Goal: Task Accomplishment & Management: Complete application form

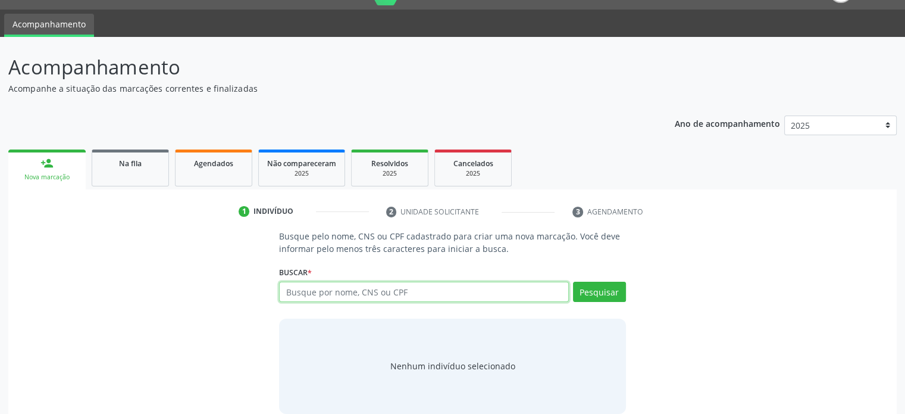
scroll to position [45, 0]
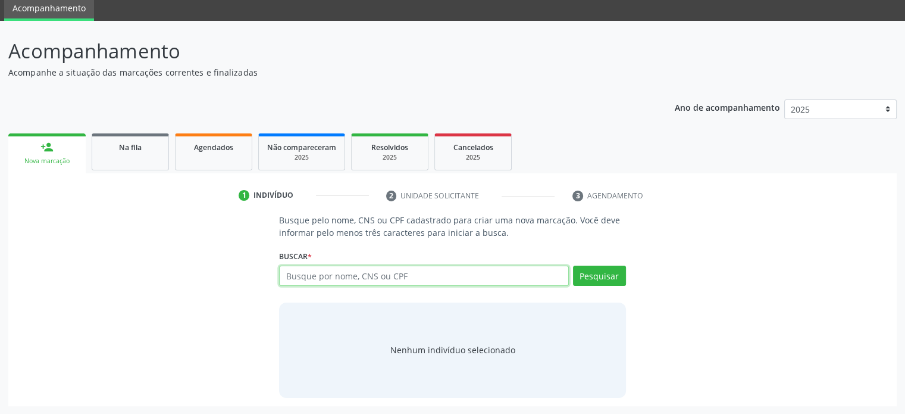
click at [324, 273] on input "text" at bounding box center [423, 276] width 289 height 20
click at [307, 274] on input "text" at bounding box center [423, 276] width 289 height 20
type input "703508099863830"
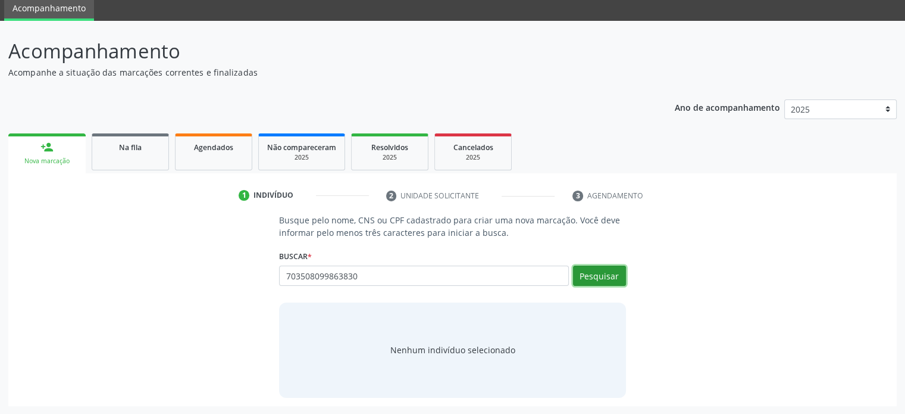
click at [592, 273] on button "Pesquisar" at bounding box center [599, 276] width 53 height 20
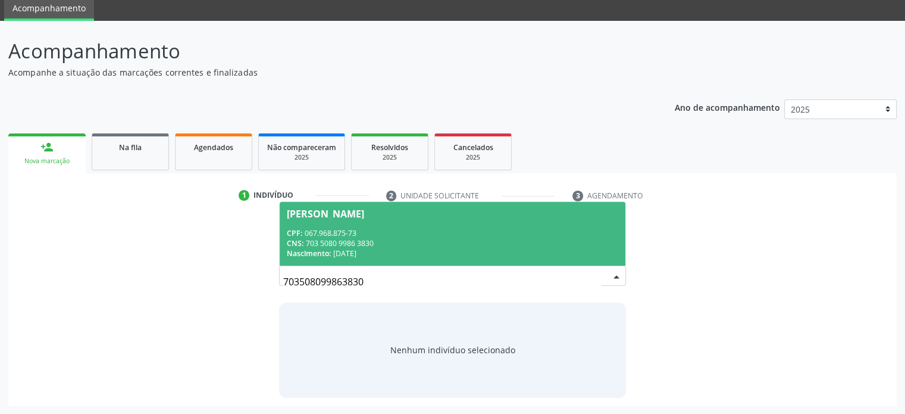
click at [336, 235] on div "CPF: 067.968.875-73" at bounding box center [452, 233] width 331 height 10
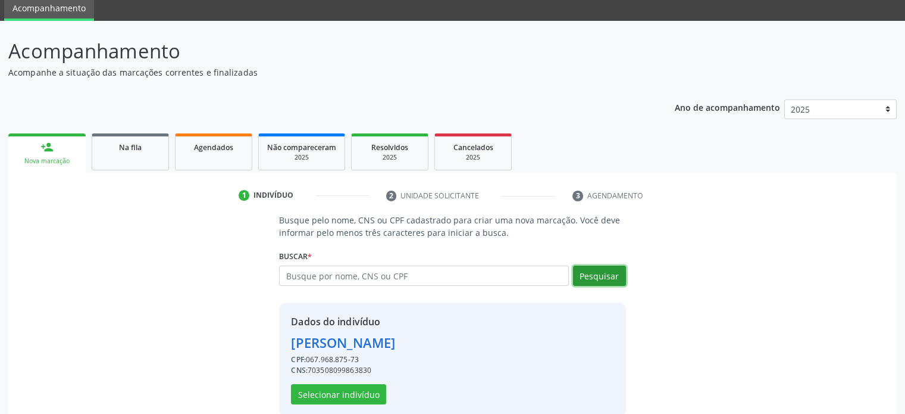
click at [602, 278] on button "Pesquisar" at bounding box center [599, 276] width 53 height 20
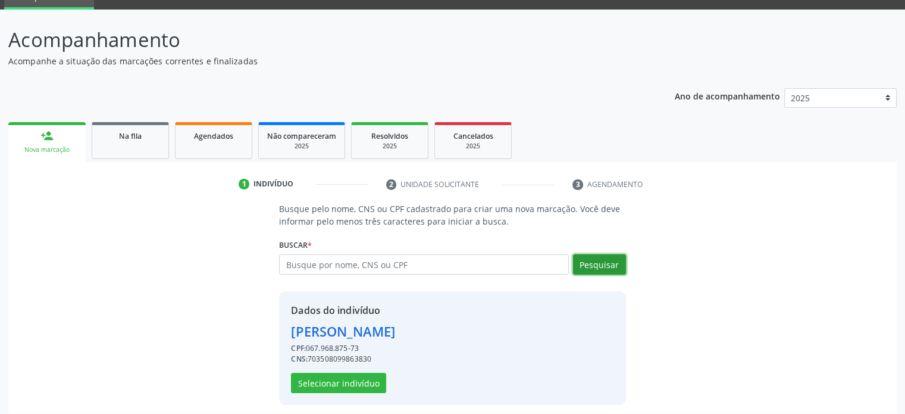
scroll to position [63, 0]
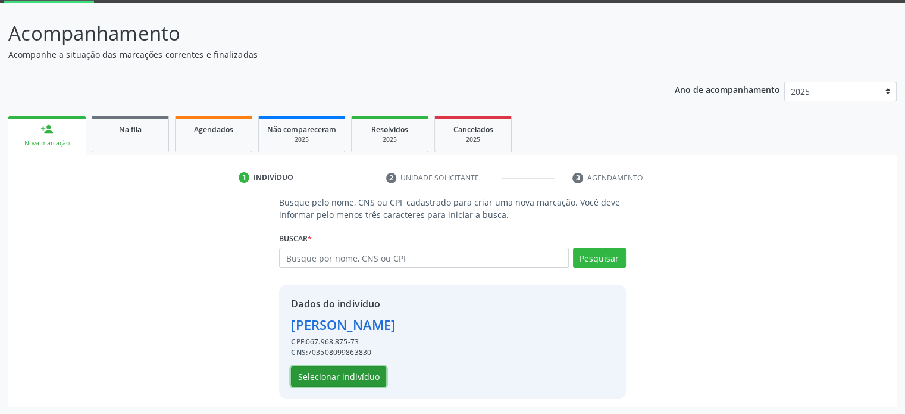
click at [339, 370] on button "Selecionar indivíduo" at bounding box center [338, 376] width 95 height 20
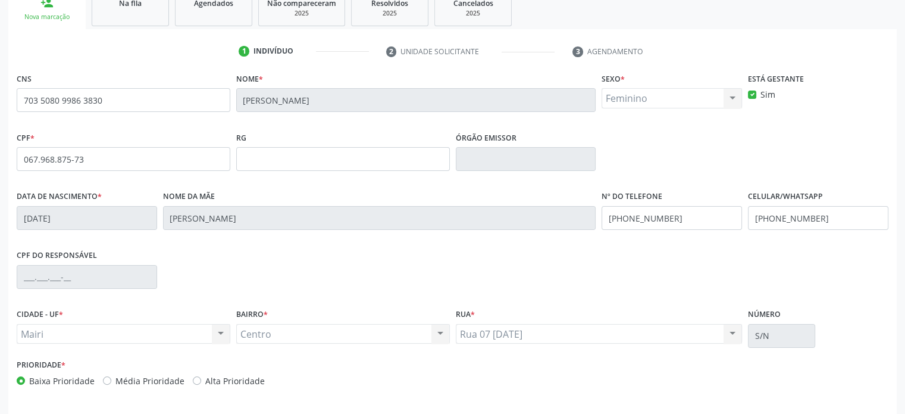
scroll to position [231, 0]
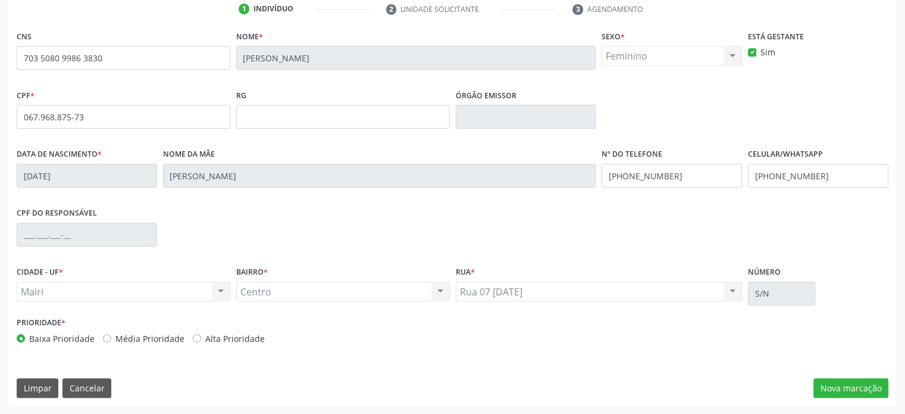
click at [164, 338] on label "Média Prioridade" at bounding box center [149, 338] width 69 height 13
click at [111, 338] on input "Média Prioridade" at bounding box center [107, 337] width 8 height 11
radio input "true"
click at [839, 388] on button "Nova marcação" at bounding box center [851, 388] width 75 height 20
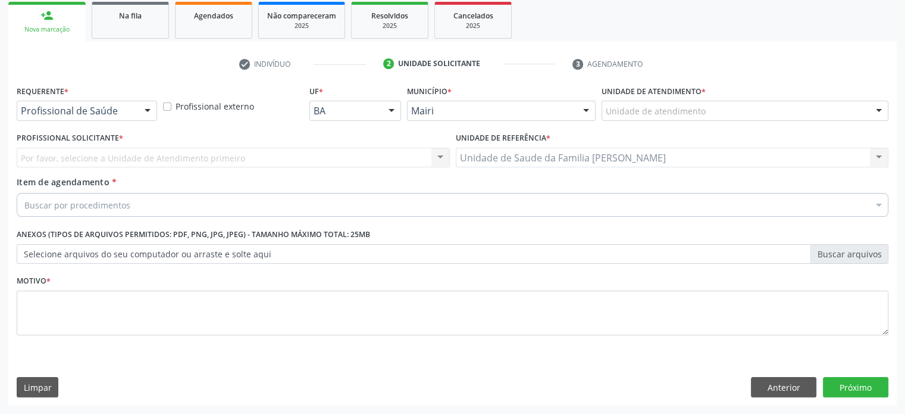
scroll to position [176, 0]
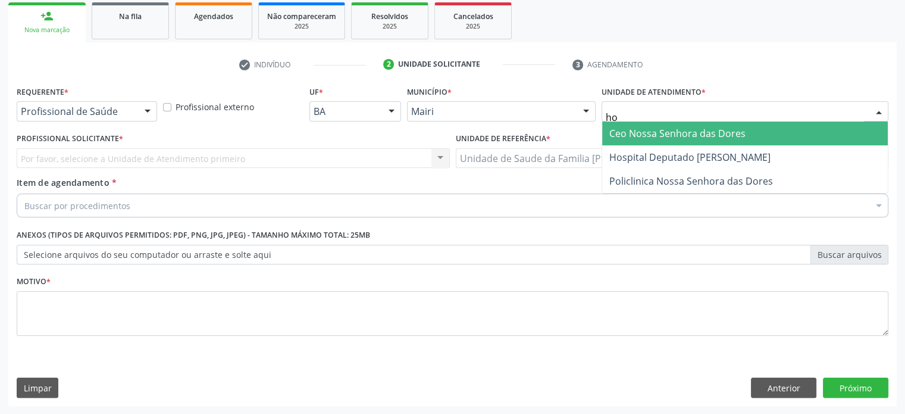
type input "hos"
click at [635, 133] on span "Hospital Deputado [PERSON_NAME]" at bounding box center [690, 133] width 161 height 13
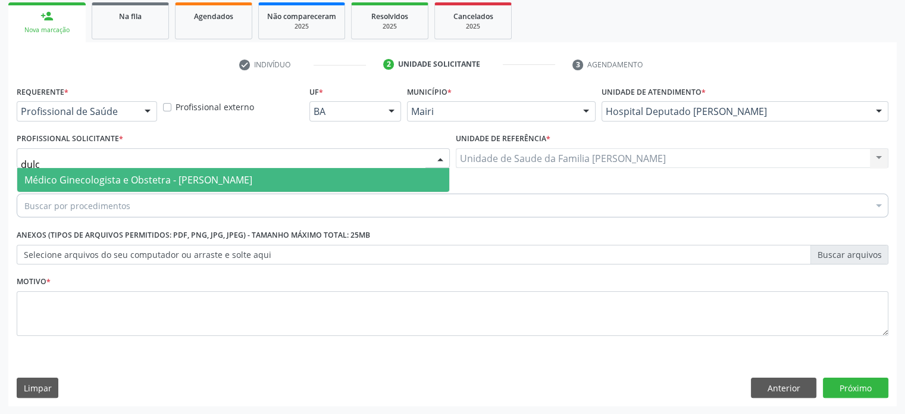
type input "dulce"
click at [98, 180] on span "Médico Ginecologista e Obstetra - Dulce Isabel Lima de Almeida" at bounding box center [138, 179] width 228 height 13
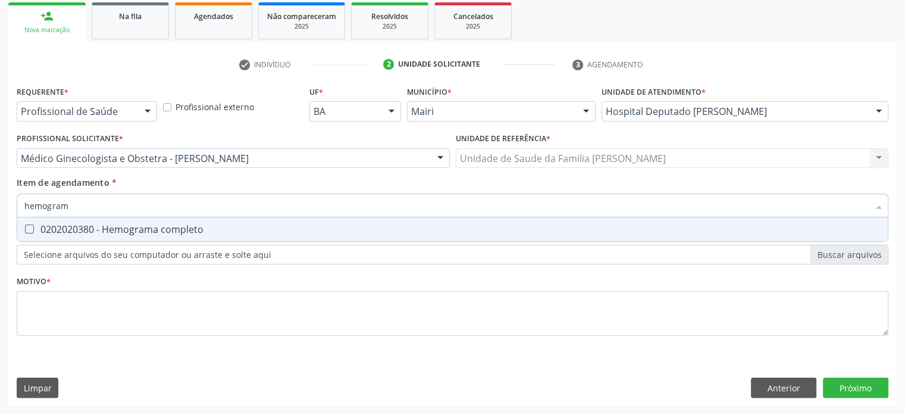
type input "hemograma"
click at [90, 230] on div "0202020380 - Hemograma completo" at bounding box center [452, 229] width 857 height 10
checkbox completo "true"
drag, startPoint x: 91, startPoint y: 208, endPoint x: 20, endPoint y: 206, distance: 71.5
click at [20, 206] on div "hemograma" at bounding box center [453, 205] width 872 height 24
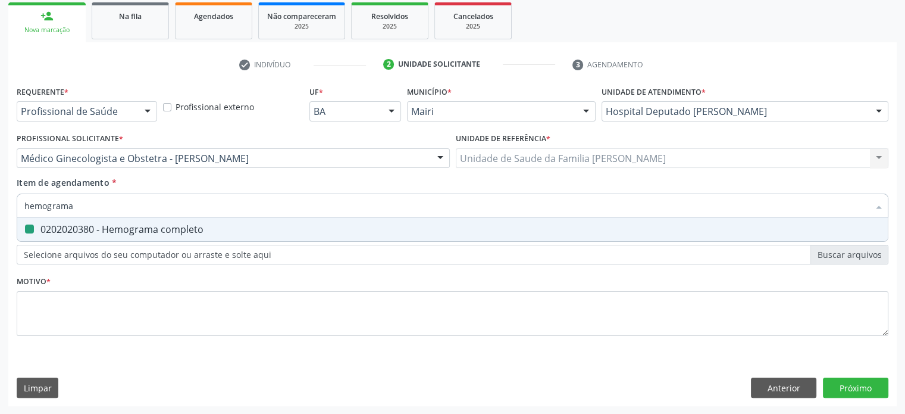
type input "g"
checkbox completo "false"
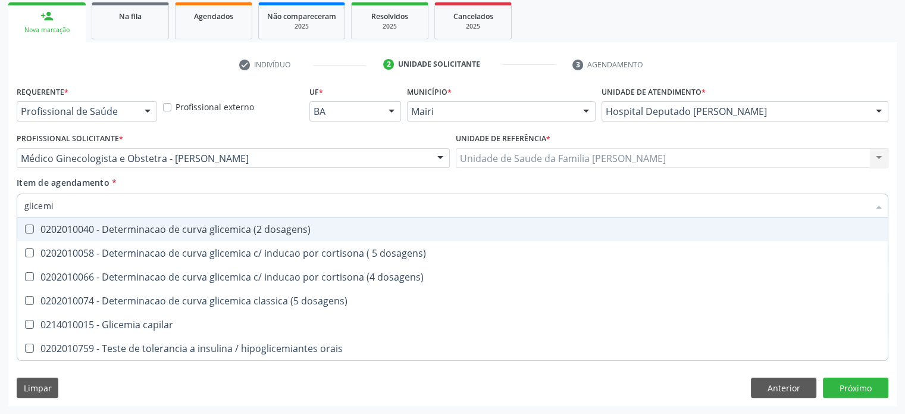
type input "glicemia"
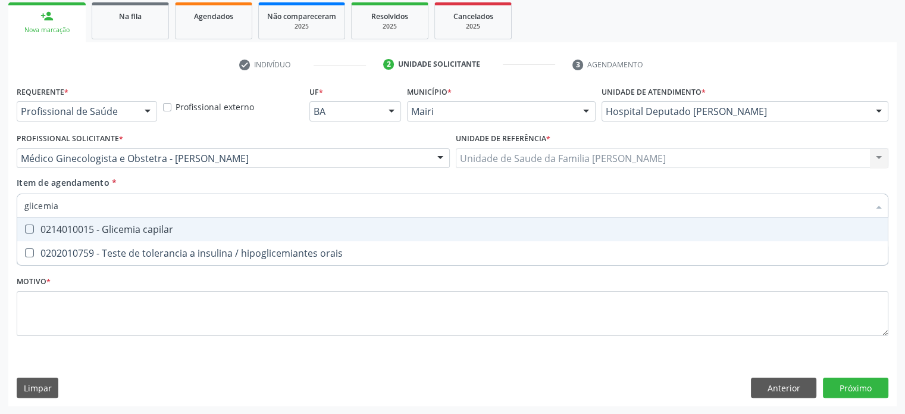
click at [80, 233] on div "0214010015 - Glicemia capilar" at bounding box center [452, 229] width 857 height 10
checkbox capilar "true"
drag, startPoint x: 70, startPoint y: 201, endPoint x: 18, endPoint y: 203, distance: 51.2
click at [18, 203] on div "glicemia" at bounding box center [453, 205] width 872 height 24
type input "h"
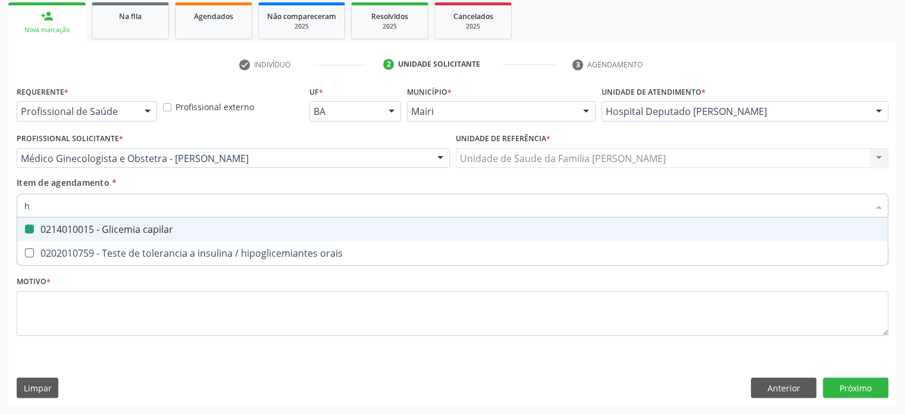
checkbox capilar "false"
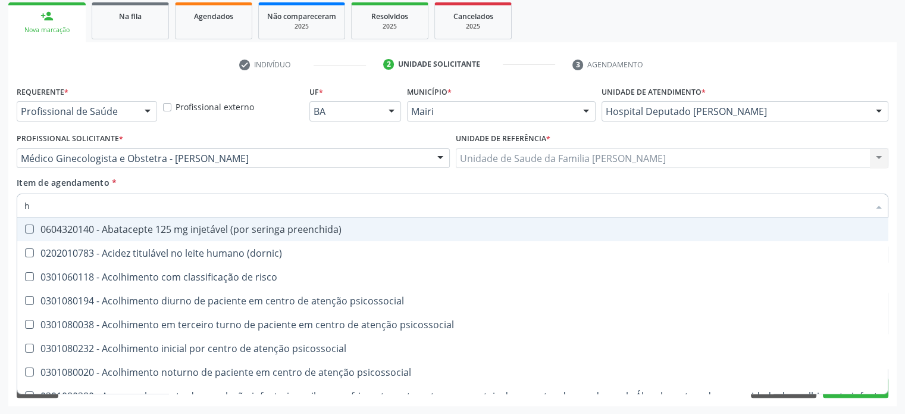
type input "he"
checkbox removível "true"
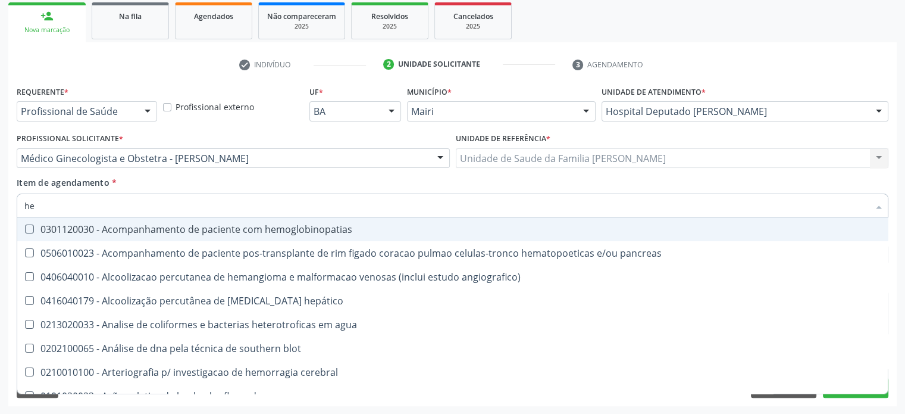
type input "hem"
checkbox transplante "true"
checkbox completo "false"
type input "hemo"
checkbox retro-retal "true"
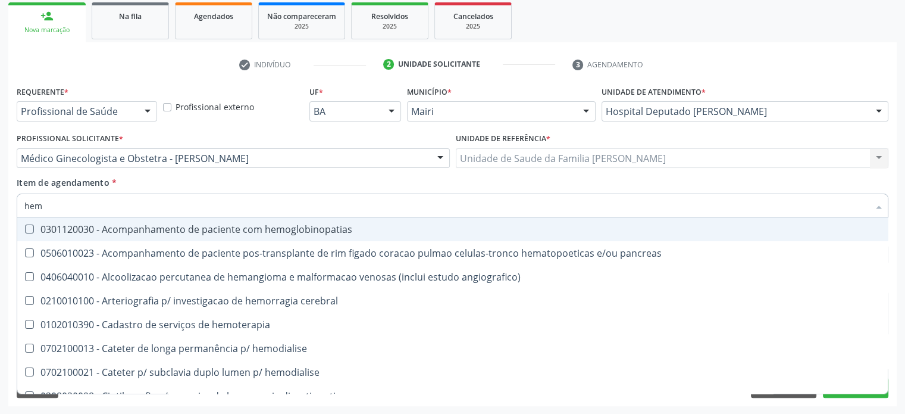
checkbox completo "false"
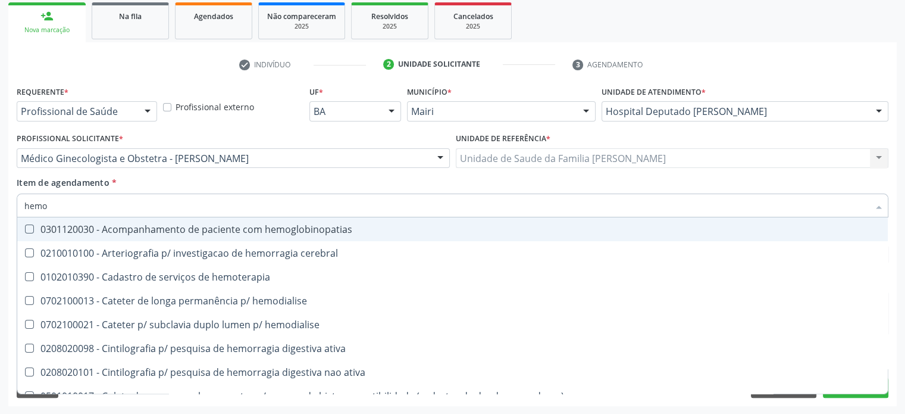
type input "hemog"
checkbox carboxi-hemoglobina "true"
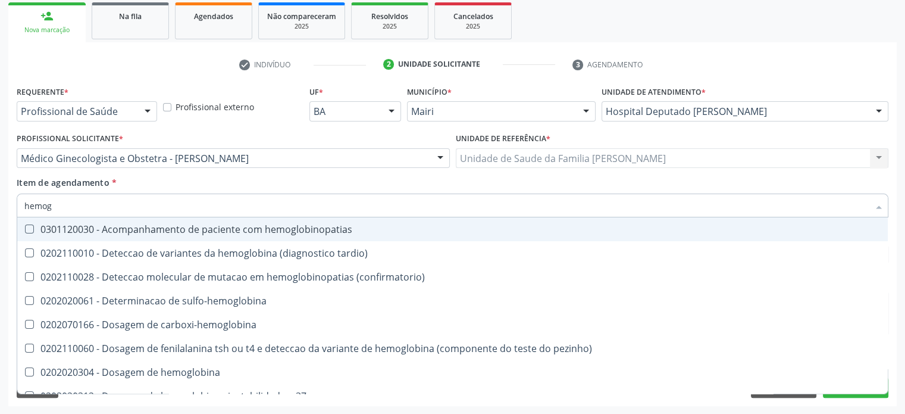
type input "hemogl"
checkbox completo "false"
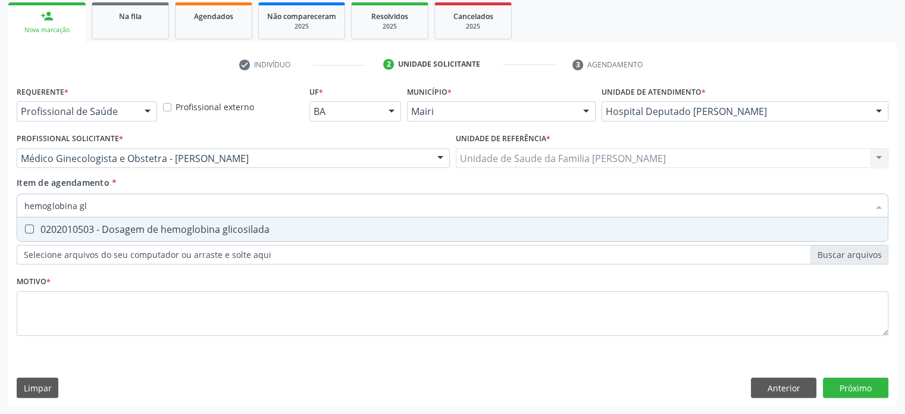
type input "hemoglobina gli"
click at [64, 226] on div "0202010503 - Dosagem de hemoglobina glicosilada" at bounding box center [452, 229] width 857 height 10
checkbox glicosilada "true"
drag, startPoint x: 106, startPoint y: 209, endPoint x: 10, endPoint y: 205, distance: 96.5
click at [10, 205] on div "Requerente * Profissional de Saúde Profissional de Saúde Paciente Nenhum result…" at bounding box center [452, 244] width 889 height 323
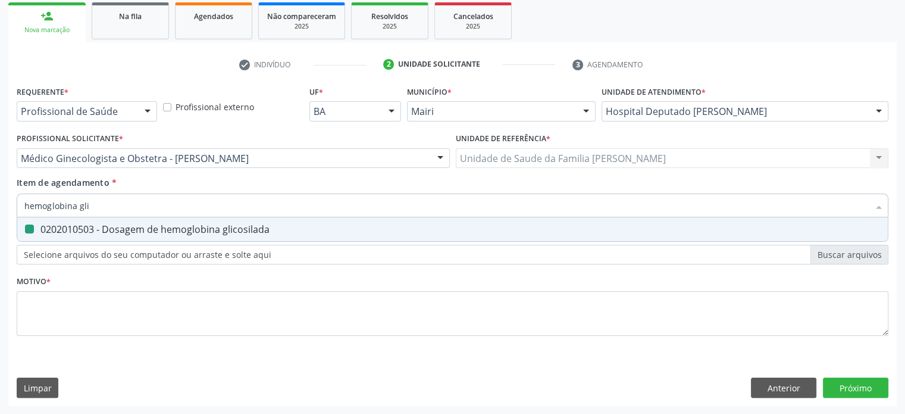
type input "t"
checkbox glicosilada "false"
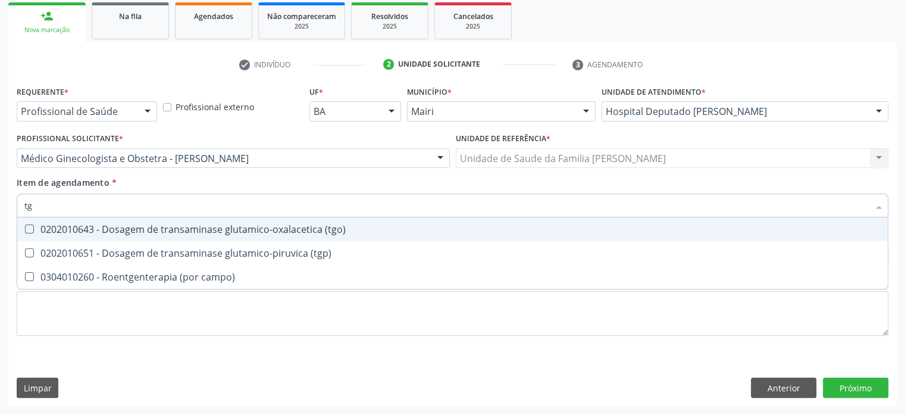
type input "tgo"
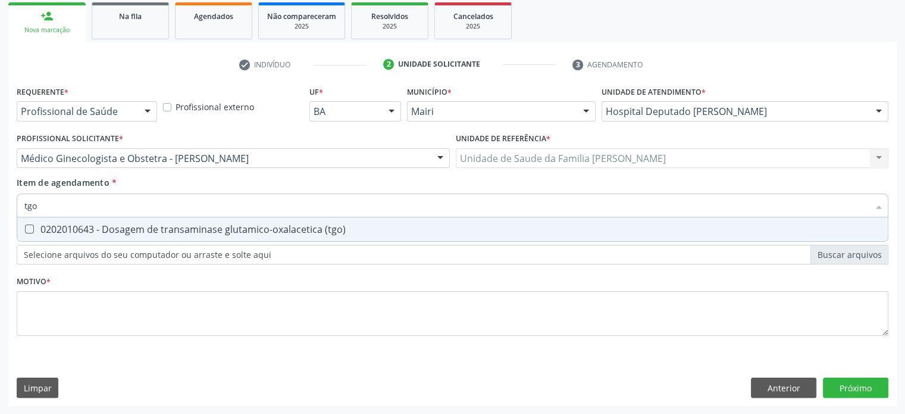
click at [64, 230] on div "0202010643 - Dosagem de transaminase glutamico-oxalacetica (tgo)" at bounding box center [452, 229] width 857 height 10
checkbox \(tgo\) "true"
click at [27, 207] on input "tgo" at bounding box center [446, 205] width 845 height 24
drag, startPoint x: 74, startPoint y: 207, endPoint x: 17, endPoint y: 207, distance: 57.2
click at [17, 207] on div "tgo" at bounding box center [453, 205] width 872 height 24
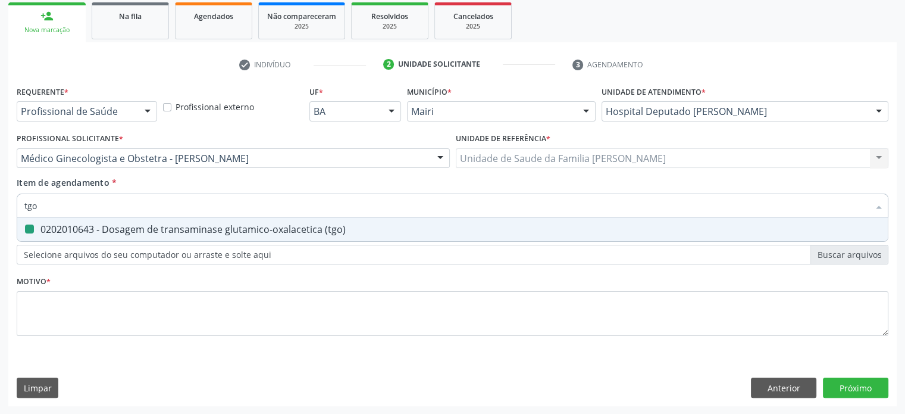
type input "h"
checkbox \(tgo\) "false"
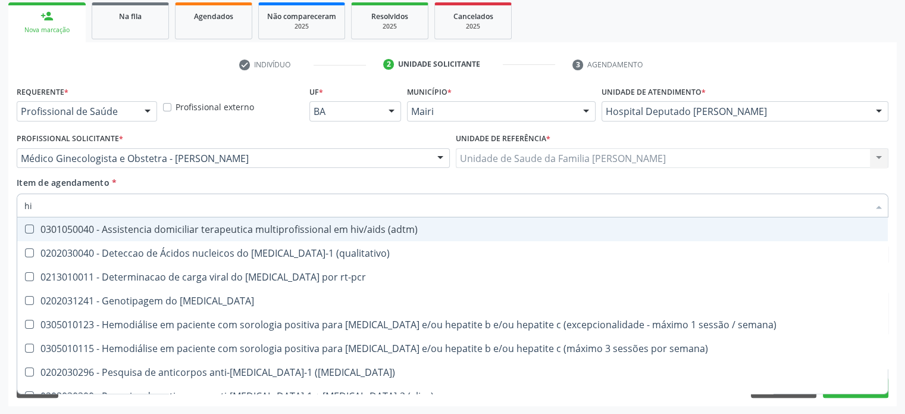
type input "hiv"
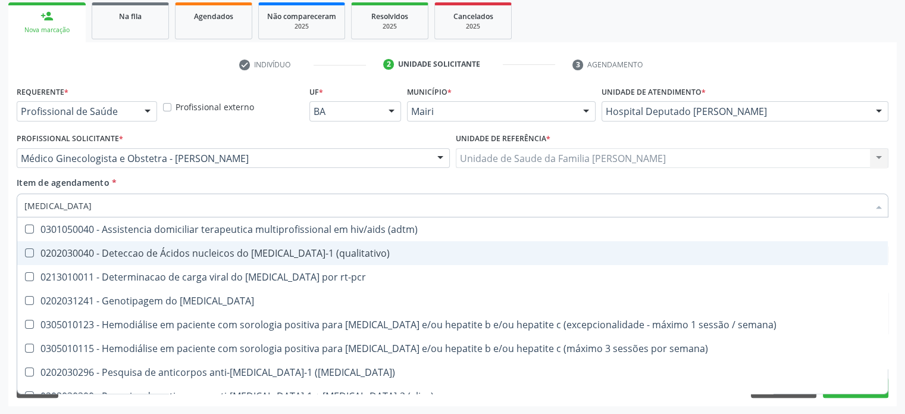
click at [110, 252] on div "0202030040 - Deteccao de Ácidos nucleicos do [MEDICAL_DATA]-1 (qualitativo)" at bounding box center [452, 253] width 857 height 10
checkbox \(qualitativo\) "true"
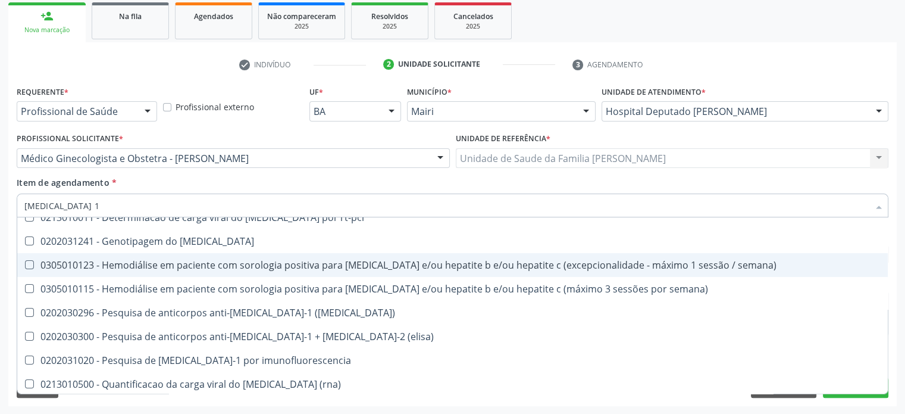
scroll to position [0, 0]
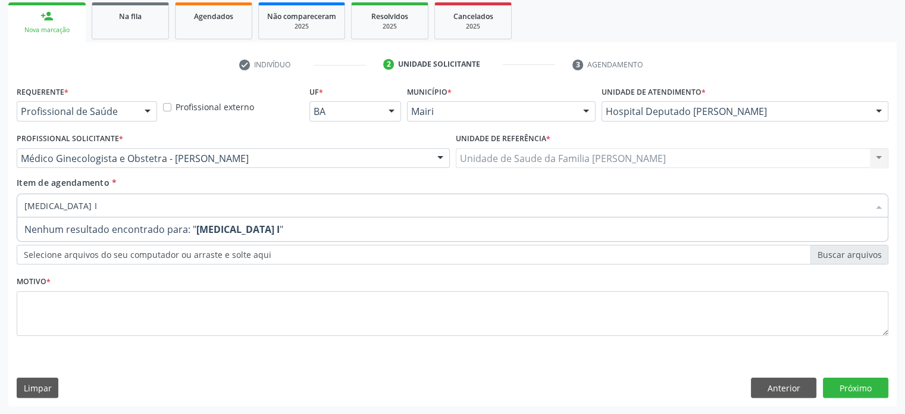
type input "hiv"
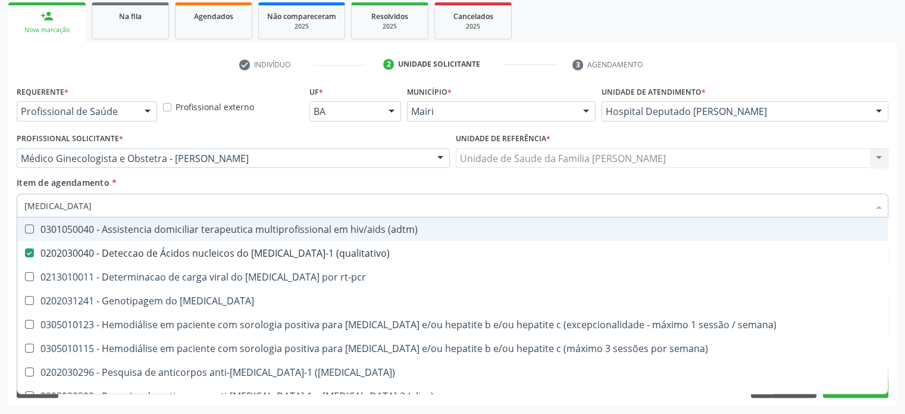
drag, startPoint x: 43, startPoint y: 203, endPoint x: 19, endPoint y: 205, distance: 23.9
click at [19, 205] on div "hiv" at bounding box center [453, 205] width 872 height 24
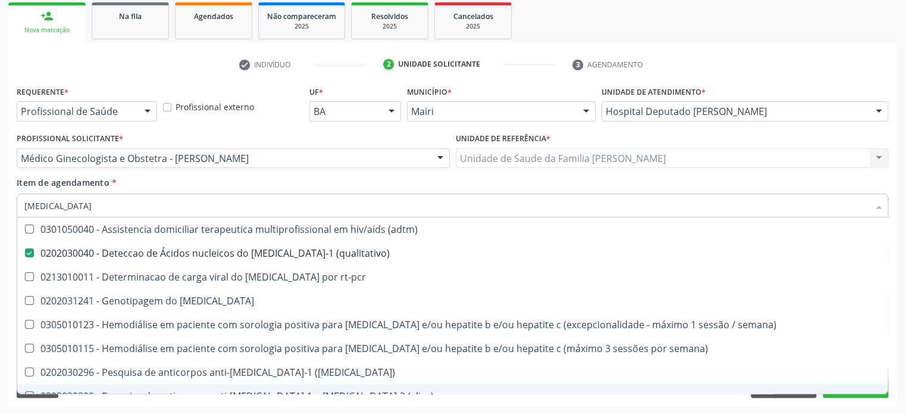
checkbox rt-pcr "true"
checkbox hiv "true"
checkbox semana\) "true"
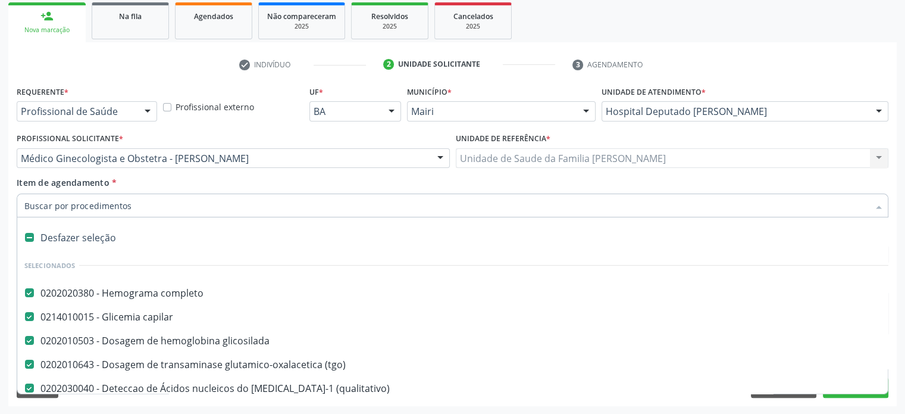
paste input "0202030300"
type input "0202030300"
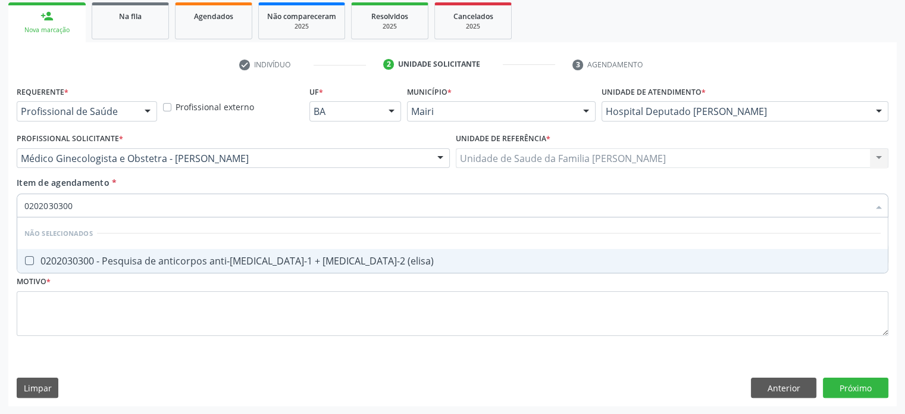
click at [124, 261] on div "0202030300 - Pesquisa de anticorpos anti-[MEDICAL_DATA]-1 + [MEDICAL_DATA]-2 (e…" at bounding box center [452, 261] width 857 height 10
checkbox \(elisa\) "true"
drag, startPoint x: 90, startPoint y: 207, endPoint x: 10, endPoint y: 195, distance: 81.8
click at [10, 195] on div "Requerente * Profissional de Saúde Profissional de Saúde Paciente Nenhum result…" at bounding box center [452, 244] width 889 height 323
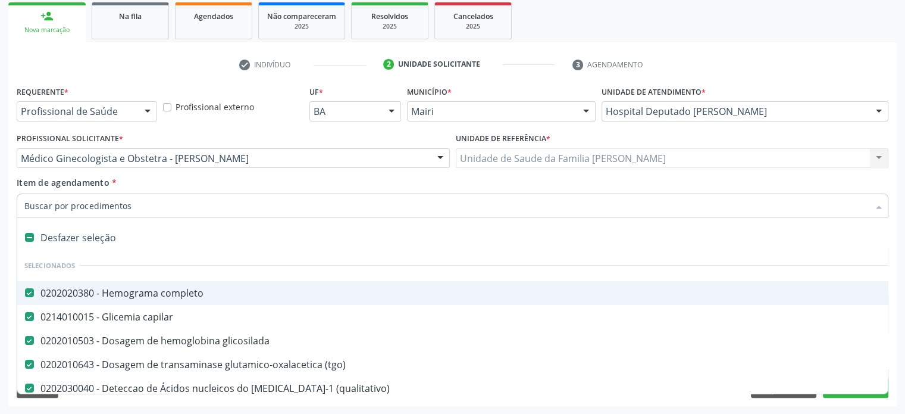
paste input "0202031110"
type input "0202031110"
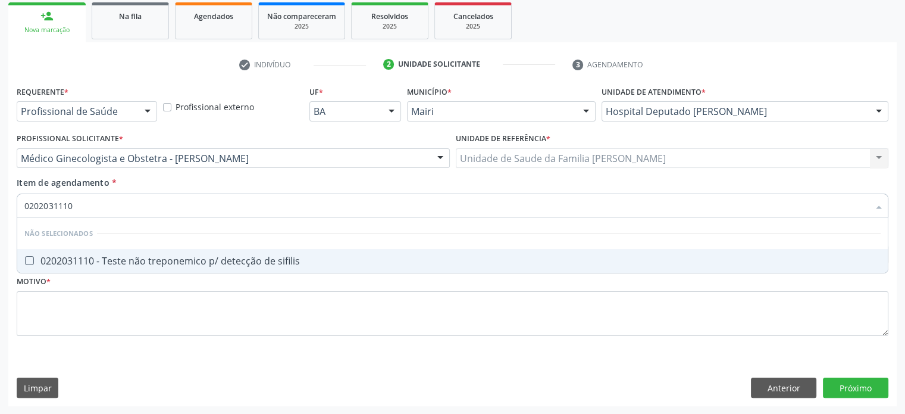
click at [155, 261] on div "0202031110 - Teste não treponemico p/ detecção de sifilis" at bounding box center [452, 261] width 857 height 10
checkbox sifilis "true"
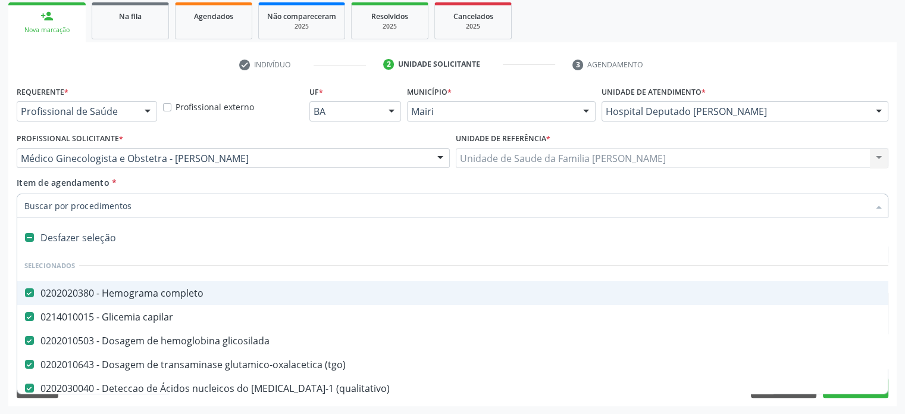
paste input "0202030636"
type input "0202030636"
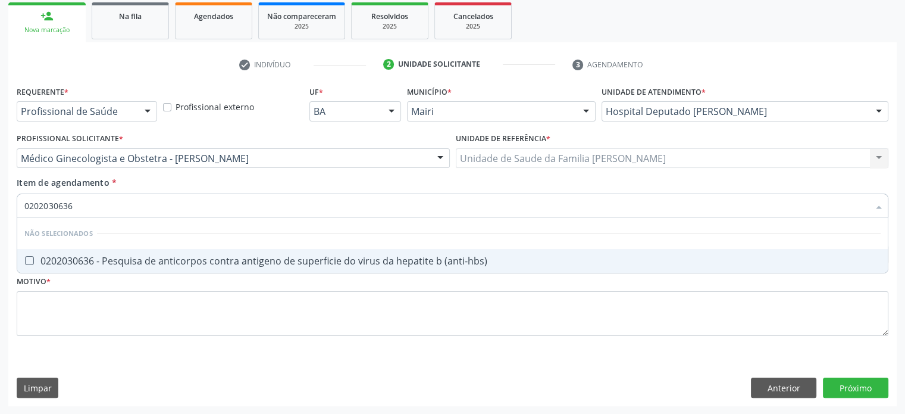
click at [168, 263] on div "0202030636 - Pesquisa de anticorpos contra antigeno de superficie do virus da h…" at bounding box center [452, 261] width 857 height 10
checkbox \(anti-hbs\) "true"
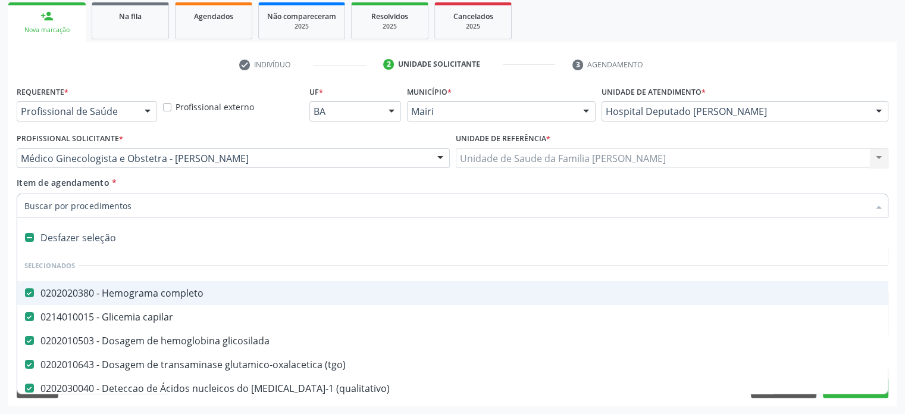
paste input "0202030768"
type input "0202030768"
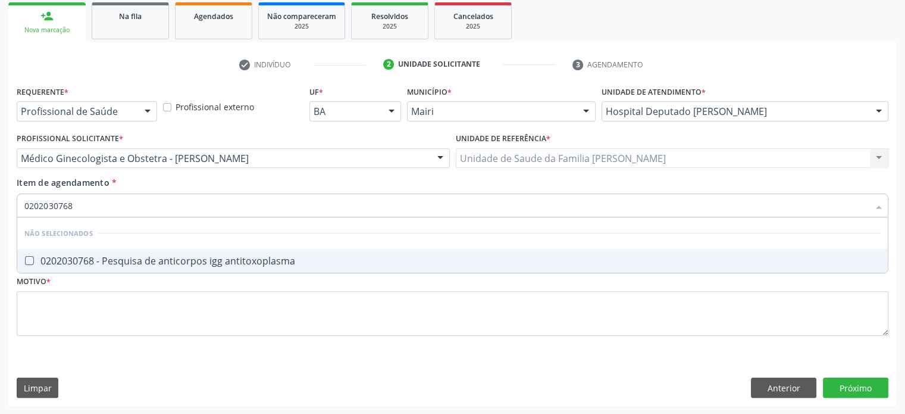
click at [154, 261] on div "0202030768 - Pesquisa de anticorpos igg antitoxoplasma" at bounding box center [452, 261] width 857 height 10
checkbox antitoxoplasma "true"
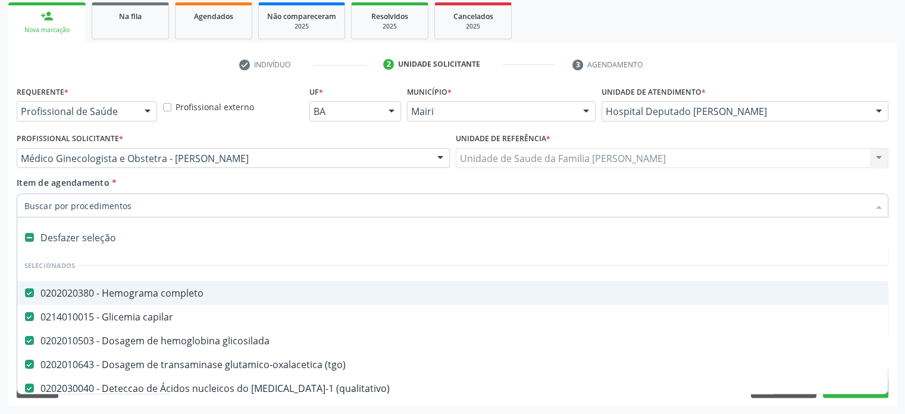
paste input "0202030873"
type input "0202030873"
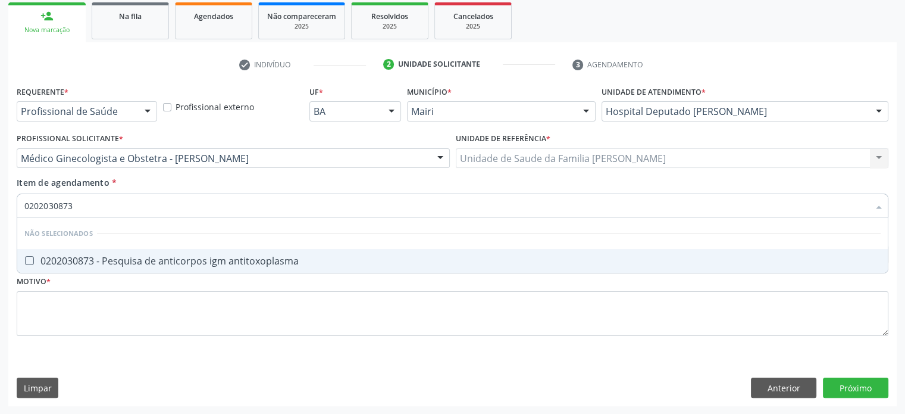
click at [132, 261] on div "0202030873 - Pesquisa de anticorpos igm antitoxoplasma" at bounding box center [452, 261] width 857 height 10
checkbox antitoxoplasma "true"
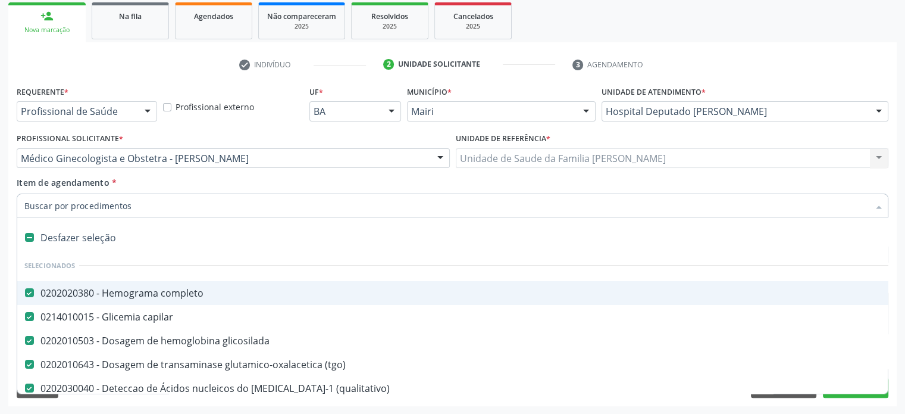
paste input "0202030636"
paste input "0202030768"
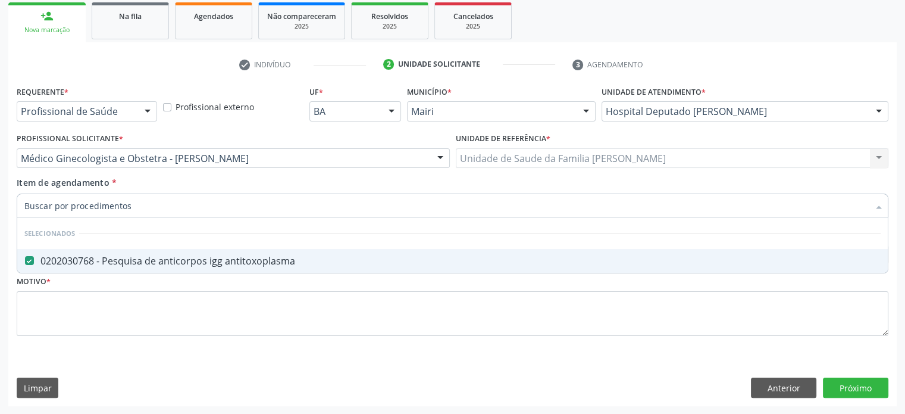
type input "0202030768"
click at [192, 263] on div "0202030768 - Pesquisa de anticorpos igg antitoxoplasma" at bounding box center [452, 261] width 857 height 10
checkbox antitoxoplasma "true"
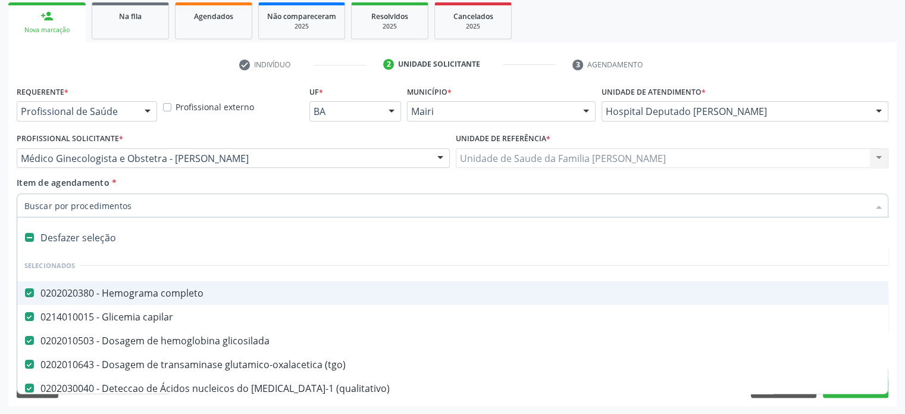
paste input "0202030873"
type input "0202030873"
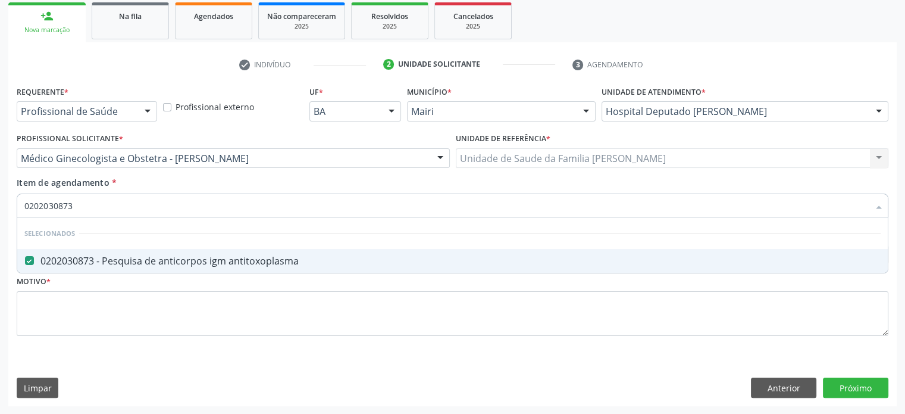
click at [151, 208] on input "0202030873" at bounding box center [446, 205] width 845 height 24
drag, startPoint x: 129, startPoint y: 203, endPoint x: 15, endPoint y: 202, distance: 113.1
click at [15, 202] on div "Item de agendamento * 0202030873 Desfazer seleção Selecionados 0202030873 - Pes…" at bounding box center [453, 199] width 878 height 46
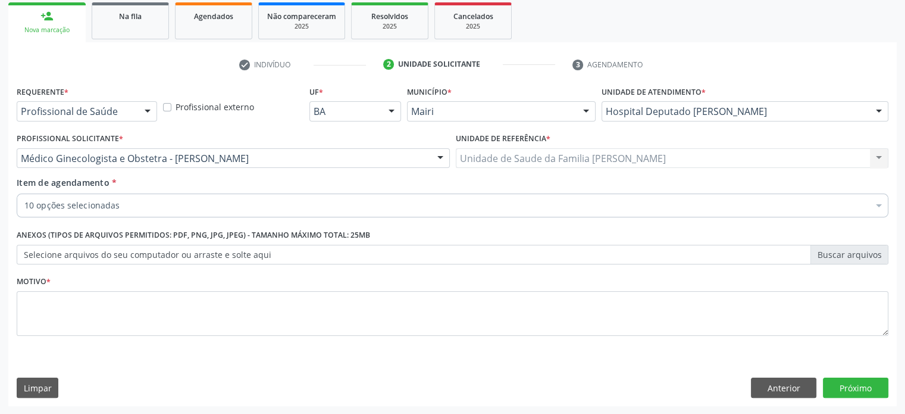
click at [155, 213] on div "10 opções selecionadas" at bounding box center [453, 205] width 872 height 24
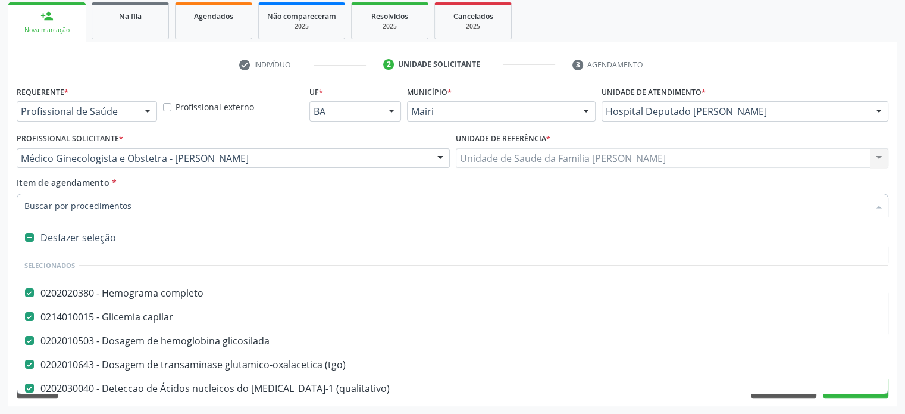
paste input "0202030679"
type input "0202030679"
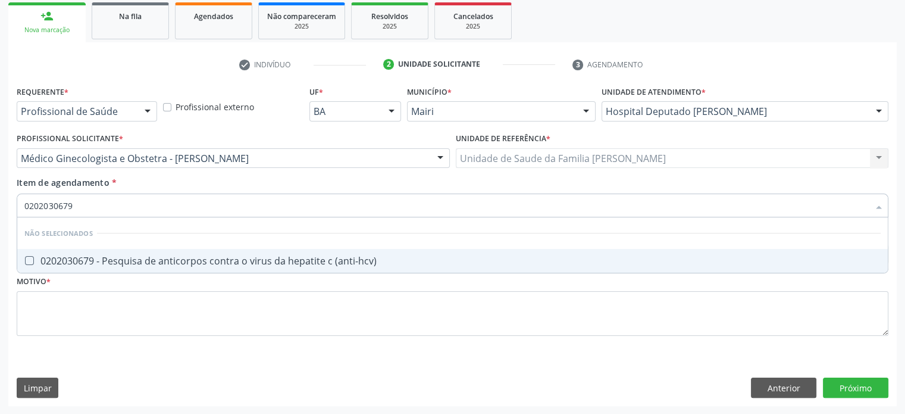
click at [193, 264] on div "0202030679 - Pesquisa de anticorpos contra o virus da hepatite c (anti-hcv)" at bounding box center [452, 261] width 857 height 10
checkbox \(anti-hcv\) "true"
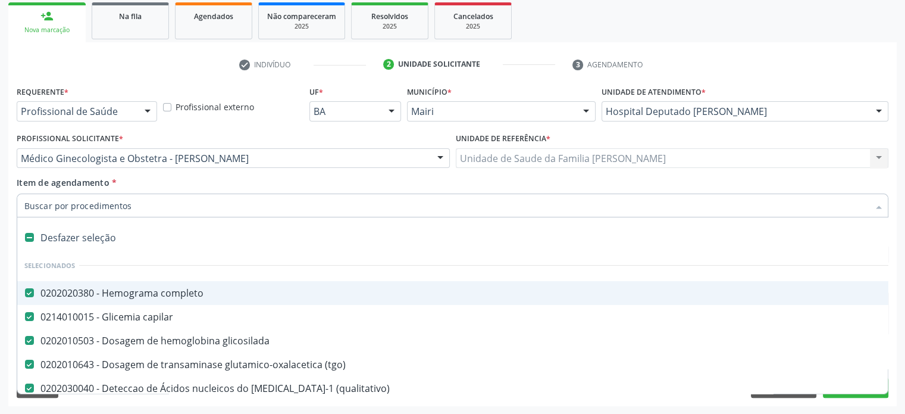
paste input "0202030814"
type input "0202030814"
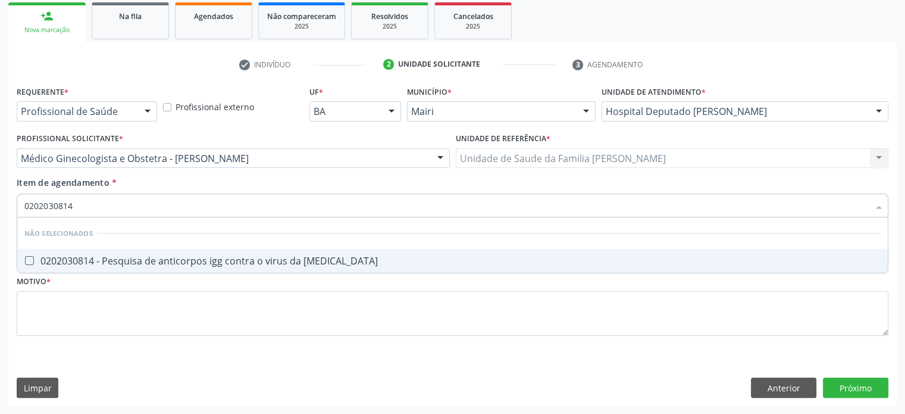
click at [164, 260] on div "0202030814 - Pesquisa de anticorpos igg contra o virus da [MEDICAL_DATA]" at bounding box center [452, 261] width 857 height 10
checkbox rubeola "true"
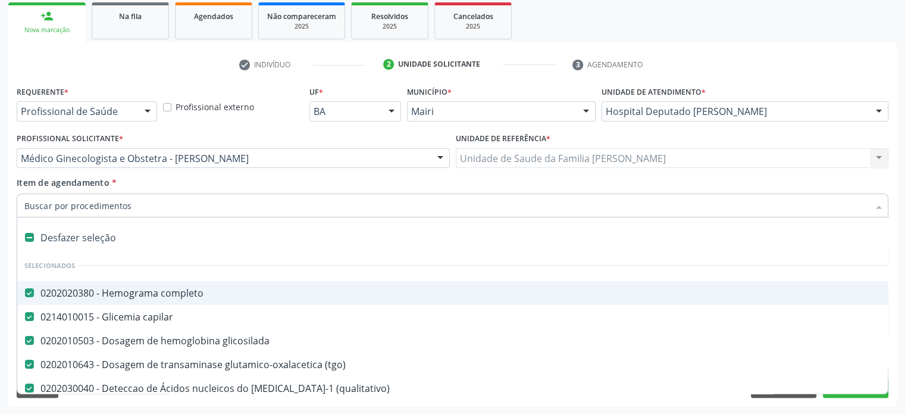
paste input "0202030920"
type input "0202030920"
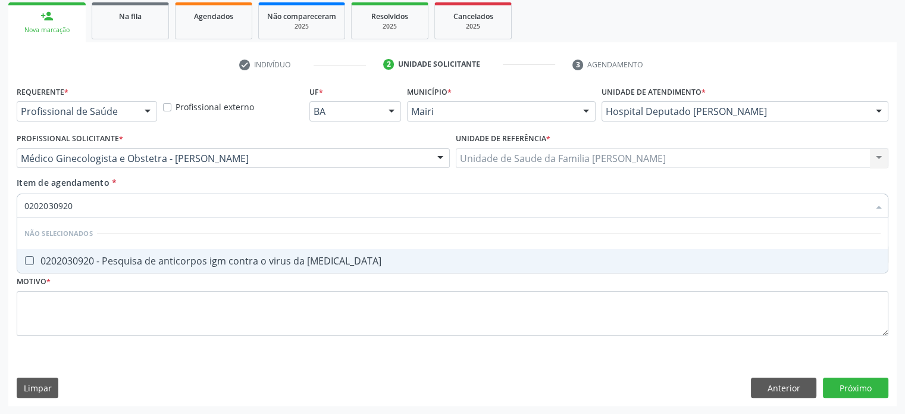
click at [173, 260] on div "0202030920 - Pesquisa de anticorpos igm contra o virus da [MEDICAL_DATA]" at bounding box center [452, 261] width 857 height 10
checkbox rubeola "true"
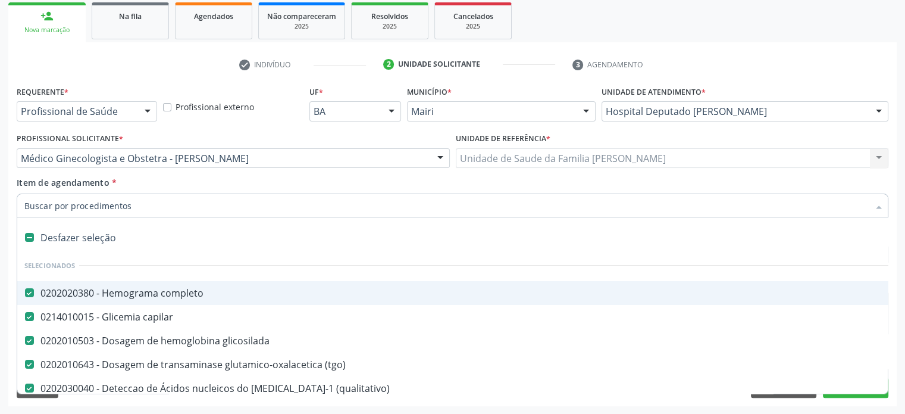
paste input "0202030741"
type input "0202030741"
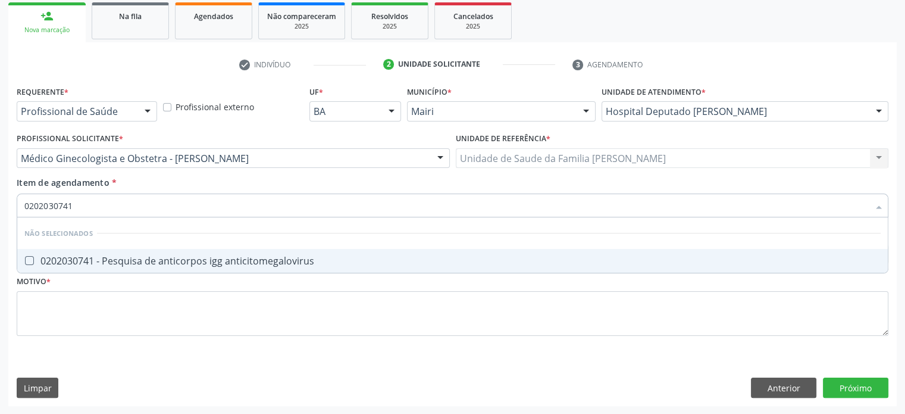
click at [189, 256] on div "0202030741 - Pesquisa de anticorpos igg anticitomegalovirus" at bounding box center [452, 261] width 857 height 10
checkbox anticitomegalovirus "true"
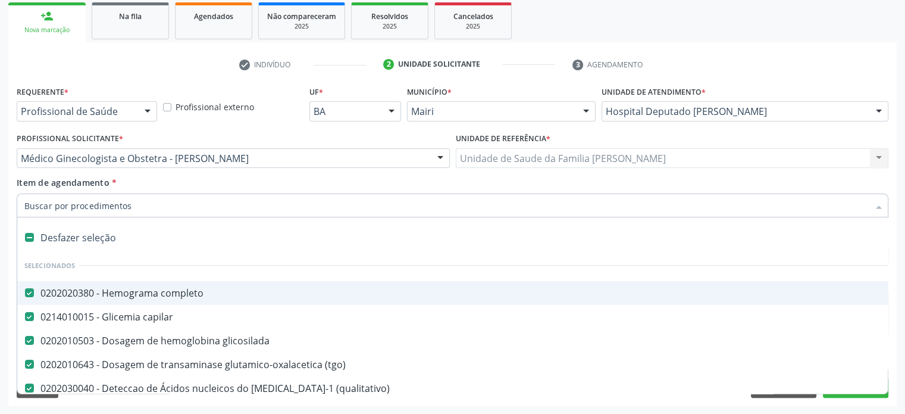
paste input "0202030857"
type input "0202030857"
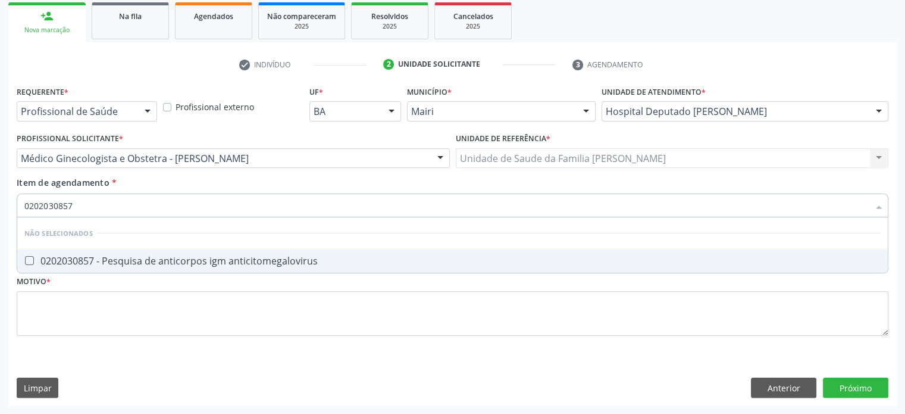
click at [158, 268] on span "0202030857 - Pesquisa de anticorpos igm anticitomegalovirus" at bounding box center [452, 261] width 871 height 24
checkbox anticitomegalovirus "true"
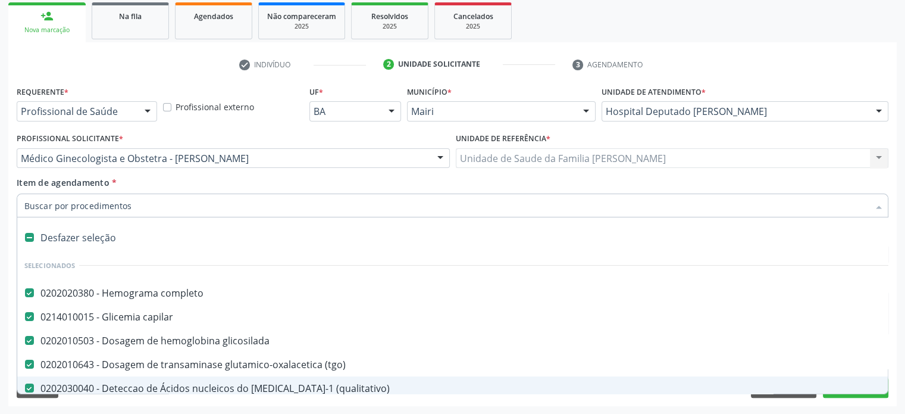
paste input "0202060250"
type input "0202060250"
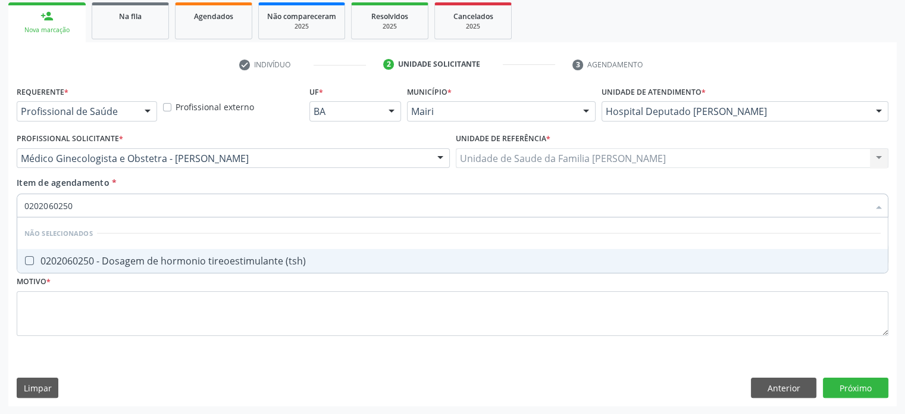
click at [161, 261] on div "0202060250 - Dosagem de hormonio tireoestimulante (tsh)" at bounding box center [452, 261] width 857 height 10
checkbox \(tsh\) "true"
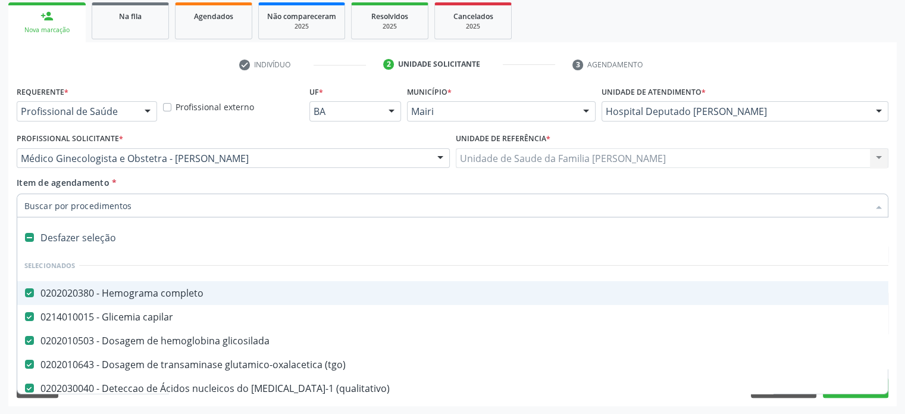
type input "t"
checkbox \(tsh\) "false"
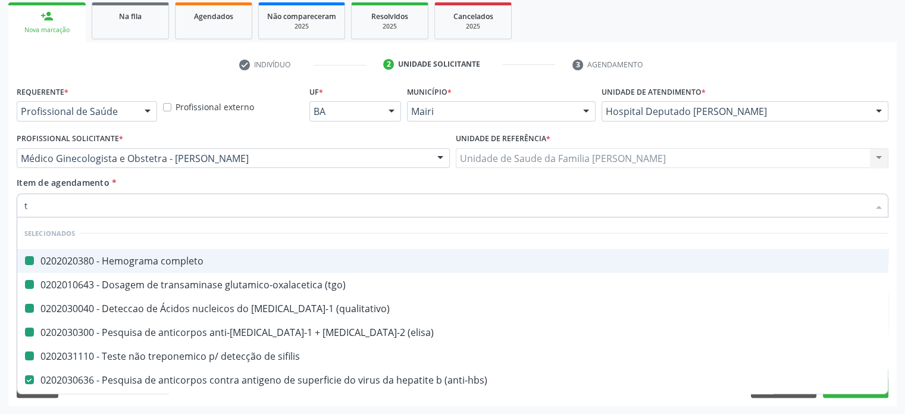
type input "t4"
checkbox completo "false"
checkbox \(tgo\) "false"
checkbox \(qualitativo\) "false"
checkbox \(elisa\) "false"
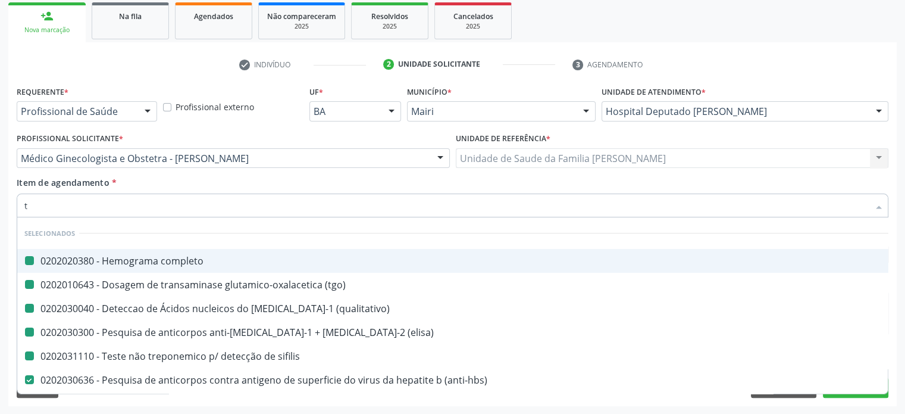
checkbox sifilis "false"
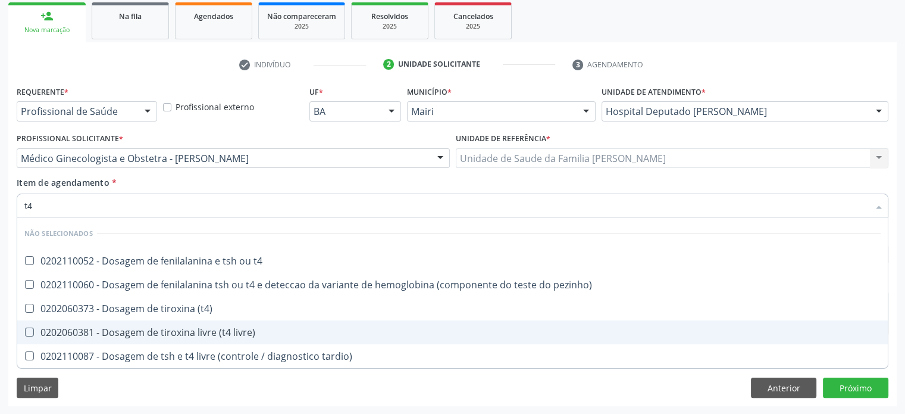
click at [192, 333] on div "0202060381 - Dosagem de tiroxina livre (t4 livre)" at bounding box center [452, 332] width 857 height 10
checkbox livre\) "true"
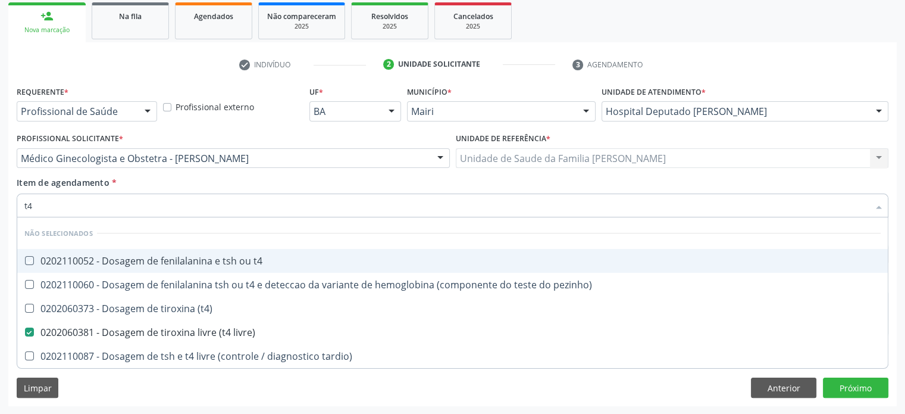
type input "t"
checkbox t4 "true"
checkbox pezinho\) "true"
checkbox \(t4\) "true"
checkbox tardio\) "true"
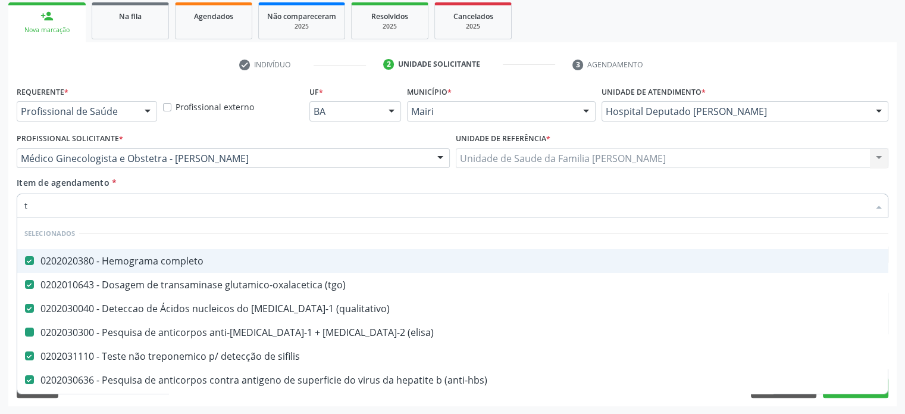
type input "ts"
checkbox \(qualitativo\) "false"
checkbox \(elisa\) "false"
checkbox sifilis "false"
checkbox \(anti-hbs\) "false"
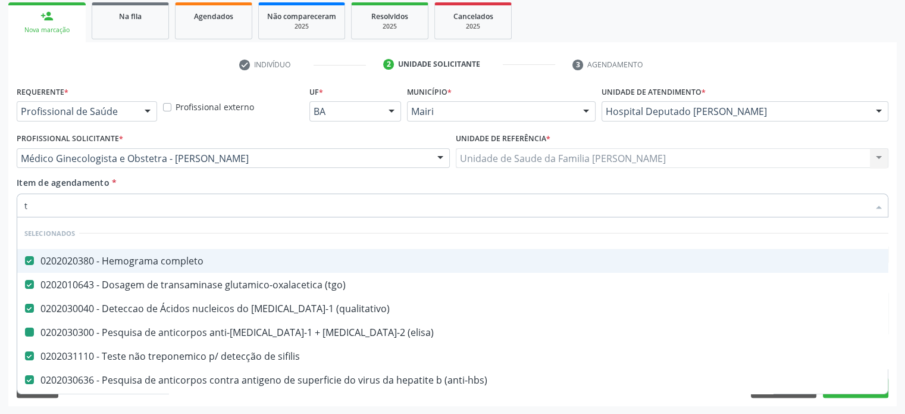
checkbox antitoxoplasma "false"
checkbox \(anti-hcv\) "false"
checkbox rubeola "false"
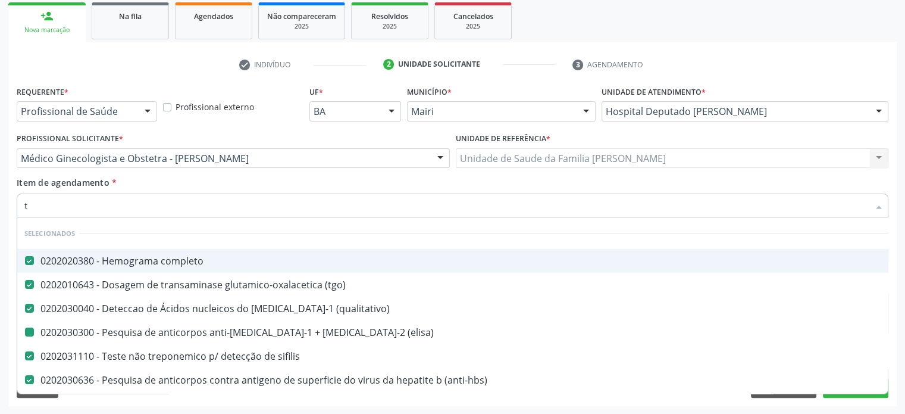
checkbox anticitomegalovirus "false"
checkbox \(tsh\) "false"
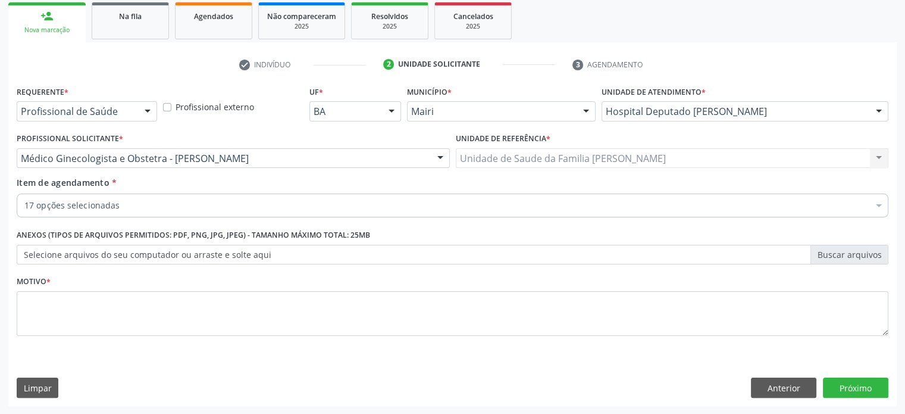
checkbox glicosilada "true"
checkbox \(tgo\) "true"
checkbox \(qualitativo\) "true"
checkbox \(elisa\) "true"
checkbox sifilis "true"
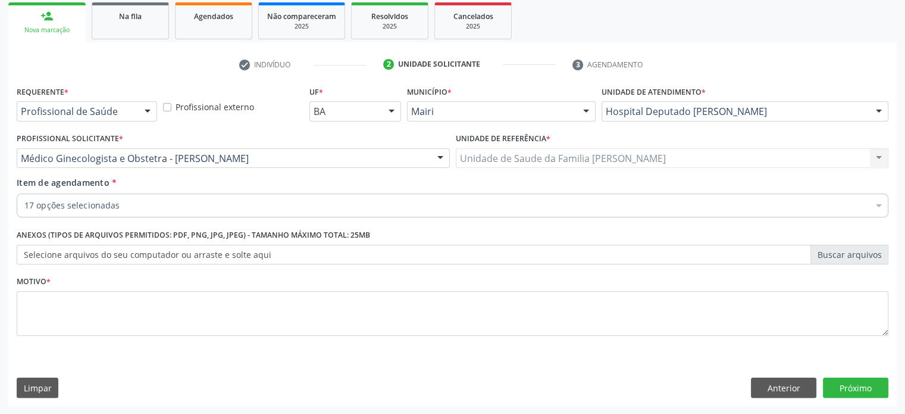
checkbox \(anti-hbs\) "true"
checkbox antitoxoplasma "true"
checkbox \(anti-hcv\) "true"
checkbox rubeola "true"
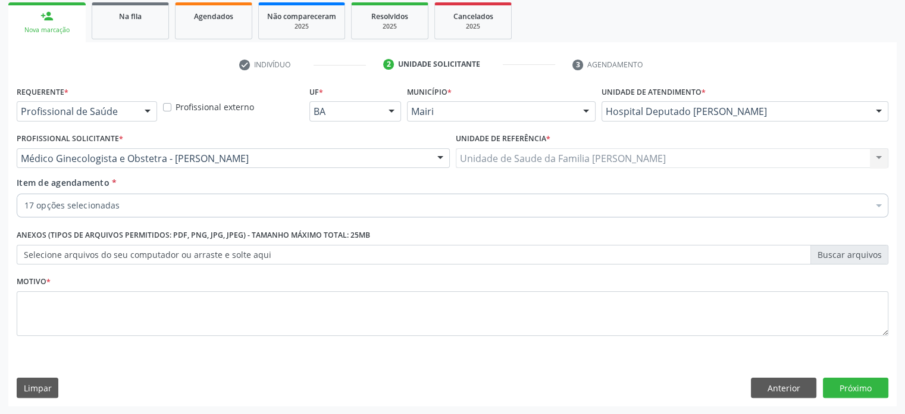
checkbox rubeola "true"
checkbox anticitomegalovirus "true"
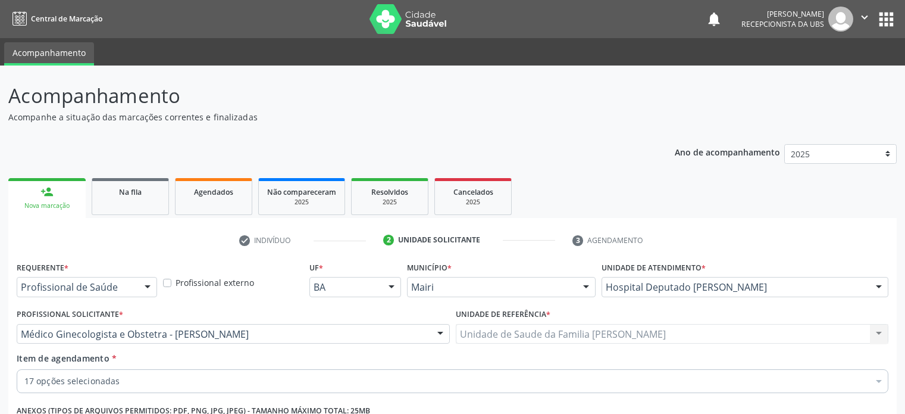
scroll to position [176, 0]
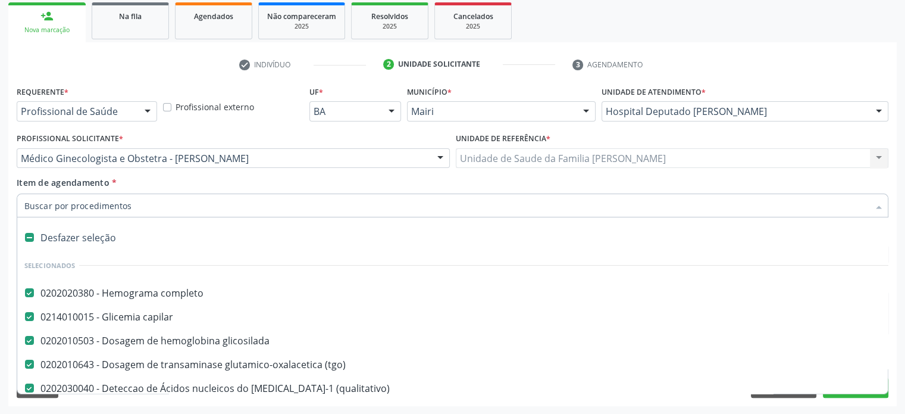
paste input "0202050017"
type input "0202050017"
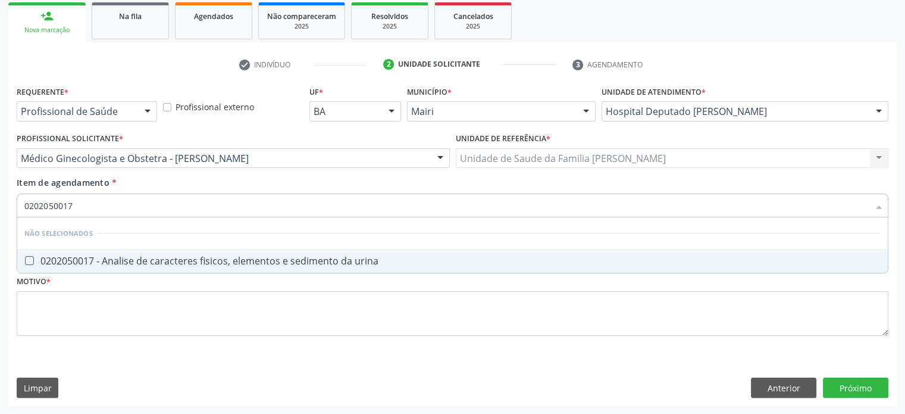
click at [143, 265] on div "0202050017 - Analise de caracteres fisicos, elementos e sedimento da urina" at bounding box center [452, 261] width 857 height 10
checkbox urina "true"
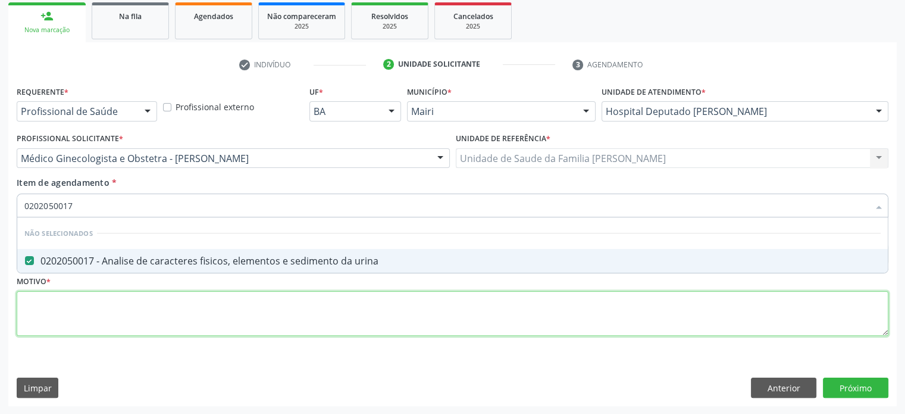
click at [126, 301] on div "Requerente * Profissional de Saúde Profissional de Saúde Paciente Nenhum result…" at bounding box center [453, 218] width 872 height 270
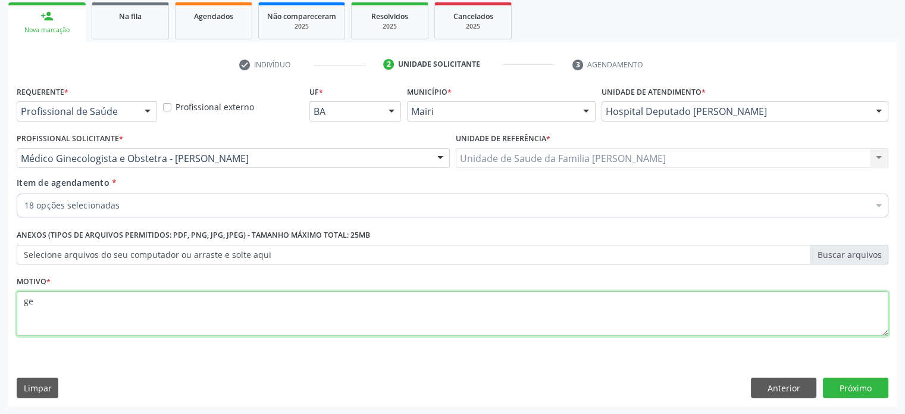
type textarea "g"
click at [64, 302] on textarea "GESTANTE - REALIZAR OS EXAMES APOS" at bounding box center [453, 313] width 872 height 45
click at [67, 301] on textarea "GESTANTE - REALIZAR OS EXAMES APOS" at bounding box center [453, 313] width 872 height 45
click at [249, 300] on textarea "GESTANTE 18 SEMANAS - REALIZAR OS EXAMES APOS" at bounding box center [453, 313] width 872 height 45
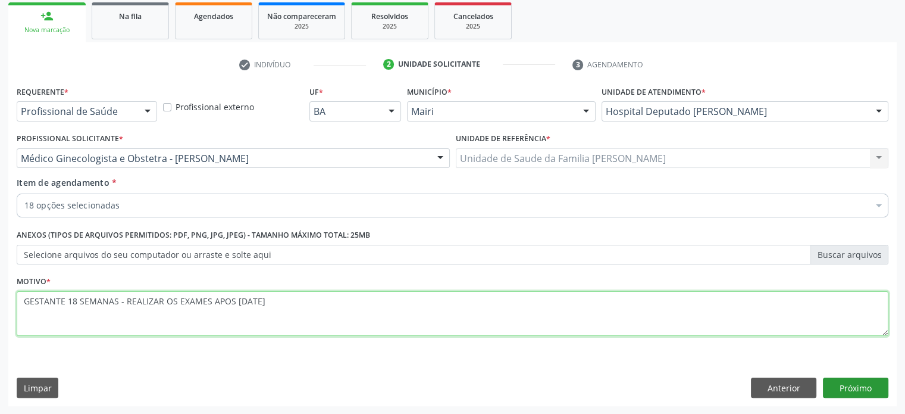
type textarea "GESTANTE 18 SEMANAS - REALIZAR OS EXAMES APOS 27/10/25"
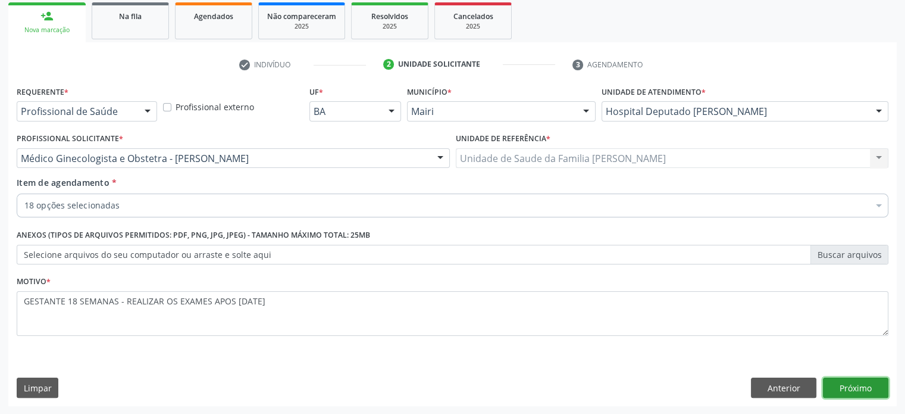
click at [846, 385] on button "Próximo" at bounding box center [855, 387] width 65 height 20
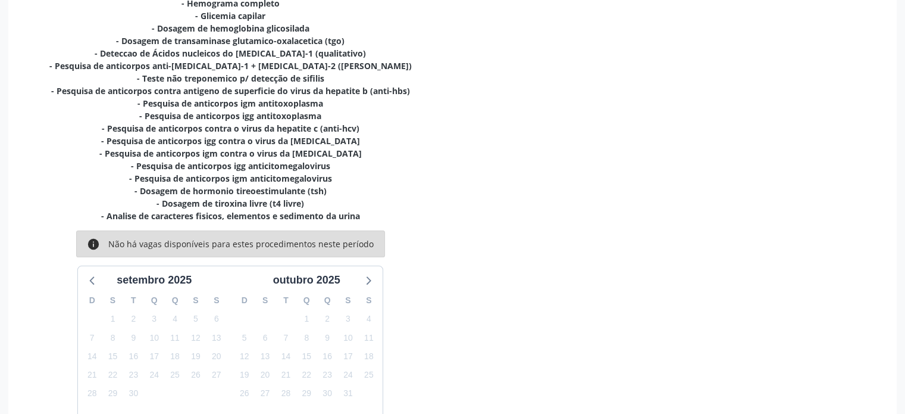
scroll to position [351, 0]
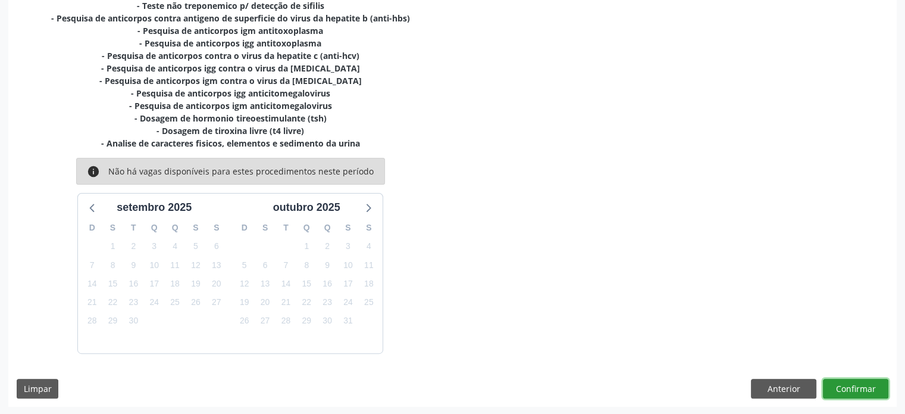
click at [869, 388] on button "Confirmar" at bounding box center [855, 389] width 65 height 20
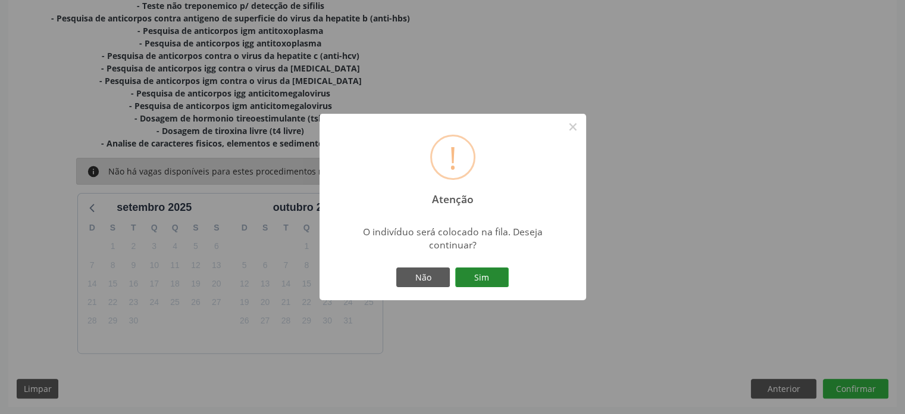
click at [489, 275] on button "Sim" at bounding box center [482, 277] width 54 height 20
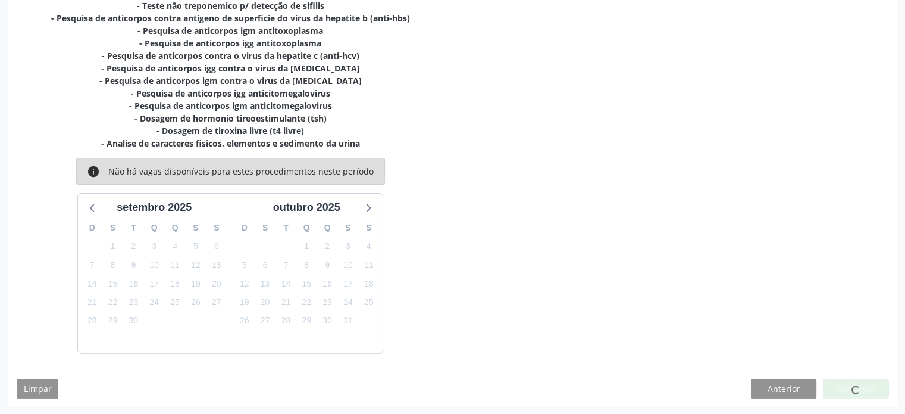
scroll to position [0, 0]
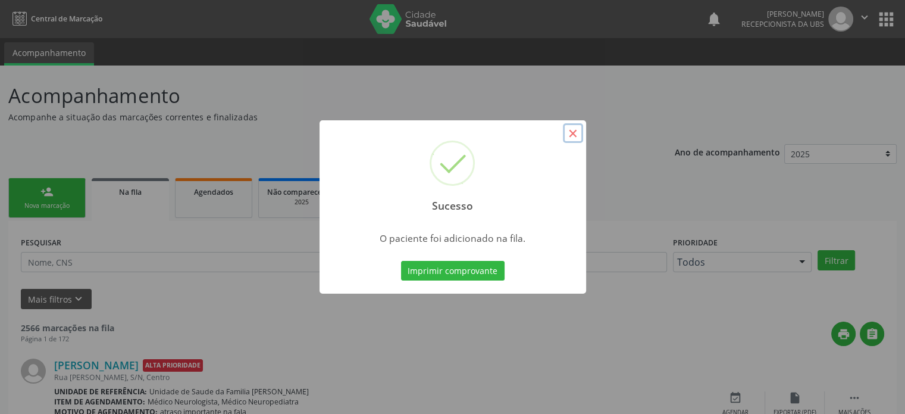
click at [577, 133] on button "×" at bounding box center [573, 133] width 20 height 20
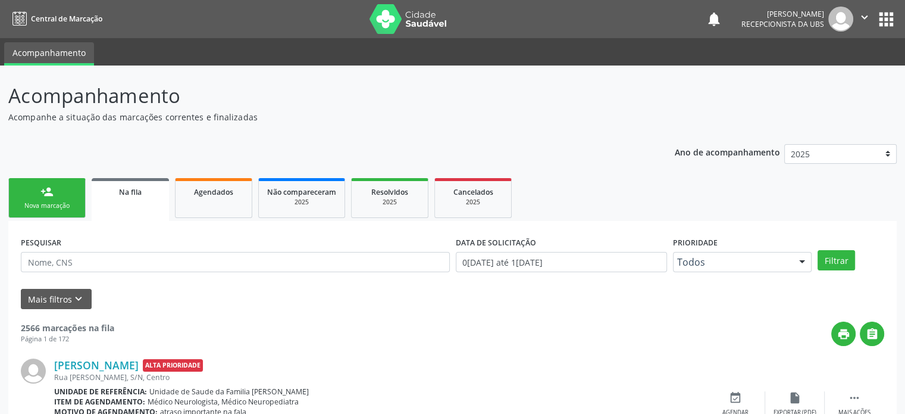
click at [58, 189] on link "person_add Nova marcação" at bounding box center [46, 198] width 77 height 40
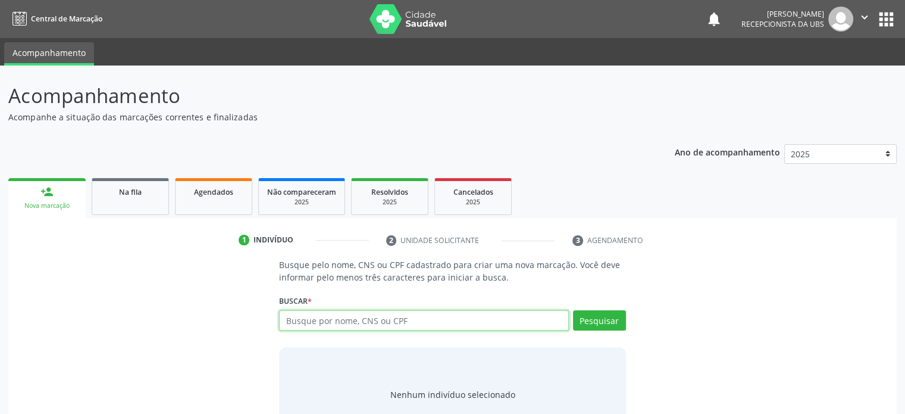
click at [398, 318] on input "text" at bounding box center [423, 320] width 289 height 20
drag, startPoint x: 8, startPoint y: 93, endPoint x: 3, endPoint y: 98, distance: 7.2
click at [3, 98] on div "Acompanhamento Acompanhe a situação das marcações correntes e finalizadas Relat…" at bounding box center [452, 262] width 905 height 394
click at [319, 316] on input "text" at bounding box center [423, 320] width 289 height 20
type input "708702190486592"
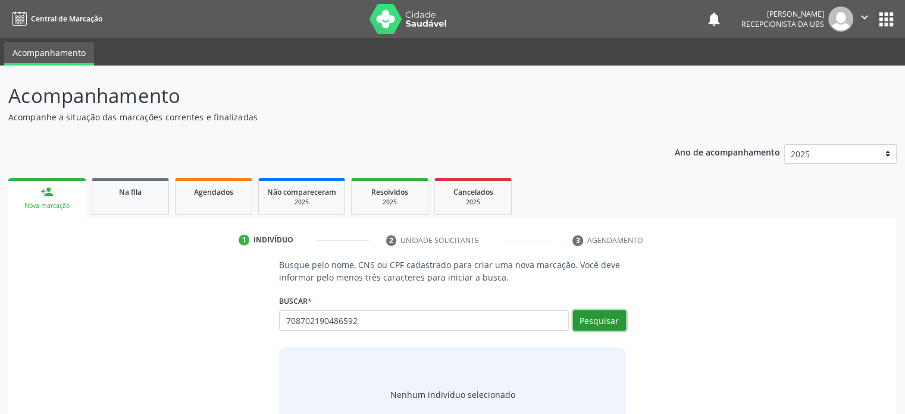
click at [599, 323] on button "Pesquisar" at bounding box center [599, 320] width 53 height 20
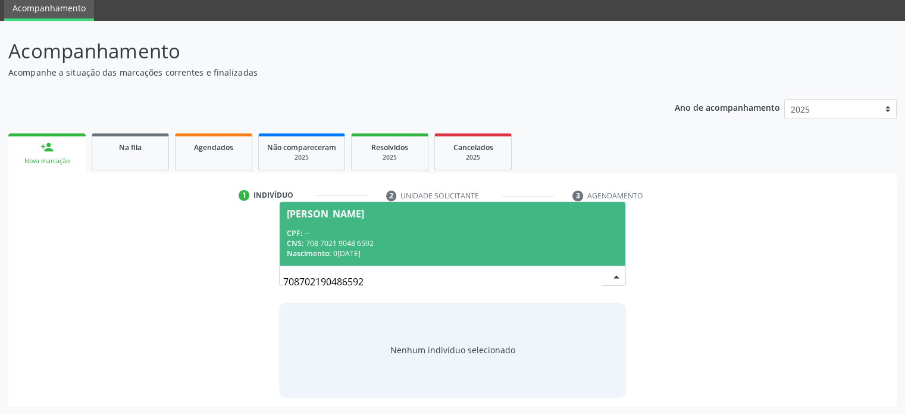
click at [346, 225] on span "Tatiana Nunes da Silva CPF: -- CNS: 708 7021 9048 6592 Nascimento: 09/03/1990" at bounding box center [452, 234] width 345 height 64
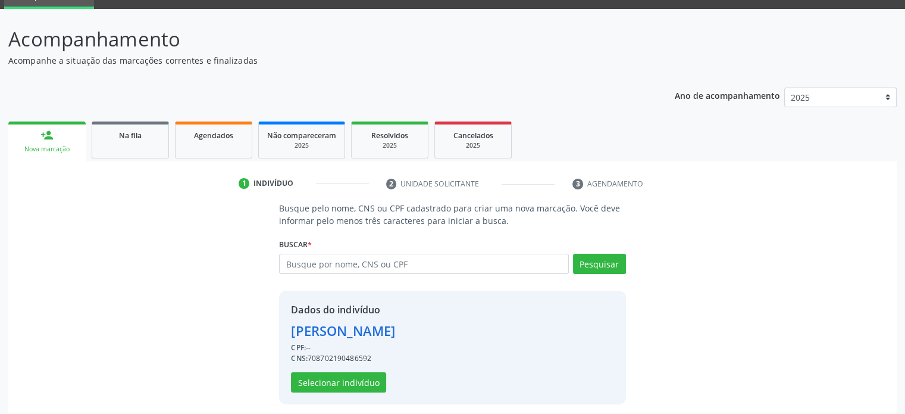
scroll to position [63, 0]
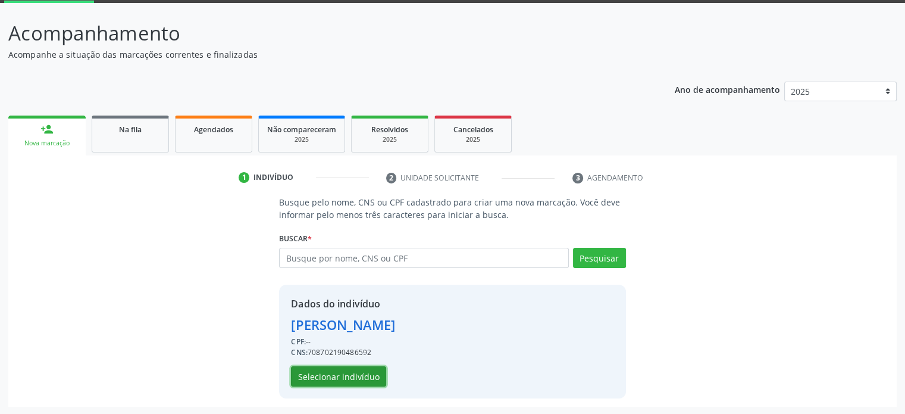
click at [344, 376] on button "Selecionar indivíduo" at bounding box center [338, 376] width 95 height 20
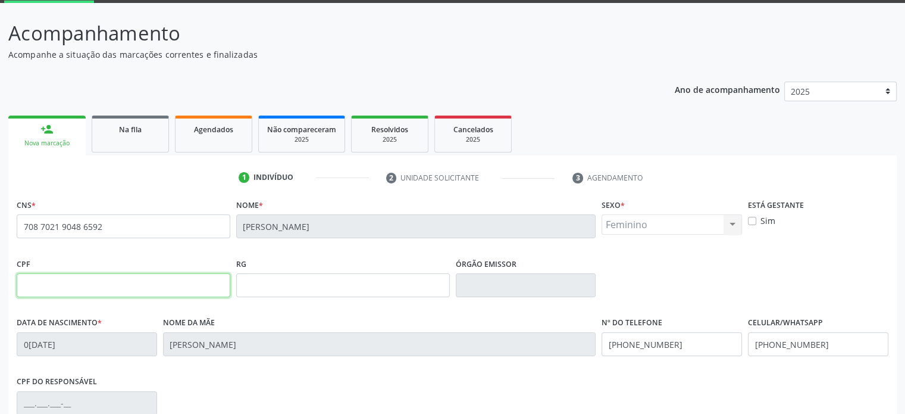
click at [36, 288] on input "text" at bounding box center [124, 285] width 214 height 24
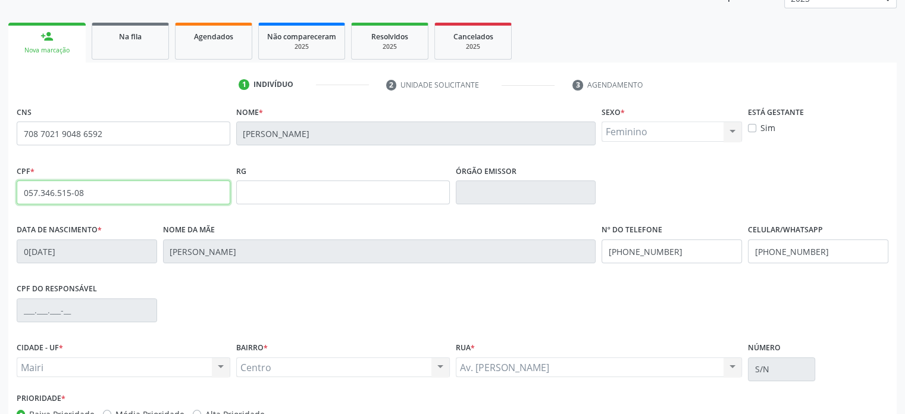
scroll to position [182, 0]
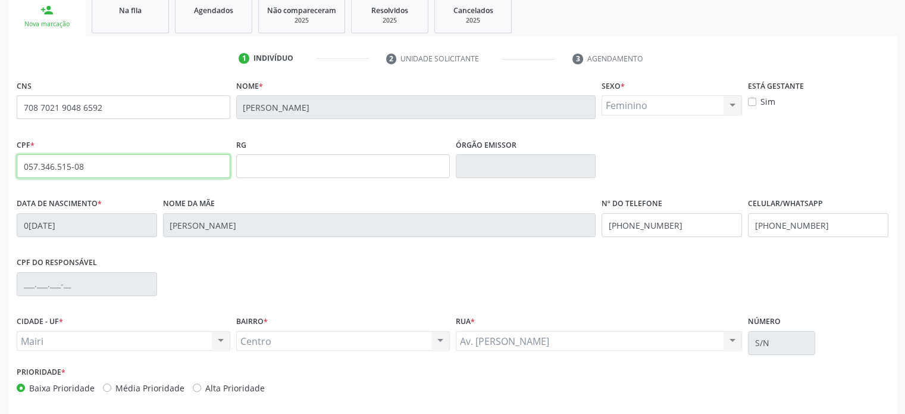
type input "057.346.515-08"
click at [306, 266] on div "CPF do responsável" at bounding box center [453, 283] width 878 height 59
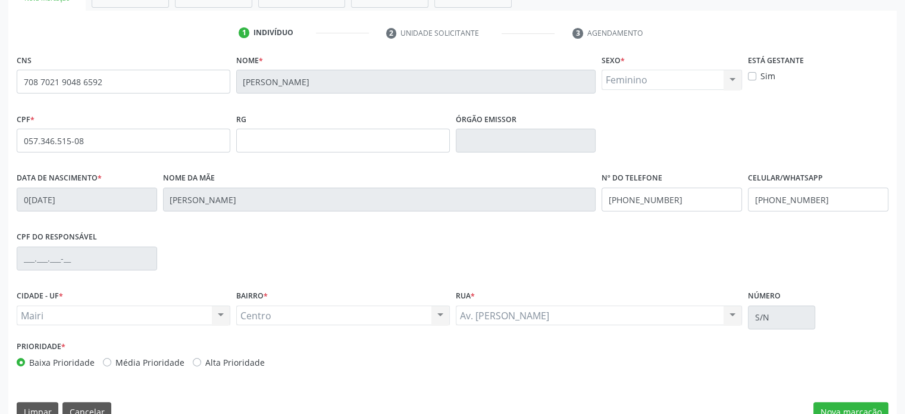
scroll to position [231, 0]
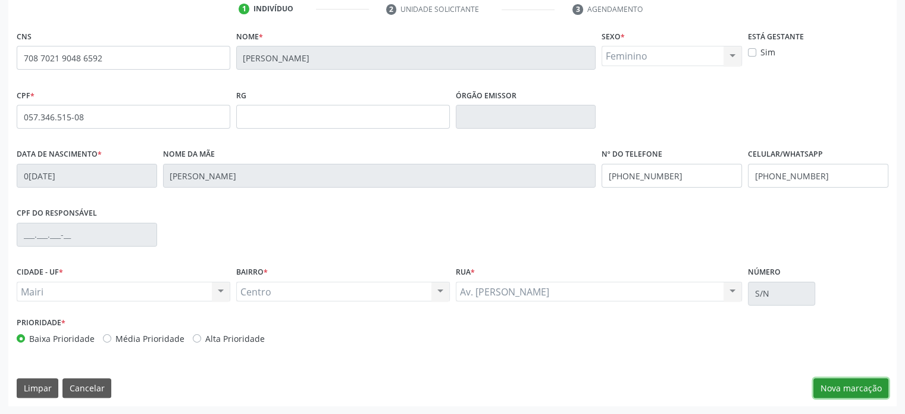
click at [845, 388] on button "Nova marcação" at bounding box center [851, 388] width 75 height 20
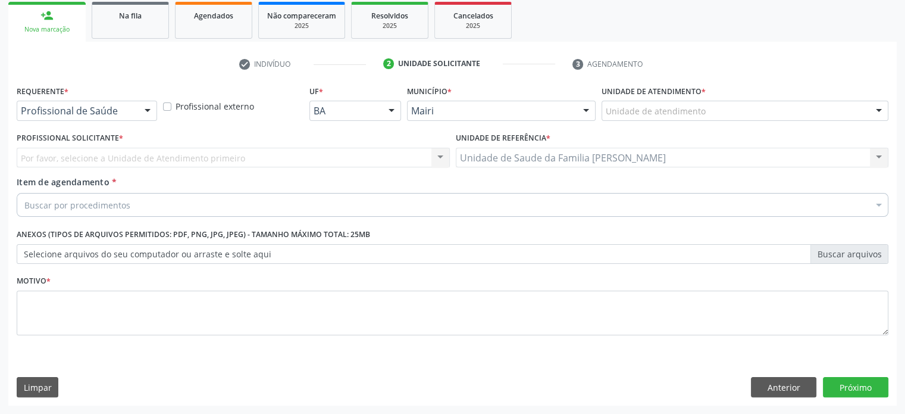
scroll to position [176, 0]
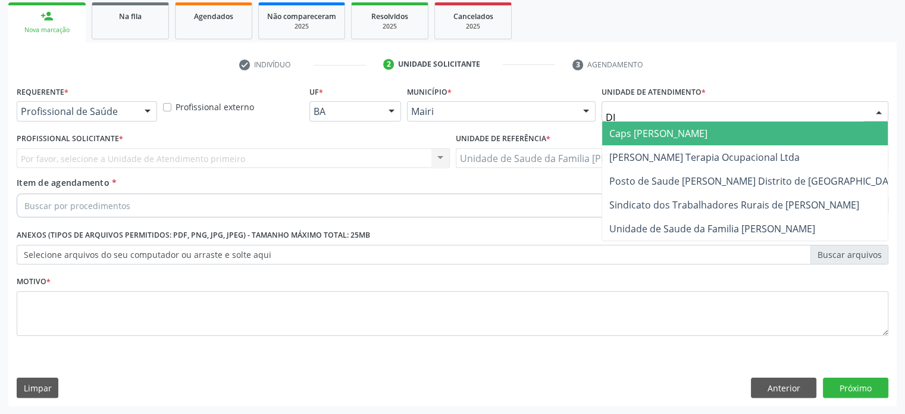
type input "DIL"
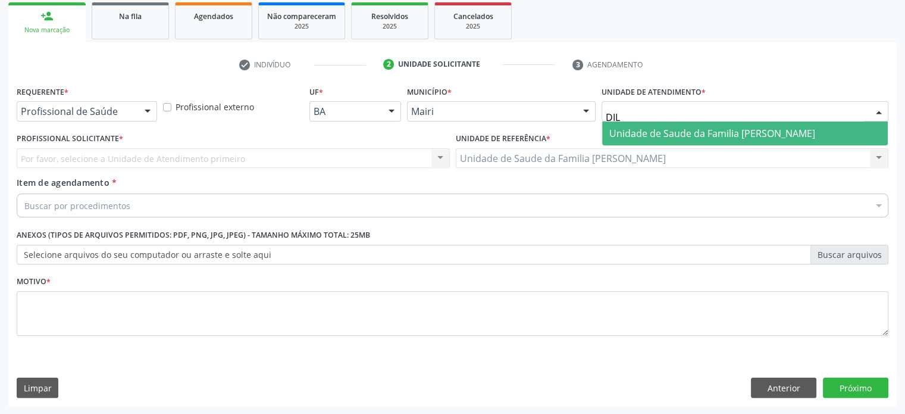
click at [671, 135] on span "Unidade de Saude da Familia [PERSON_NAME]" at bounding box center [713, 133] width 206 height 13
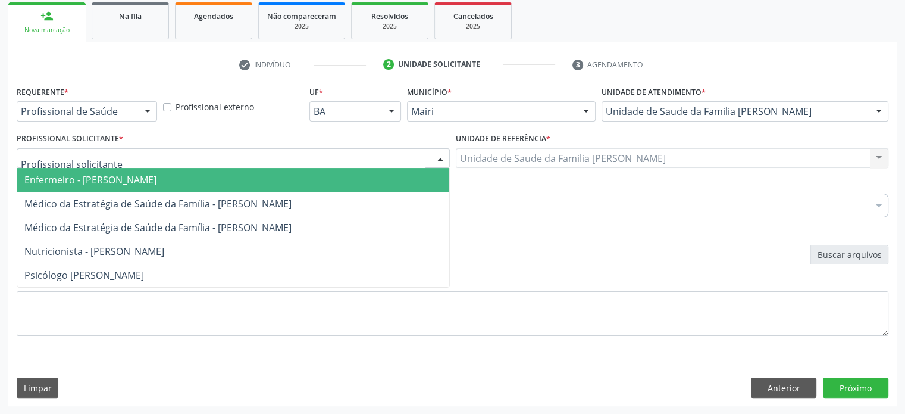
click at [160, 157] on div at bounding box center [233, 158] width 433 height 20
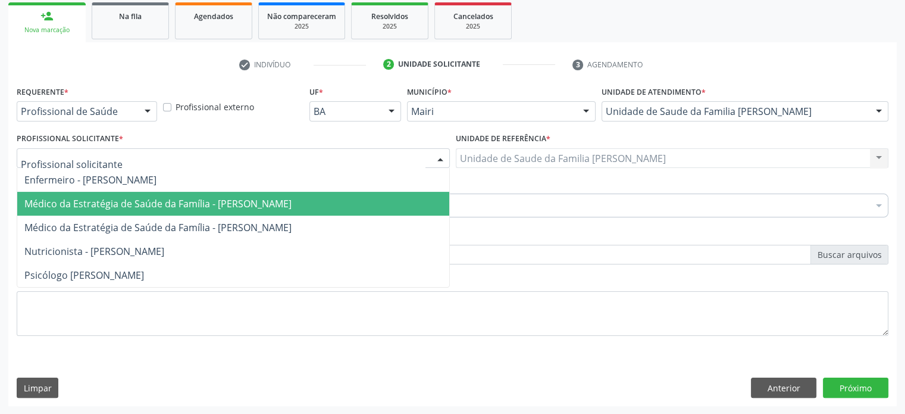
click at [160, 199] on span "Médico da Estratégia de Saúde da Família - [PERSON_NAME]" at bounding box center [157, 203] width 267 height 13
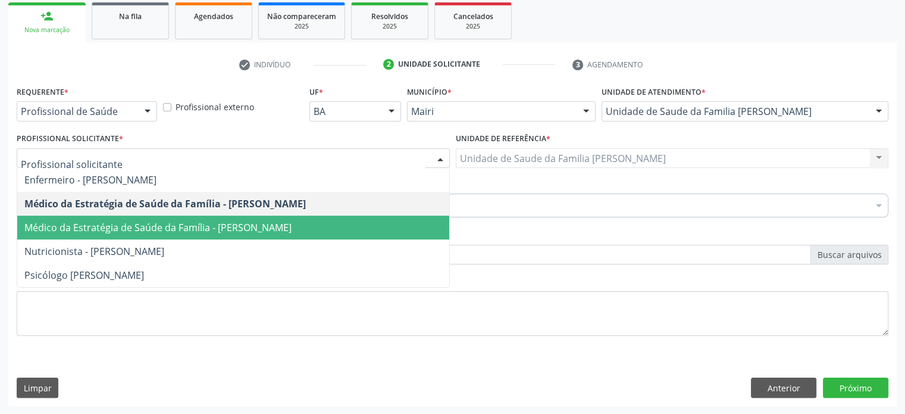
click at [186, 221] on span "Médico da Estratégia de Saúde da Família - [PERSON_NAME]" at bounding box center [157, 227] width 267 height 13
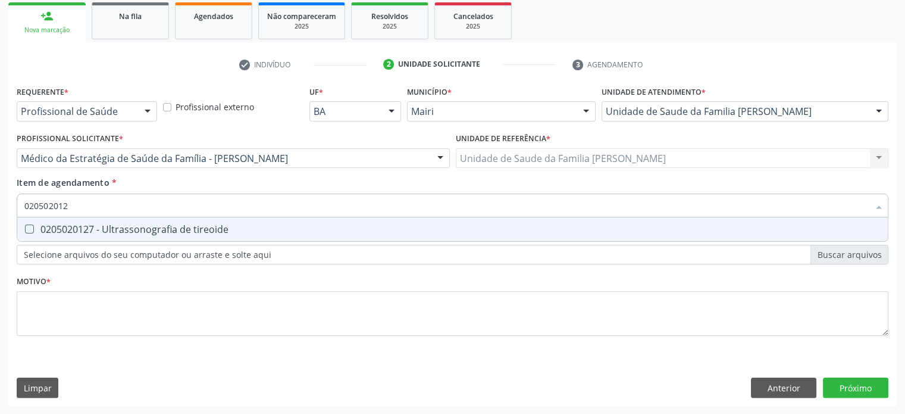
type input "0205020127"
click at [150, 232] on div "0205020127 - Ultrassonografia de tireoide" at bounding box center [452, 229] width 857 height 10
checkbox tireoide "true"
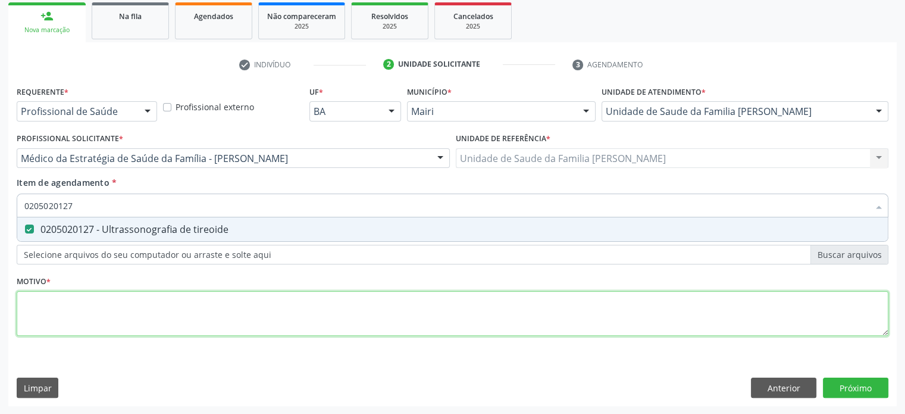
click at [102, 309] on div "Requerente * Profissional de Saúde Profissional de Saúde Paciente Nenhum result…" at bounding box center [453, 218] width 872 height 270
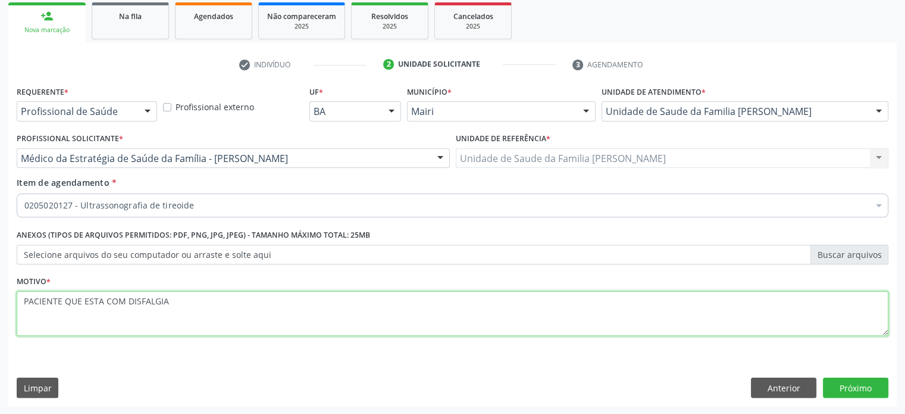
click at [152, 298] on textarea "PACIENTE QUE ESTA COM DISFALGIA" at bounding box center [453, 313] width 872 height 45
click at [162, 299] on textarea "PACIENTE QUE ESTA COM DISFAGIA" at bounding box center [453, 313] width 872 height 45
type textarea "PACIENTE QUE ESTA COM DISFAGIA."
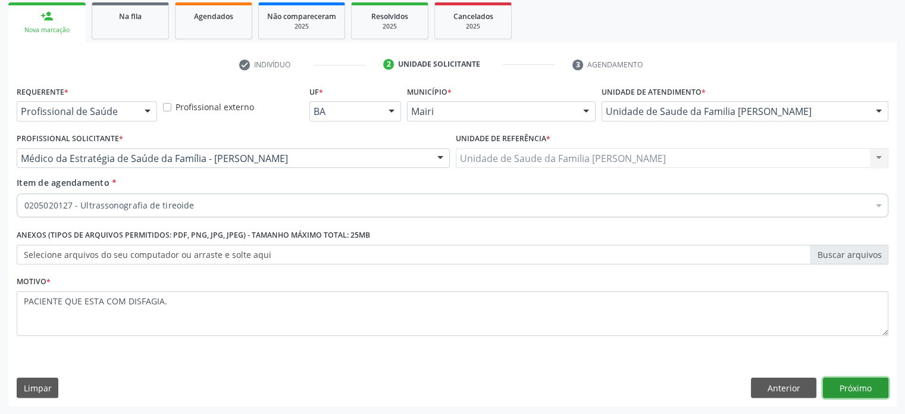
click at [852, 379] on button "Próximo" at bounding box center [855, 387] width 65 height 20
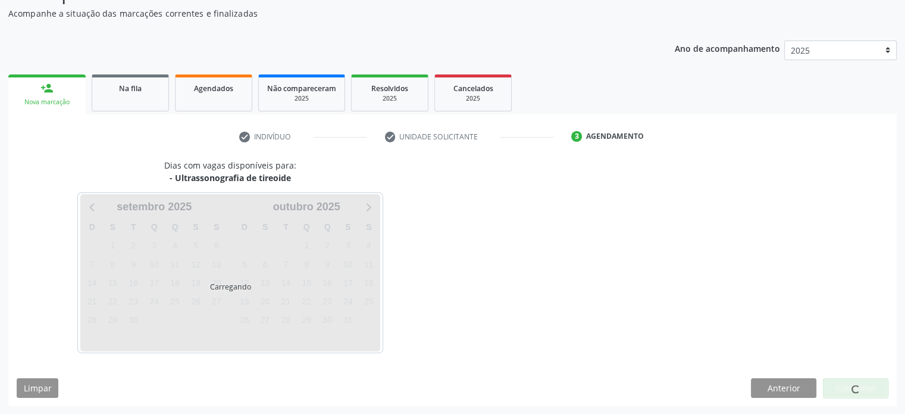
scroll to position [138, 0]
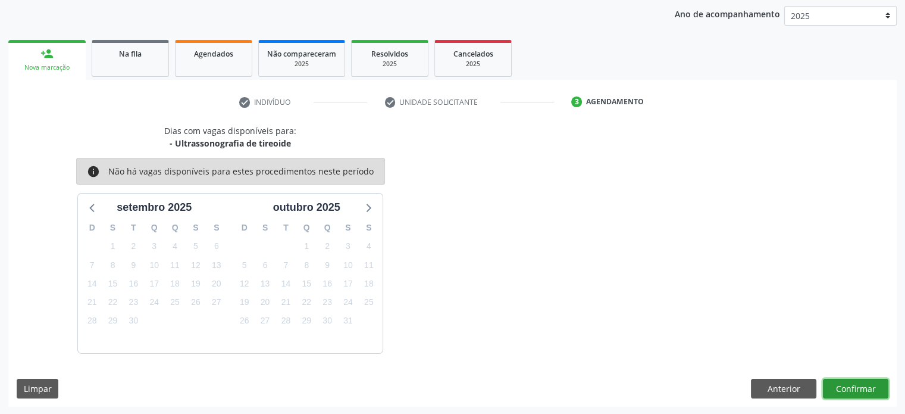
click at [860, 387] on button "Confirmar" at bounding box center [855, 389] width 65 height 20
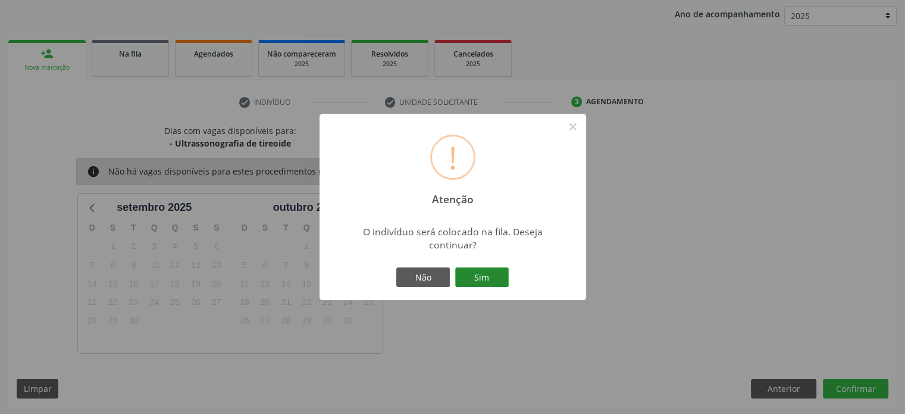
click at [483, 282] on button "Sim" at bounding box center [482, 277] width 54 height 20
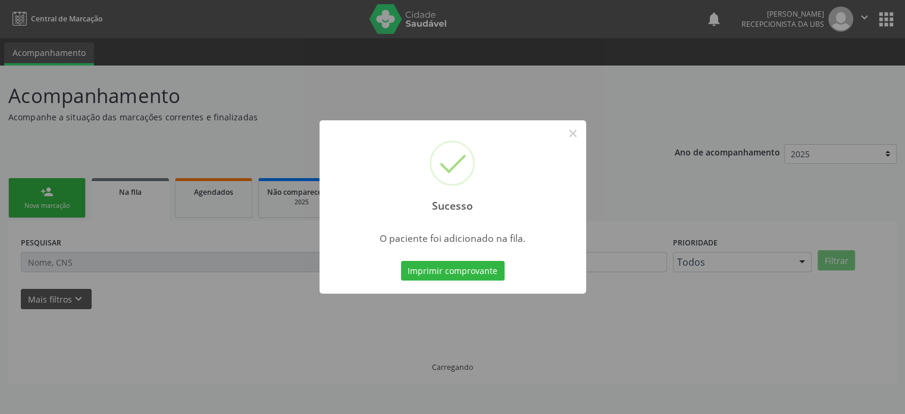
scroll to position [0, 0]
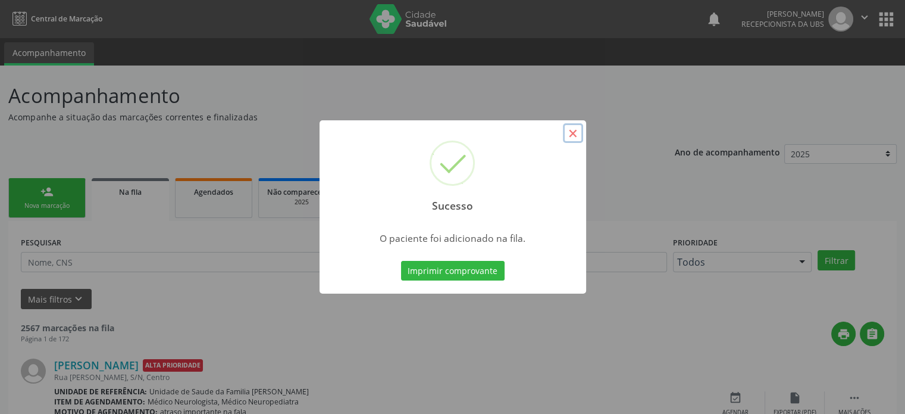
click at [572, 133] on button "×" at bounding box center [573, 133] width 20 height 20
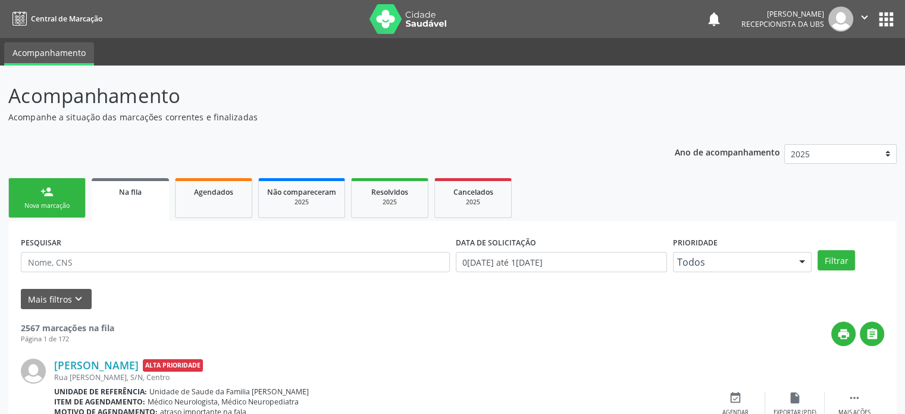
click at [69, 202] on div "Nova marcação" at bounding box center [47, 205] width 60 height 9
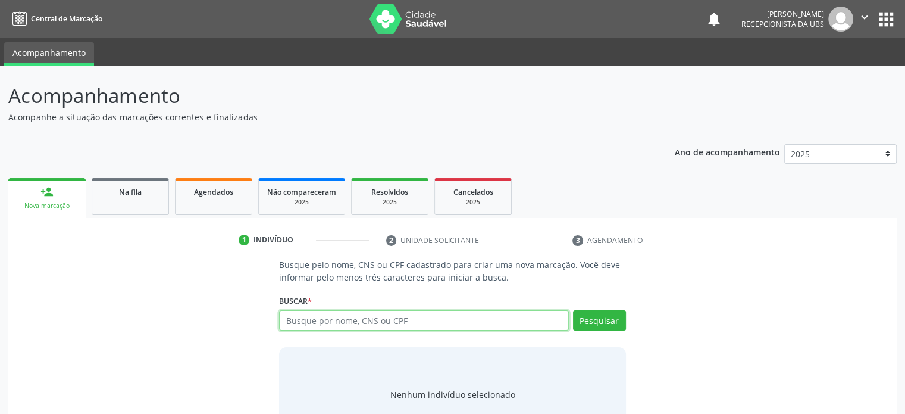
click at [380, 321] on input "text" at bounding box center [423, 320] width 289 height 20
type input "708702190486592"
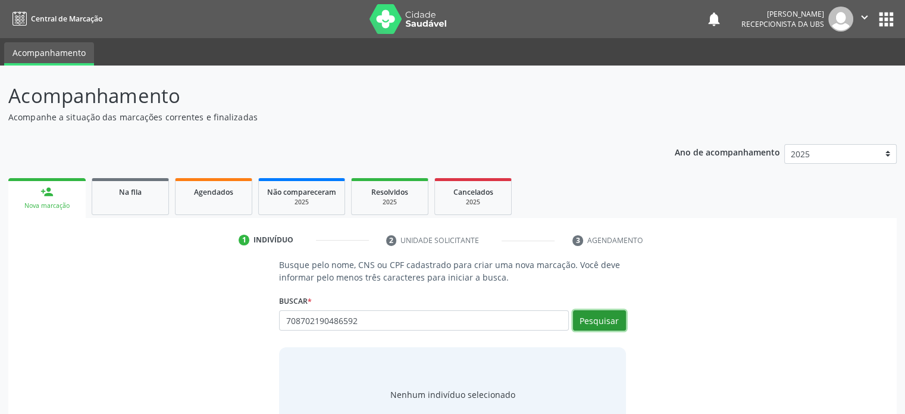
click at [612, 318] on button "Pesquisar" at bounding box center [599, 320] width 53 height 20
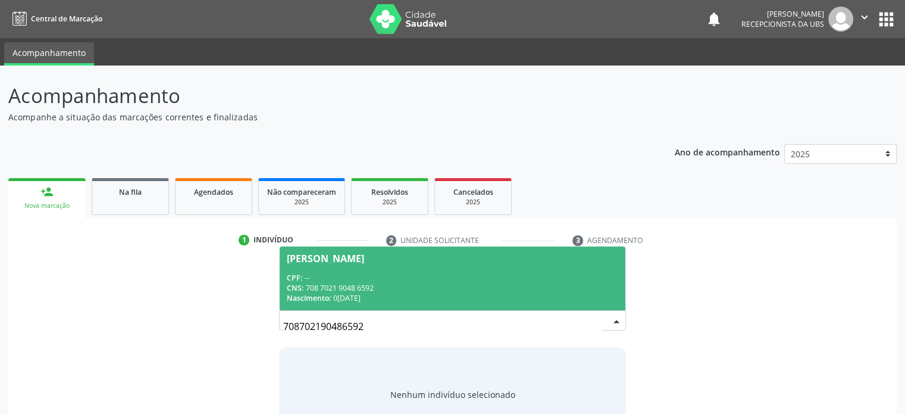
click at [338, 268] on span "Tatiana Nunes da Silva CPF: -- CNS: 708 7021 9048 6592 Nascimento: 09/03/1990" at bounding box center [452, 278] width 345 height 64
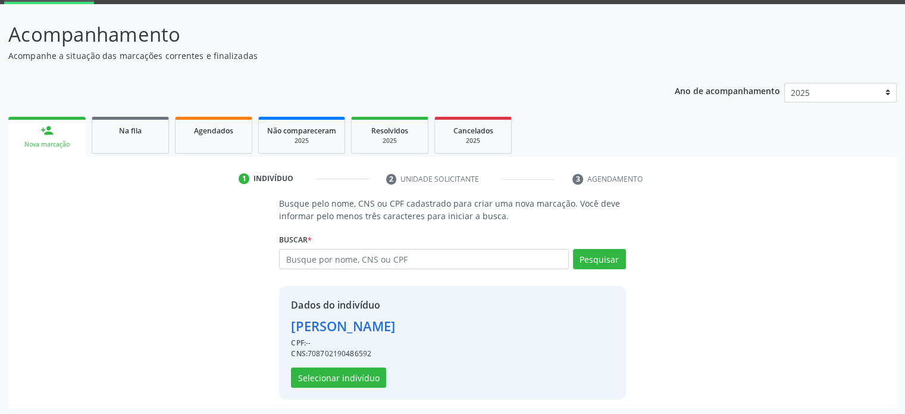
scroll to position [63, 0]
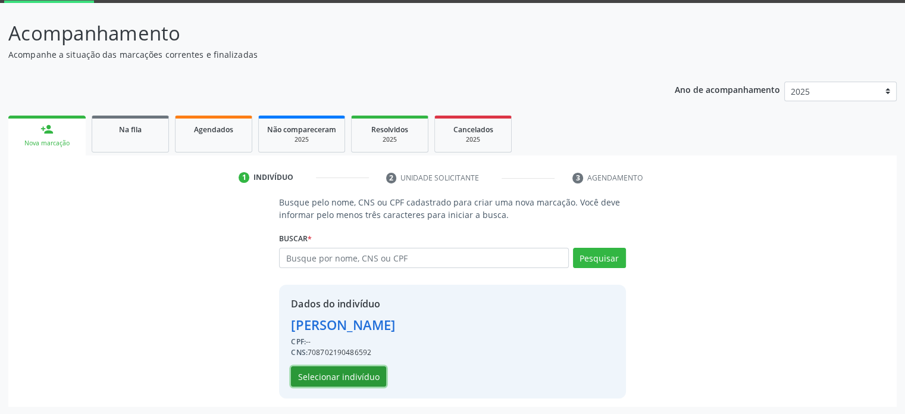
click at [338, 377] on button "Selecionar indivíduo" at bounding box center [338, 376] width 95 height 20
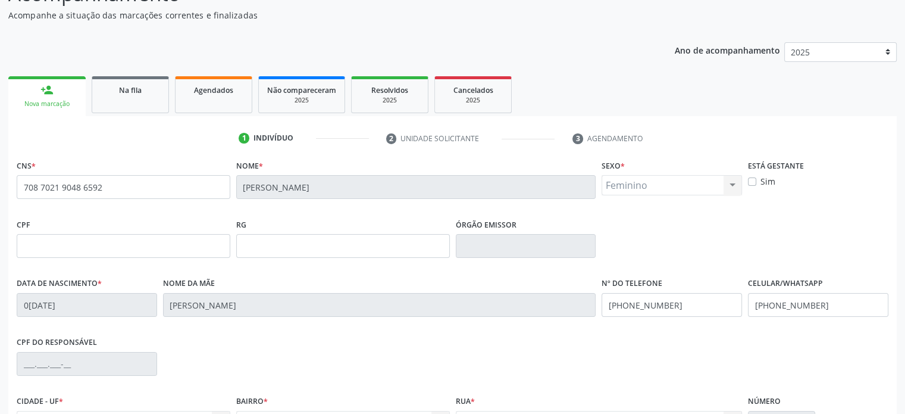
scroll to position [231, 0]
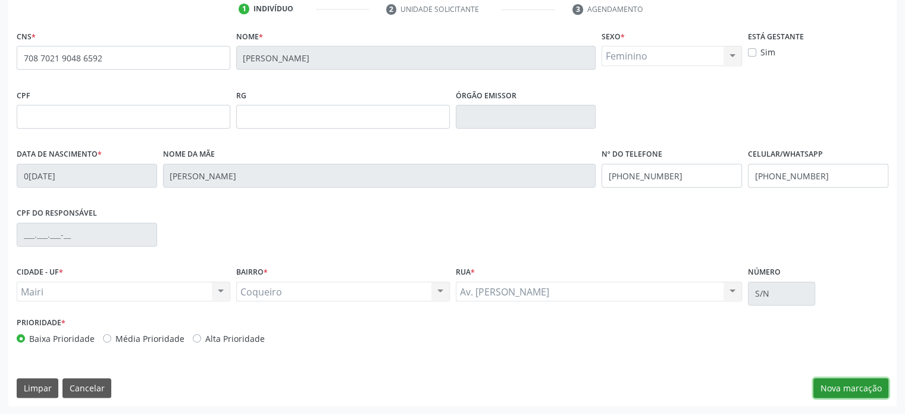
click at [853, 381] on button "Nova marcação" at bounding box center [851, 388] width 75 height 20
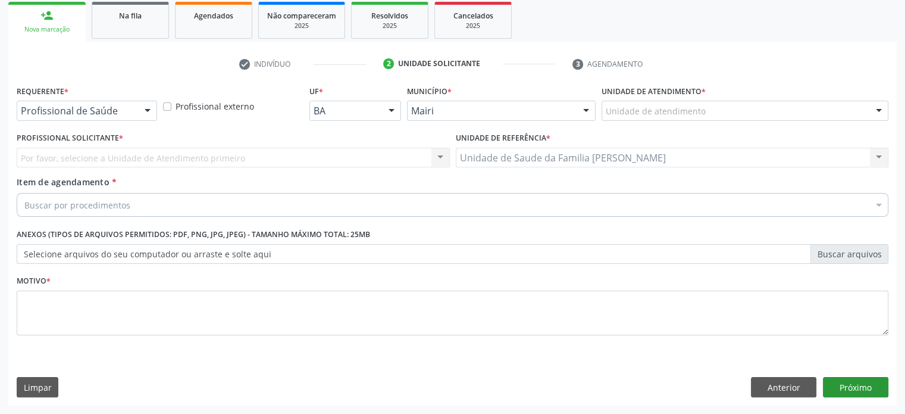
scroll to position [176, 0]
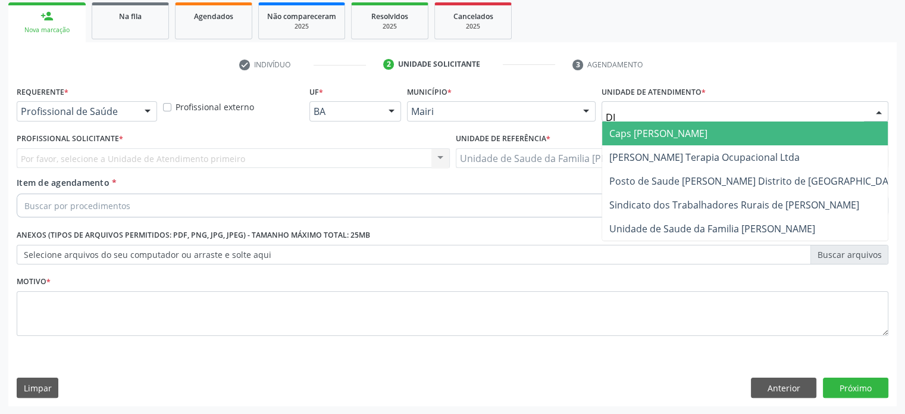
type input "DIL"
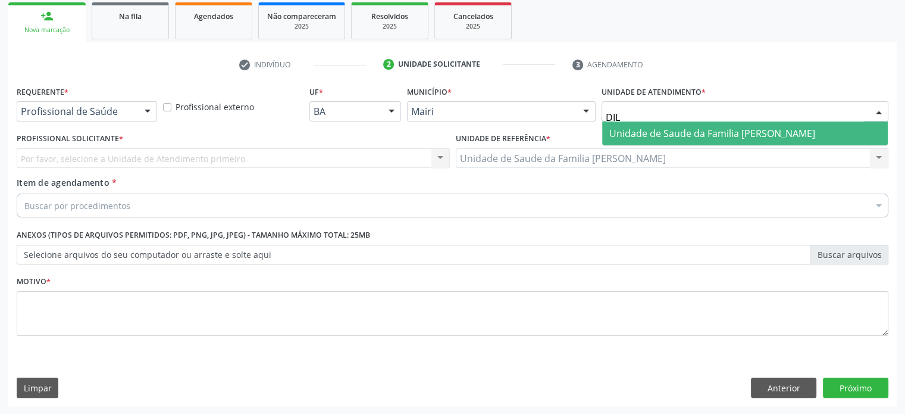
click at [665, 130] on span "Unidade de Saude da Familia [PERSON_NAME]" at bounding box center [713, 133] width 206 height 13
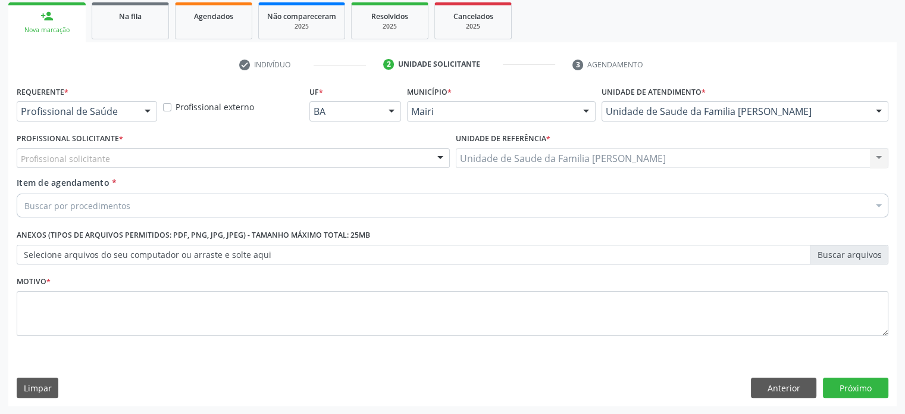
click at [149, 159] on div "Profissional solicitante" at bounding box center [233, 158] width 433 height 20
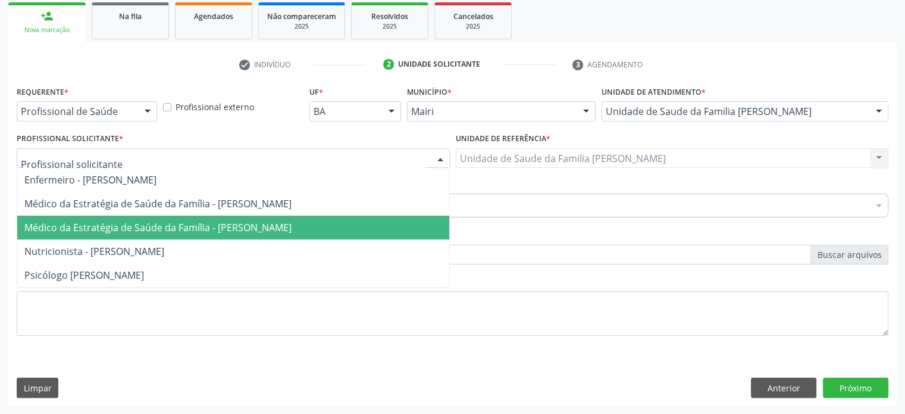
click at [179, 217] on span "Médico da Estratégia de Saúde da Família - [PERSON_NAME]" at bounding box center [233, 228] width 432 height 24
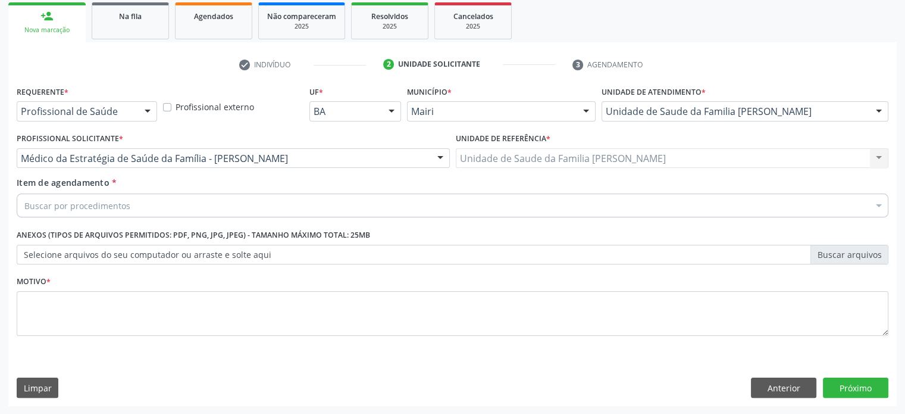
click at [133, 205] on div "Buscar por procedimentos" at bounding box center [453, 205] width 872 height 24
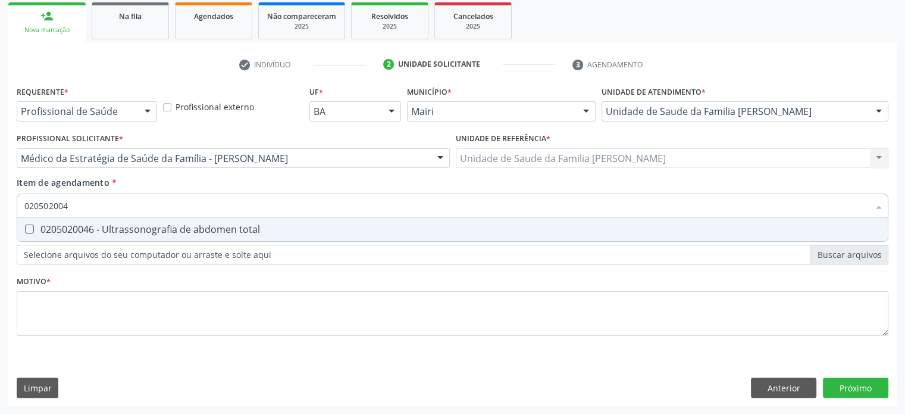
type input "0205020046"
click at [140, 230] on div "0205020046 - Ultrassonografia de abdomen total" at bounding box center [452, 229] width 857 height 10
checkbox total "true"
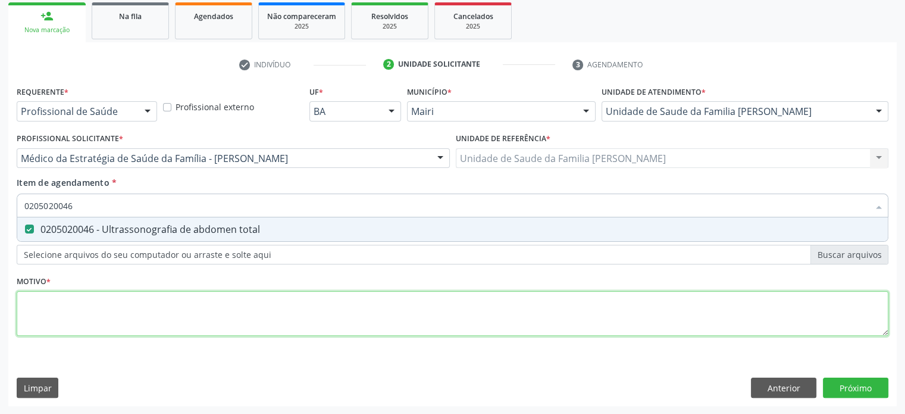
click at [67, 307] on div "Requerente * Profissional de Saúde Profissional de Saúde Paciente Nenhum result…" at bounding box center [453, 218] width 872 height 270
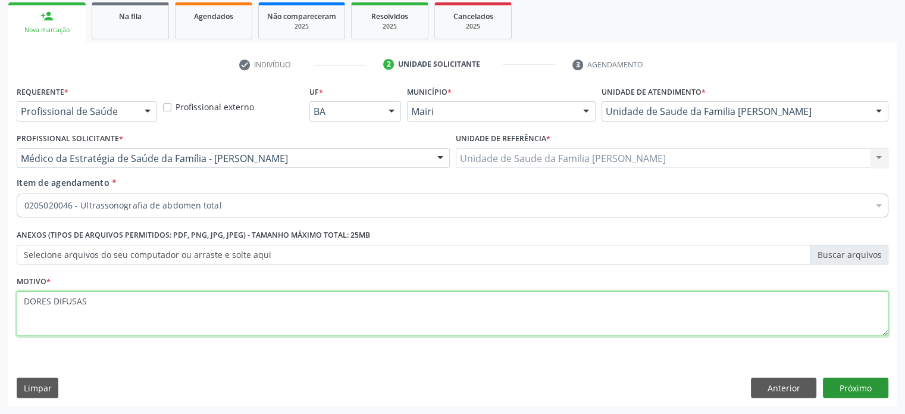
type textarea "DORES DIFUSAS"
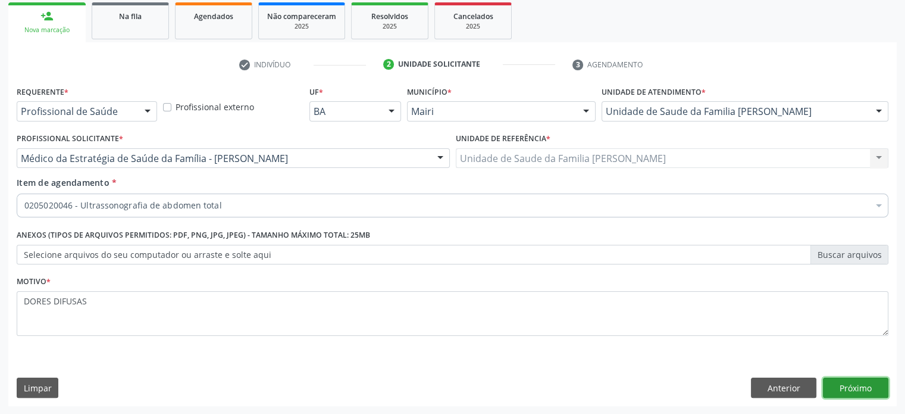
click at [856, 381] on button "Próximo" at bounding box center [855, 387] width 65 height 20
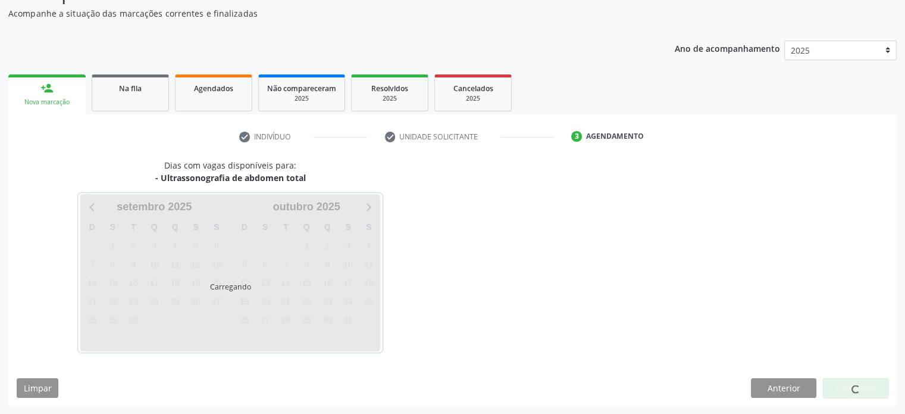
scroll to position [138, 0]
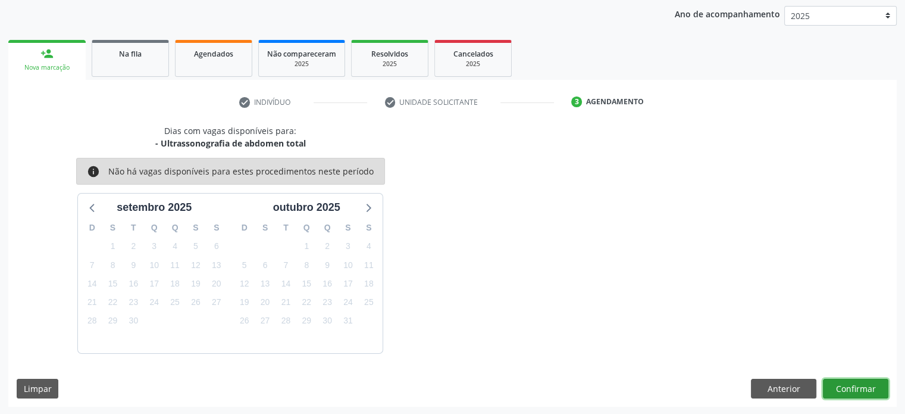
click at [851, 388] on button "Confirmar" at bounding box center [855, 389] width 65 height 20
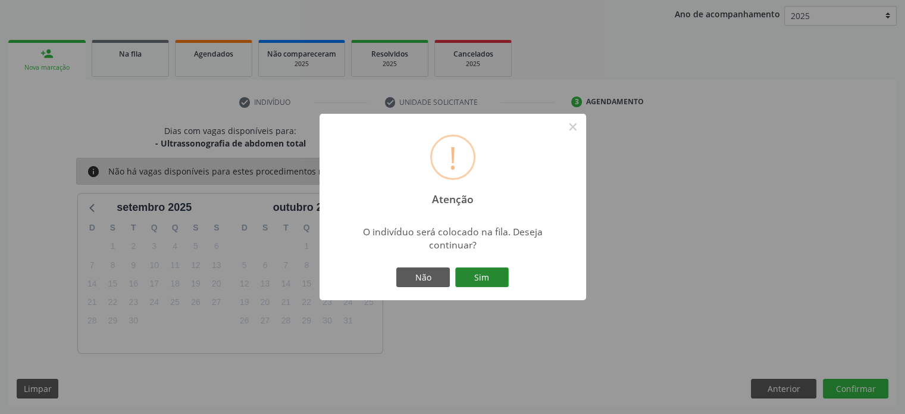
click at [476, 279] on button "Sim" at bounding box center [482, 277] width 54 height 20
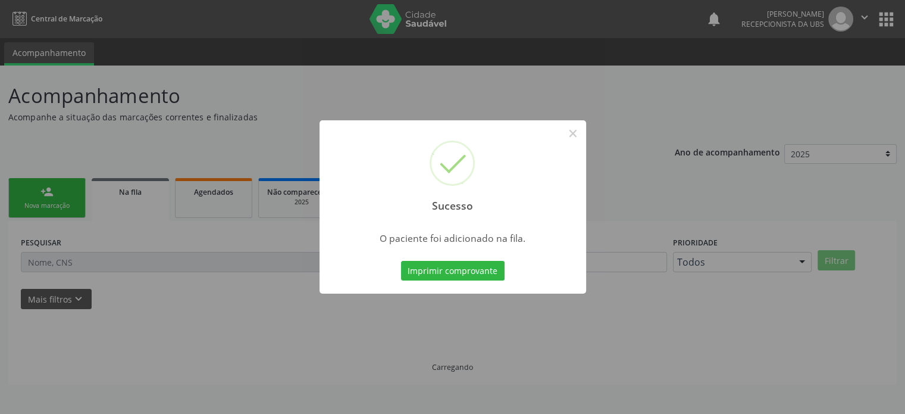
scroll to position [0, 0]
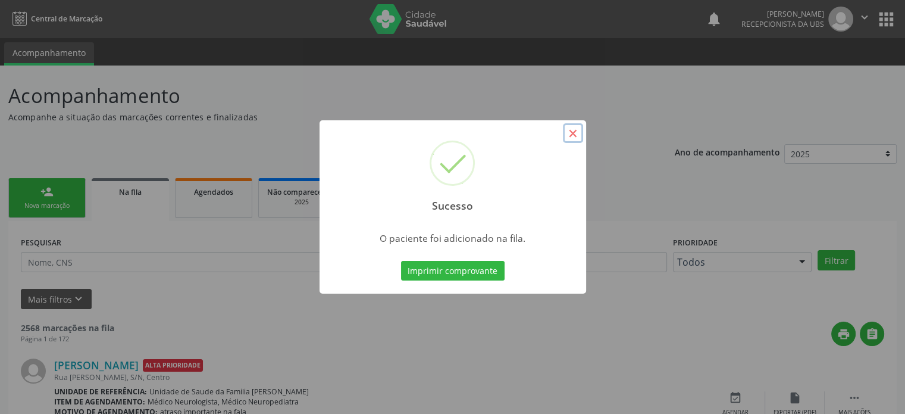
click at [573, 134] on button "×" at bounding box center [573, 133] width 20 height 20
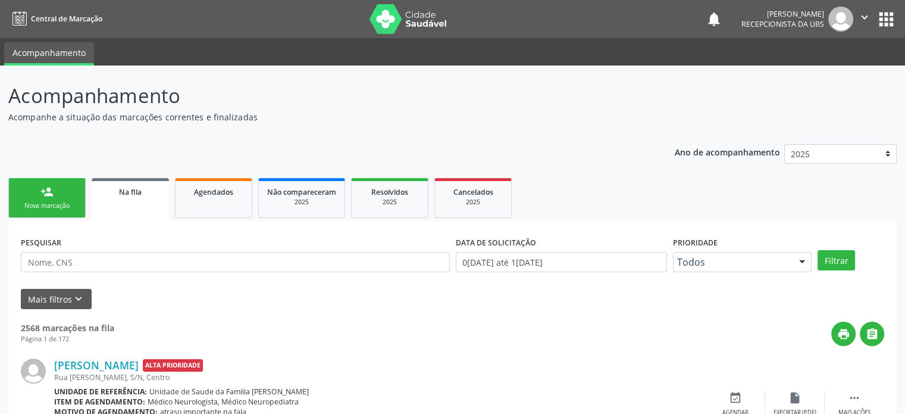
click at [46, 195] on div "person_add" at bounding box center [46, 191] width 13 height 13
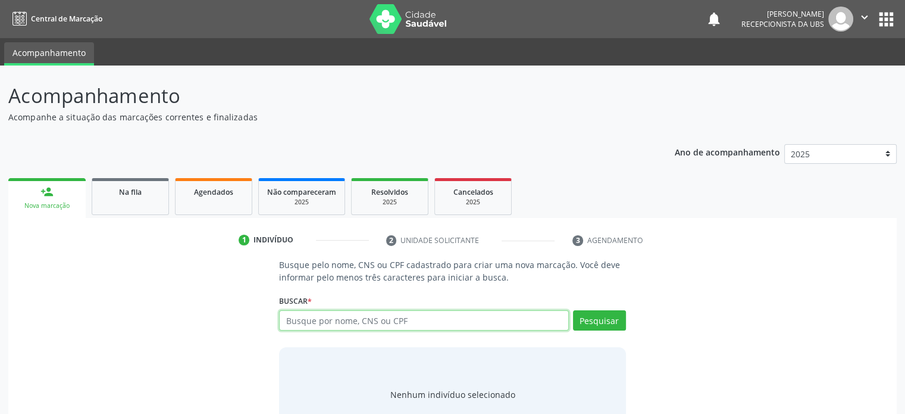
click at [336, 318] on input "text" at bounding box center [423, 320] width 289 height 20
type input "708702190486592"
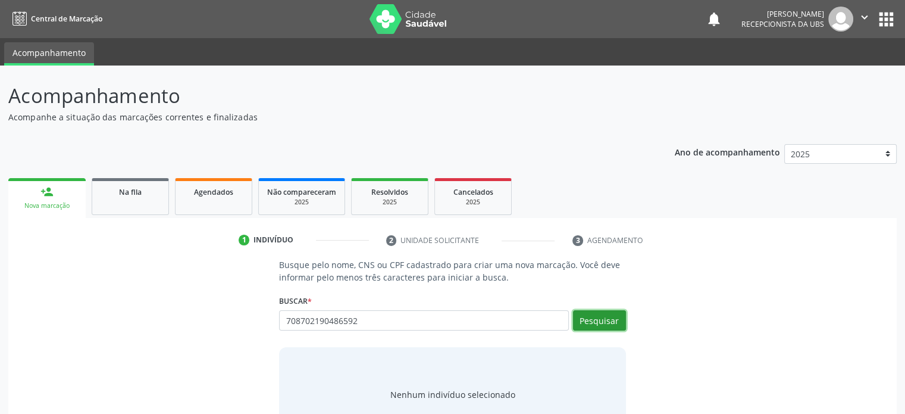
click at [585, 316] on button "Pesquisar" at bounding box center [599, 320] width 53 height 20
type input "708702190486592"
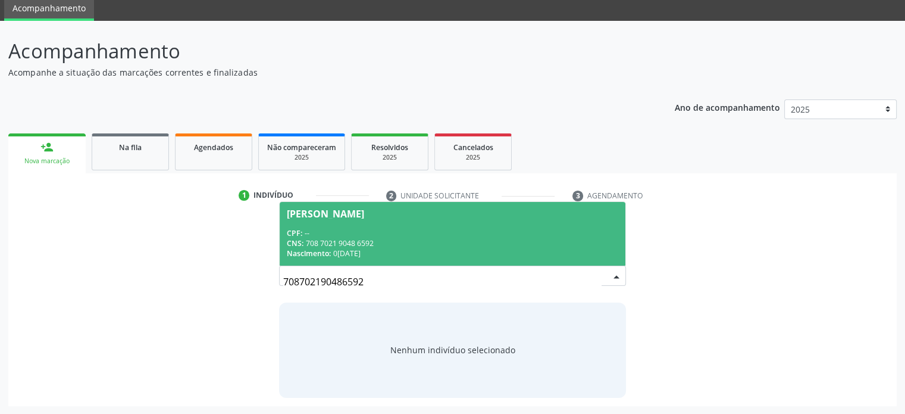
click at [417, 243] on div "CNS: 708 7021 9048 6592" at bounding box center [452, 243] width 331 height 10
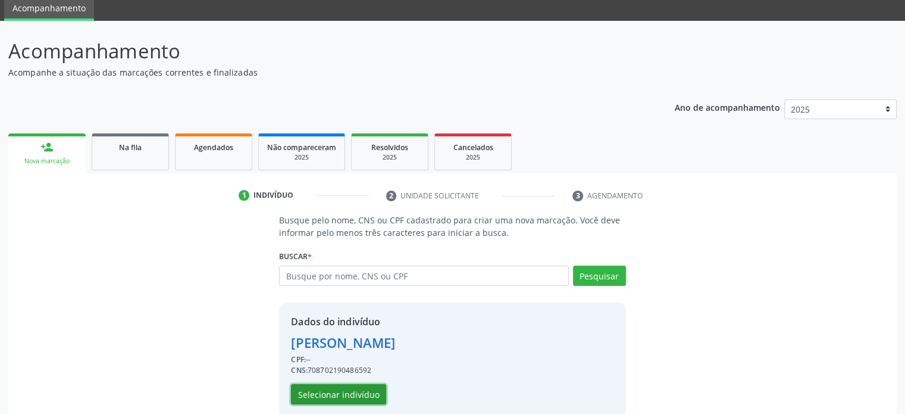
click at [355, 397] on button "Selecionar indivíduo" at bounding box center [338, 394] width 95 height 20
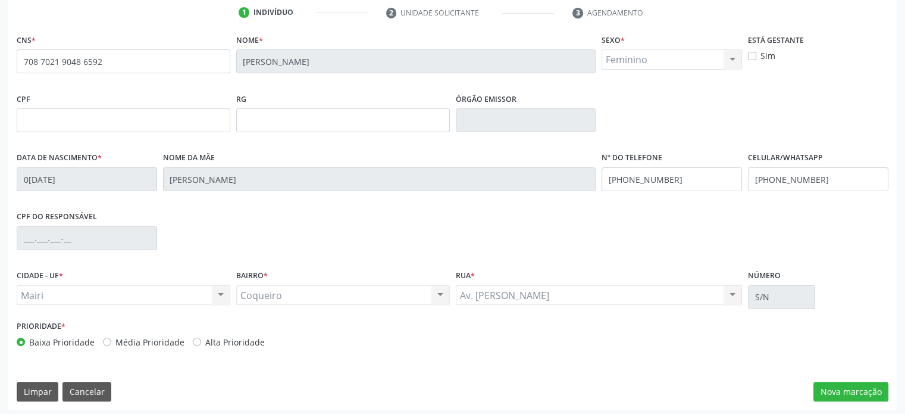
scroll to position [231, 0]
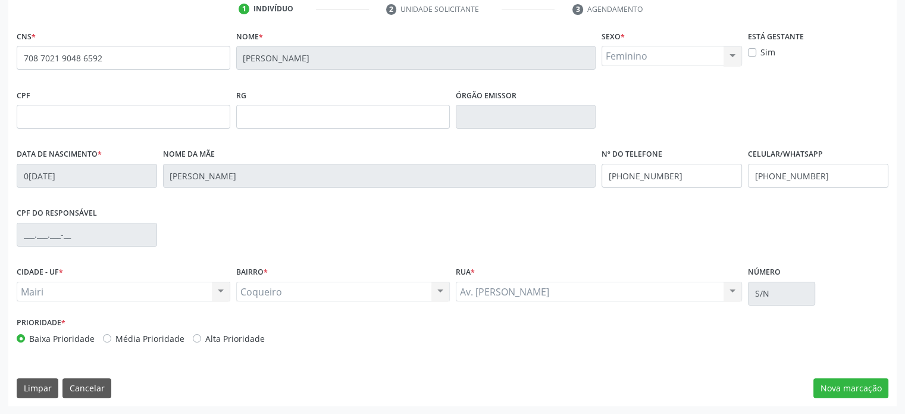
click at [157, 342] on label "Média Prioridade" at bounding box center [149, 338] width 69 height 13
click at [111, 342] on input "Média Prioridade" at bounding box center [107, 337] width 8 height 11
radio input "true"
click at [847, 389] on button "Nova marcação" at bounding box center [851, 388] width 75 height 20
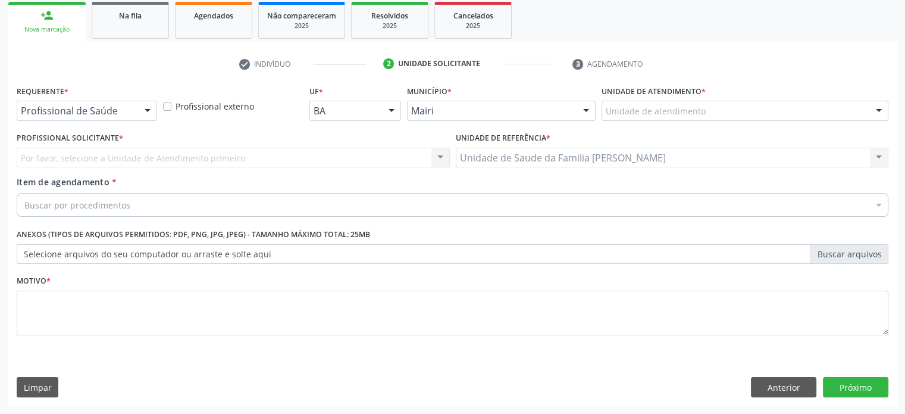
scroll to position [176, 0]
click at [769, 113] on div "Unidade de atendimento" at bounding box center [745, 111] width 287 height 20
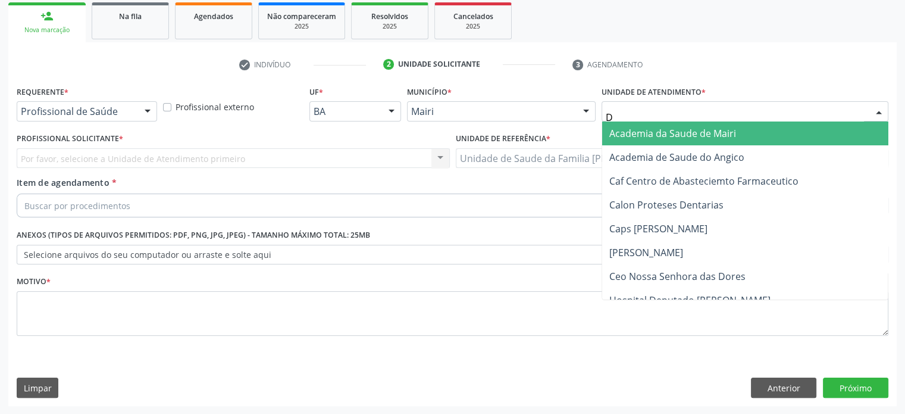
type input "DI"
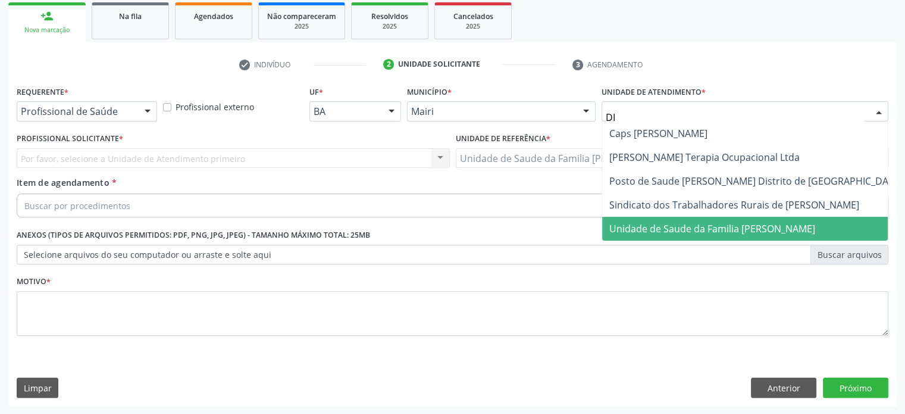
click at [691, 222] on span "Unidade de Saude da Familia [PERSON_NAME]" at bounding box center [713, 228] width 206 height 13
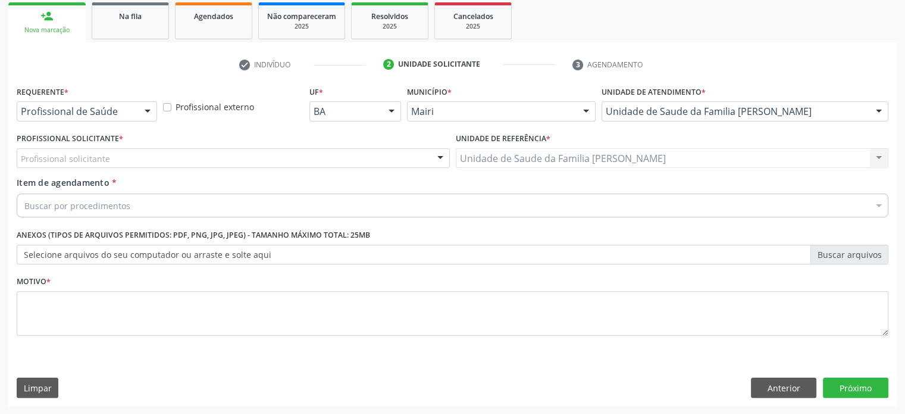
click at [189, 162] on div "Profissional solicitante" at bounding box center [233, 158] width 433 height 20
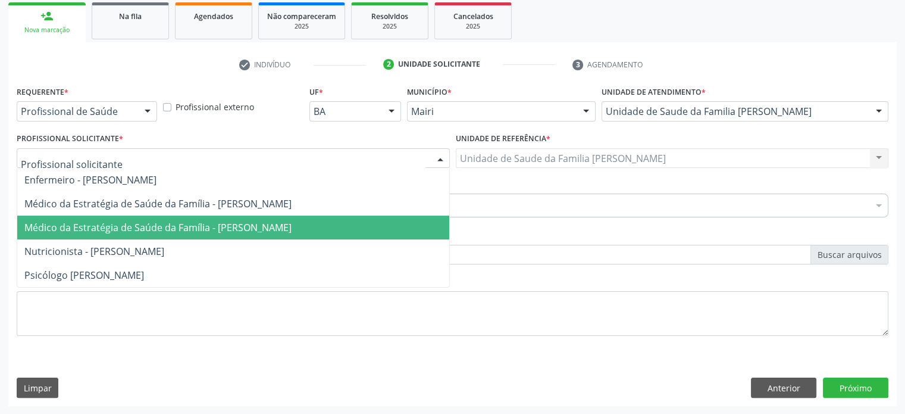
click at [175, 217] on span "Médico da Estratégia de Saúde da Família - [PERSON_NAME]" at bounding box center [233, 228] width 432 height 24
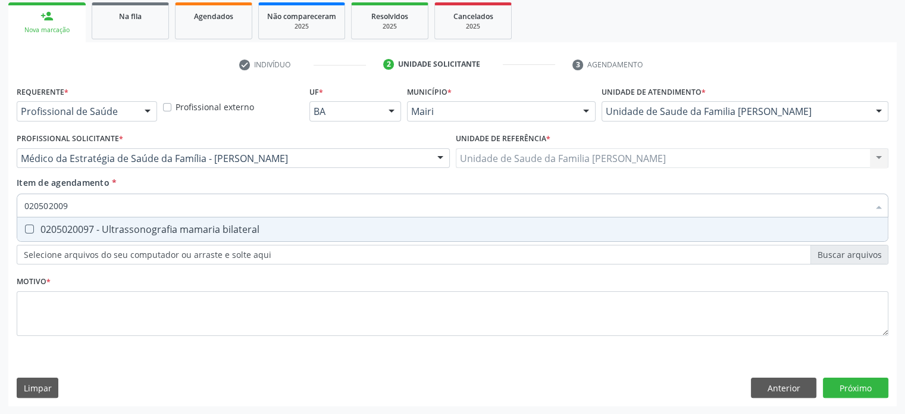
type input "0205020097"
click at [136, 229] on div "0205020097 - Ultrassonografia mamaria bilateral" at bounding box center [452, 229] width 857 height 10
checkbox bilateral "true"
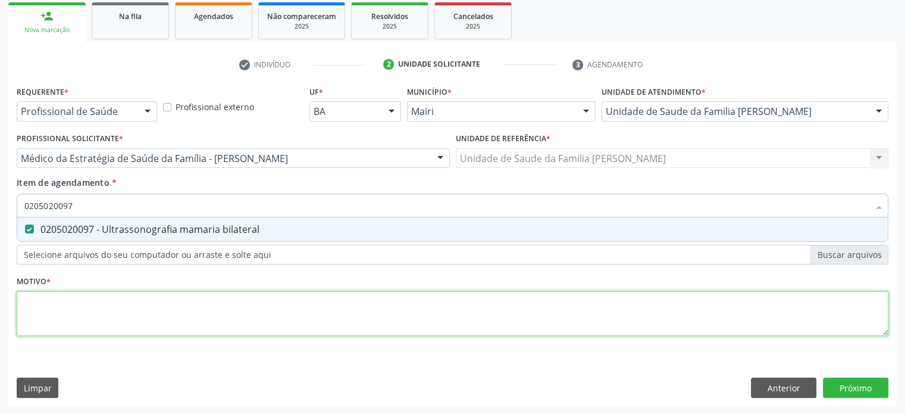
click at [95, 300] on div "Requerente * Profissional de Saúde Profissional de Saúde Paciente Nenhum result…" at bounding box center [453, 218] width 872 height 270
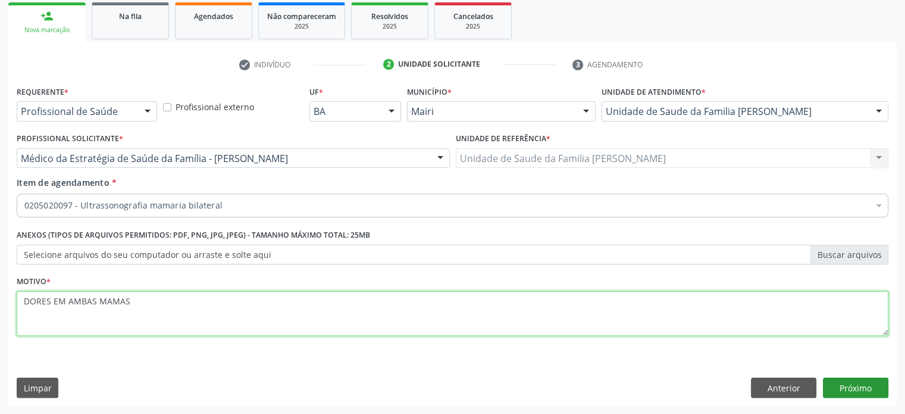
type textarea "DORES EM AMBAS MAMAS"
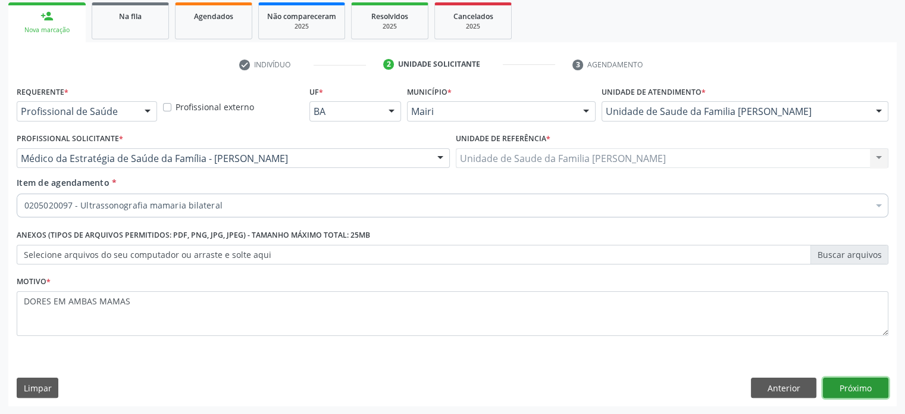
click at [856, 383] on button "Próximo" at bounding box center [855, 387] width 65 height 20
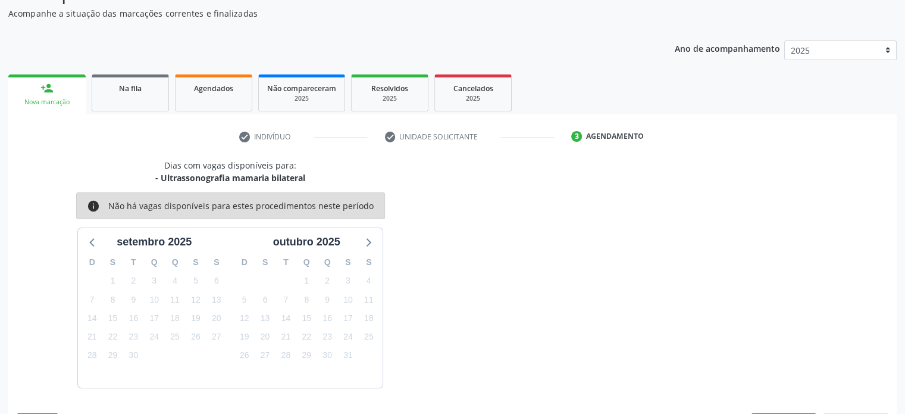
scroll to position [138, 0]
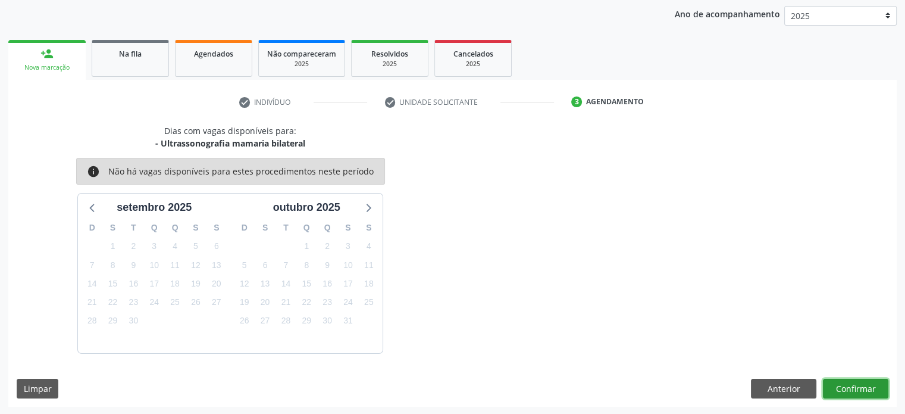
click at [856, 383] on button "Confirmar" at bounding box center [855, 389] width 65 height 20
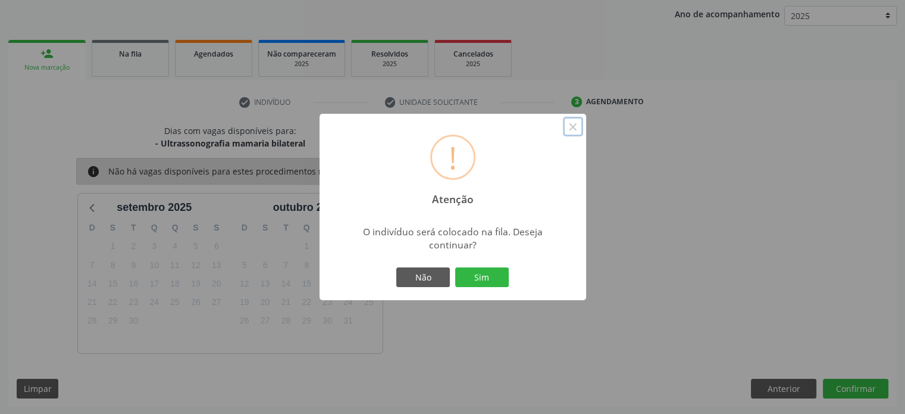
drag, startPoint x: 571, startPoint y: 128, endPoint x: 607, endPoint y: 173, distance: 57.2
click at [571, 127] on button "×" at bounding box center [573, 127] width 20 height 20
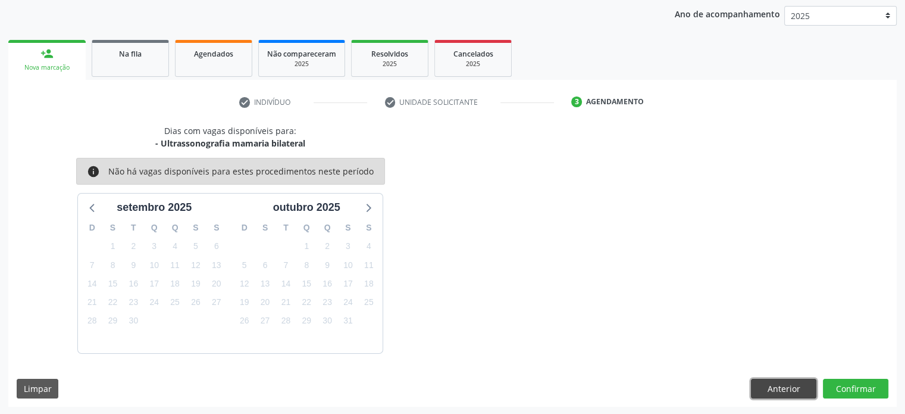
click at [775, 385] on button "Anterior" at bounding box center [783, 389] width 65 height 20
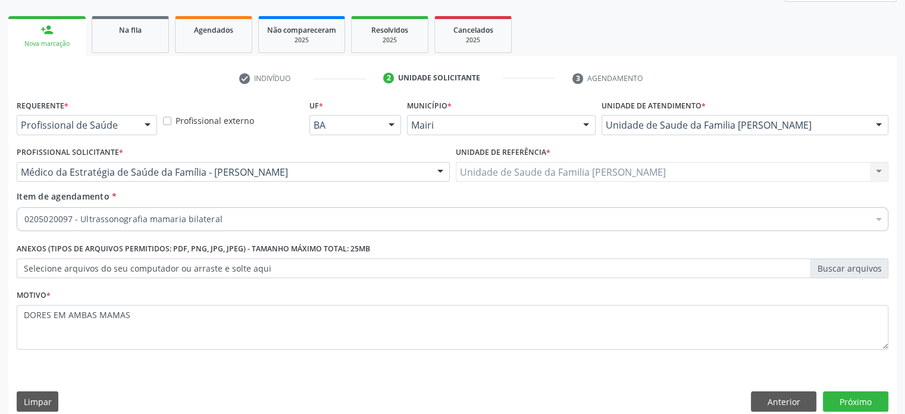
scroll to position [176, 0]
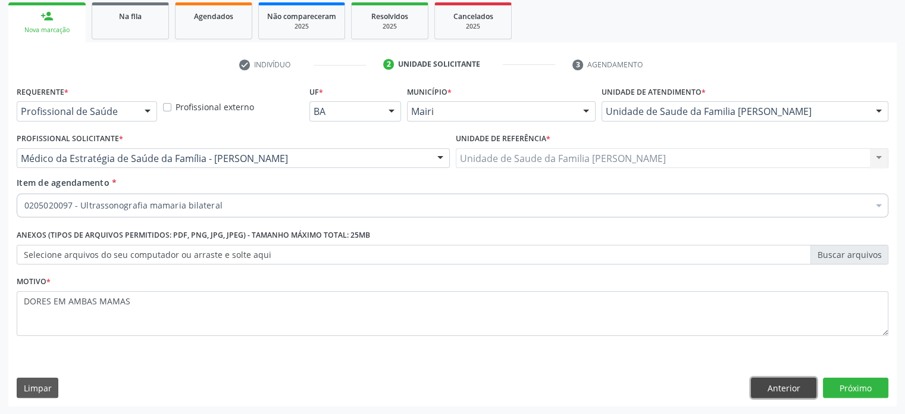
click at [799, 386] on button "Anterior" at bounding box center [783, 387] width 65 height 20
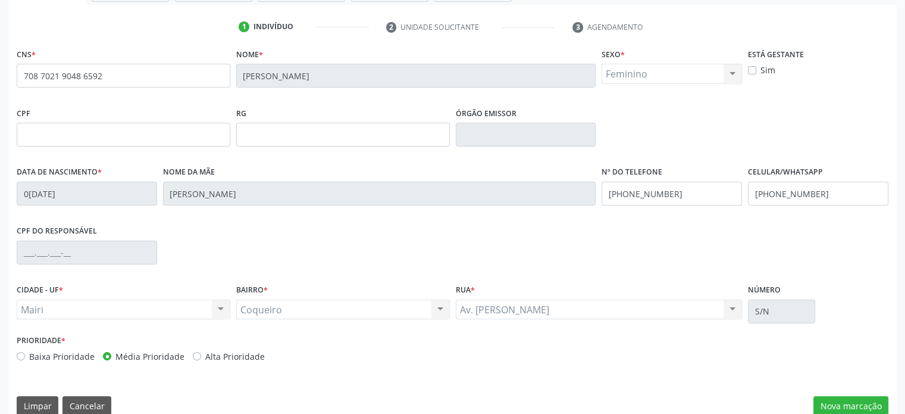
scroll to position [231, 0]
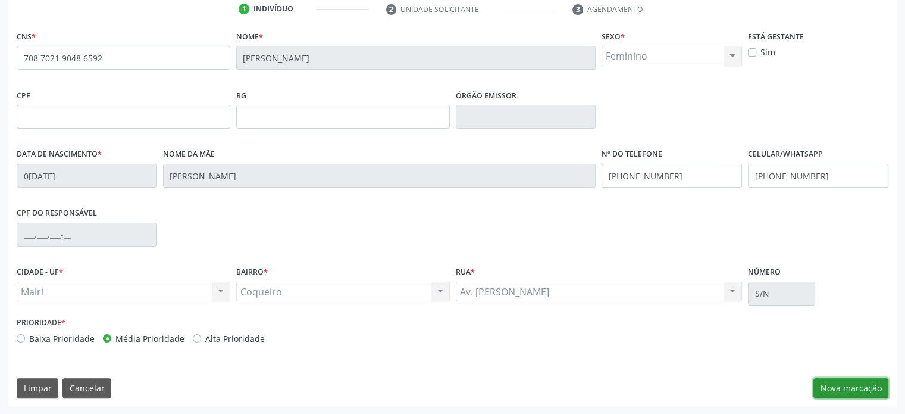
click at [865, 388] on button "Nova marcação" at bounding box center [851, 388] width 75 height 20
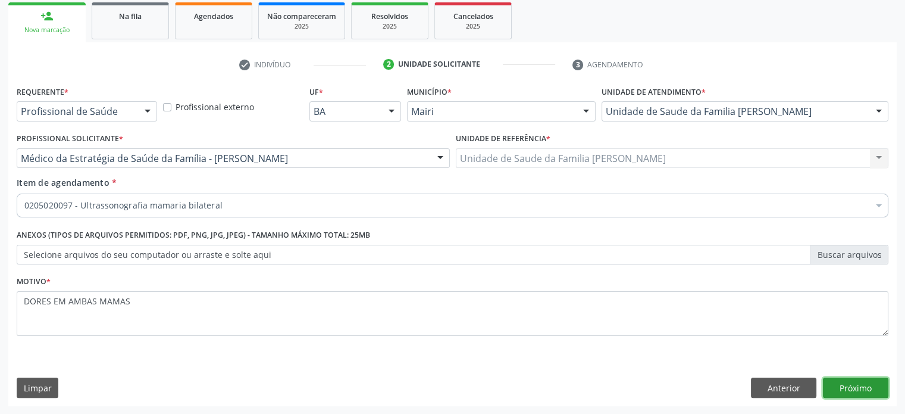
click at [864, 388] on button "Próximo" at bounding box center [855, 387] width 65 height 20
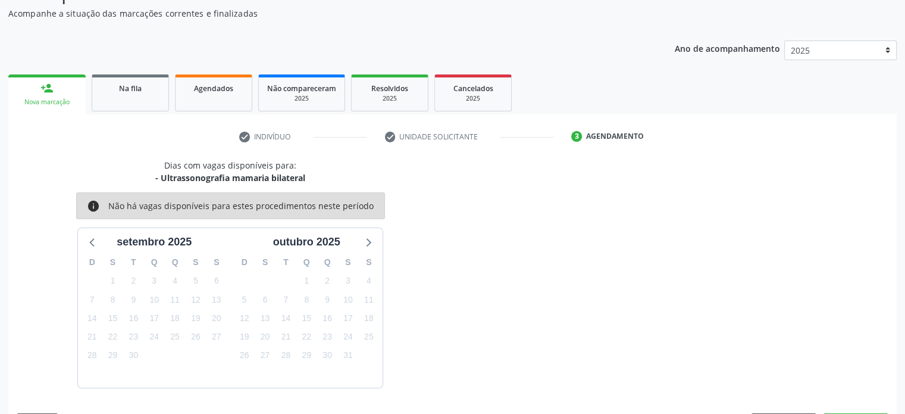
scroll to position [138, 0]
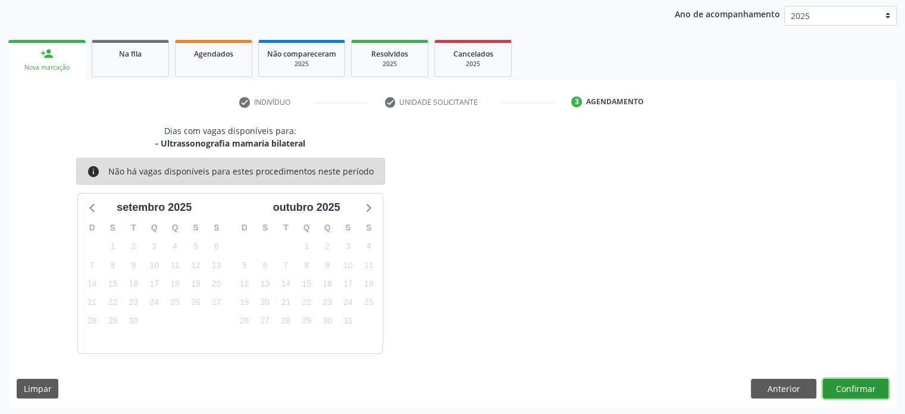
click at [860, 388] on button "Confirmar" at bounding box center [855, 389] width 65 height 20
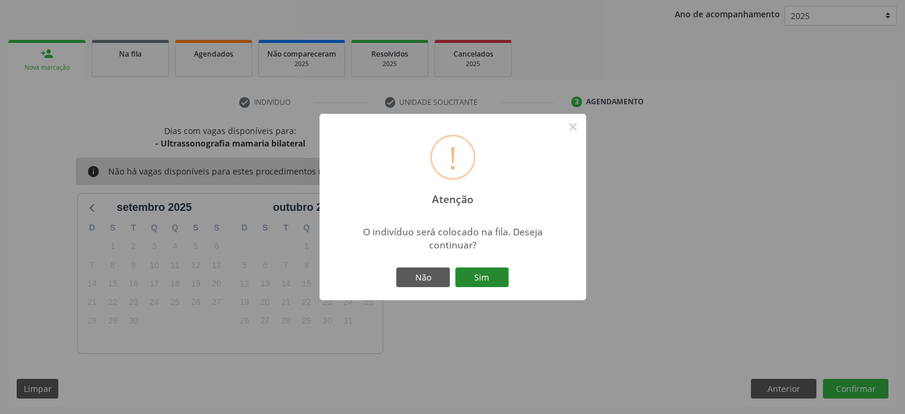
click at [471, 273] on button "Sim" at bounding box center [482, 277] width 54 height 20
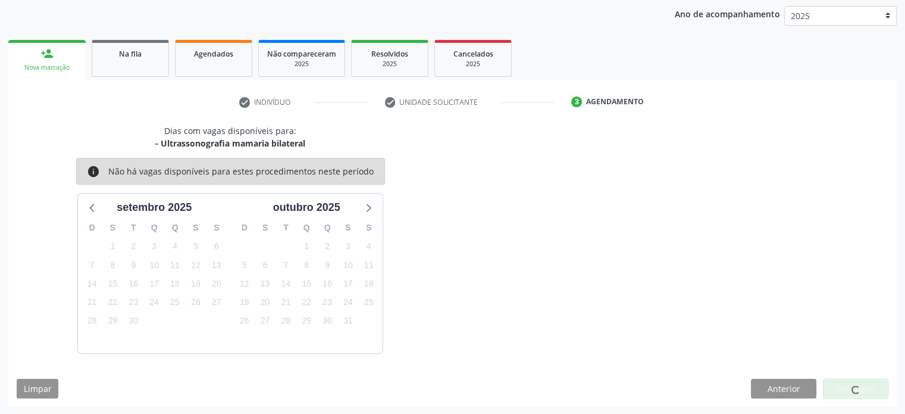
scroll to position [0, 0]
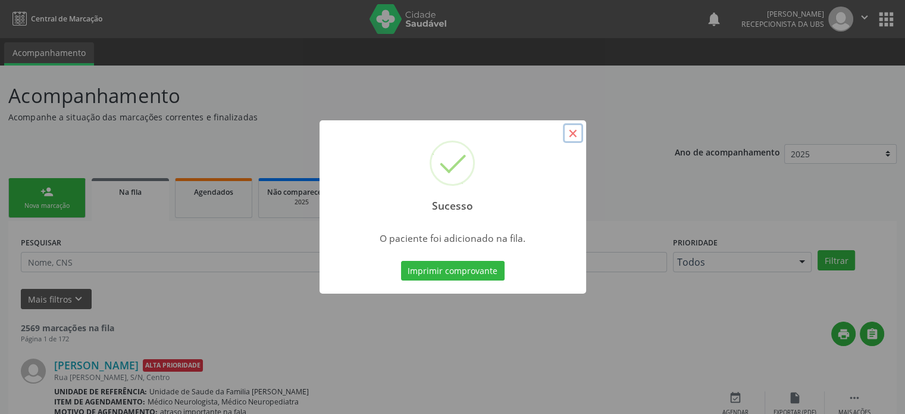
click at [574, 133] on button "×" at bounding box center [573, 133] width 20 height 20
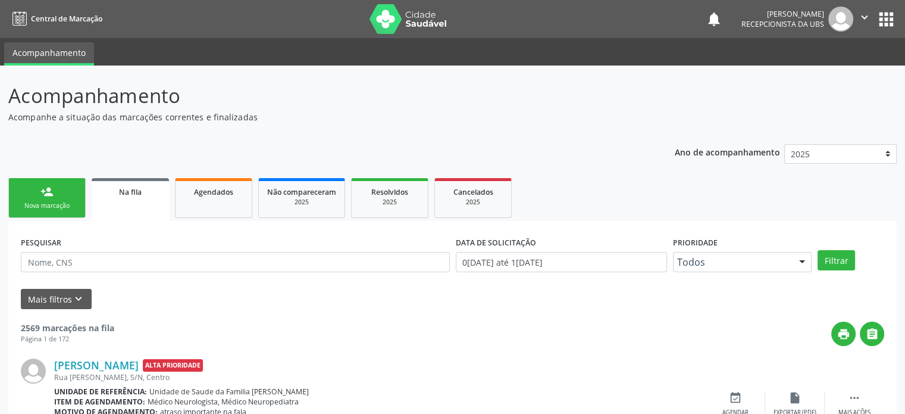
click at [56, 192] on link "person_add Nova marcação" at bounding box center [46, 198] width 77 height 40
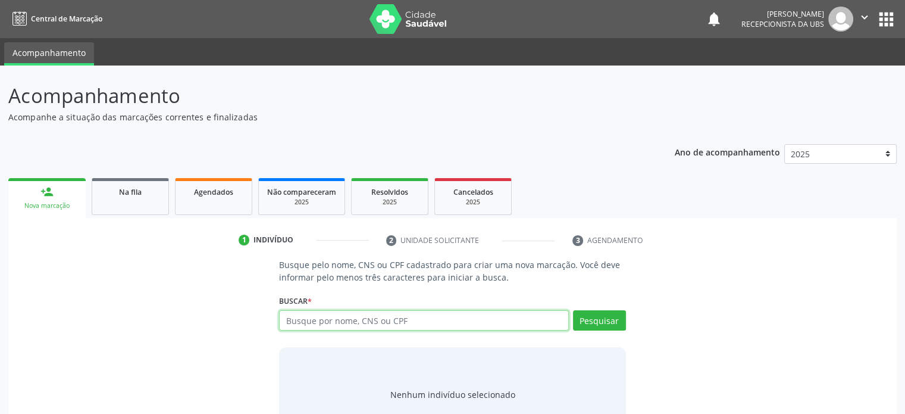
click at [473, 317] on input "text" at bounding box center [423, 320] width 289 height 20
drag, startPoint x: 9, startPoint y: 92, endPoint x: 174, endPoint y: 96, distance: 165.6
click at [174, 96] on p "Acompanhamento" at bounding box center [319, 96] width 622 height 30
click at [201, 95] on p "Acompanhamento" at bounding box center [319, 96] width 622 height 30
click at [302, 325] on input "text" at bounding box center [423, 320] width 289 height 20
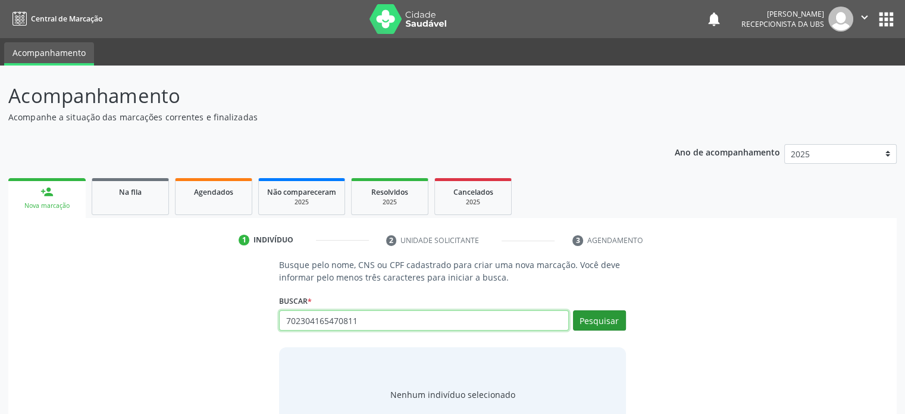
type input "702304165470811"
click at [595, 320] on button "Pesquisar" at bounding box center [599, 320] width 53 height 20
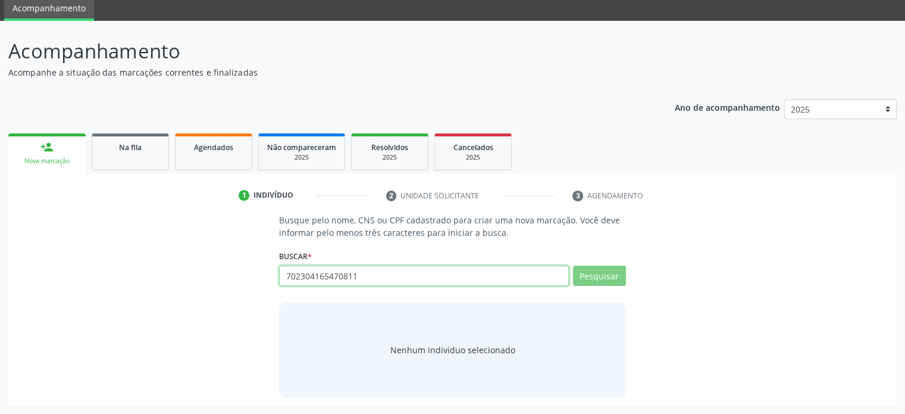
click at [374, 273] on input "702304165470811" at bounding box center [423, 276] width 289 height 20
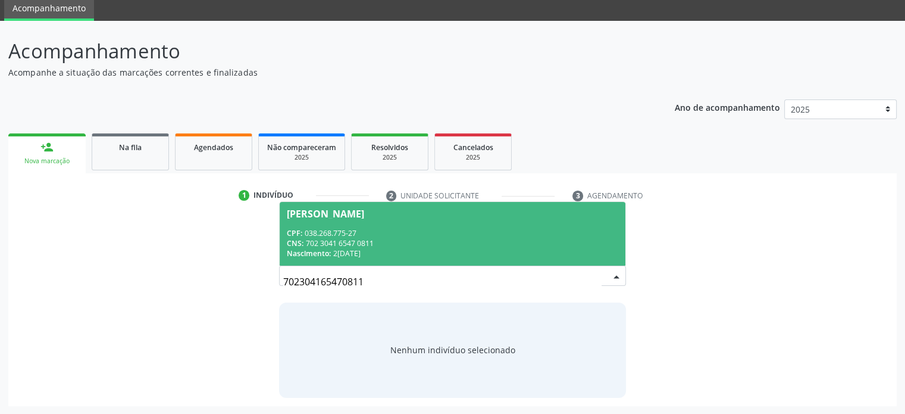
click at [382, 233] on div "CPF: 038.268.775-27" at bounding box center [452, 233] width 331 height 10
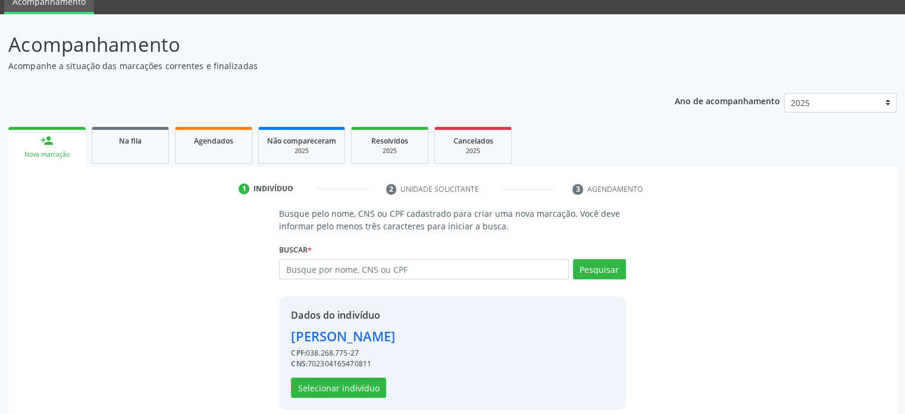
scroll to position [63, 0]
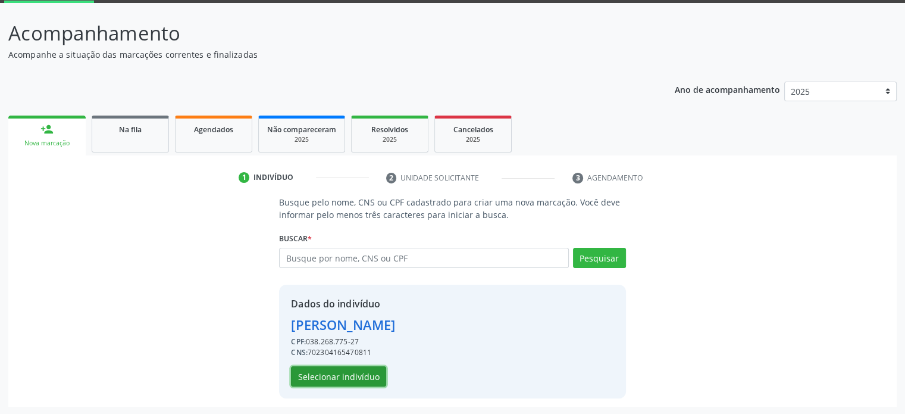
click at [357, 378] on button "Selecionar indivíduo" at bounding box center [338, 376] width 95 height 20
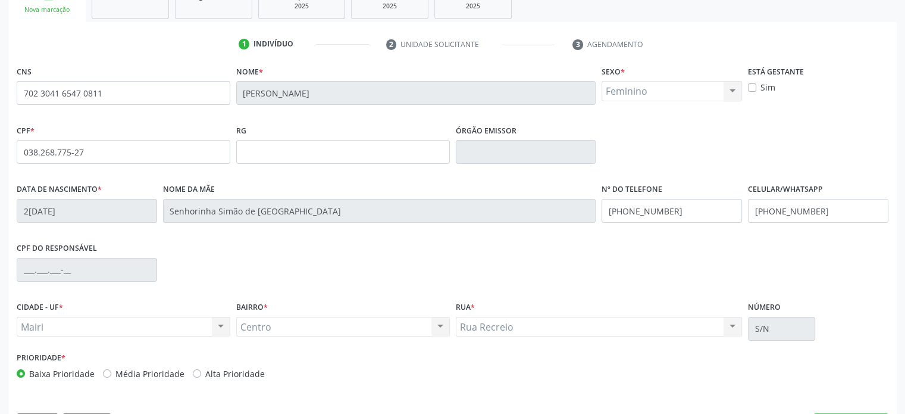
scroll to position [231, 0]
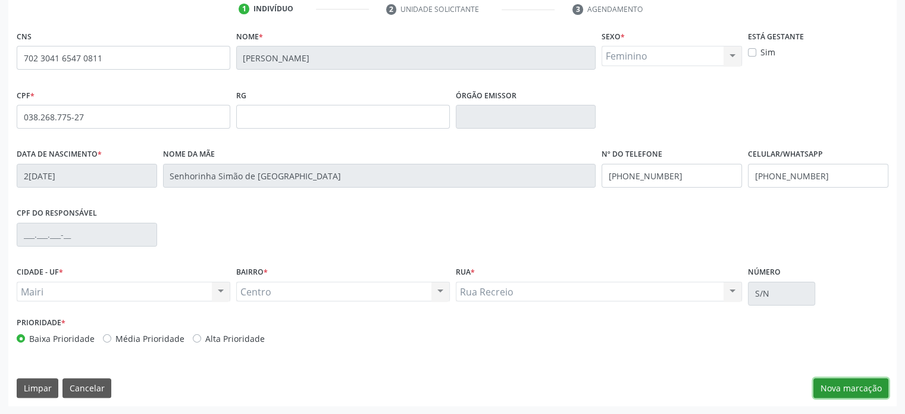
click at [852, 386] on button "Nova marcação" at bounding box center [851, 388] width 75 height 20
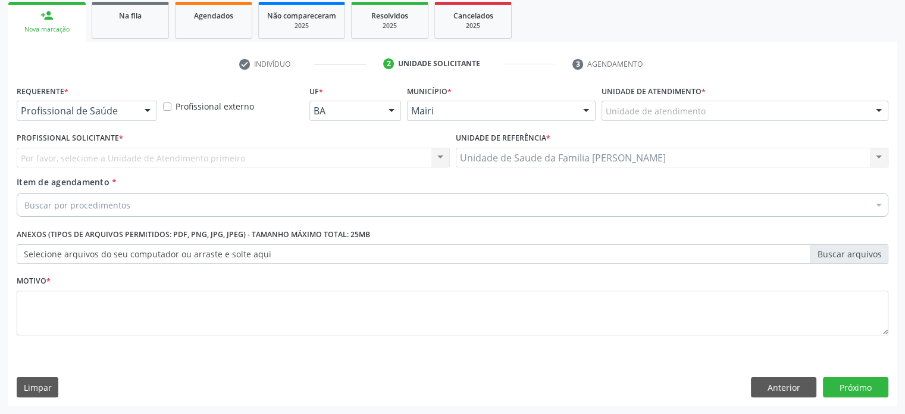
scroll to position [176, 0]
click at [767, 382] on button "Anterior" at bounding box center [783, 387] width 65 height 20
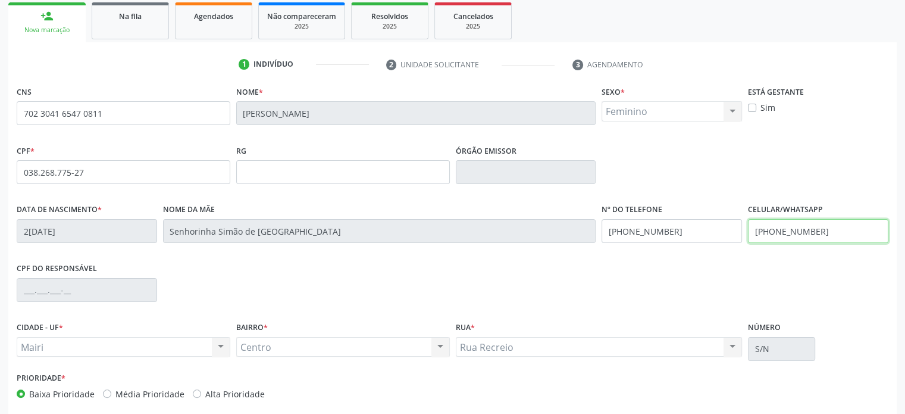
drag, startPoint x: 826, startPoint y: 229, endPoint x: 735, endPoint y: 232, distance: 91.2
click at [735, 232] on div "Data de nascimento * 25/08/1983 Nome da mãe Senhorinha Simão de Lima Nº do Tele…" at bounding box center [453, 230] width 878 height 59
drag, startPoint x: 675, startPoint y: 230, endPoint x: 604, endPoint y: 230, distance: 70.2
click at [604, 230] on input "(74) 99973-6798" at bounding box center [672, 231] width 140 height 24
click at [762, 230] on input "text" at bounding box center [818, 231] width 140 height 24
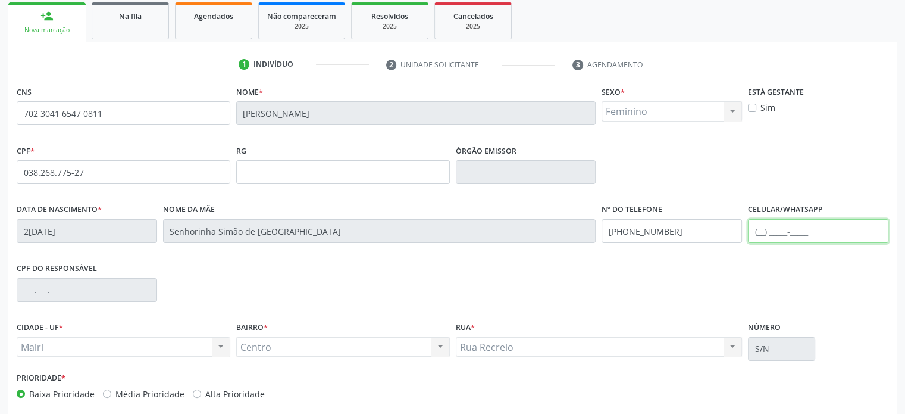
paste input "(74) 99973-6798"
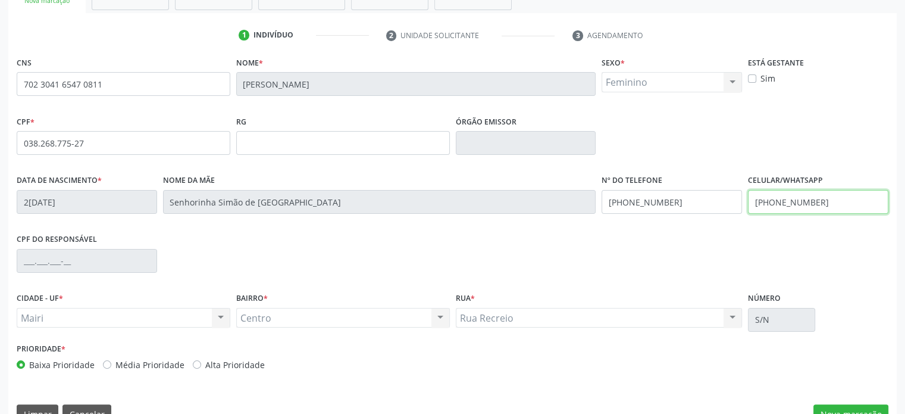
scroll to position [231, 0]
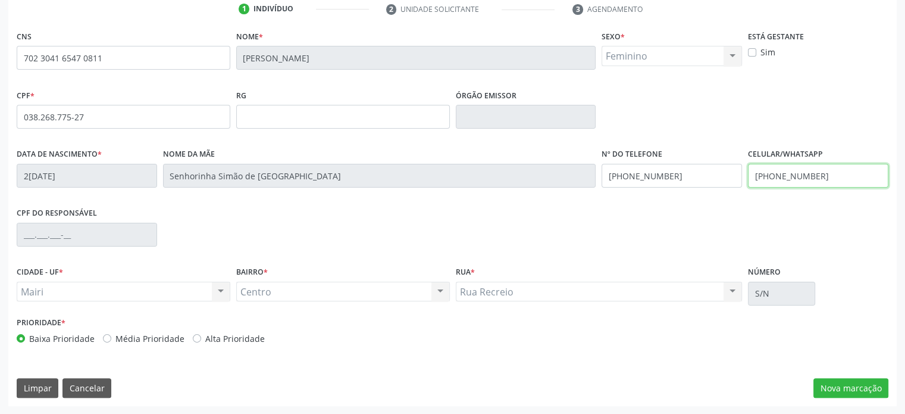
type input "(74) 99973-6798"
click at [205, 338] on label "Alta Prioridade" at bounding box center [235, 338] width 60 height 13
click at [201, 338] on input "Alta Prioridade" at bounding box center [197, 337] width 8 height 11
radio input "true"
click at [866, 386] on button "Nova marcação" at bounding box center [851, 388] width 75 height 20
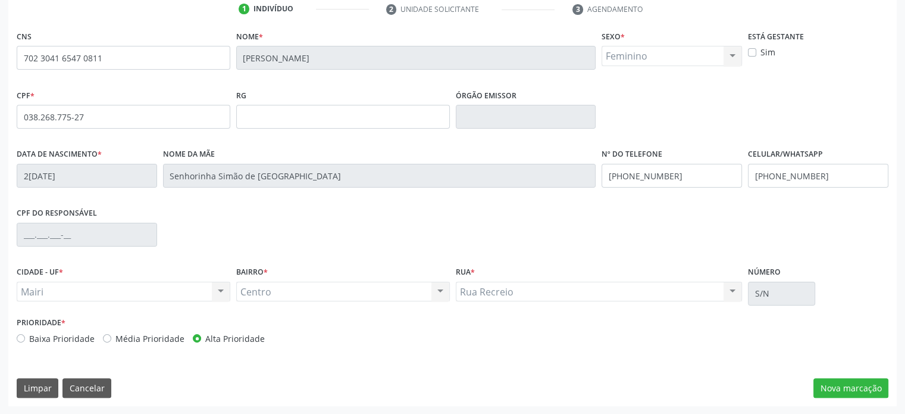
scroll to position [176, 0]
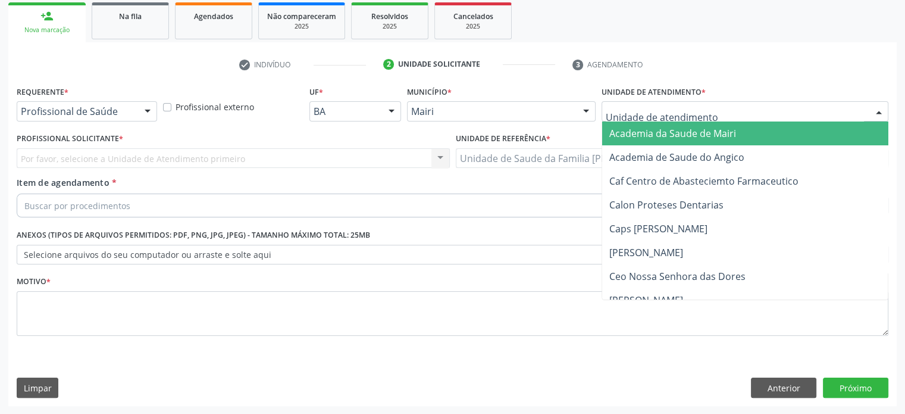
click at [716, 111] on div at bounding box center [745, 111] width 287 height 20
type input "DIL"
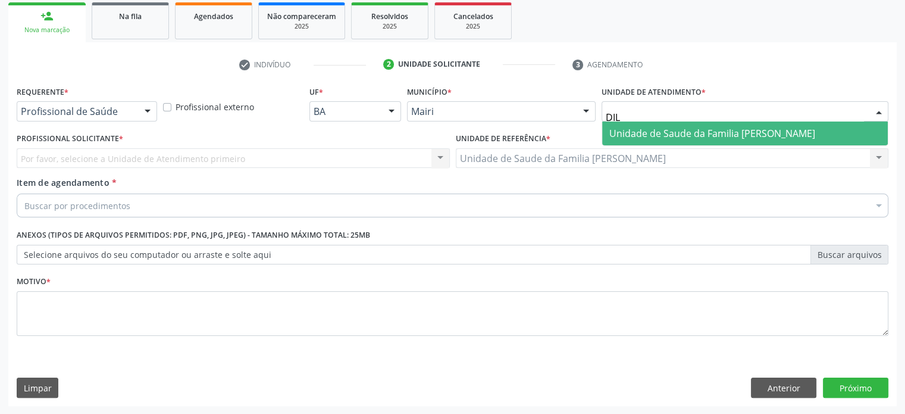
click at [713, 135] on span "Unidade de Saude da Familia [PERSON_NAME]" at bounding box center [713, 133] width 206 height 13
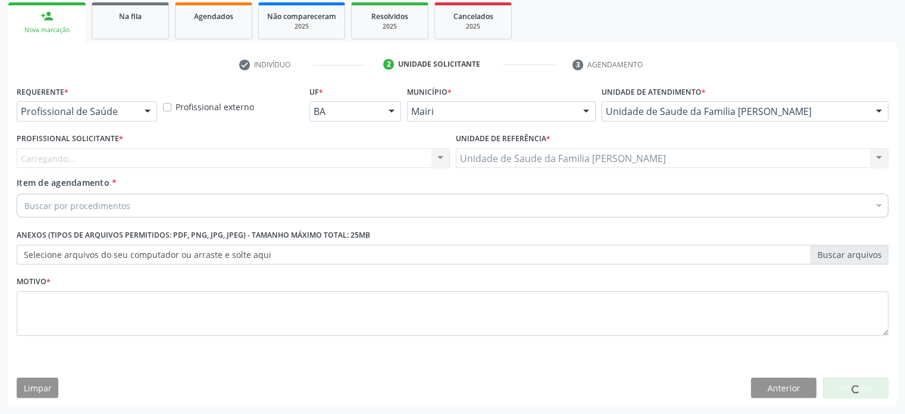
click at [175, 163] on div "Carregando... Nenhum resultado encontrado para: " " Não há nenhuma opção para s…" at bounding box center [233, 158] width 433 height 20
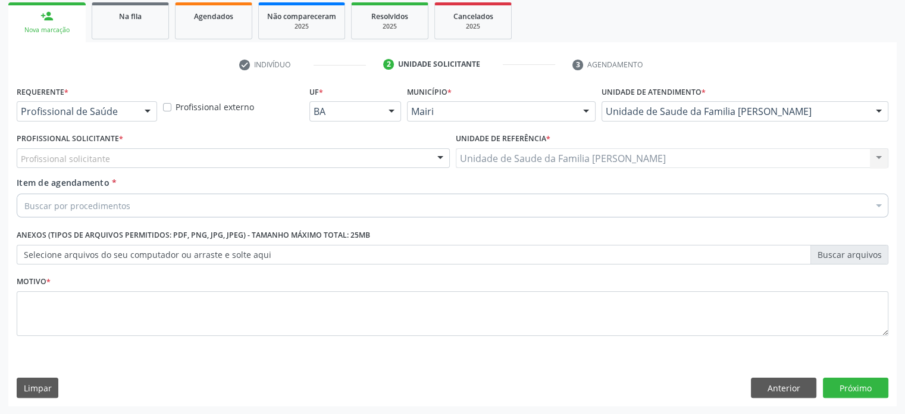
click at [158, 157] on div "Profissional solicitante" at bounding box center [233, 158] width 433 height 20
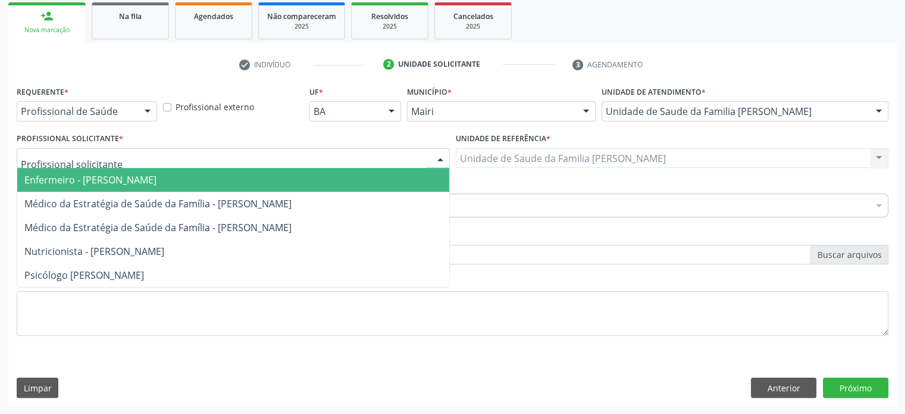
type input "H"
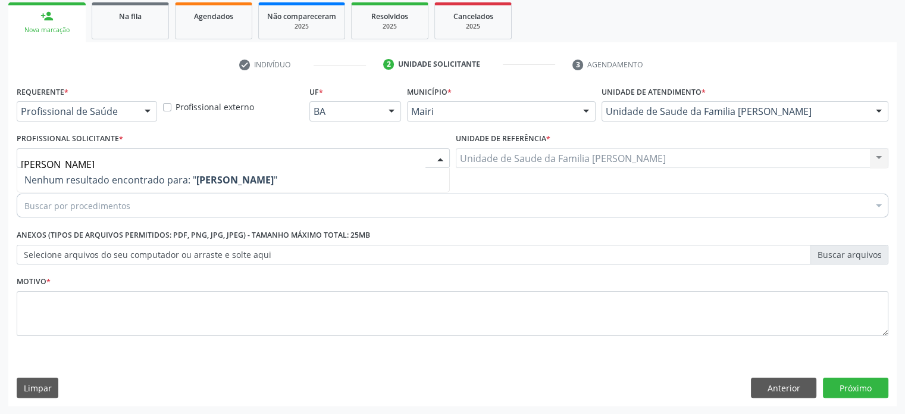
type input "J"
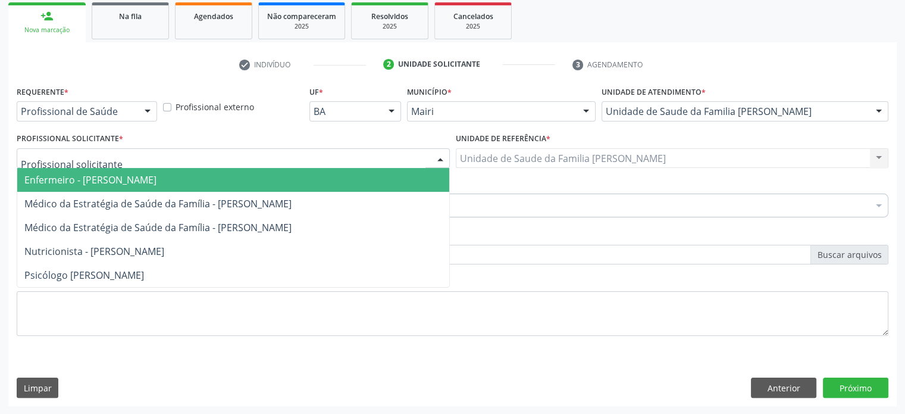
click at [155, 179] on span "Enfermeiro - [PERSON_NAME]" at bounding box center [90, 179] width 132 height 13
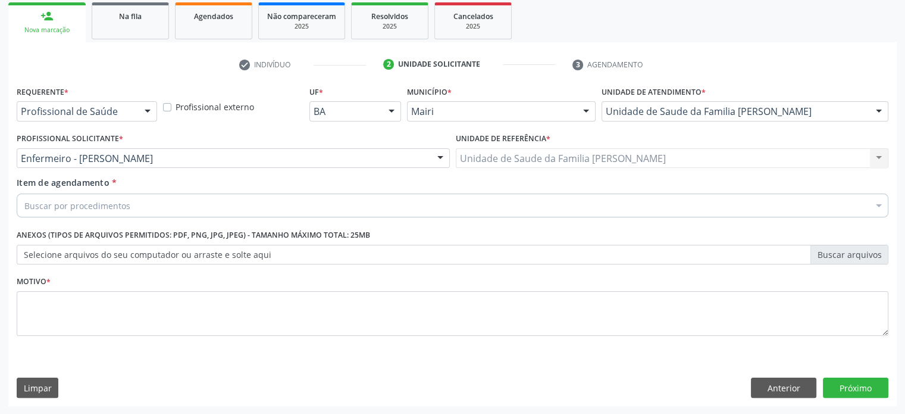
click at [139, 205] on div "Buscar por procedimentos" at bounding box center [453, 205] width 872 height 24
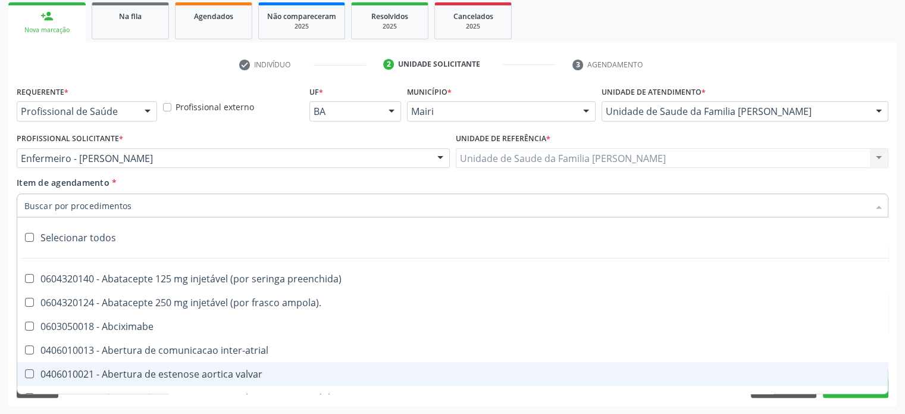
paste input "0205020143"
type input "0205020143"
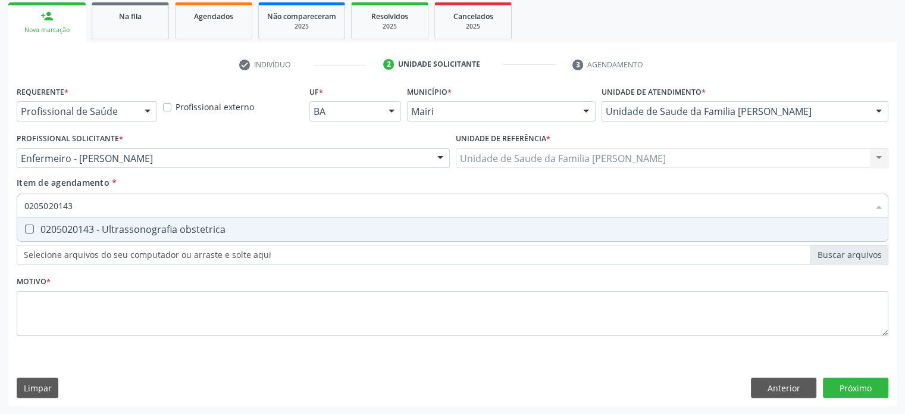
click at [140, 230] on div "0205020143 - Ultrassonografia obstetrica" at bounding box center [452, 229] width 857 height 10
checkbox obstetrica "true"
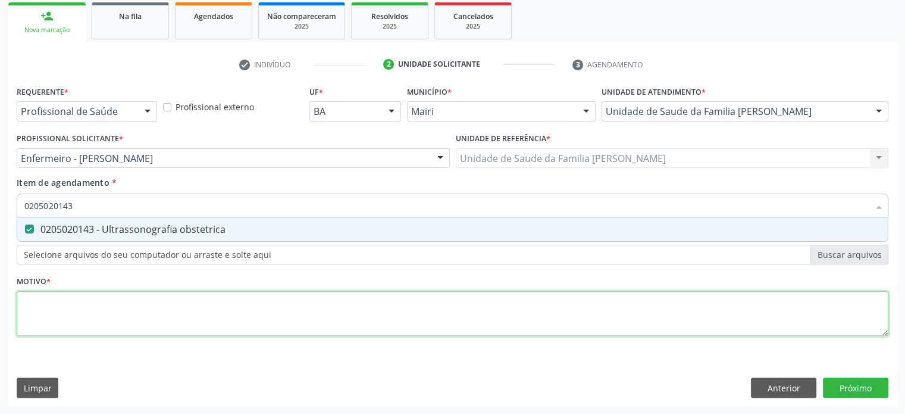
click at [86, 307] on div "Requerente * Profissional de Saúde Profissional de Saúde Paciente Nenhum result…" at bounding box center [453, 218] width 872 height 270
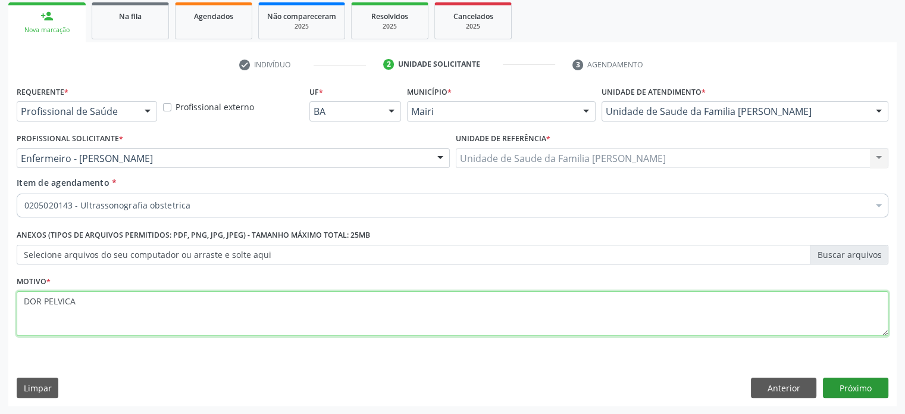
type textarea "DOR PELVICA"
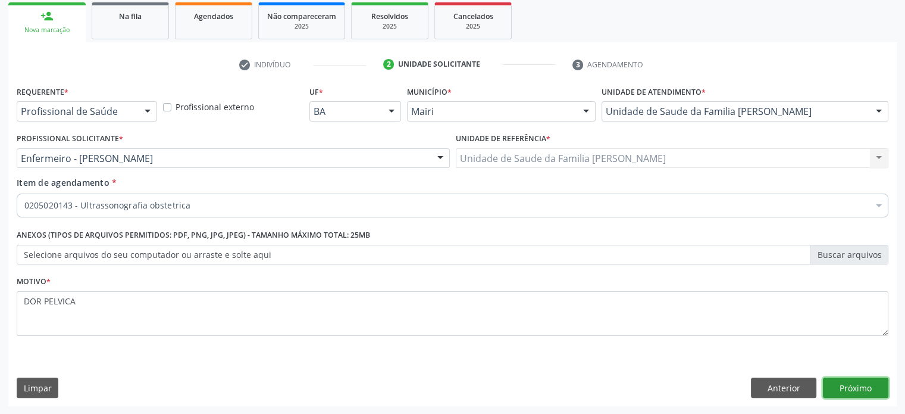
click at [867, 385] on button "Próximo" at bounding box center [855, 387] width 65 height 20
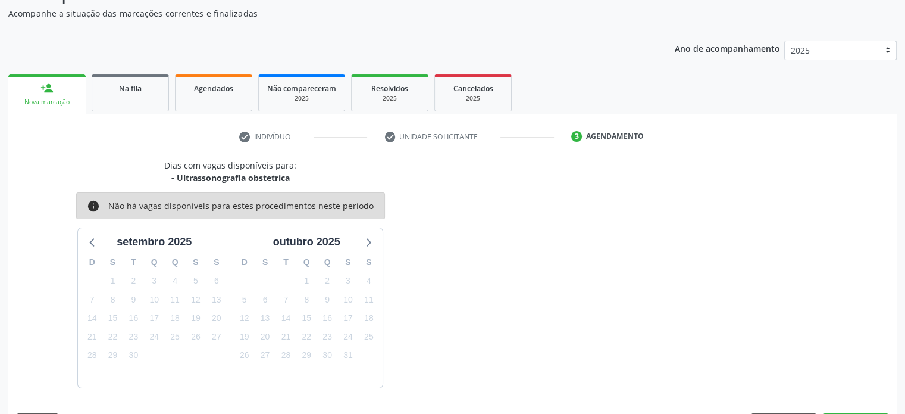
scroll to position [138, 0]
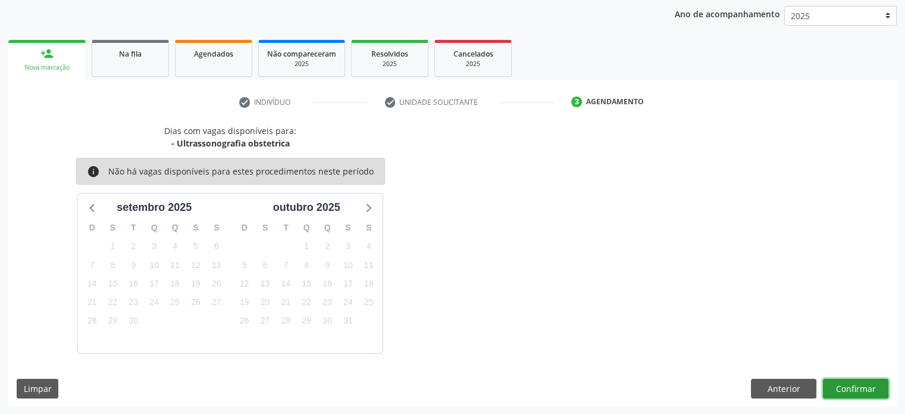
click at [870, 385] on button "Confirmar" at bounding box center [855, 389] width 65 height 20
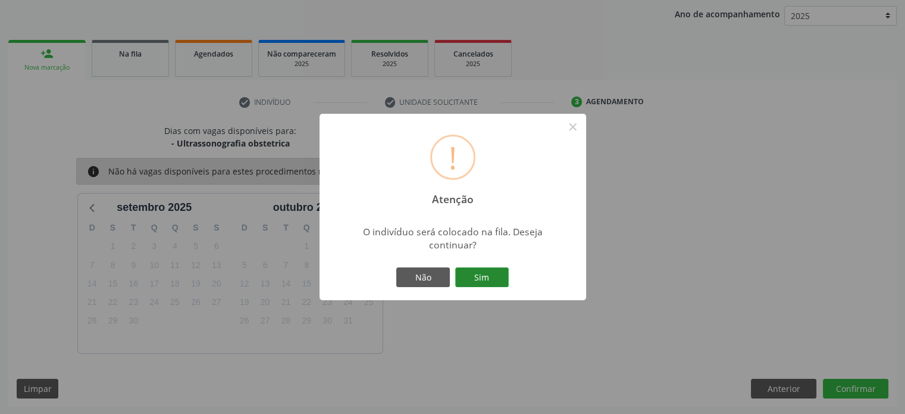
click at [491, 279] on button "Sim" at bounding box center [482, 277] width 54 height 20
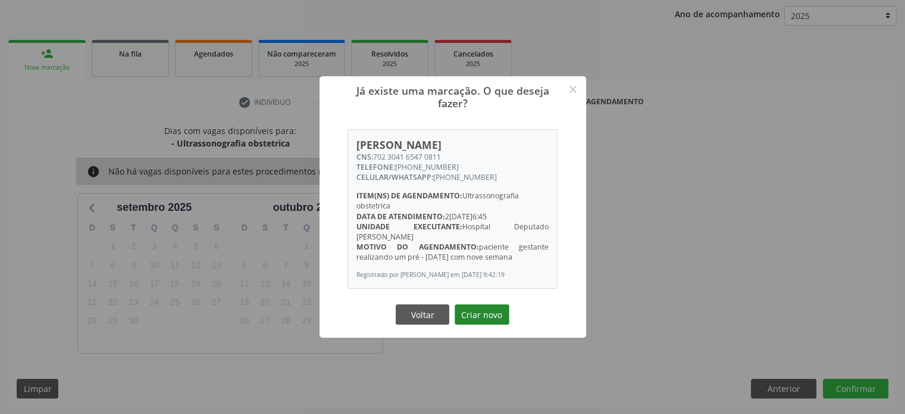
click at [488, 314] on button "Criar novo" at bounding box center [482, 314] width 55 height 20
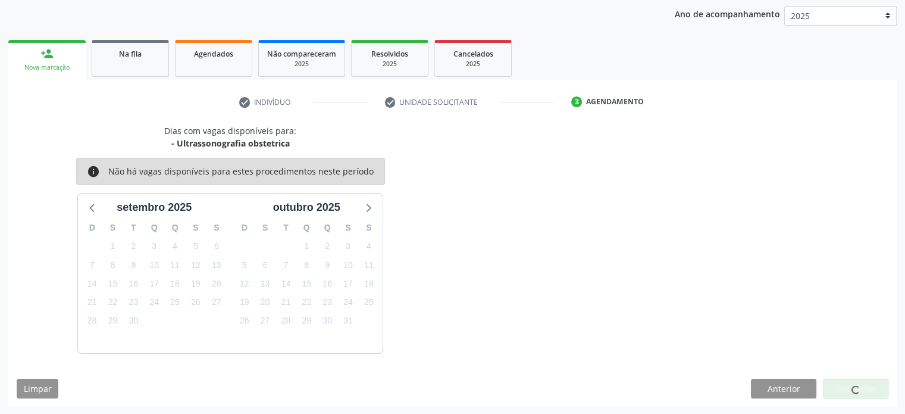
scroll to position [0, 0]
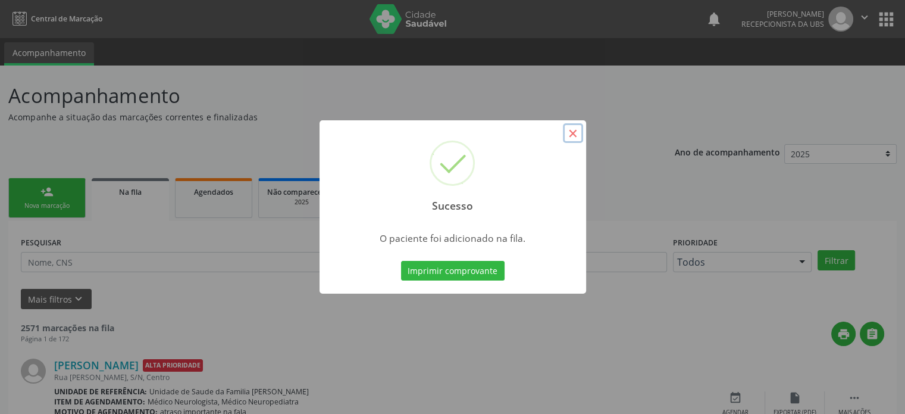
click at [579, 130] on button "×" at bounding box center [573, 133] width 20 height 20
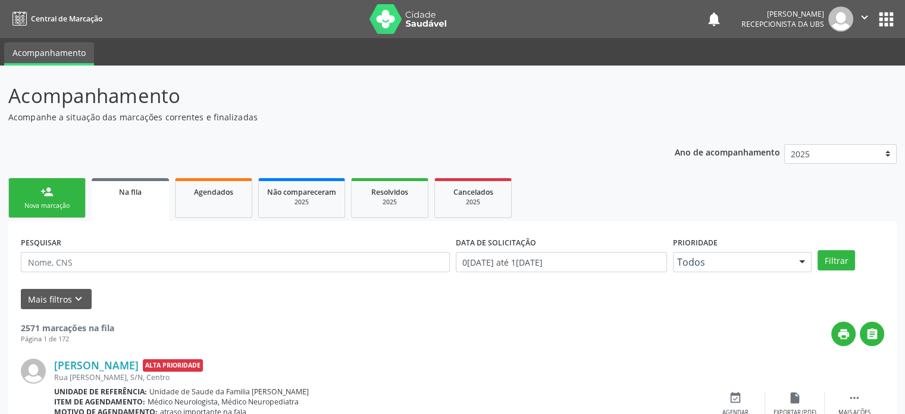
click at [54, 193] on link "person_add Nova marcação" at bounding box center [46, 198] width 77 height 40
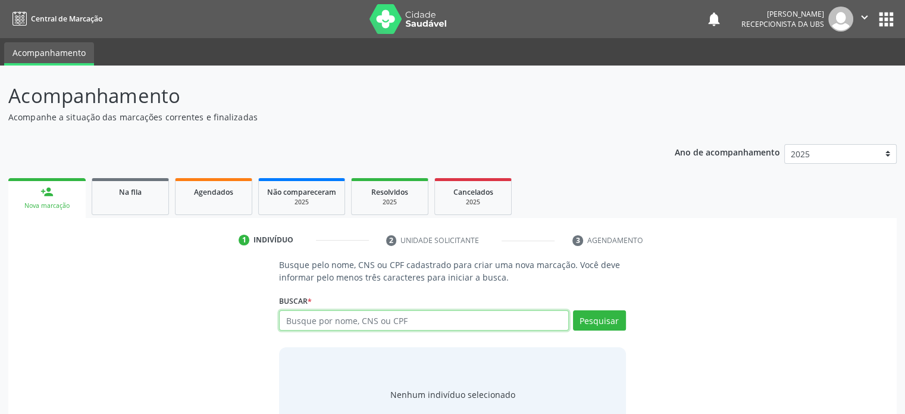
click at [464, 318] on input "text" at bounding box center [423, 320] width 289 height 20
type input "702304165470811"
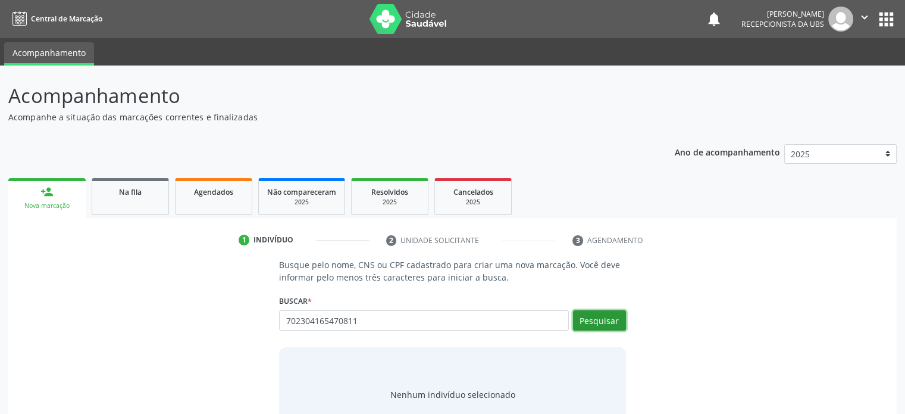
click at [603, 320] on button "Pesquisar" at bounding box center [599, 320] width 53 height 20
type input "702304165470811"
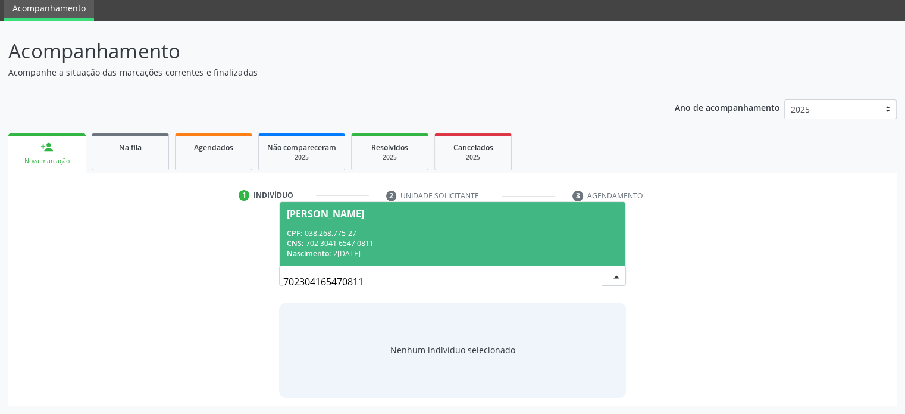
click at [407, 241] on div "CNS: 702 3041 6547 0811" at bounding box center [452, 243] width 331 height 10
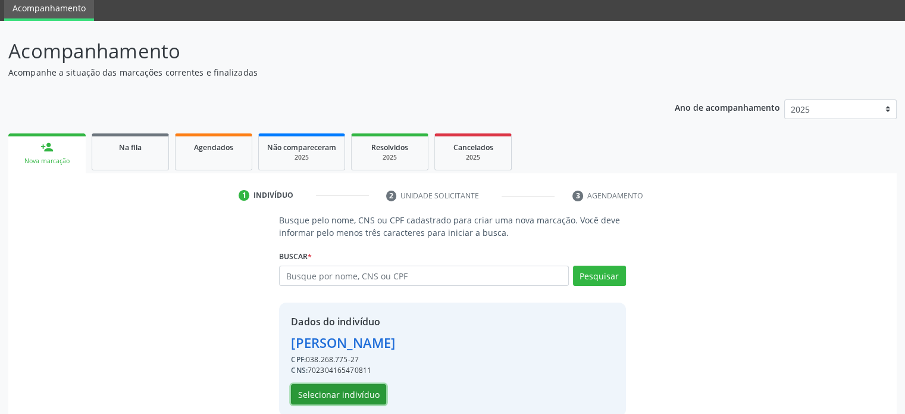
click at [317, 394] on button "Selecionar indivíduo" at bounding box center [338, 394] width 95 height 20
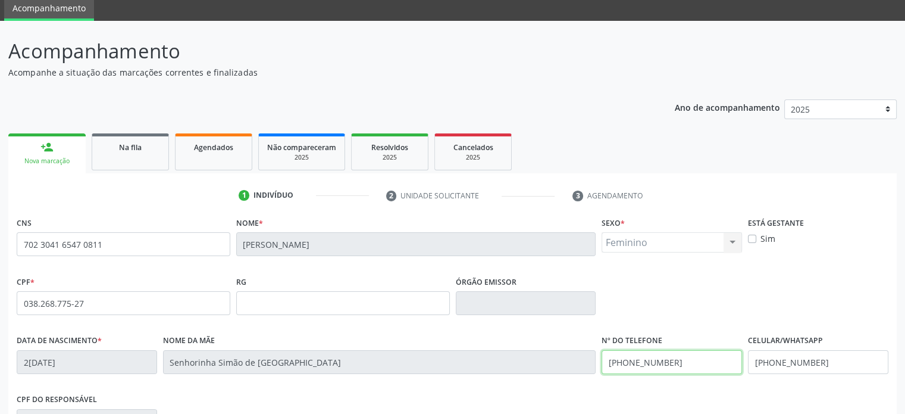
click at [589, 364] on div "Data de nascimento * 25/08/1983 Nome da mãe Senhorinha Simão de Lima Nº do Tele…" at bounding box center [453, 361] width 878 height 59
drag, startPoint x: 827, startPoint y: 359, endPoint x: 736, endPoint y: 363, distance: 91.7
click at [736, 363] on div "Data de nascimento * 25/08/1983 Nome da mãe Senhorinha Simão de Lima Nº do Tele…" at bounding box center [453, 361] width 878 height 59
paste input "73-6798"
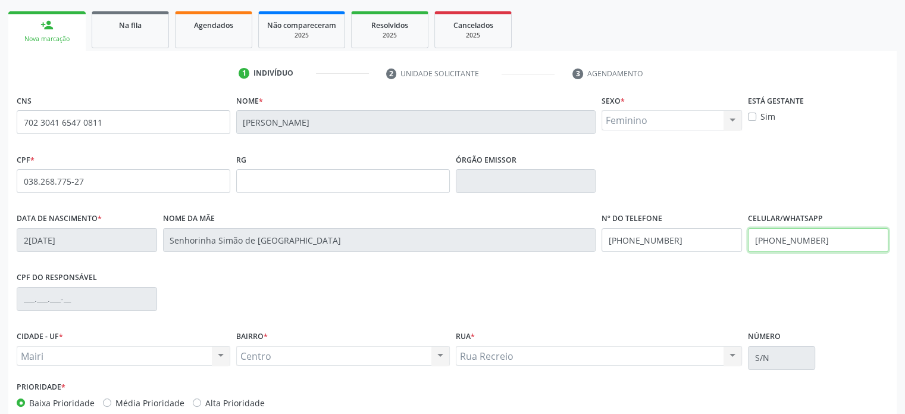
scroll to position [231, 0]
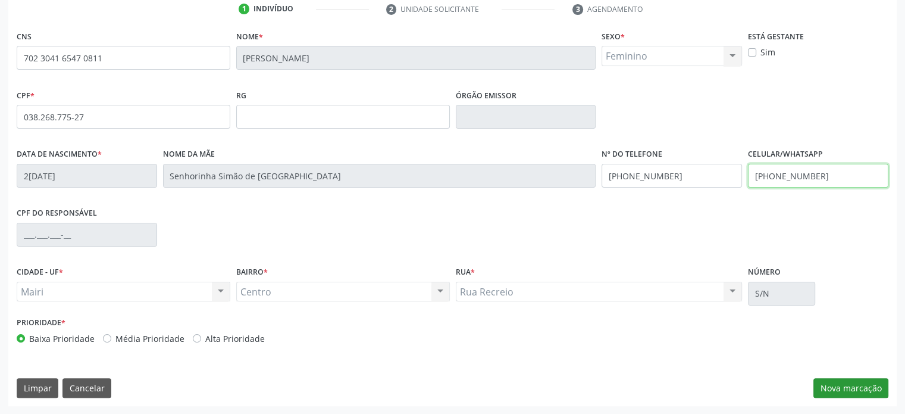
type input "(74) 99973-6798"
click at [849, 388] on button "Nova marcação" at bounding box center [851, 388] width 75 height 20
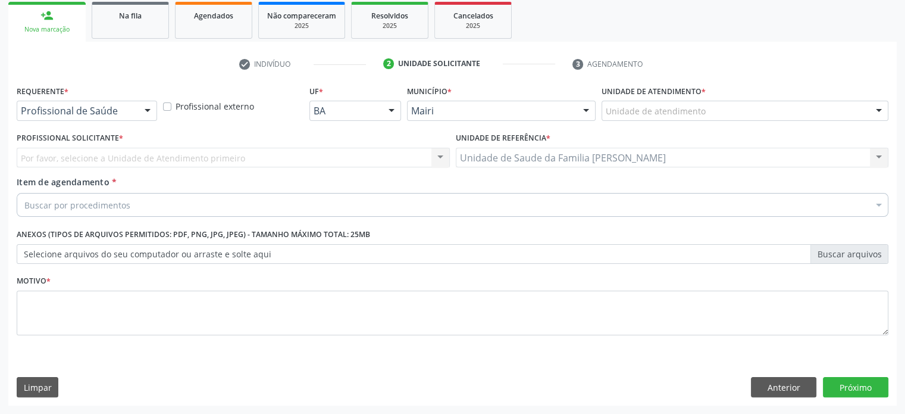
scroll to position [176, 0]
click at [111, 155] on div "Por favor, selecione a Unidade de Atendimento primeiro Nenhum resultado encontr…" at bounding box center [233, 158] width 433 height 20
click at [735, 110] on div "Unidade de atendimento" at bounding box center [745, 111] width 287 height 20
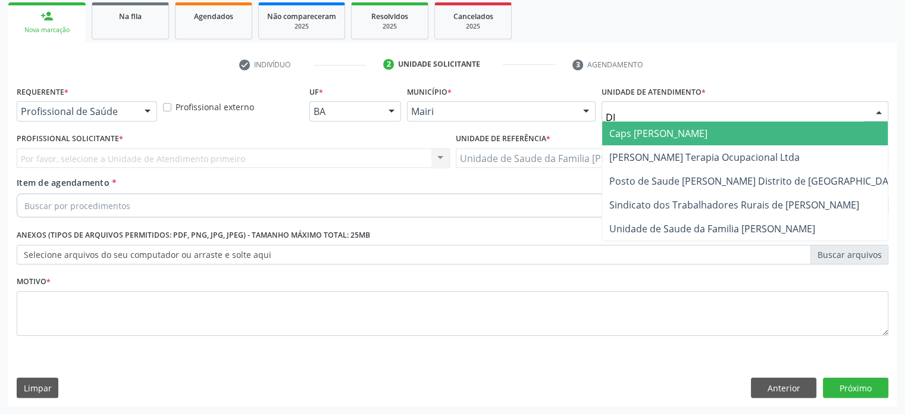
type input "DIL"
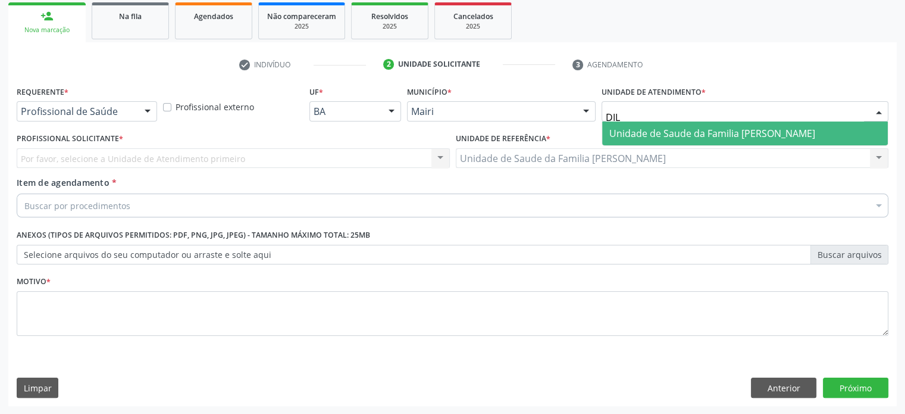
click at [719, 128] on span "Unidade de Saude da Familia [PERSON_NAME]" at bounding box center [713, 133] width 206 height 13
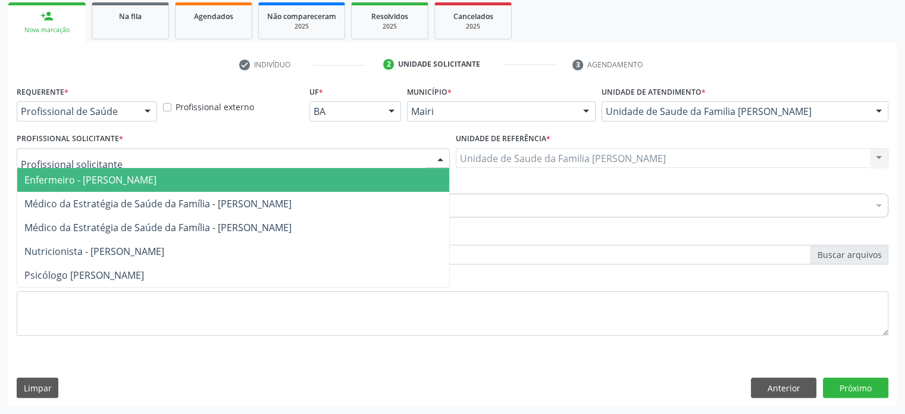
click at [158, 160] on div at bounding box center [233, 158] width 433 height 20
click at [152, 178] on span "Enfermeiro - [PERSON_NAME]" at bounding box center [90, 179] width 132 height 13
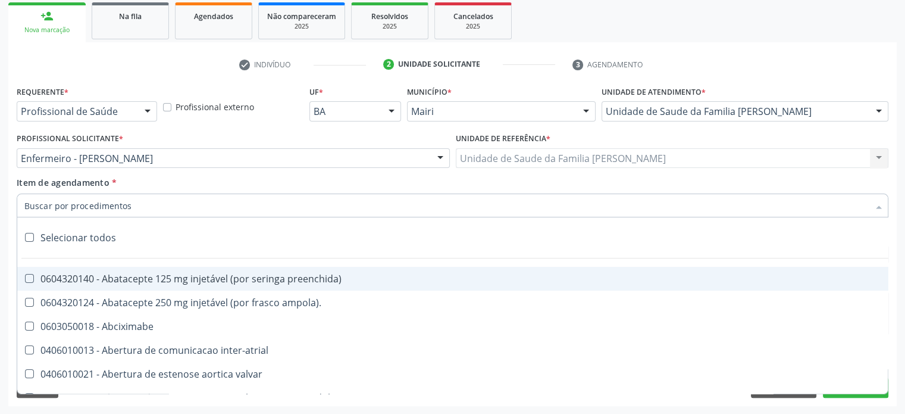
paste input "0202030318"
type input "0202030318"
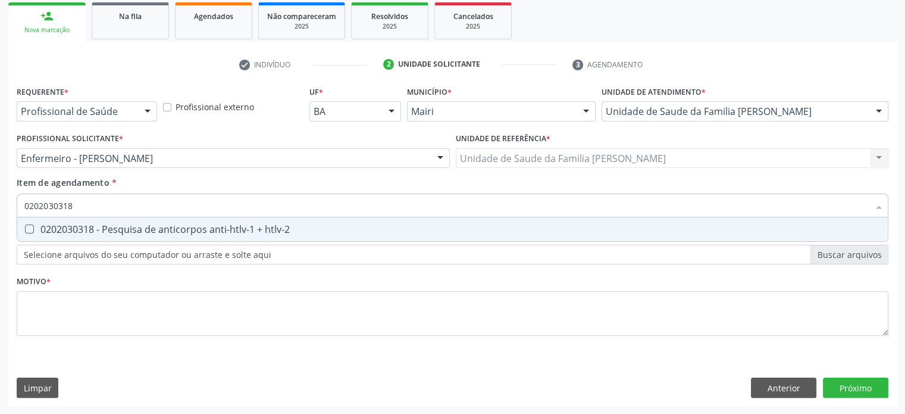
click at [138, 233] on div "0202030318 - Pesquisa de anticorpos anti-htlv-1 + htlv-2" at bounding box center [452, 229] width 857 height 10
checkbox htlv-2 "true"
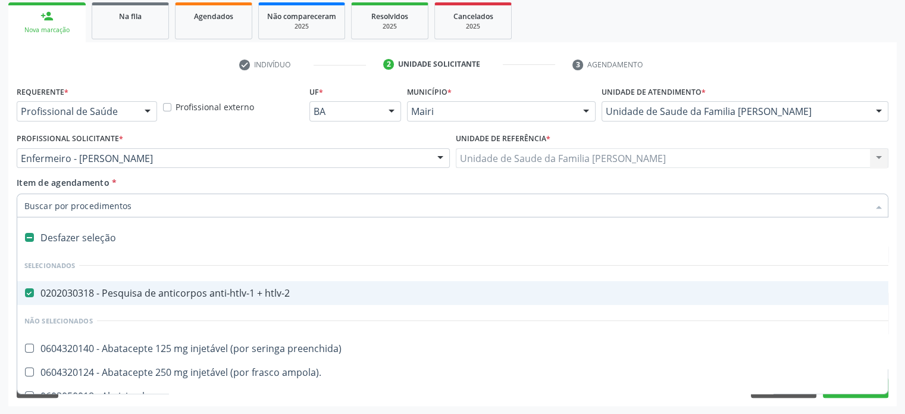
paste input "0202030814"
type input "0202030814"
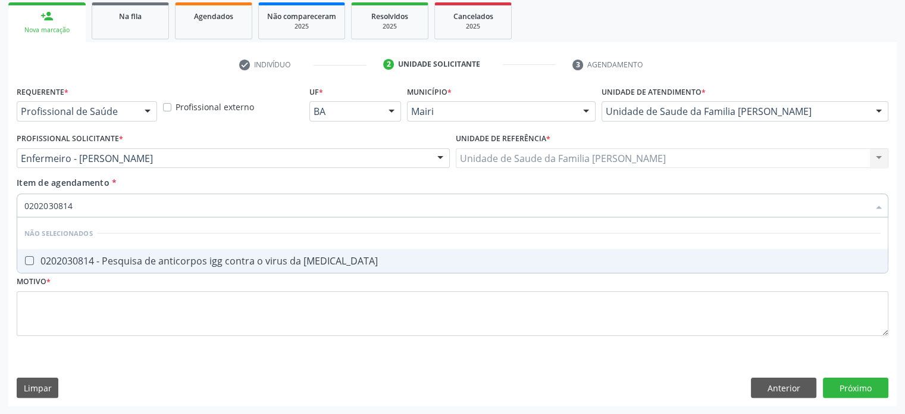
click at [262, 260] on div "0202030814 - Pesquisa de anticorpos igg contra o virus da rubeola" at bounding box center [452, 261] width 857 height 10
checkbox rubeola "true"
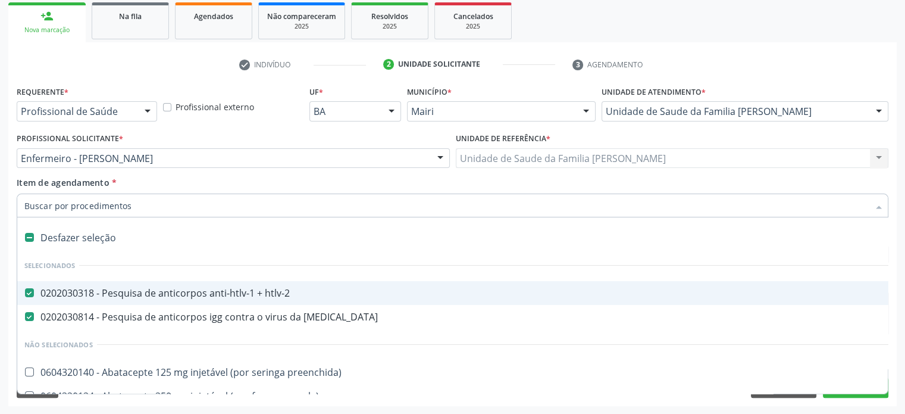
paste input "0202030920"
type input "0202030920"
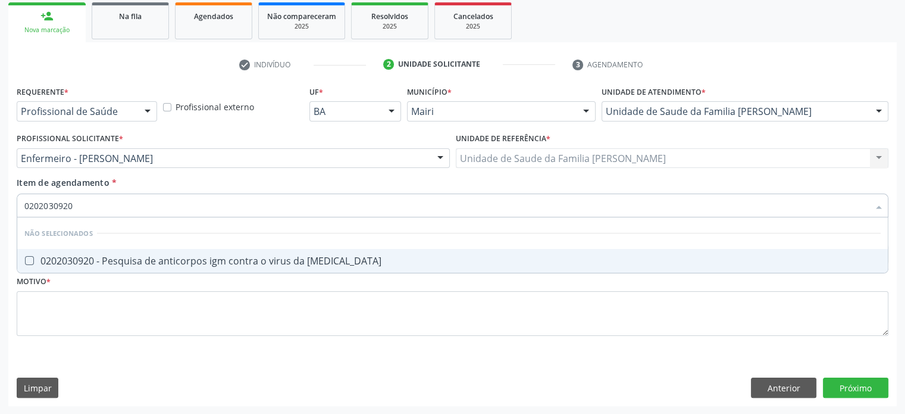
click at [165, 261] on div "0202030920 - Pesquisa de anticorpos igm contra o virus da rubeola" at bounding box center [452, 261] width 857 height 10
checkbox rubeola "true"
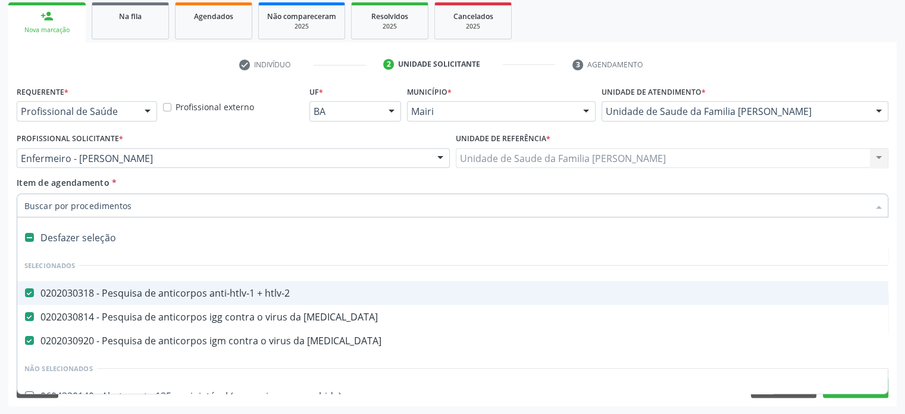
paste input "0202030970"
type input "0202030970"
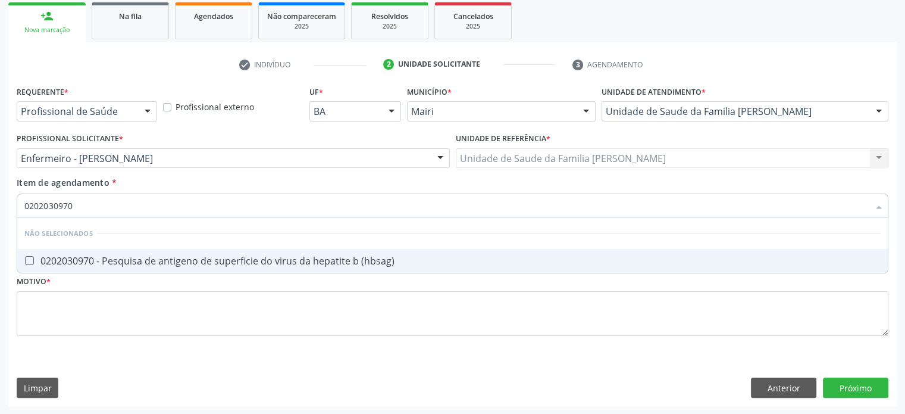
click at [152, 264] on div "0202030970 - Pesquisa de antigeno de superficie do virus da hepatite b (hbsag)" at bounding box center [452, 261] width 857 height 10
checkbox \(hbsag\) "true"
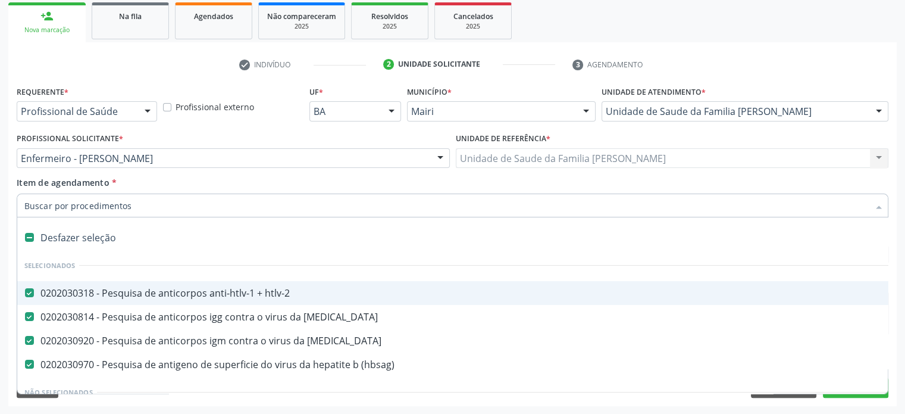
paste input "0202030679"
type input "0202030679"
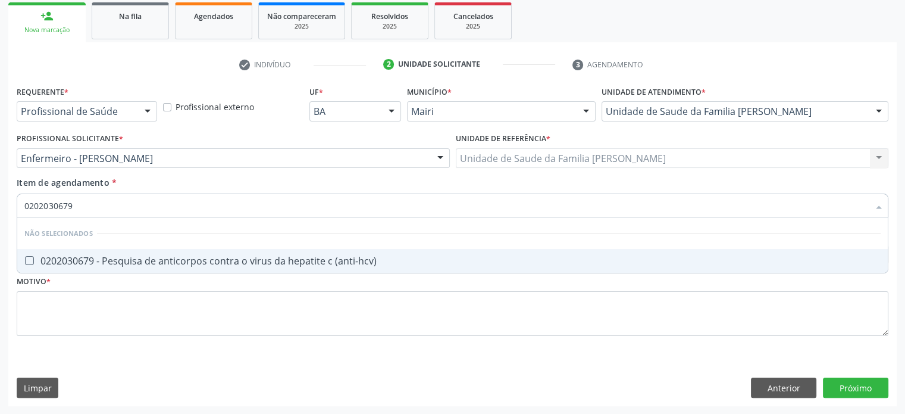
click at [207, 259] on div "0202030679 - Pesquisa de anticorpos contra o virus da hepatite c (anti-hcv)" at bounding box center [452, 261] width 857 height 10
checkbox \(anti-hcv\) "true"
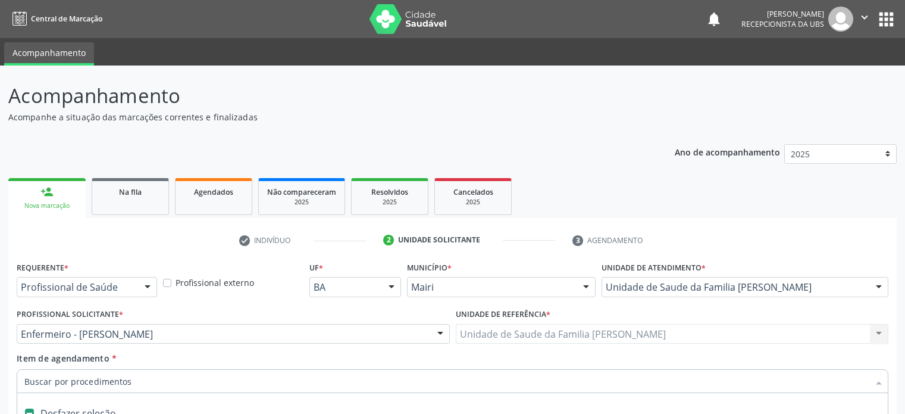
scroll to position [176, 0]
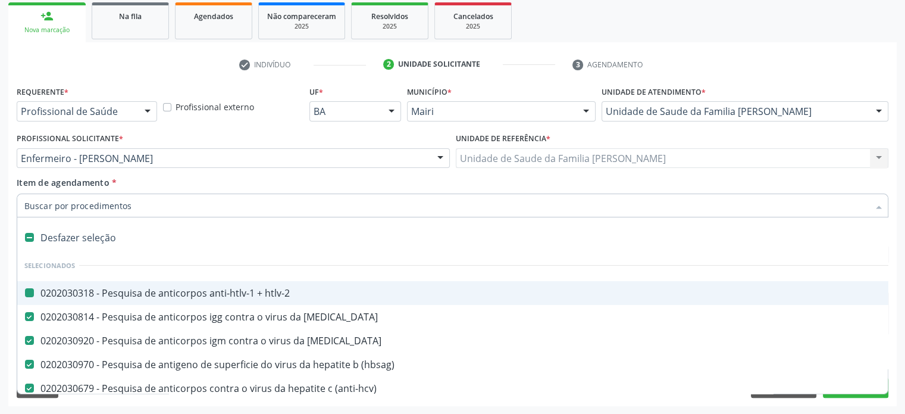
type input "0202030741"
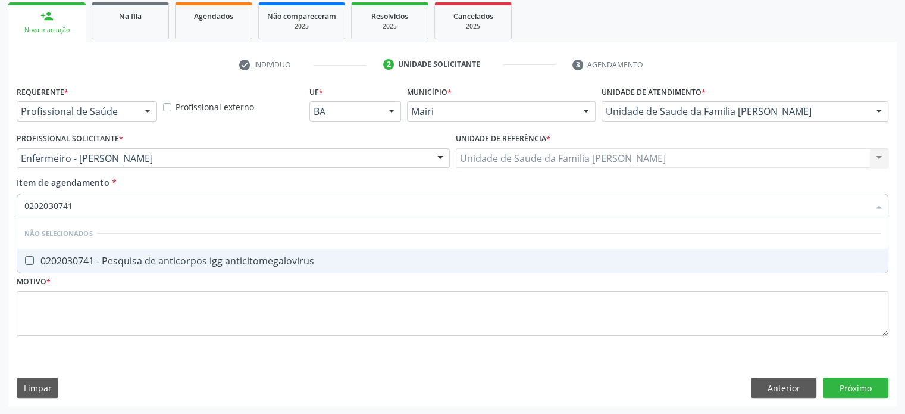
click at [177, 266] on div "0202030741 - Pesquisa de anticorpos igg anticitomegalovirus" at bounding box center [452, 261] width 857 height 10
checkbox anticitomegalovirus "true"
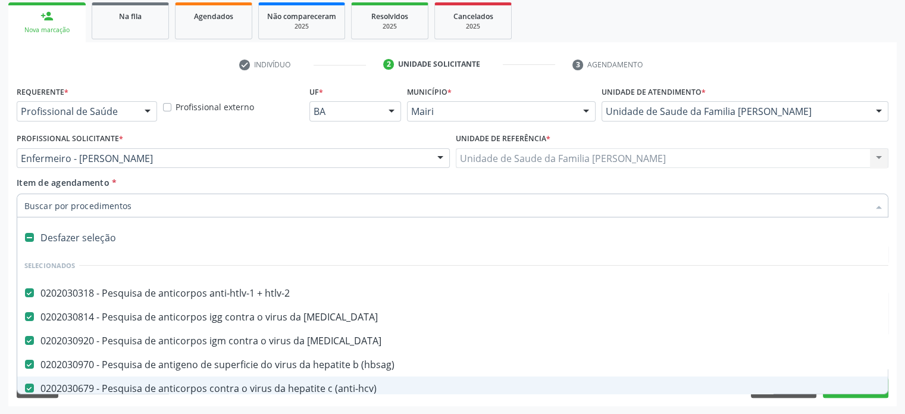
paste input "0202030857"
type input "0202030857"
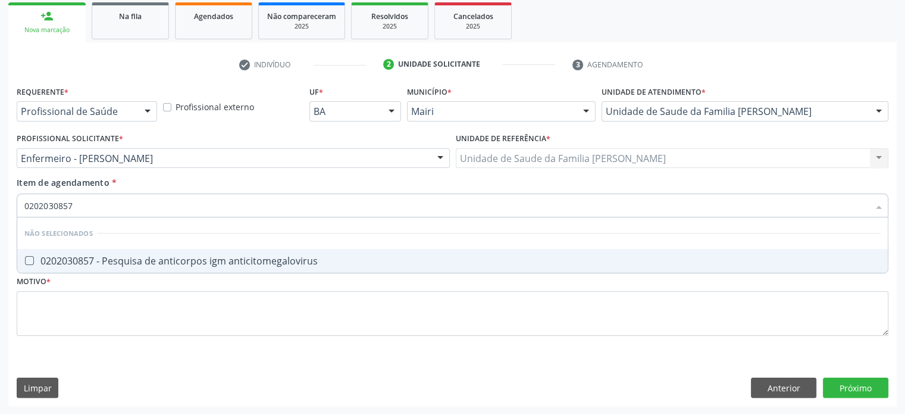
click at [155, 257] on div "0202030857 - Pesquisa de anticorpos igm anticitomegalovirus" at bounding box center [452, 261] width 857 height 10
checkbox anticitomegalovirus "true"
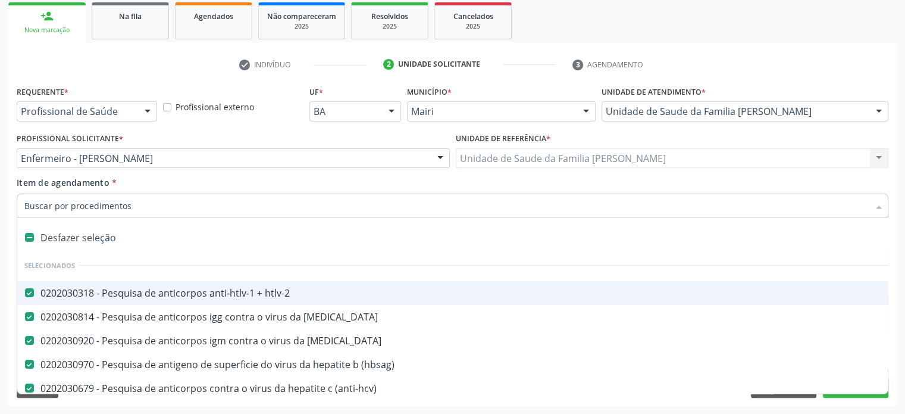
paste input "202030776"
type input "202030776"
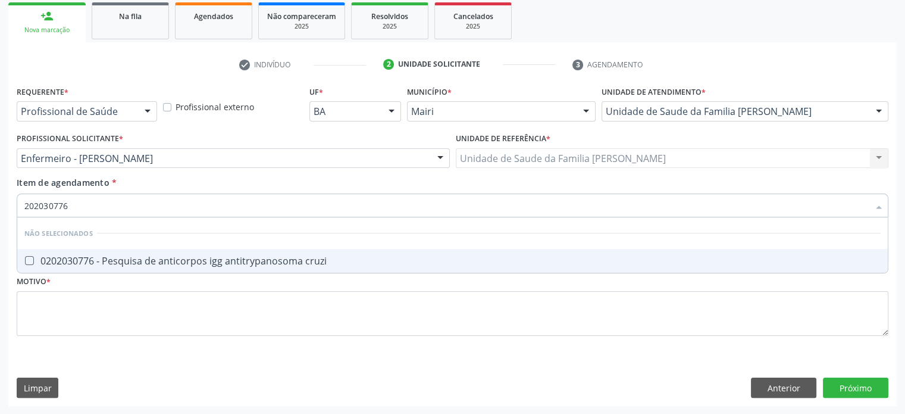
click at [181, 261] on div "0202030776 - Pesquisa de anticorpos igg antitrypanosoma cruzi" at bounding box center [452, 261] width 857 height 10
checkbox cruzi "true"
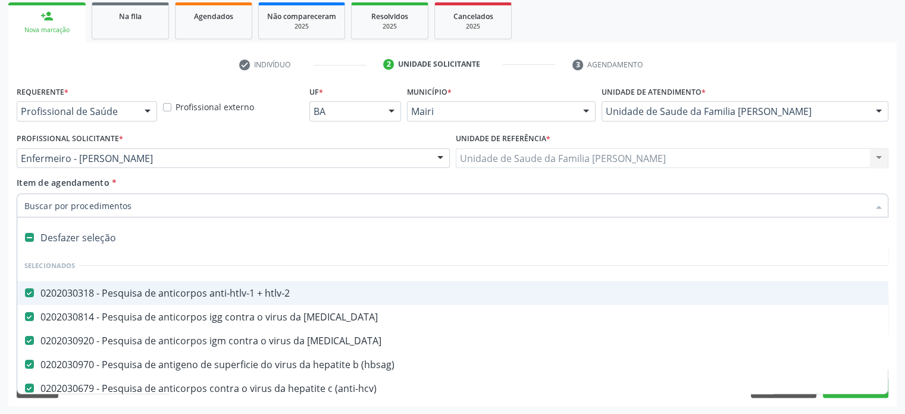
paste input "202030881"
type input "202030881"
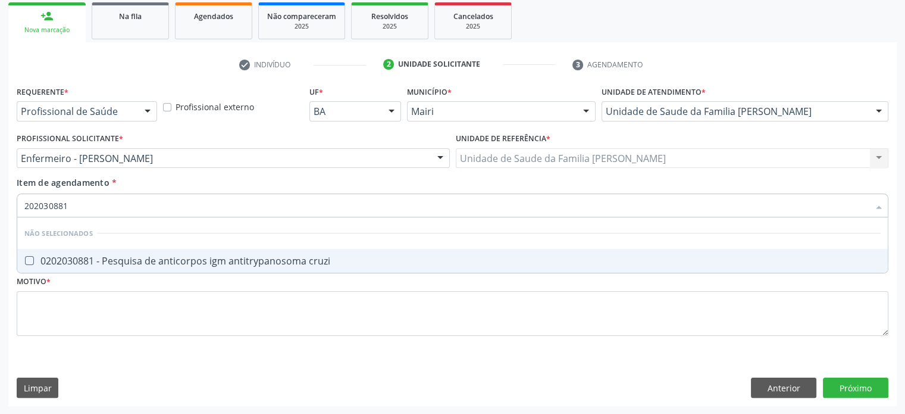
click at [155, 258] on div "0202030881 - Pesquisa de anticorpos igm antitrypanosoma cruzi" at bounding box center [452, 261] width 857 height 10
checkbox cruzi "true"
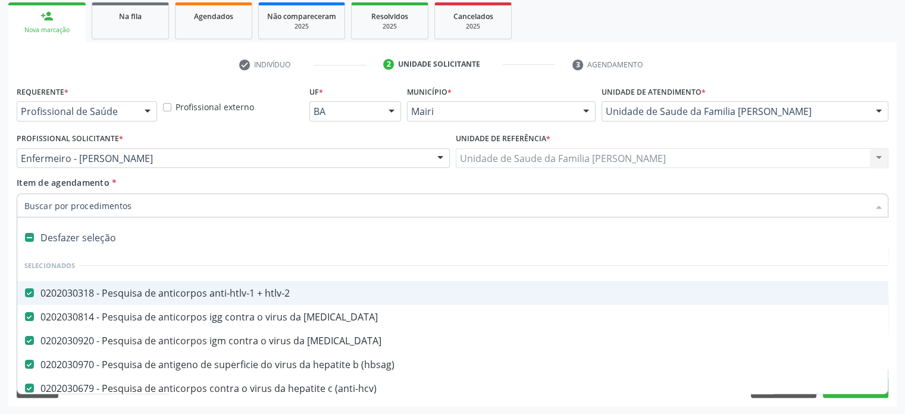
paste input "0202060250"
type input "0202060250"
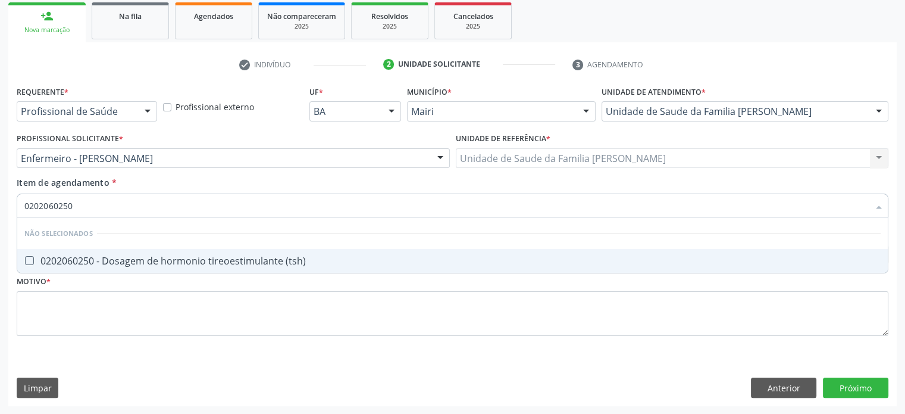
click at [158, 257] on div "0202060250 - Dosagem de hormonio tireoestimulante (tsh)" at bounding box center [452, 261] width 857 height 10
checkbox \(tsh\) "true"
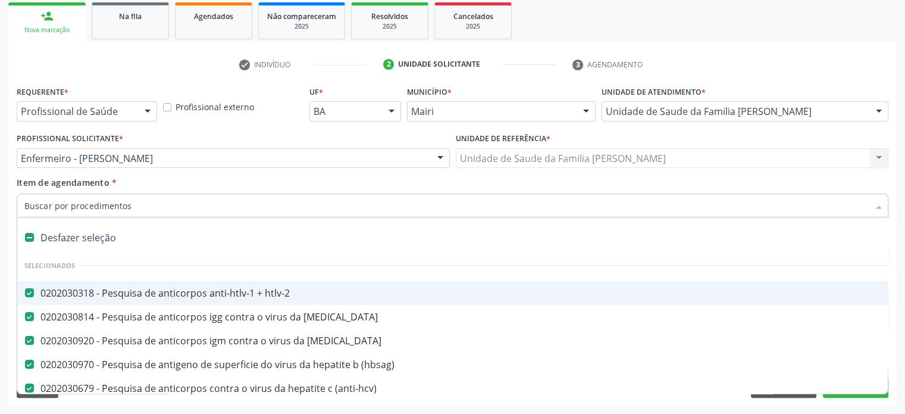
paste input "0202060390"
type input "0202060390"
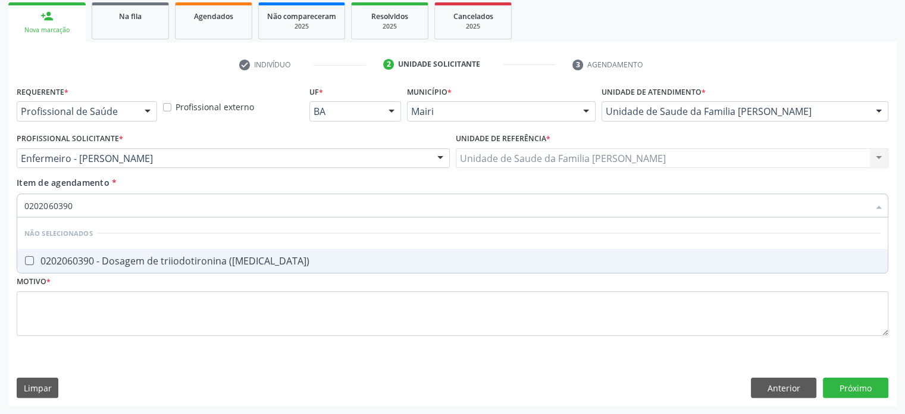
click at [229, 261] on div "0202060390 - Dosagem de triiodotironina ([MEDICAL_DATA])" at bounding box center [452, 261] width 857 height 10
checkbox \(t3\) "true"
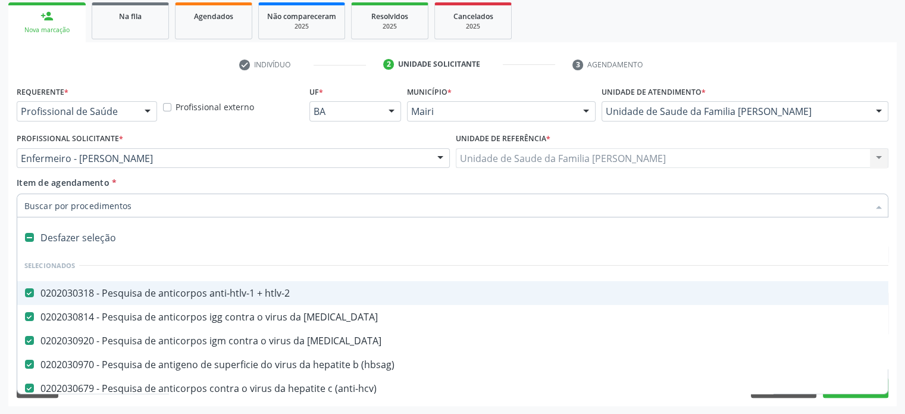
paste input "0202060373"
type input "0202060373"
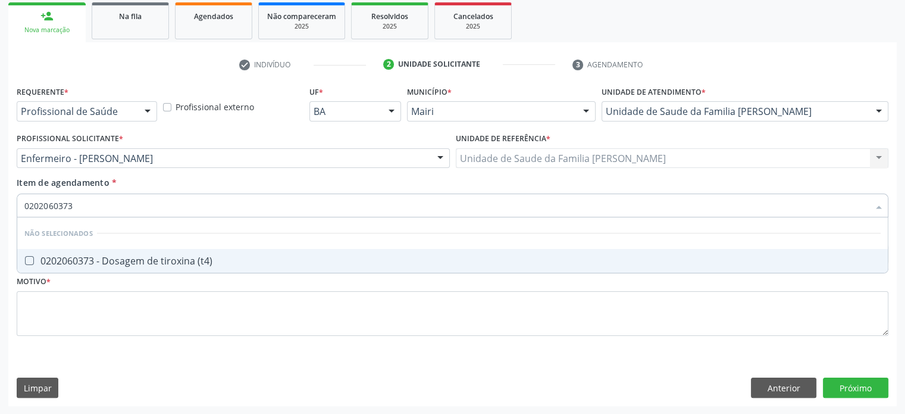
click at [143, 264] on div "0202060373 - Dosagem de tiroxina (t4)" at bounding box center [452, 261] width 857 height 10
checkbox \(t4\) "true"
drag, startPoint x: 118, startPoint y: 208, endPoint x: 20, endPoint y: 204, distance: 97.7
click at [20, 204] on div "0202060373" at bounding box center [453, 205] width 872 height 24
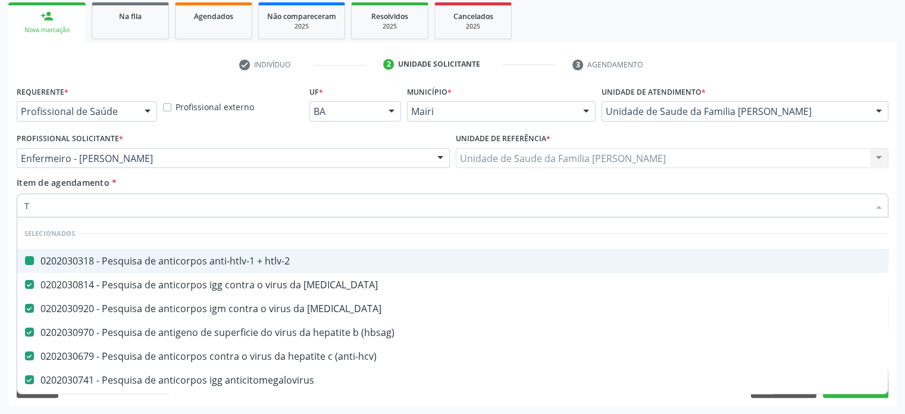
type input "TG"
checkbox htlv-2 "false"
checkbox rubeola "false"
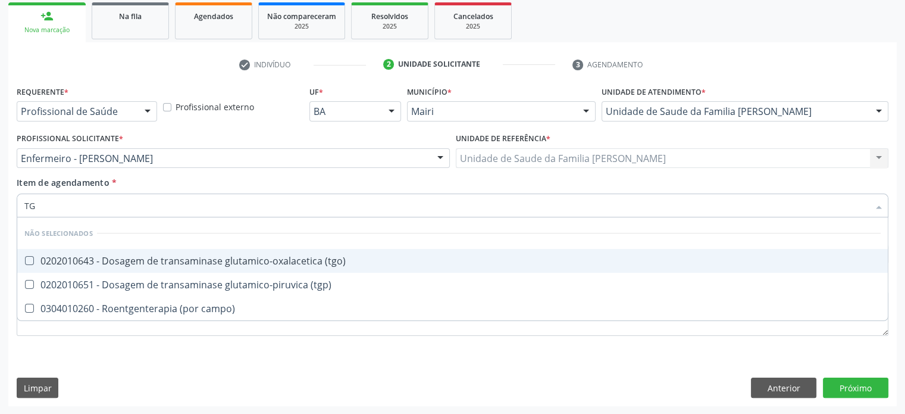
click at [115, 261] on div "0202010643 - Dosagem de transaminase glutamico-oxalacetica (tgo)" at bounding box center [452, 261] width 857 height 10
checkbox \(tgo\) "true"
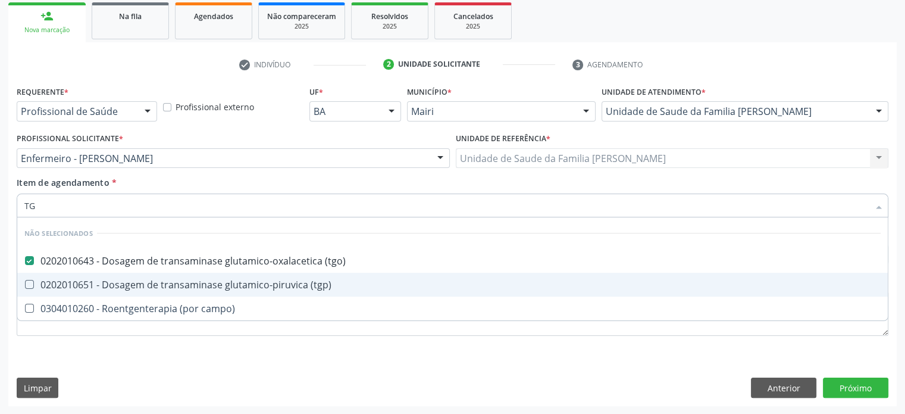
click at [121, 283] on div "0202010651 - Dosagem de transaminase glutamico-piruvica (tgp)" at bounding box center [452, 285] width 857 height 10
checkbox \(tgp\) "true"
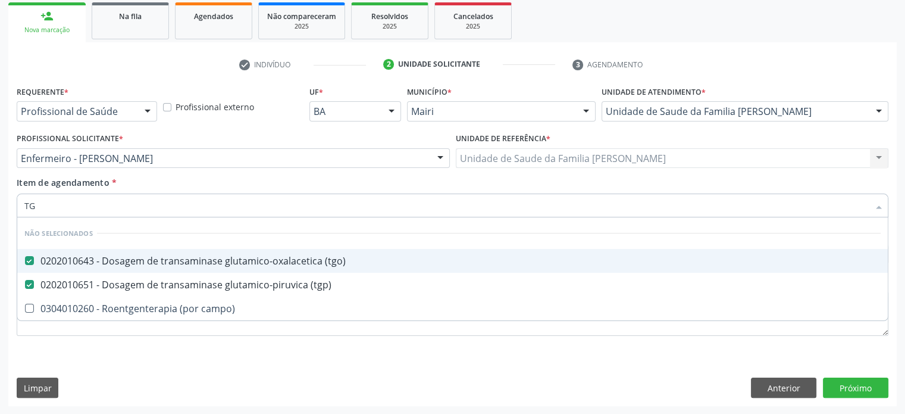
drag, startPoint x: 64, startPoint y: 208, endPoint x: 19, endPoint y: 207, distance: 45.3
click at [19, 207] on div "TG" at bounding box center [453, 205] width 872 height 24
type input "U"
checkbox campo\) "true"
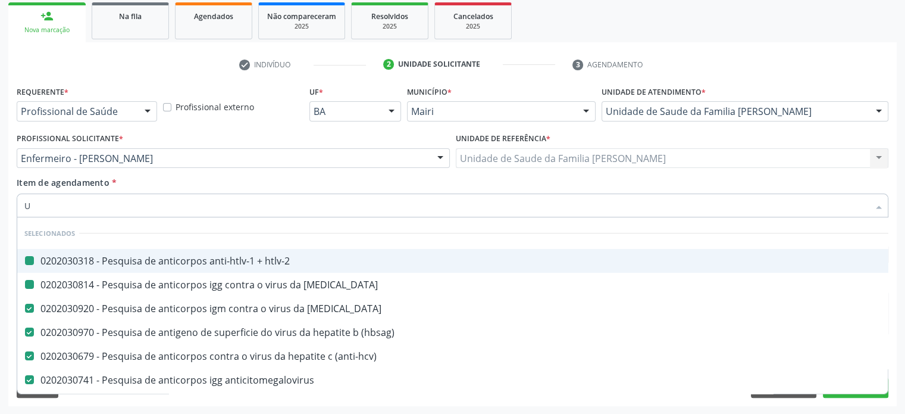
type input "UR"
checkbox htlv-2 "false"
checkbox rubeola "false"
checkbox \(hbsag\) "false"
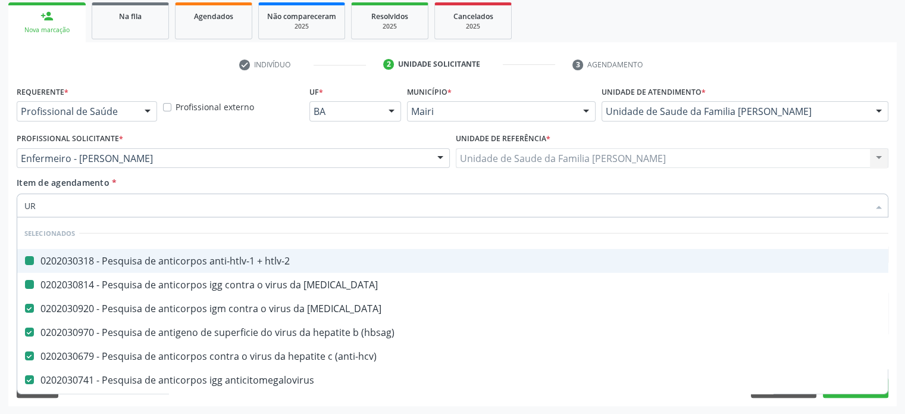
checkbox \(anti-hcv\) "false"
checkbox anticitomegalovirus "false"
checkbox cruzi "false"
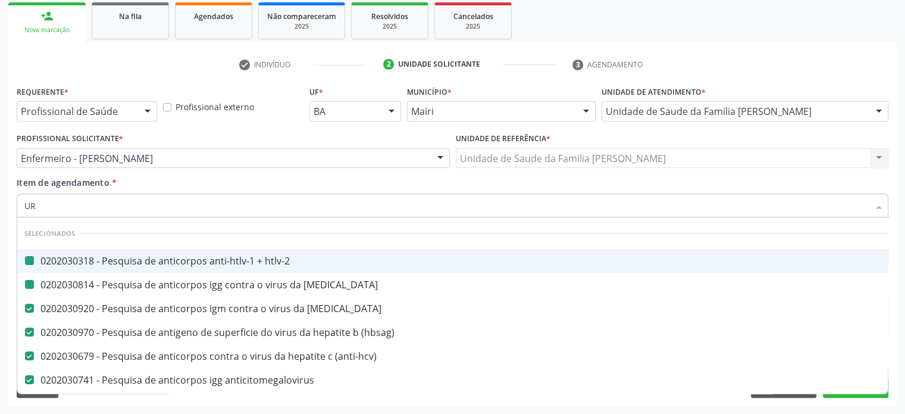
checkbox \(tsh\) "false"
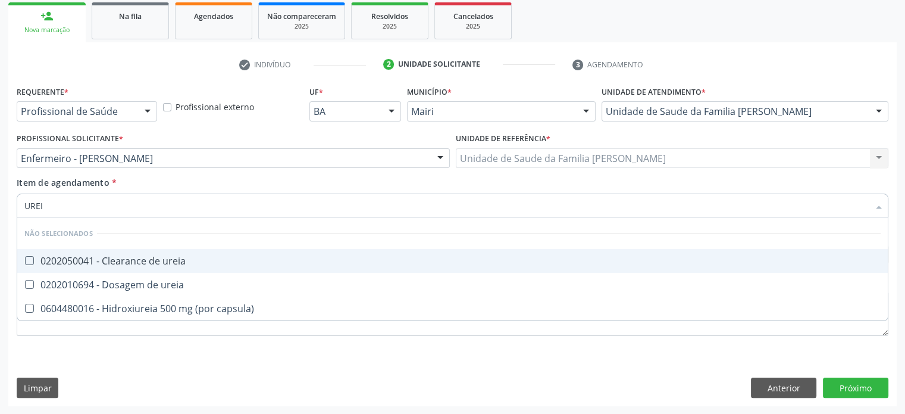
type input "UREIA"
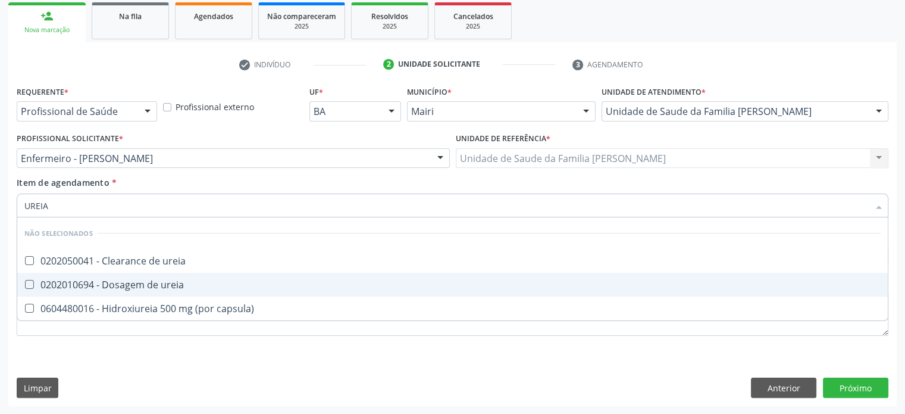
click at [96, 284] on div "0202010694 - Dosagem de ureia" at bounding box center [452, 285] width 857 height 10
checkbox ureia "true"
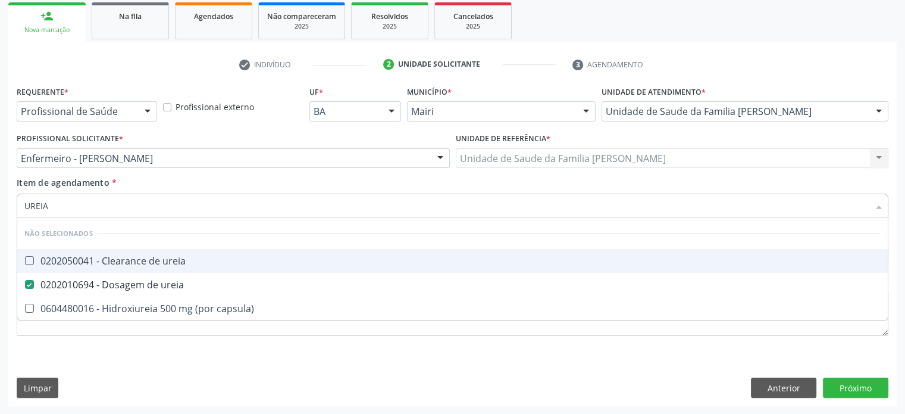
drag, startPoint x: 76, startPoint y: 205, endPoint x: 14, endPoint y: 204, distance: 61.3
click at [14, 204] on div "Item de agendamento * UREIA Desfazer seleção Não selecionados 0202050041 - Clea…" at bounding box center [453, 199] width 878 height 46
type input "C"
checkbox ureia "true"
checkbox capsula\) "true"
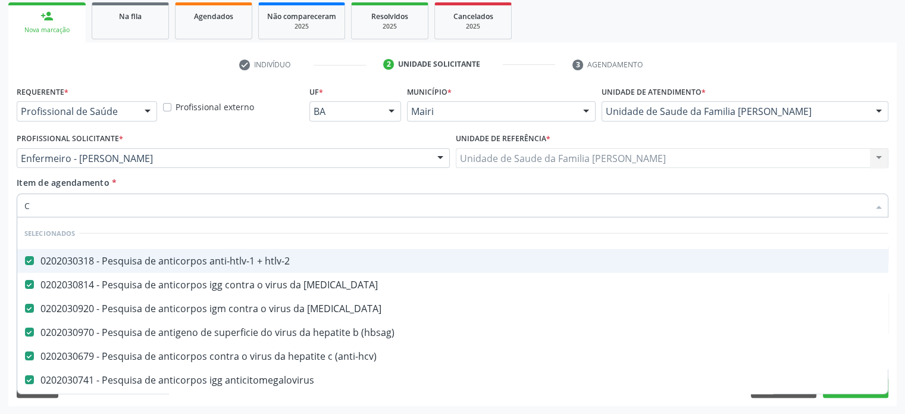
type input "CR"
checkbox \(hbsag\) "false"
checkbox \(anti-hcv\) "false"
checkbox anticitomegalovirus "false"
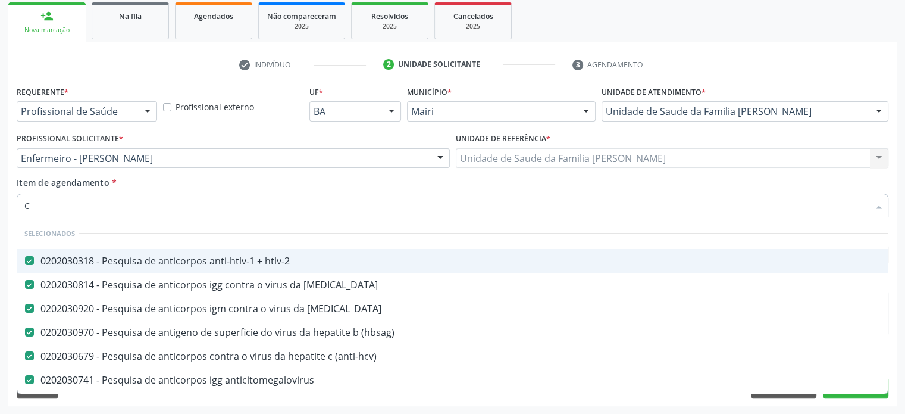
checkbox cruzi "false"
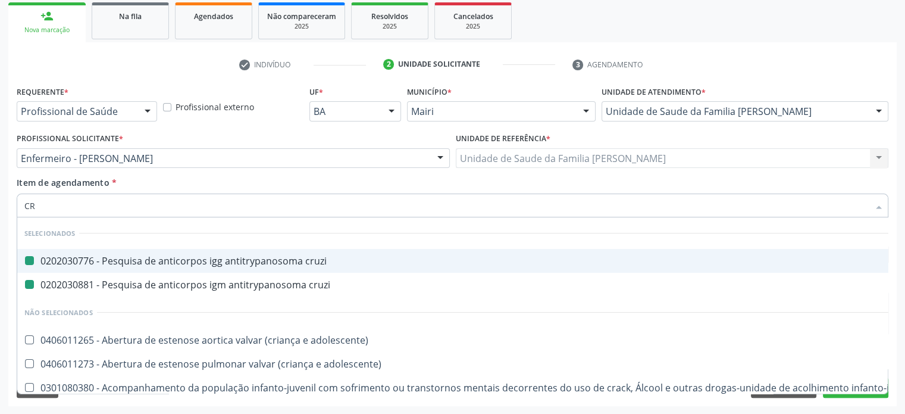
type input "CRE"
checkbox cruzi "false"
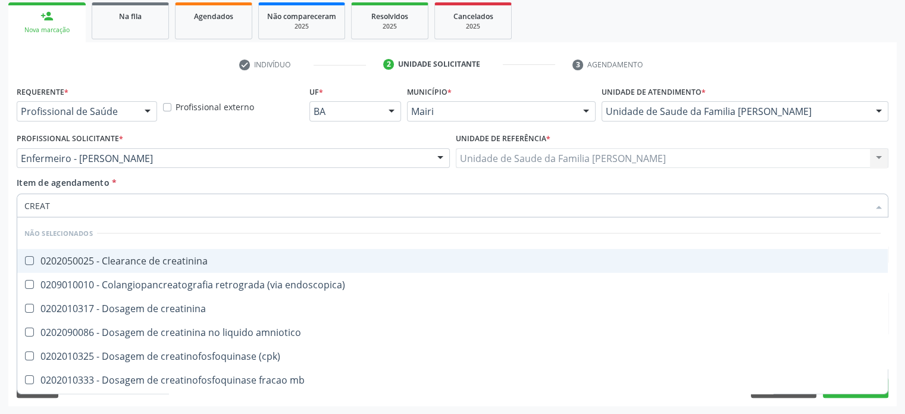
type input "CREATI"
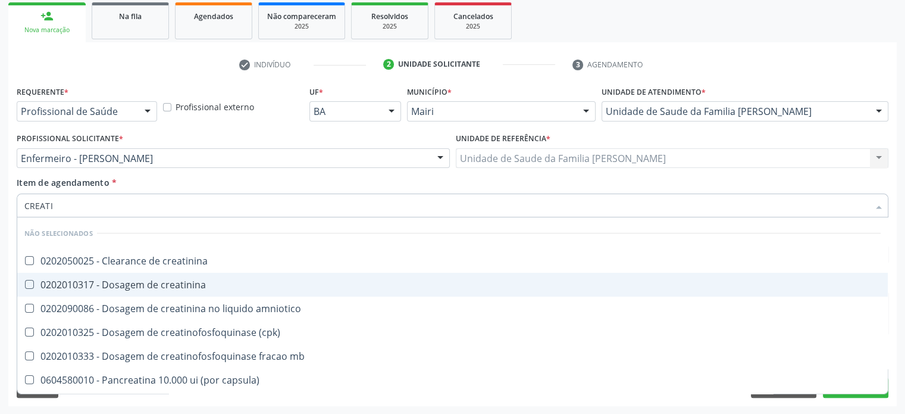
click at [105, 289] on div "0202010317 - Dosagem de creatinina" at bounding box center [452, 285] width 857 height 10
checkbox creatinina "true"
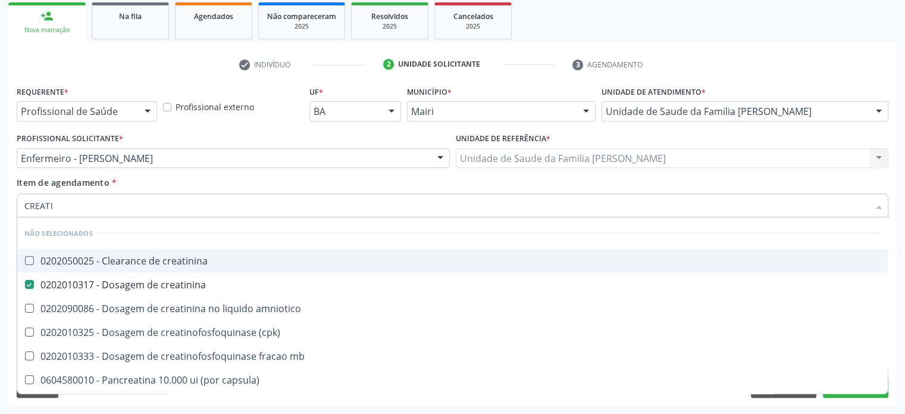
drag, startPoint x: 68, startPoint y: 203, endPoint x: 7, endPoint y: 201, distance: 60.7
click at [7, 201] on div "Acompanhamento Acompanhe a situação das marcações correntes e finalizadas Relat…" at bounding box center [452, 152] width 905 height 524
type input "B"
checkbox creatinina "true"
checkbox amniotico "true"
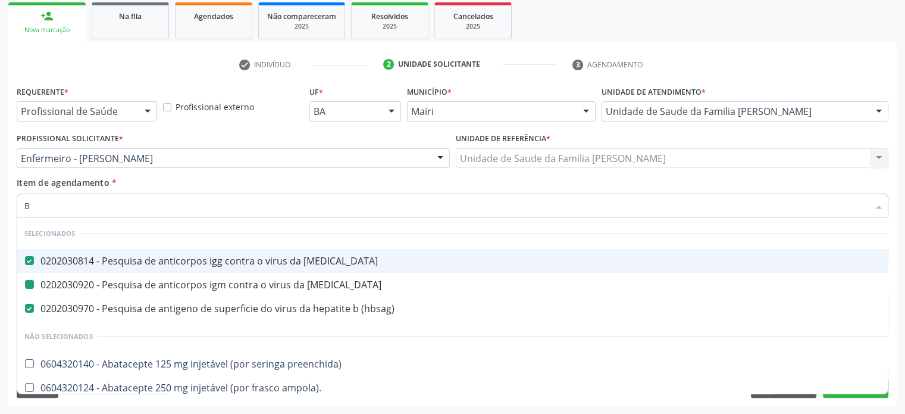
type input "BI"
checkbox rubeola "false"
checkbox \(hbsag\) "false"
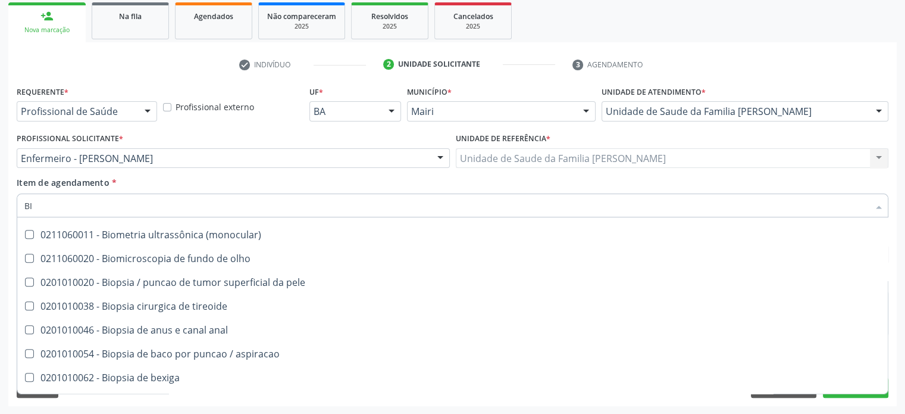
scroll to position [655, 0]
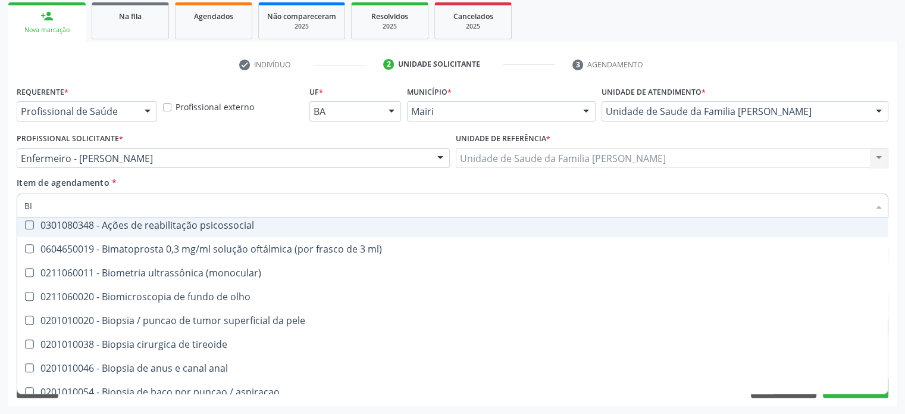
drag, startPoint x: 46, startPoint y: 207, endPoint x: 10, endPoint y: 207, distance: 35.7
click at [10, 207] on div "Requerente * Profissional de Saúde Profissional de Saúde Paciente Nenhum result…" at bounding box center [452, 244] width 889 height 323
type input "C"
checkbox hemoglobinopatias "true"
checkbox alternativa "true"
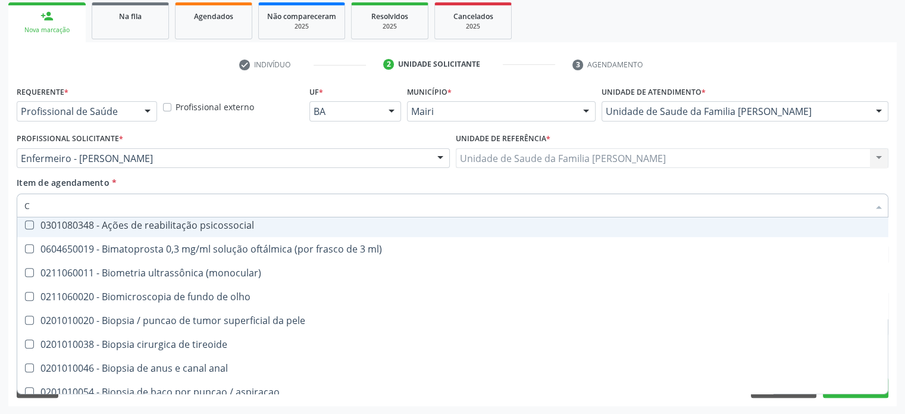
checkbox bilateral "true"
checkbox biotinidase "true"
checkbox reabilitacao "true"
checkbox bileo-digestiva "true"
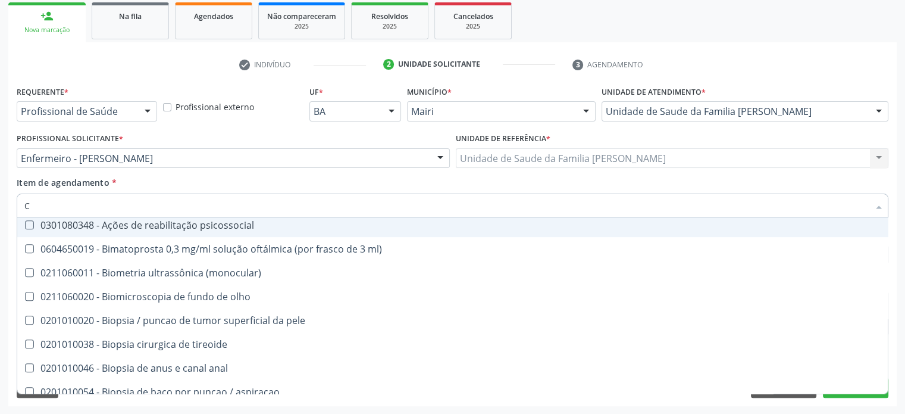
checkbox oncologia "true"
checkbox bidirecional "true"
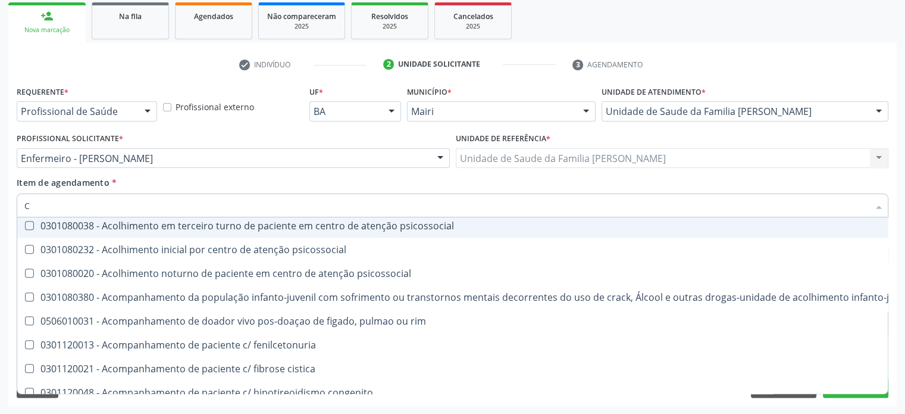
type input "CA"
checkbox htlv-2 "false"
checkbox rubeola "false"
checkbox \(hbsag\) "false"
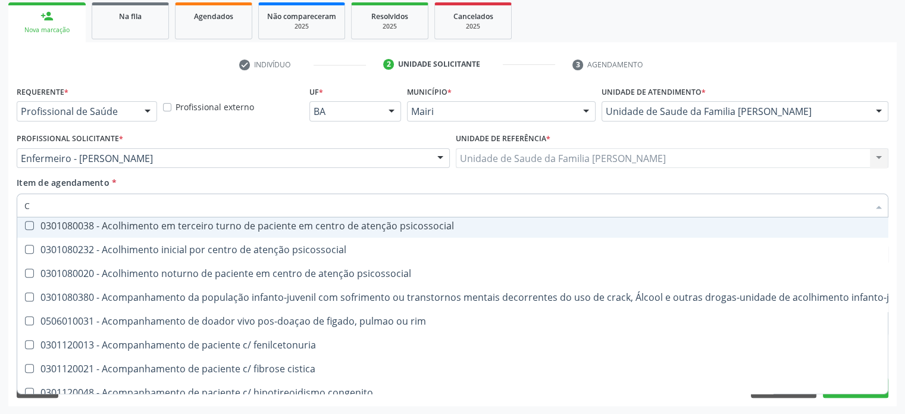
checkbox \(anti-hcv\) "false"
checkbox anticitomegalovirus "false"
checkbox cruzi "false"
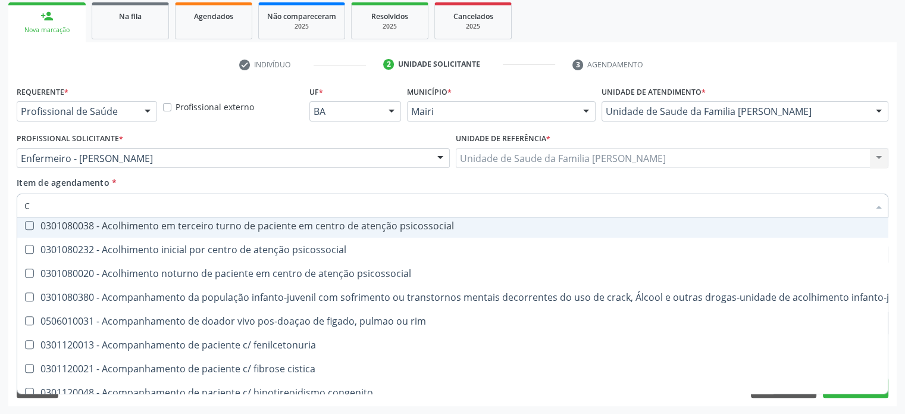
checkbox comprimido\) "true"
checkbox transferências "true"
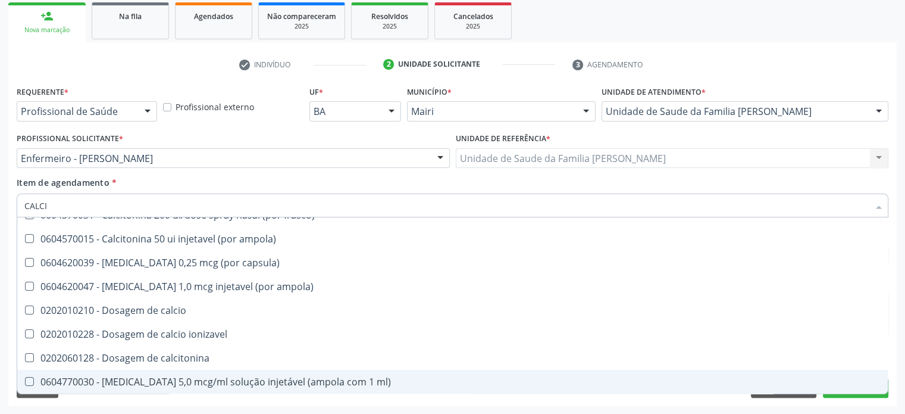
scroll to position [140, 0]
type input "CALCIO"
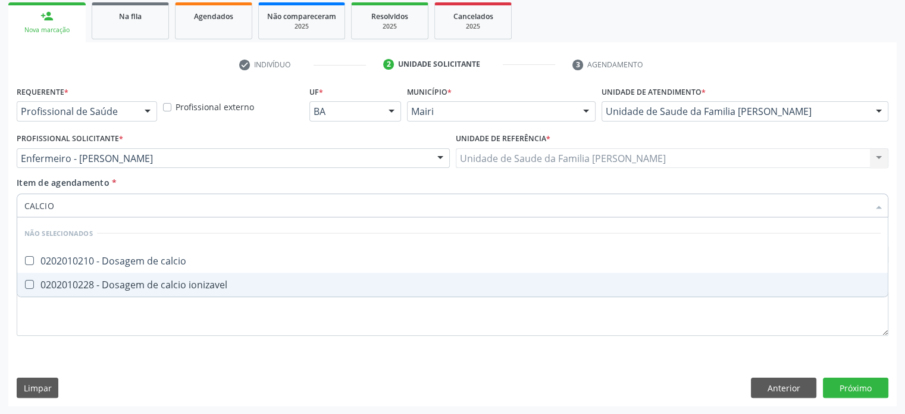
scroll to position [0, 0]
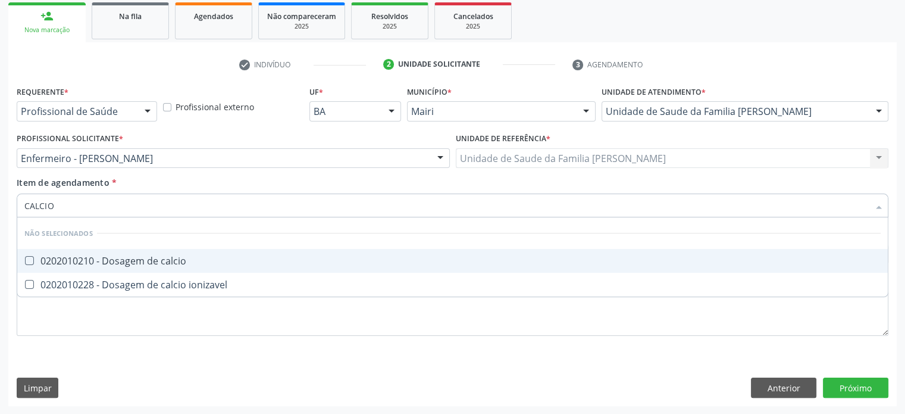
click at [108, 264] on div "0202010210 - Dosagem de calcio" at bounding box center [452, 261] width 857 height 10
checkbox calcio "true"
drag, startPoint x: 57, startPoint y: 211, endPoint x: 20, endPoint y: 209, distance: 37.5
click at [20, 209] on div "CALCIO" at bounding box center [453, 205] width 872 height 24
type input "H"
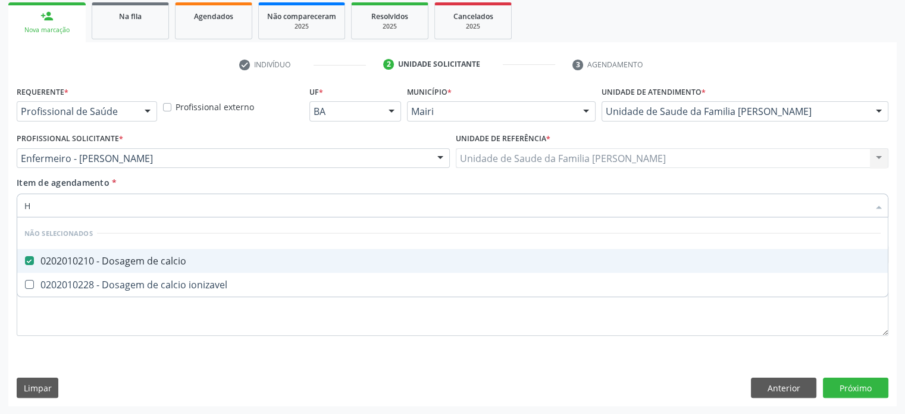
checkbox ionizavel "true"
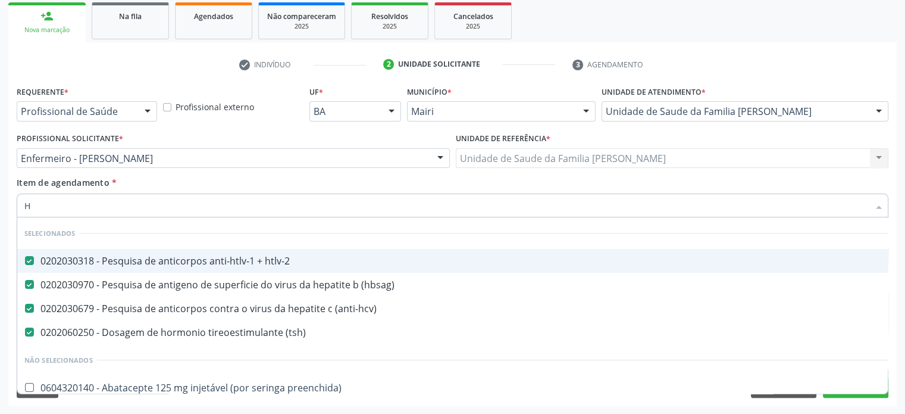
type input "HE"
checkbox \(tsh\) "false"
type input "HEM"
checkbox htlv-2 "false"
checkbox \(hbsag\) "false"
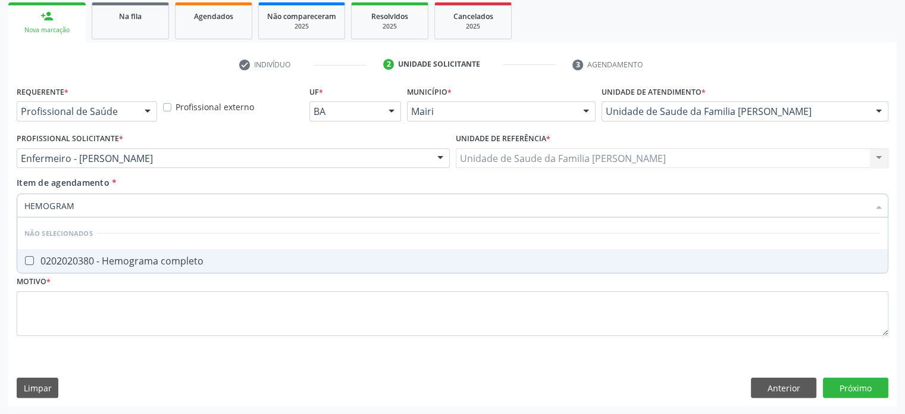
type input "HEMOGRAMA"
click at [84, 257] on div "0202020380 - Hemograma completo" at bounding box center [452, 261] width 857 height 10
checkbox completo "true"
drag, startPoint x: 102, startPoint y: 205, endPoint x: 12, endPoint y: 202, distance: 90.0
click at [12, 202] on div "Requerente * Profissional de Saúde Profissional de Saúde Paciente Nenhum result…" at bounding box center [452, 244] width 889 height 323
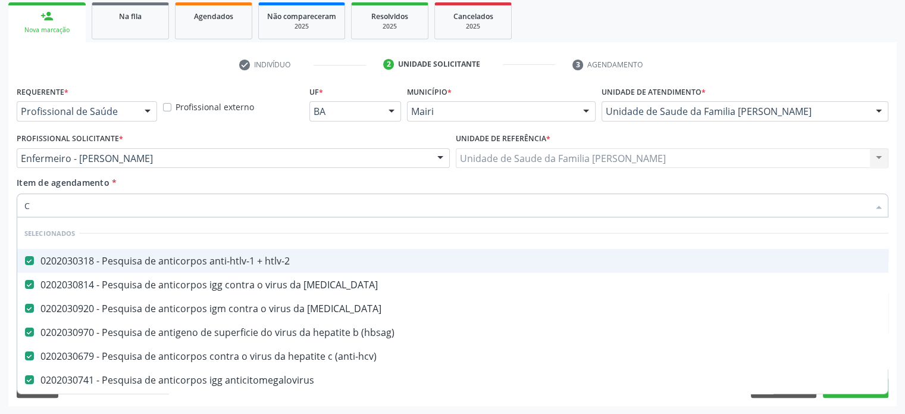
type input "CO"
checkbox Colecistectomia "true"
checkbox oncologia "true"
checkbox costelas\) "true"
type input "COL"
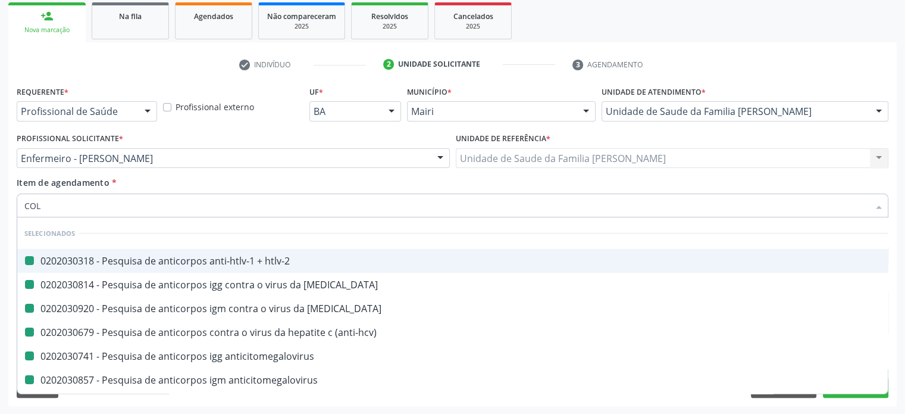
checkbox htlv-2 "false"
checkbox rubeola "false"
checkbox \(anti-hcv\) "false"
checkbox anticitomegalovirus "false"
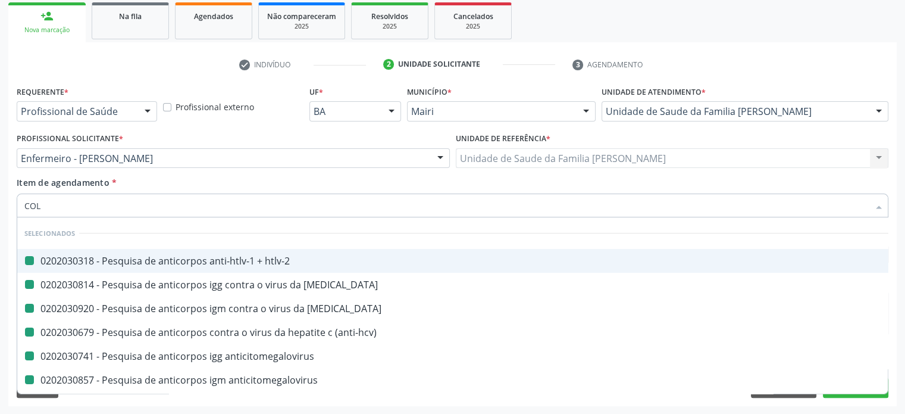
checkbox anticitomegalovirus "false"
checkbox cruzi "false"
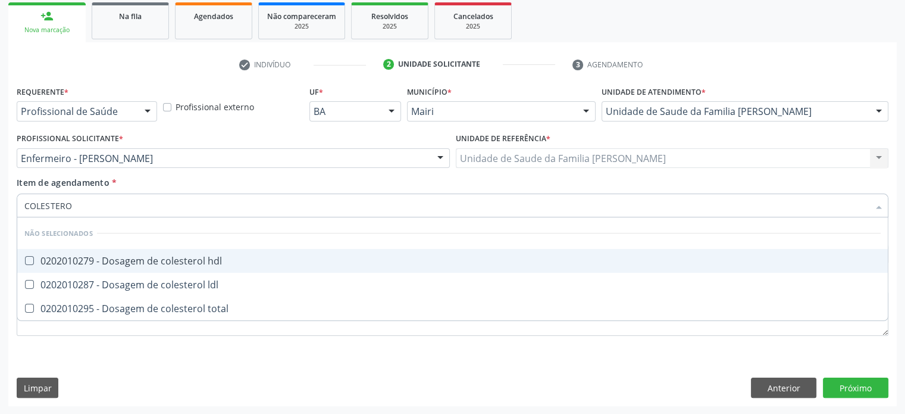
type input "COLESTEROL"
click at [60, 259] on div "0202010279 - Dosagem de colesterol hdl" at bounding box center [452, 261] width 857 height 10
checkbox hdl "true"
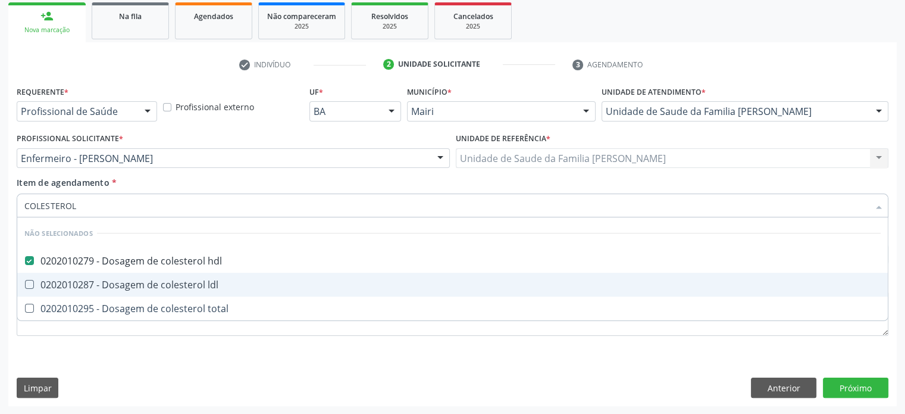
click at [60, 280] on div "0202010287 - Dosagem de colesterol ldl" at bounding box center [452, 285] width 857 height 10
checkbox ldl "true"
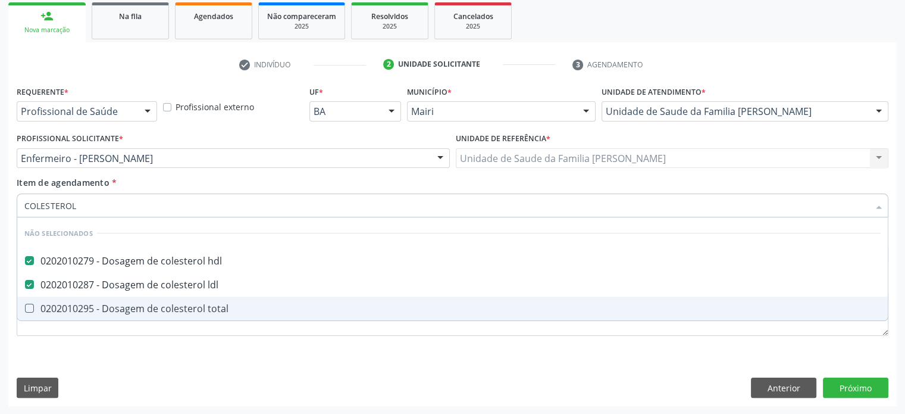
click at [57, 305] on div "0202010295 - Dosagem de colesterol total" at bounding box center [452, 309] width 857 height 10
checkbox total "true"
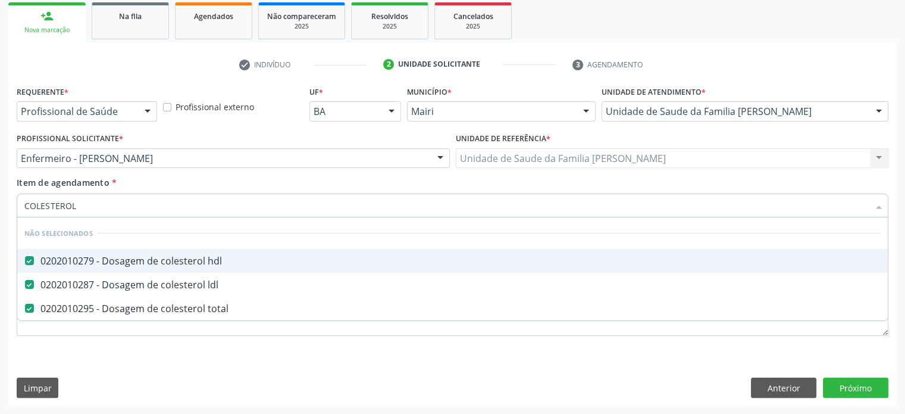
drag, startPoint x: 57, startPoint y: 202, endPoint x: 15, endPoint y: 199, distance: 41.8
click at [15, 199] on div "Item de agendamento * COLESTEROL Desfazer seleção Não selecionados 0202010279 -…" at bounding box center [453, 199] width 878 height 46
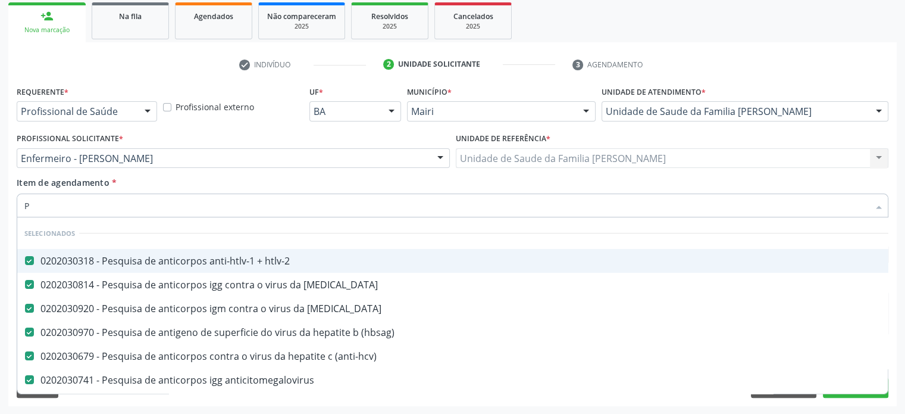
type input "PO"
checkbox \(tgp\) "false"
type input "POT"
checkbox htlv-2 "false"
checkbox rubeola "false"
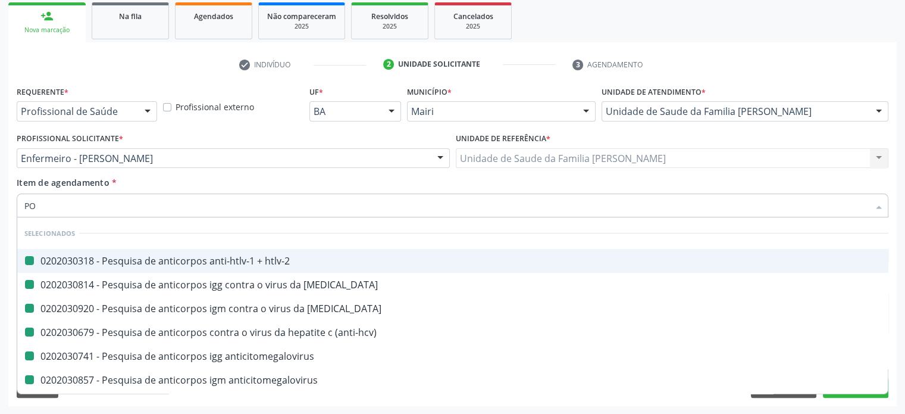
checkbox rubeola "false"
checkbox \(anti-hcv\) "false"
checkbox anticitomegalovirus "false"
checkbox cruzi "false"
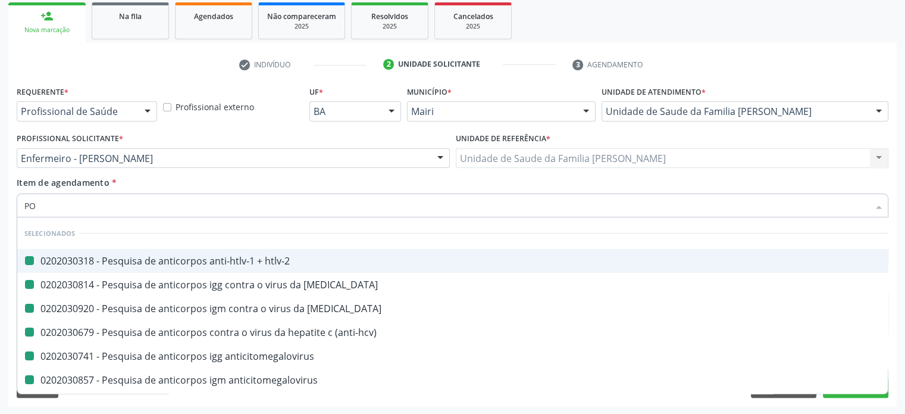
checkbox cruzi "false"
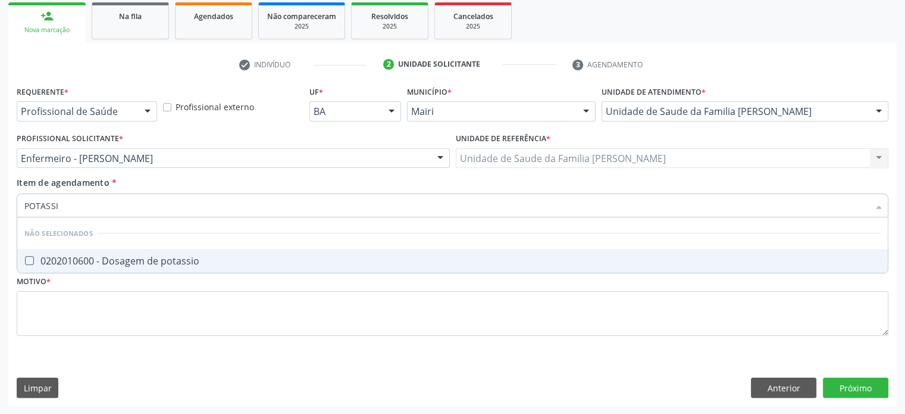
type input "POTASSIO"
click at [58, 259] on div "0202010600 - Dosagem de potassio" at bounding box center [452, 261] width 857 height 10
checkbox potassio "true"
drag, startPoint x: 73, startPoint y: 204, endPoint x: 6, endPoint y: 203, distance: 66.7
click at [6, 203] on div "Acompanhamento Acompanhe a situação das marcações correntes e finalizadas Relat…" at bounding box center [452, 152] width 905 height 524
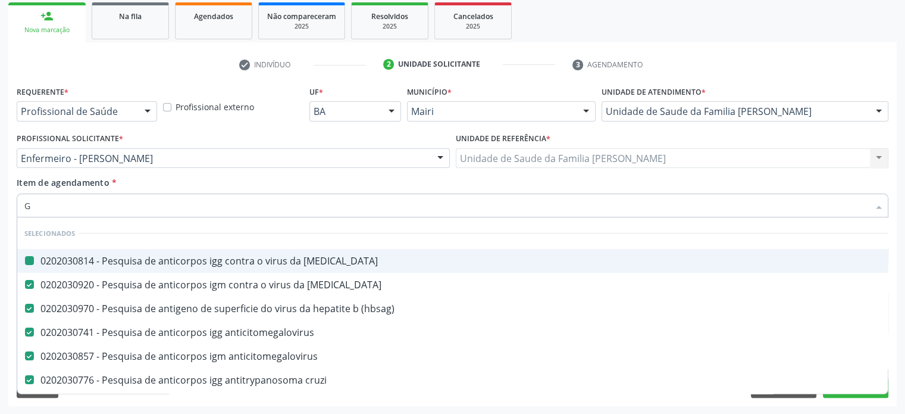
type input "GL"
checkbox rubeola "false"
checkbox \(hbsag\) "false"
checkbox anticitomegalovirus "false"
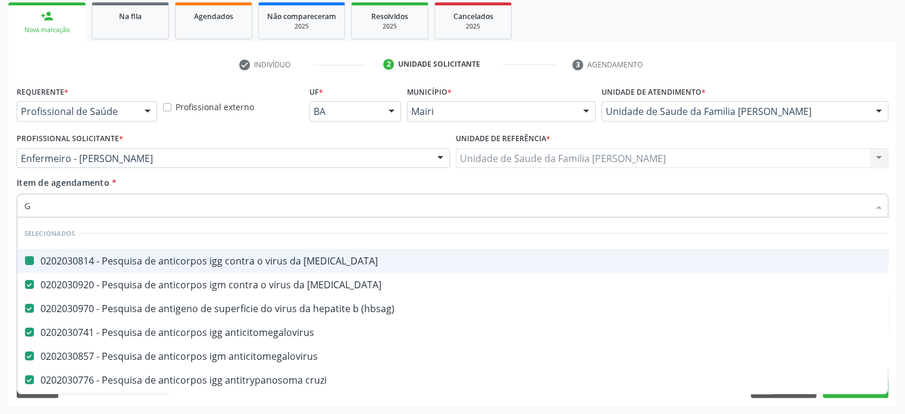
checkbox anticitomegalovirus "false"
checkbox cruzi "false"
checkbox \(tsh\) "false"
checkbox \(t3\) "false"
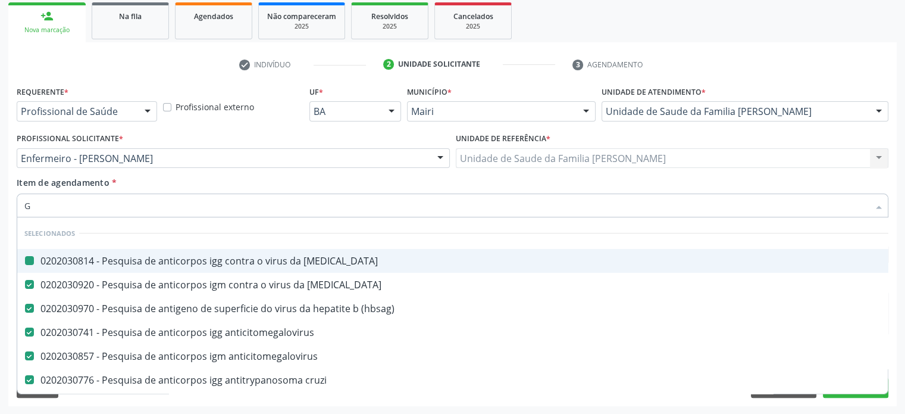
checkbox ampola\) "true"
checkbox preenchida\) "true"
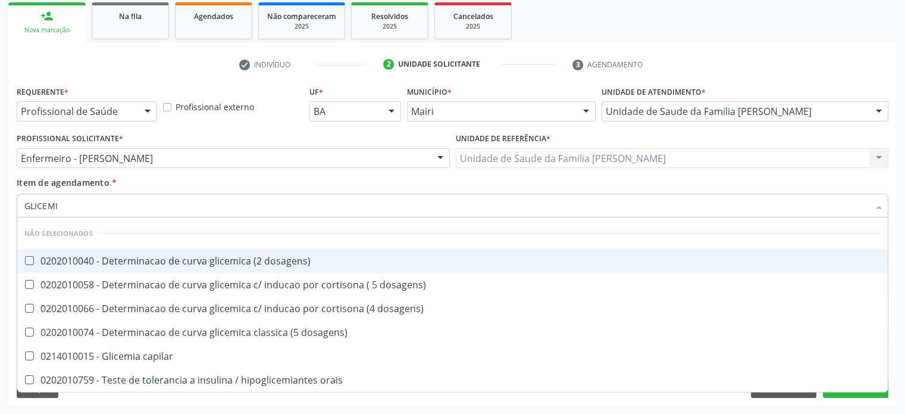
type input "GLICEMIA"
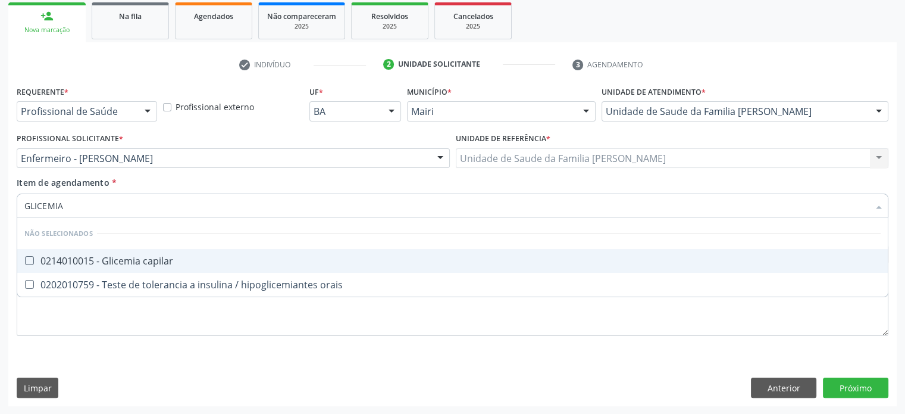
click at [94, 267] on span "0214010015 - Glicemia capilar" at bounding box center [452, 261] width 871 height 24
checkbox capilar "true"
drag, startPoint x: 88, startPoint y: 211, endPoint x: 0, endPoint y: 208, distance: 88.1
click at [0, 208] on div "Acompanhamento Acompanhe a situação das marcações correntes e finalizadas Relat…" at bounding box center [452, 152] width 905 height 524
type input "A"
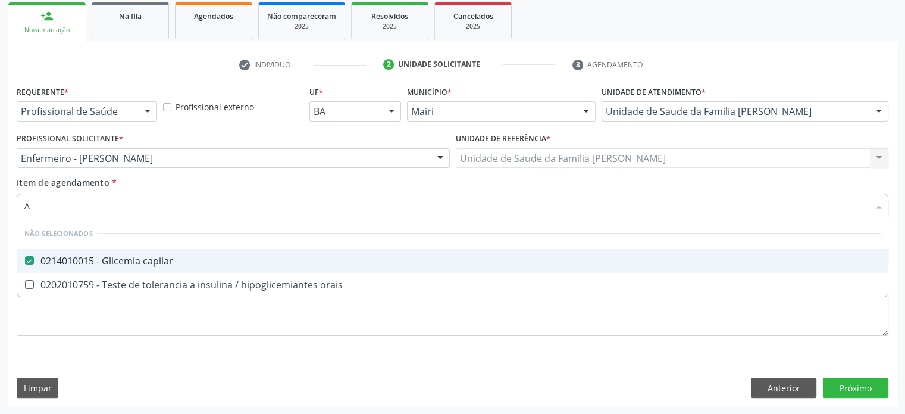
checkbox orais "true"
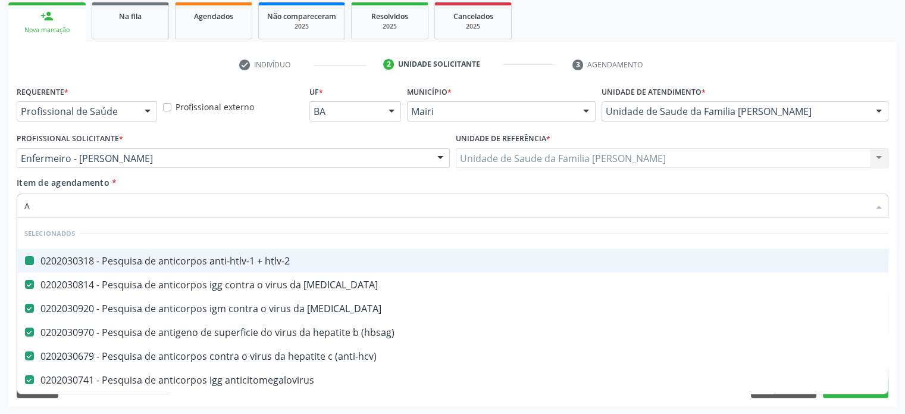
type input "AC"
checkbox htlv-2 "false"
checkbox rubeola "false"
checkbox \(hbsag\) "false"
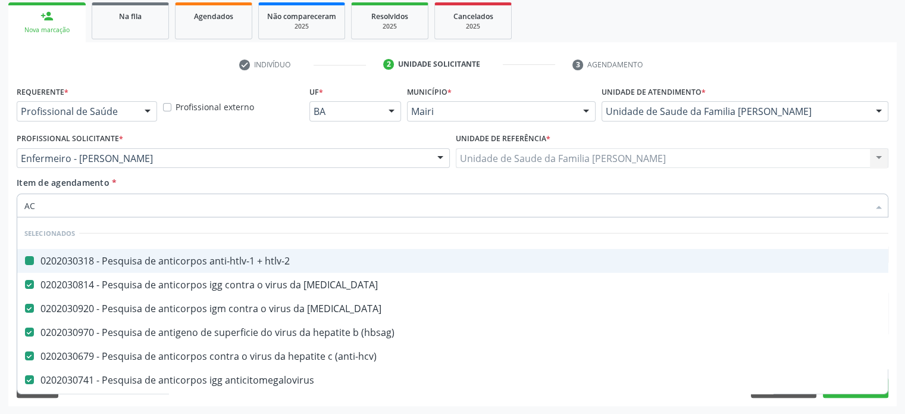
checkbox \(anti-hcv\) "false"
checkbox anticitomegalovirus "false"
checkbox cruzi "false"
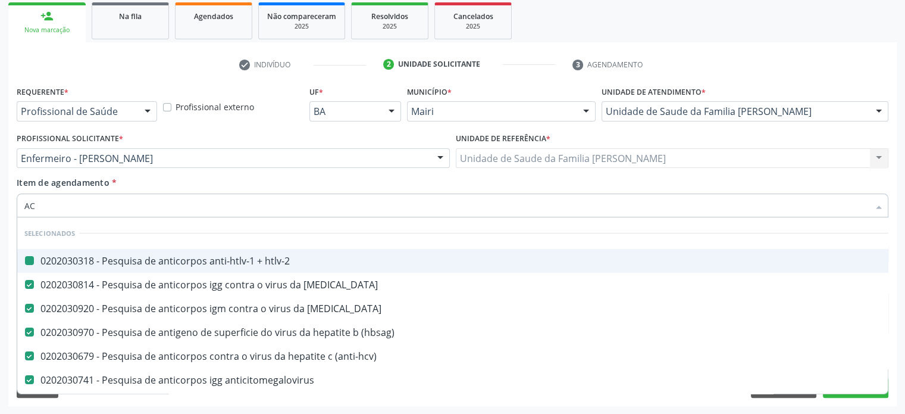
checkbox \(tsh\) "false"
checkbox \(t3\) "false"
checkbox medicalizado "true"
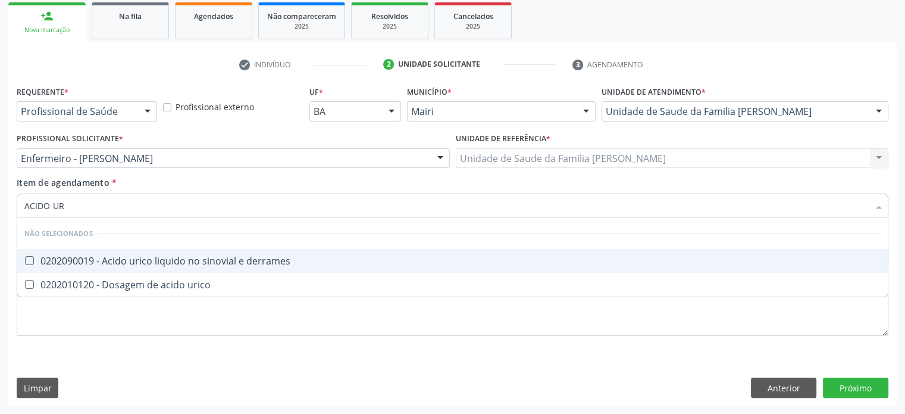
type input "ACIDO URI"
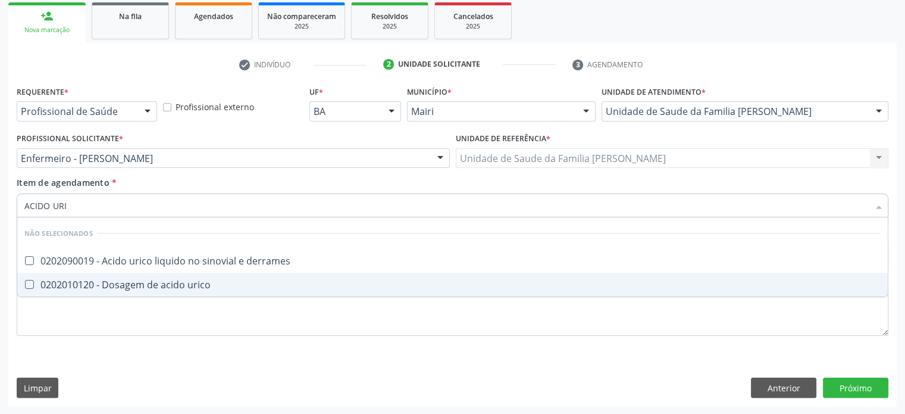
click at [52, 283] on div "0202010120 - Dosagem de acido urico" at bounding box center [452, 285] width 857 height 10
checkbox urico "true"
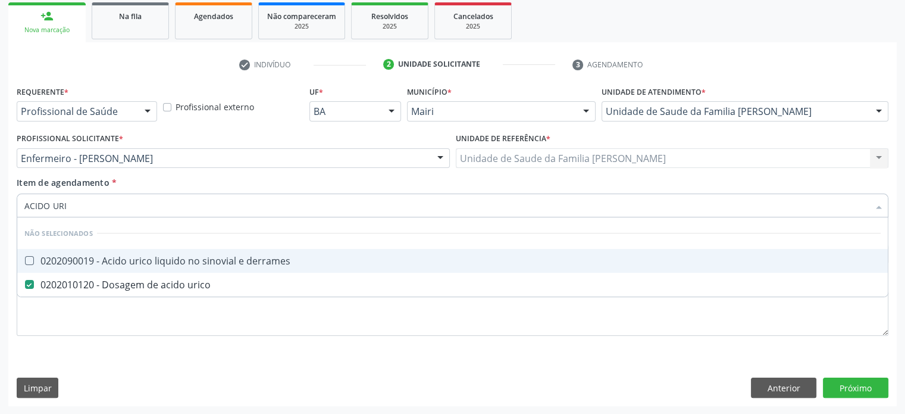
drag, startPoint x: 78, startPoint y: 206, endPoint x: 5, endPoint y: 206, distance: 73.2
click at [5, 206] on div "Acompanhamento Acompanhe a situação das marcações correntes e finalizadas Relat…" at bounding box center [452, 152] width 905 height 524
type input "V"
checkbox derrames "true"
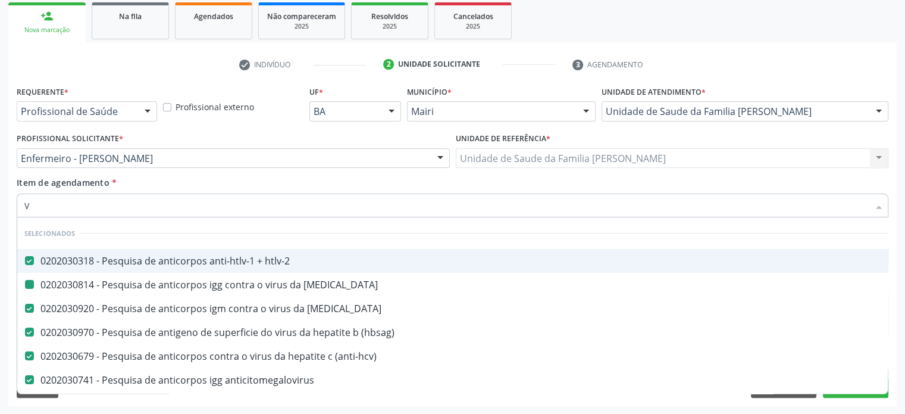
type input "VR"
checkbox htlv-2 "false"
checkbox rubeola "false"
checkbox \(hbsag\) "false"
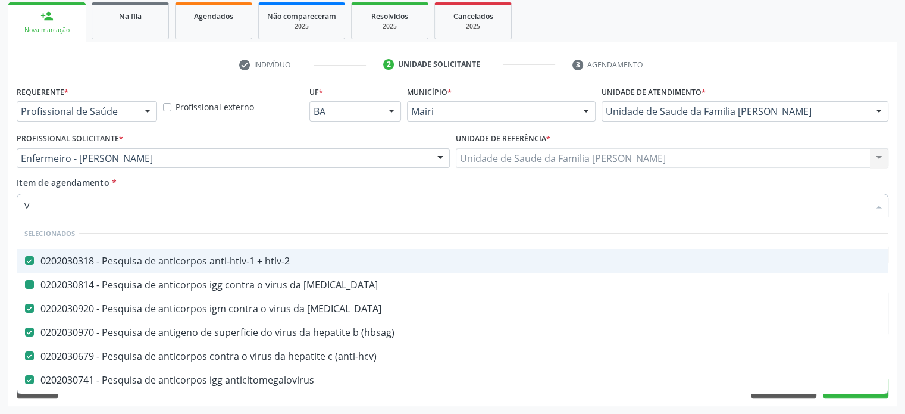
checkbox \(anti-hcv\) "false"
checkbox anticitomegalovirus "false"
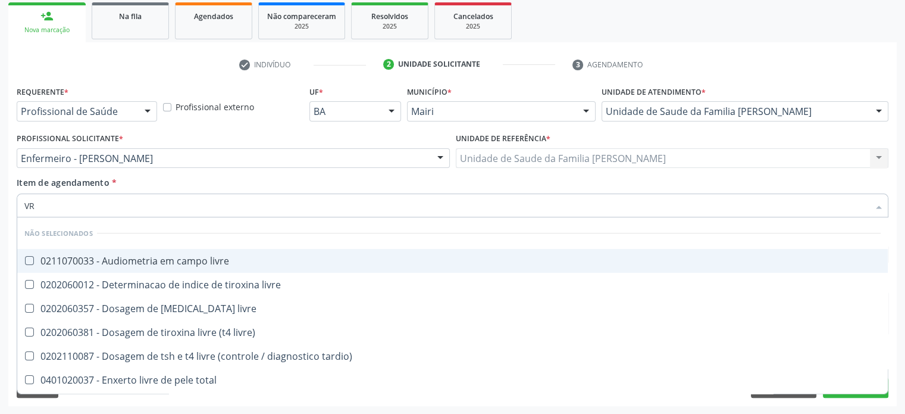
type input "V"
checkbox livre "true"
checkbox livre\) "true"
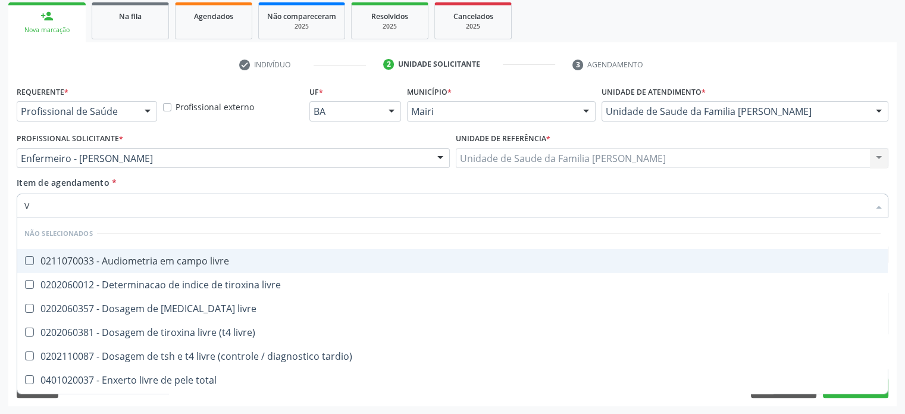
checkbox tardio\) "true"
checkbox total "true"
checkbox retalho "true"
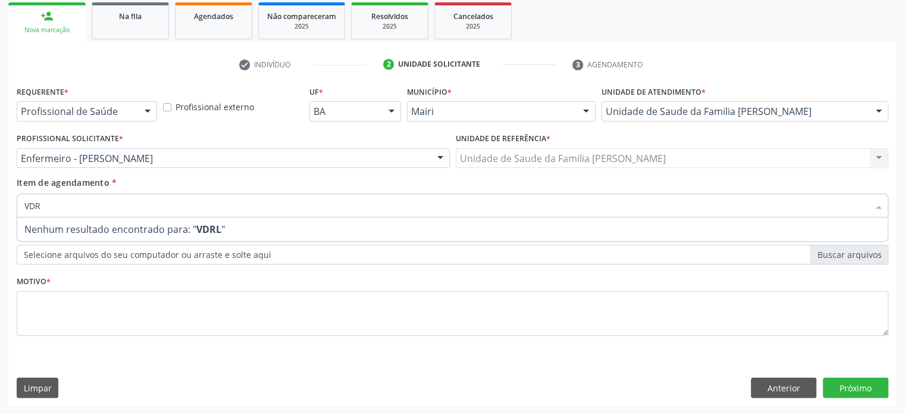
type input "VDRL"
drag, startPoint x: 29, startPoint y: 204, endPoint x: 0, endPoint y: 202, distance: 29.3
click at [0, 202] on div "Acompanhamento Acompanhe a situação das marcações correntes e finalizadas Relat…" at bounding box center [452, 152] width 905 height 524
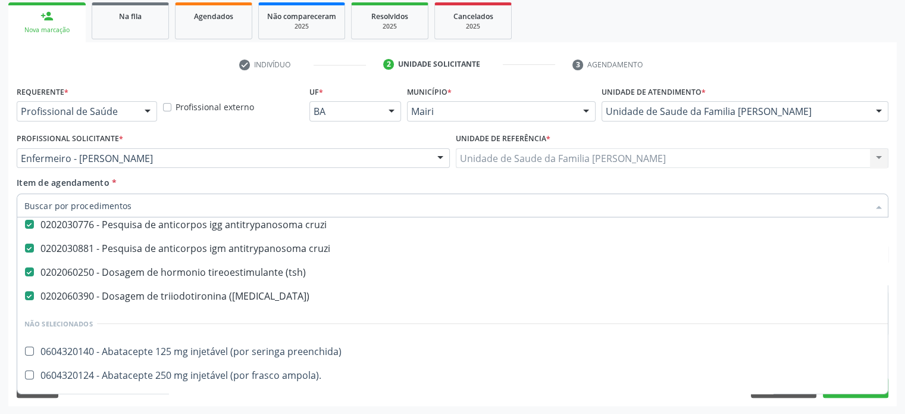
scroll to position [238, 0]
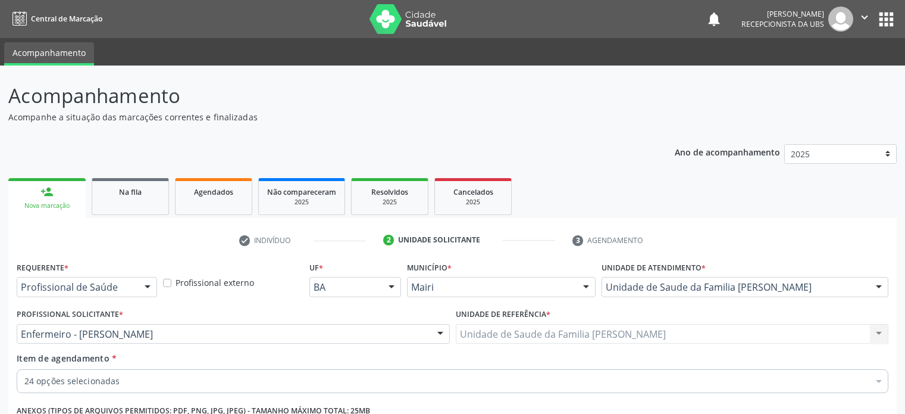
scroll to position [176, 0]
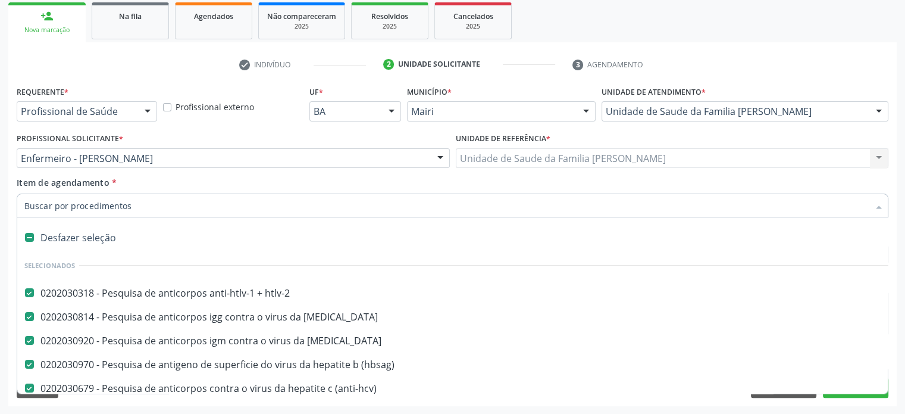
paste input "0202031110"
type input "0202031110"
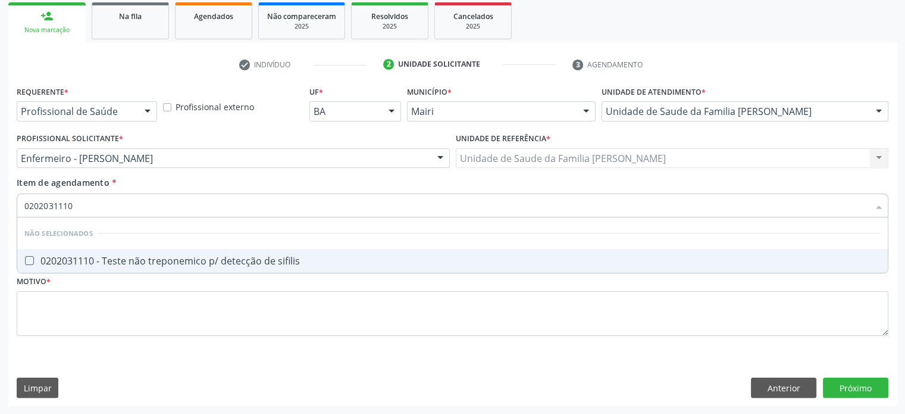
click at [164, 262] on div "0202031110 - Teste não treponemico p/ detecção de sifilis" at bounding box center [452, 261] width 857 height 10
checkbox sifilis "true"
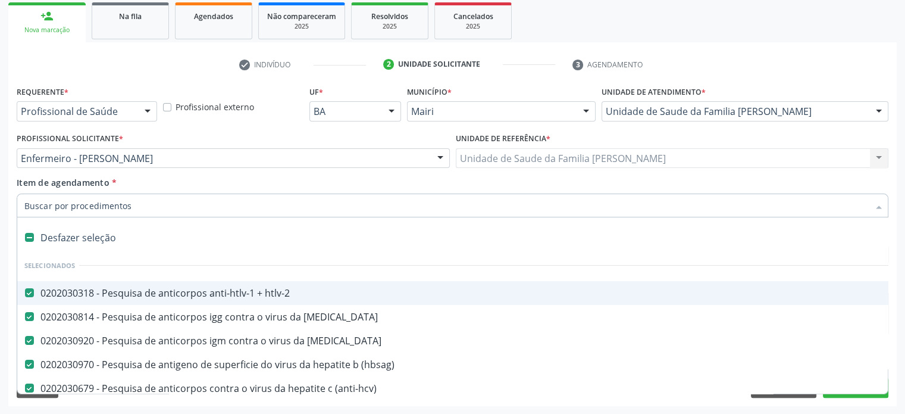
paste input "0202120082"
type input "0202120082"
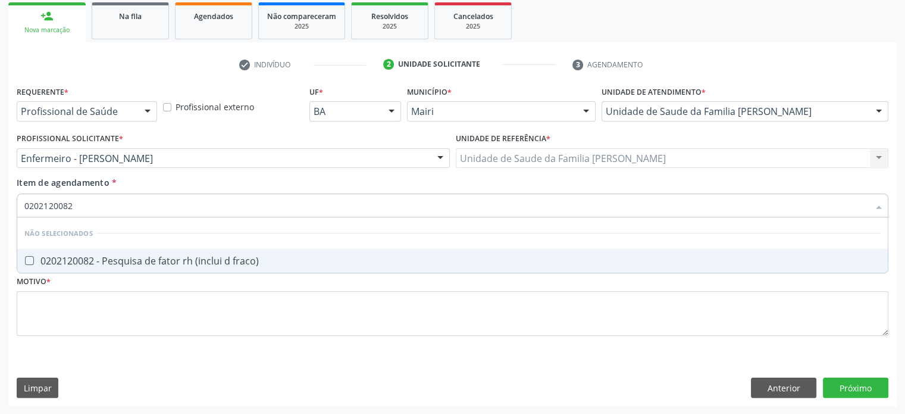
click at [155, 260] on div "0202120082 - Pesquisa de fator rh (inclui d fraco)" at bounding box center [452, 261] width 857 height 10
checkbox fraco\) "true"
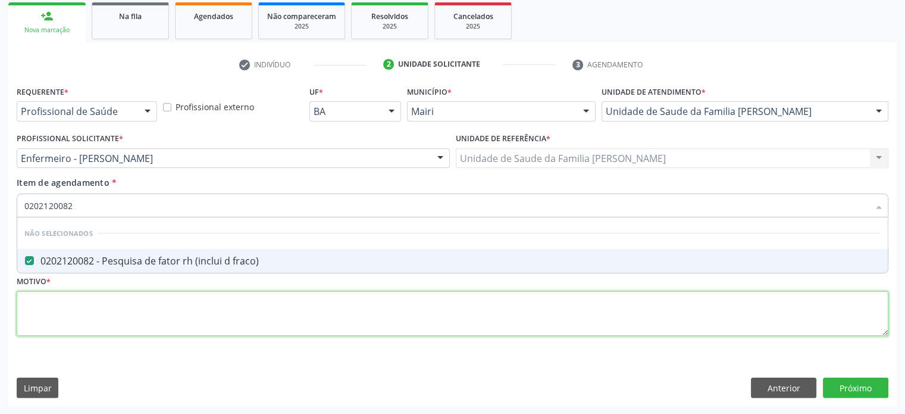
click at [111, 317] on div "Requerente * Profissional de Saúde Profissional de Saúde Paciente Nenhum result…" at bounding box center [453, 218] width 872 height 270
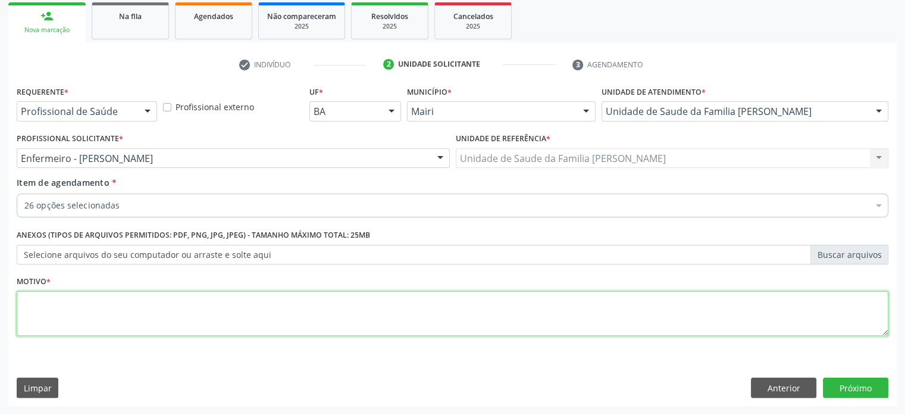
click at [111, 317] on textarea at bounding box center [453, 313] width 872 height 45
type textarea "GESTANTE PRIMEIRO TRIMESTRE"
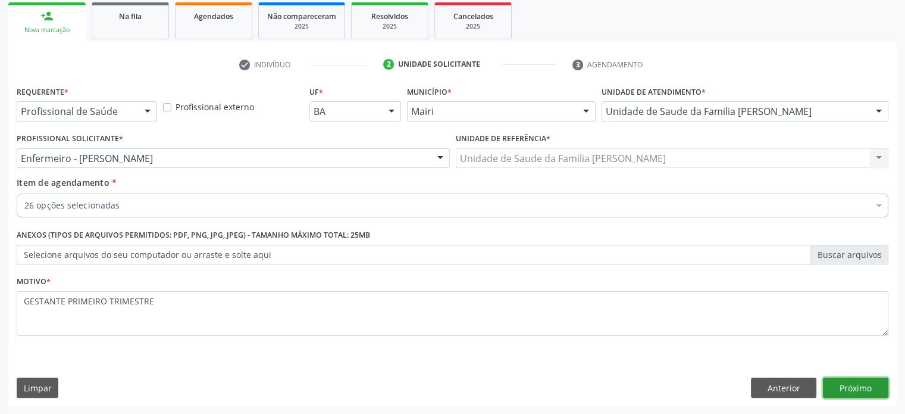
click at [857, 393] on button "Próximo" at bounding box center [855, 387] width 65 height 20
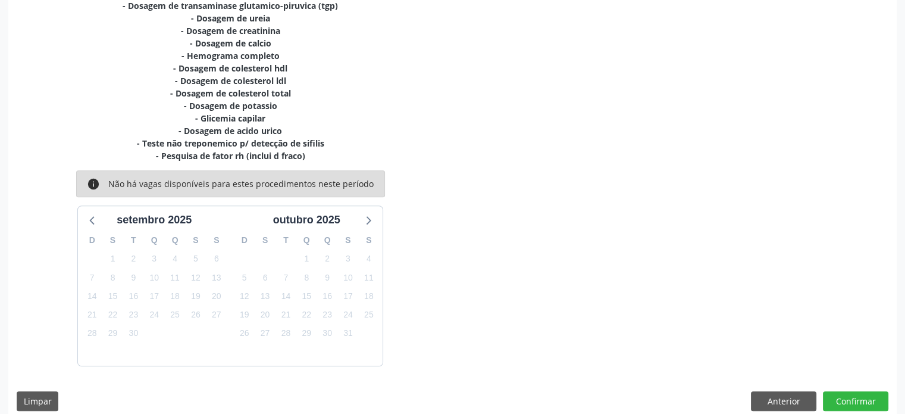
scroll to position [451, 0]
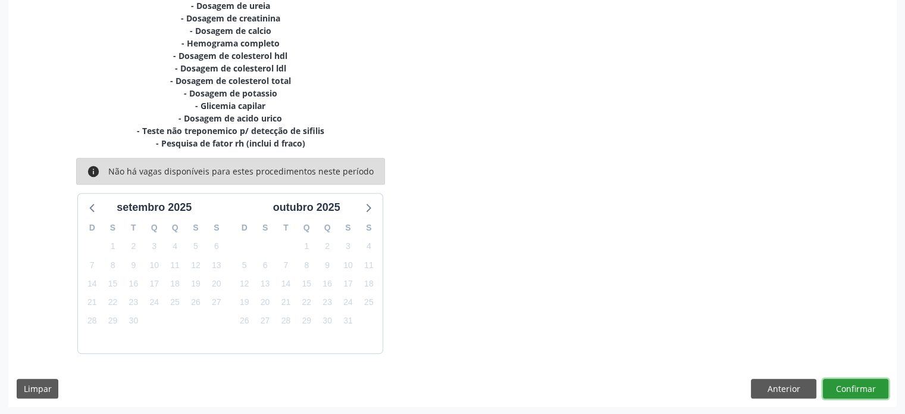
click at [857, 391] on button "Confirmar" at bounding box center [855, 389] width 65 height 20
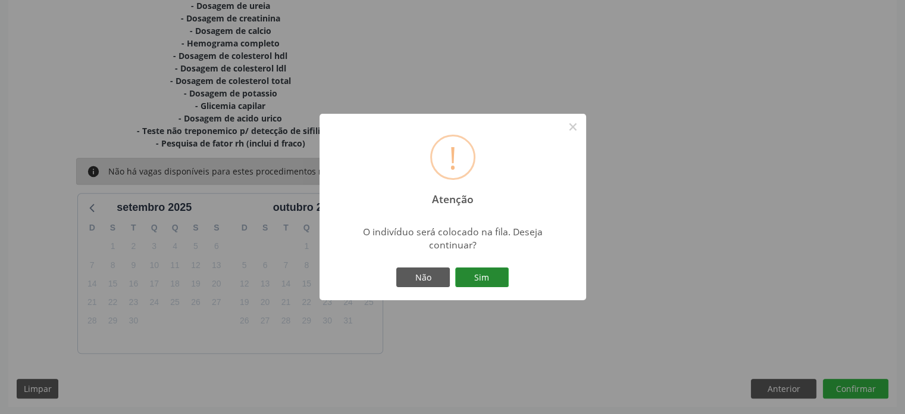
click at [488, 277] on button "Sim" at bounding box center [482, 277] width 54 height 20
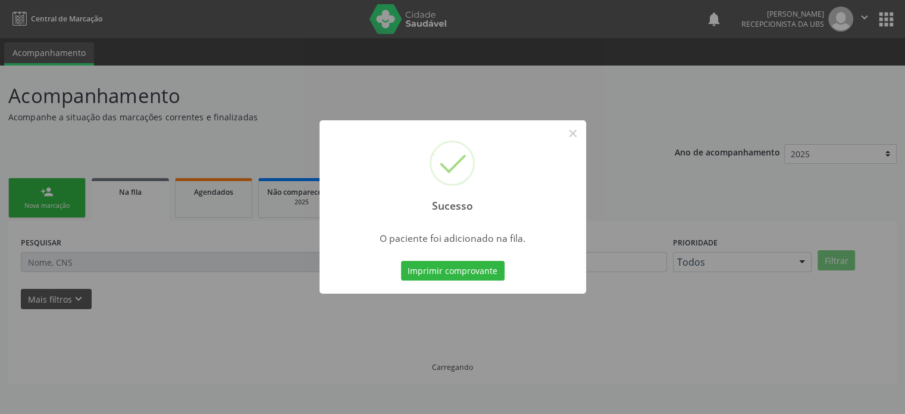
scroll to position [0, 0]
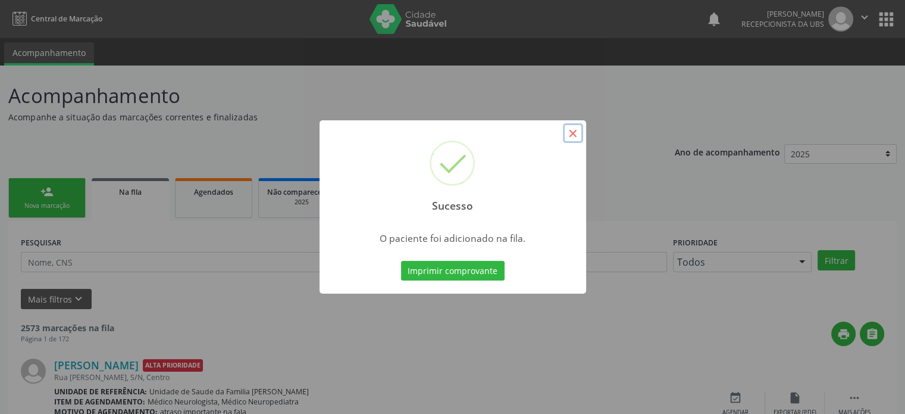
click at [575, 135] on button "×" at bounding box center [573, 133] width 20 height 20
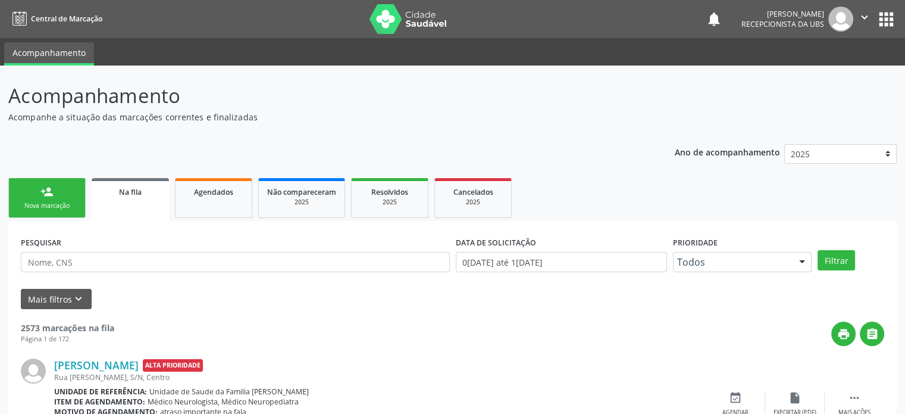
click at [58, 209] on div "Nova marcação" at bounding box center [47, 205] width 60 height 9
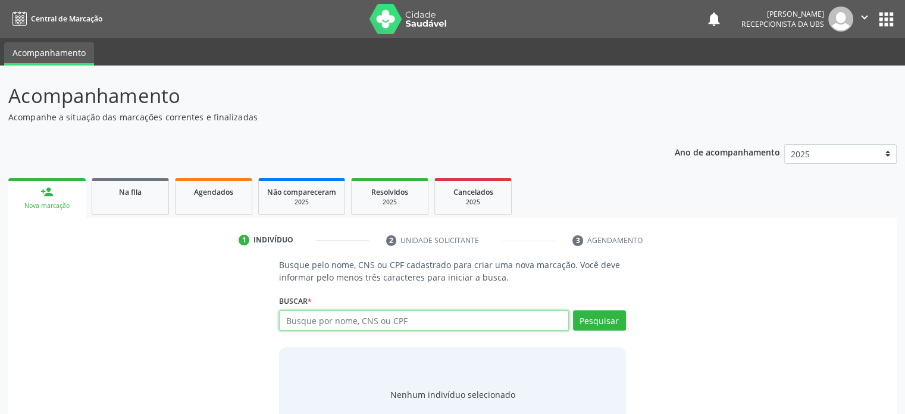
click at [331, 321] on input "text" at bounding box center [423, 320] width 289 height 20
type input "700807961421081"
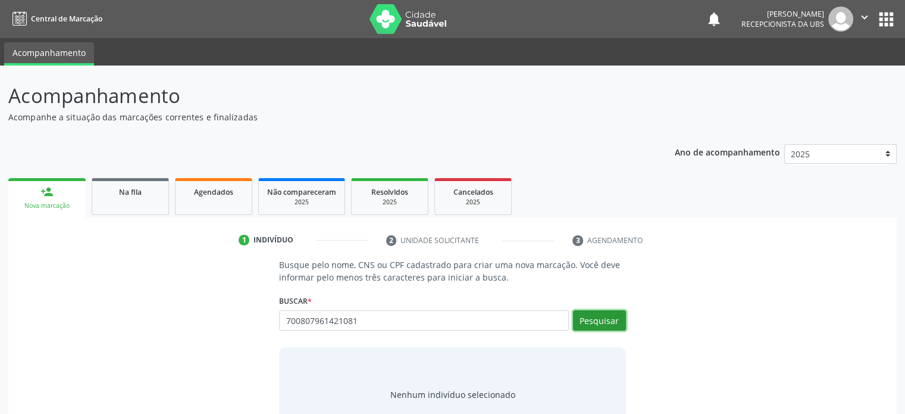
click at [608, 321] on button "Pesquisar" at bounding box center [599, 320] width 53 height 20
type input "700807961421081"
click at [366, 319] on input "700807961421081" at bounding box center [423, 320] width 289 height 20
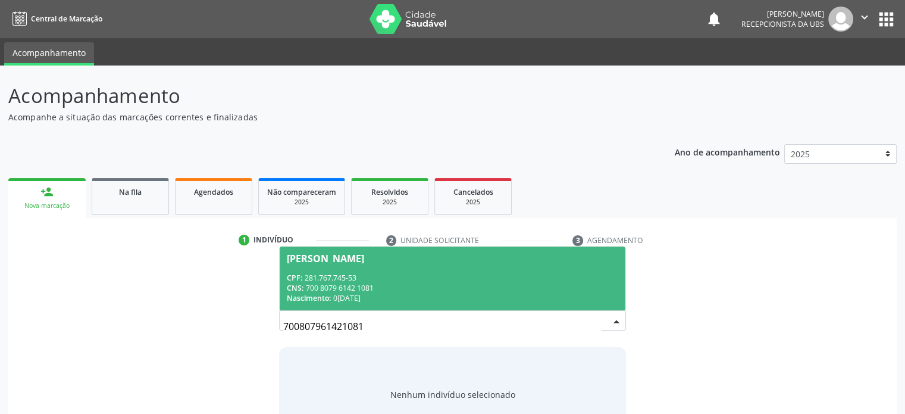
click at [357, 266] on span "Gercilio Rios dos Santos CPF: 281.767.745-53 CNS: 700 8079 6142 1081 Nascimento…" at bounding box center [452, 278] width 345 height 64
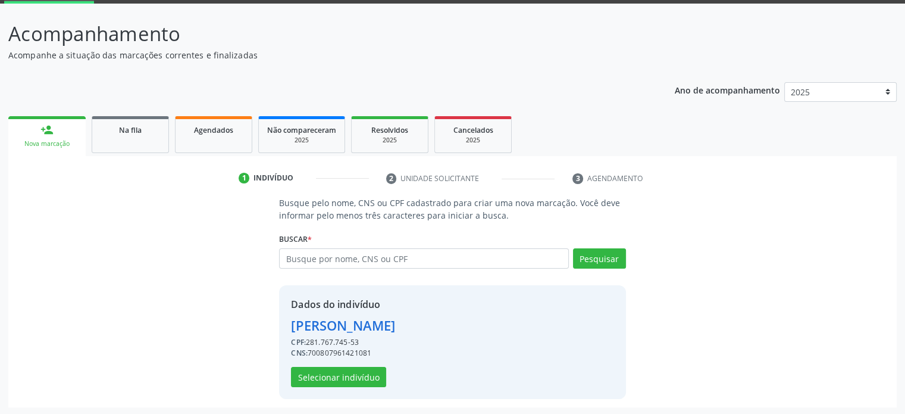
scroll to position [63, 0]
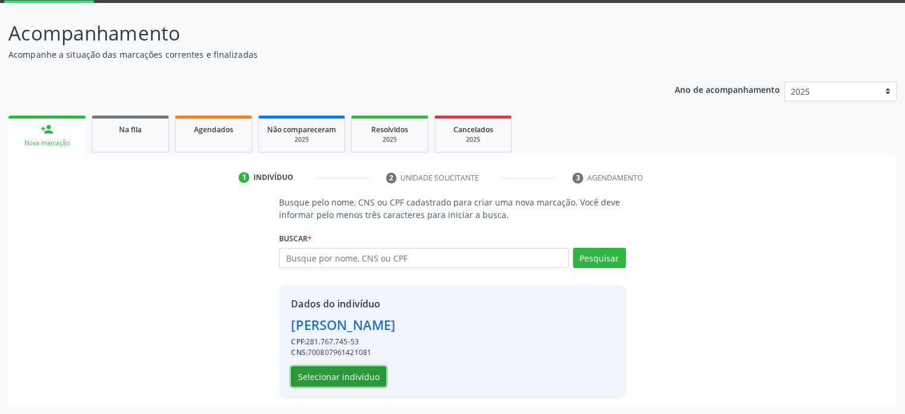
click at [362, 378] on button "Selecionar indivíduo" at bounding box center [338, 376] width 95 height 20
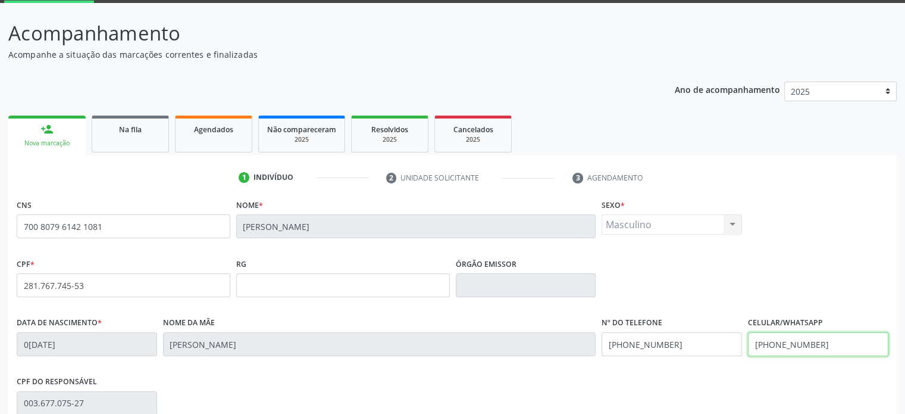
click at [816, 346] on input "(71) 8188-8796" at bounding box center [818, 344] width 140 height 24
drag, startPoint x: 677, startPoint y: 339, endPoint x: 638, endPoint y: 340, distance: 39.9
click at [638, 340] on input "(74) 99999-9999" at bounding box center [672, 344] width 140 height 24
click at [585, 340] on div "Data de nascimento * 03/11/1949 Nome da mãe Cecília Rios Nº do Telefone (74) 98…" at bounding box center [453, 343] width 878 height 59
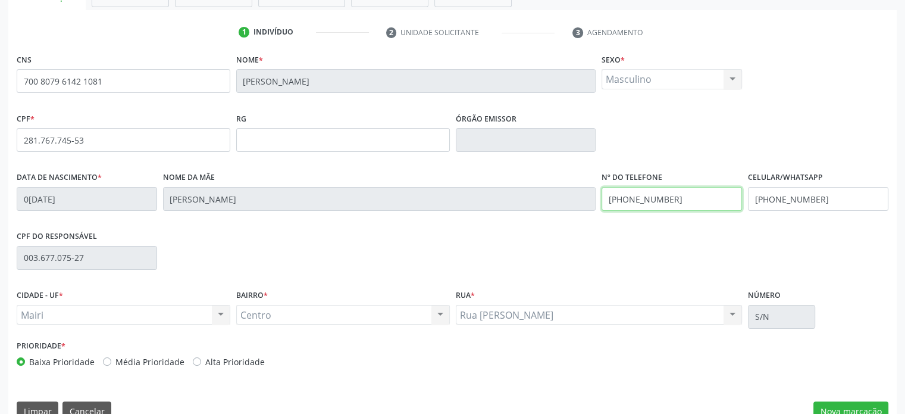
scroll to position [231, 0]
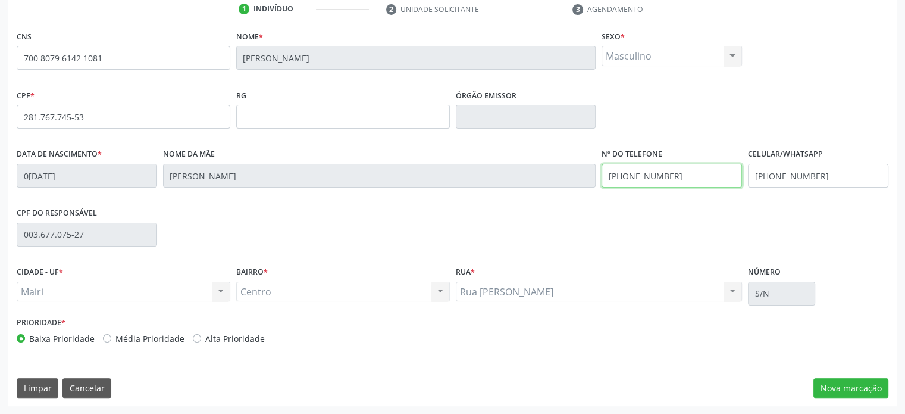
type input "(74) 98118-9323"
click at [127, 334] on label "Média Prioridade" at bounding box center [149, 338] width 69 height 13
click at [111, 334] on input "Média Prioridade" at bounding box center [107, 337] width 8 height 11
radio input "true"
click at [848, 384] on button "Nova marcação" at bounding box center [851, 388] width 75 height 20
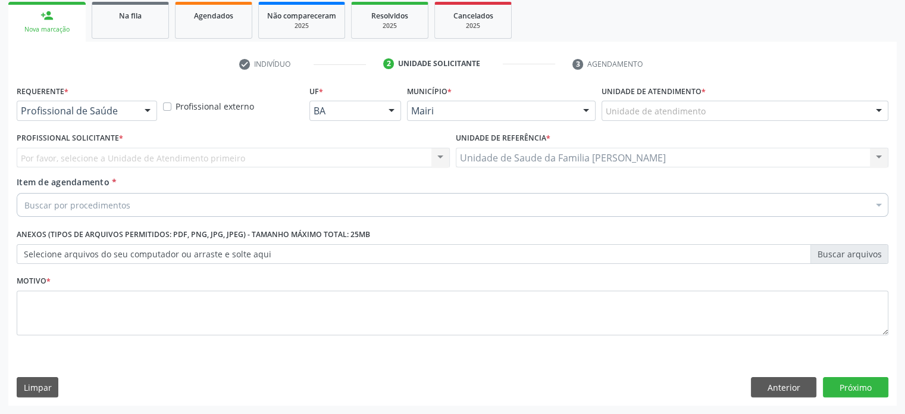
scroll to position [176, 0]
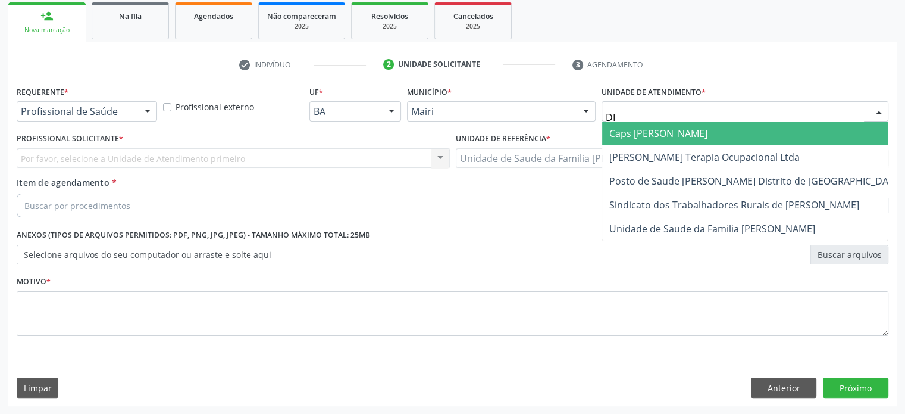
type input "DIL"
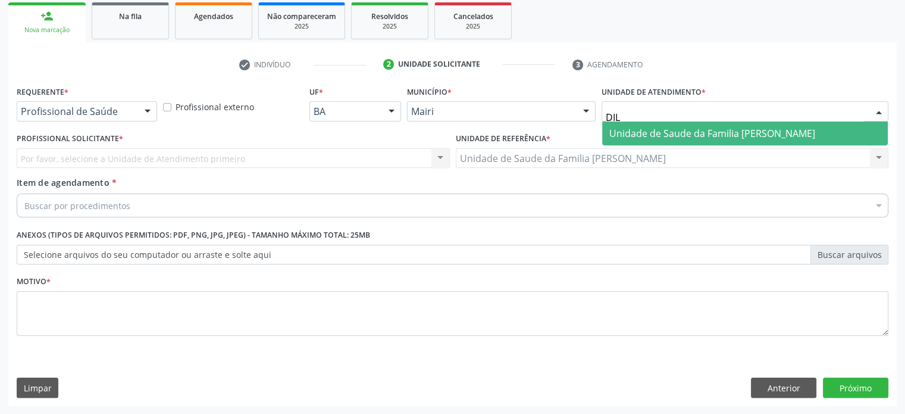
click at [657, 138] on span "Unidade de Saude da Familia [PERSON_NAME]" at bounding box center [713, 133] width 206 height 13
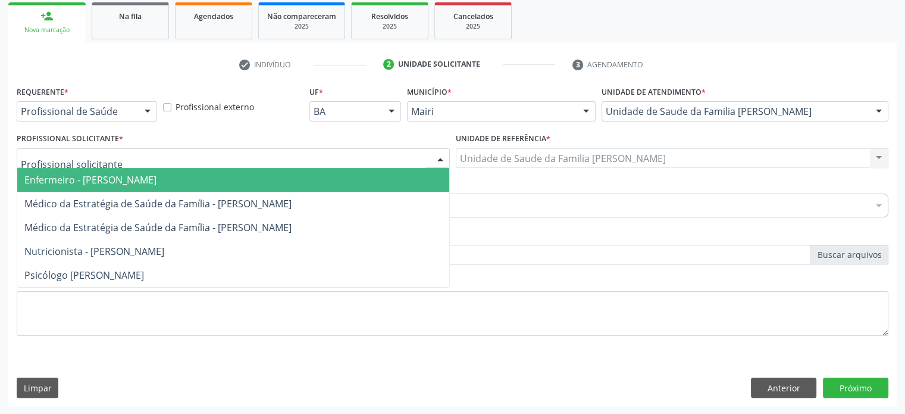
click at [124, 157] on div at bounding box center [233, 158] width 433 height 20
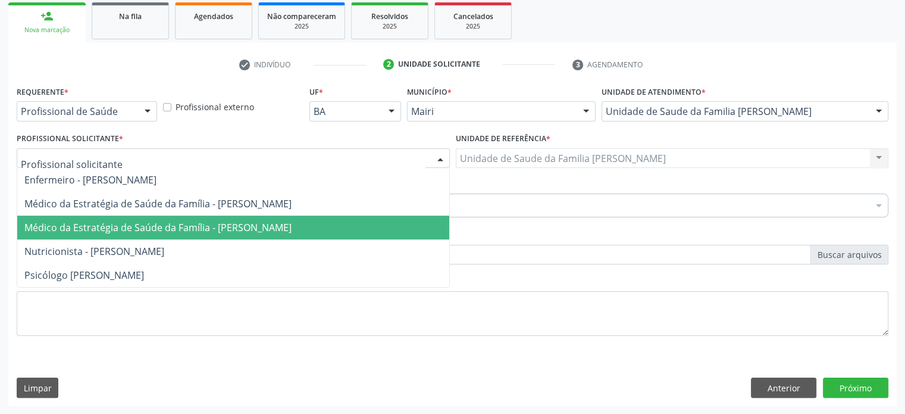
click at [150, 221] on span "Médico da Estratégia de Saúde da Família - [PERSON_NAME]" at bounding box center [157, 227] width 267 height 13
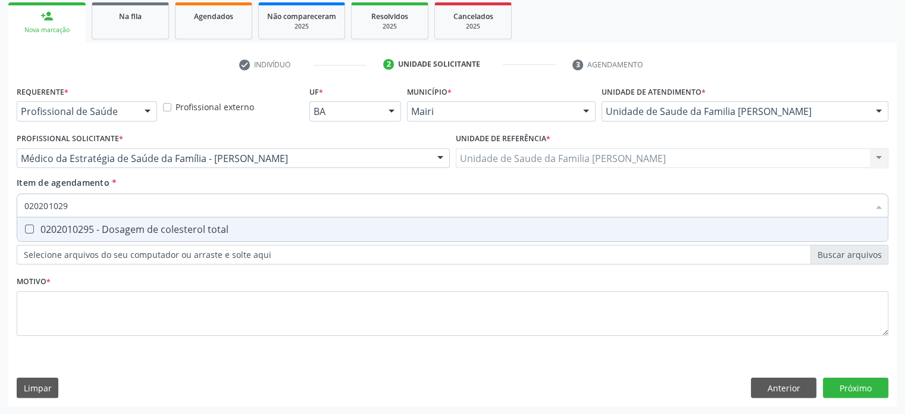
type input "0202010295"
click at [120, 227] on div "0202010295 - Dosagem de colesterol total" at bounding box center [452, 229] width 857 height 10
checkbox total "true"
type input "02020102"
checkbox total "false"
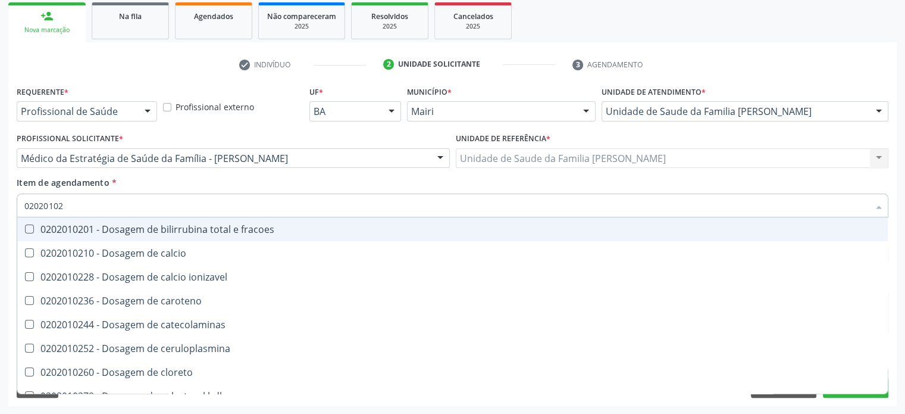
type input "0202010"
checkbox total "false"
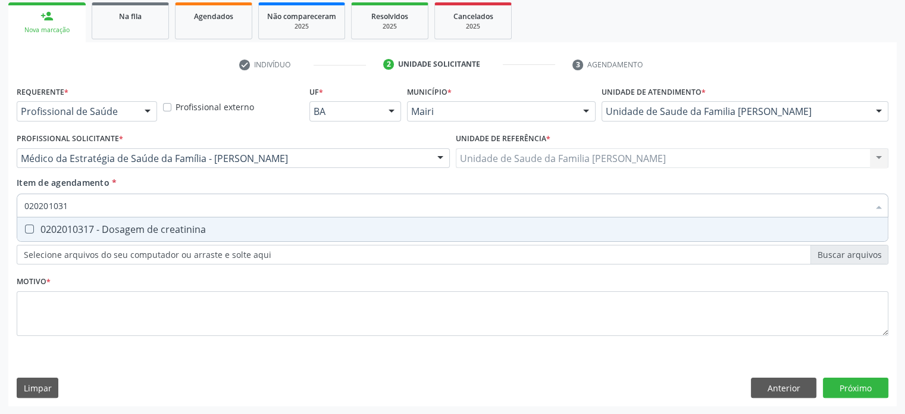
type input "0202010317"
click at [110, 226] on div "0202010317 - Dosagem de creatinina" at bounding box center [452, 229] width 857 height 10
checkbox creatinina "true"
type input "02020103"
checkbox creatinina "false"
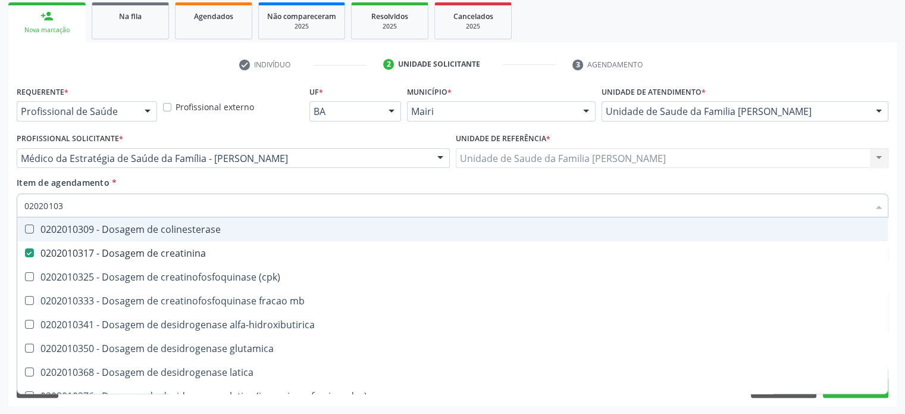
type input "0202010"
checkbox creatinina "false"
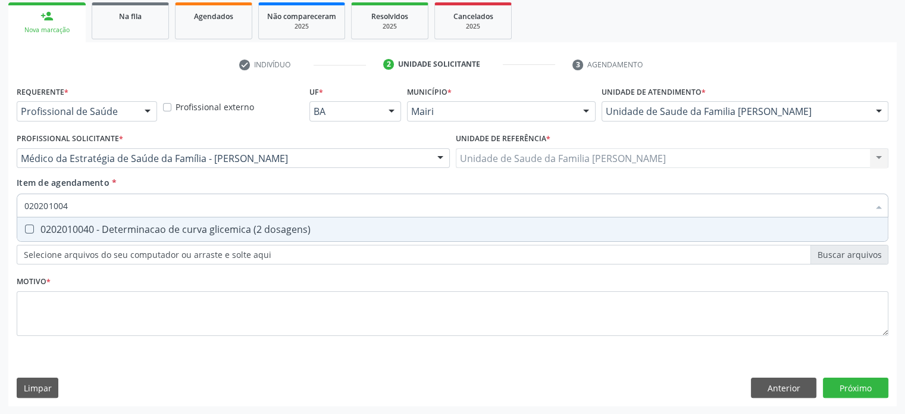
type input "0202010040"
click at [110, 226] on div "0202010040 - Determinacao de curva glicemica (2 dosagens)" at bounding box center [452, 229] width 857 height 10
checkbox dosagens\) "true"
type input "02020100"
checkbox dosagens\) "false"
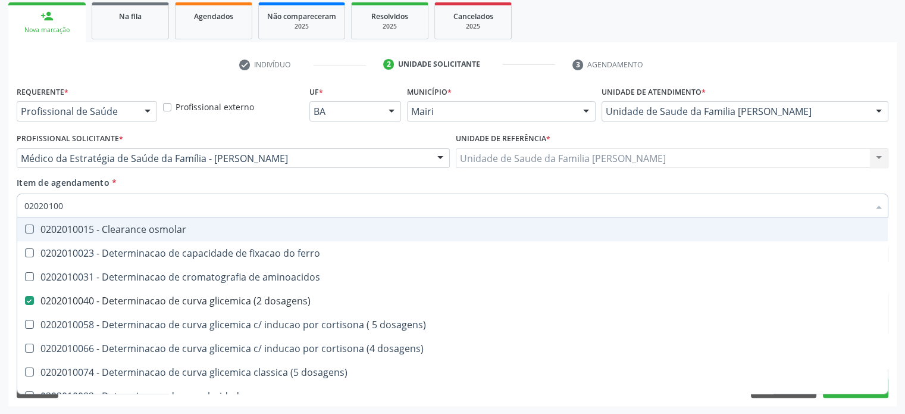
type input "0202010"
checkbox dosagens\) "false"
checkbox dosagens\) "true"
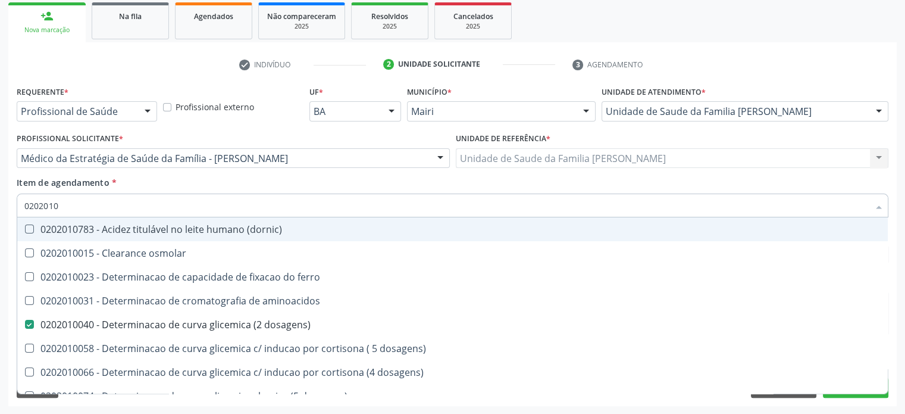
type input "020201"
checkbox total "false"
checkbox creatinina "false"
checkbox latica "true"
checkbox ferritina "true"
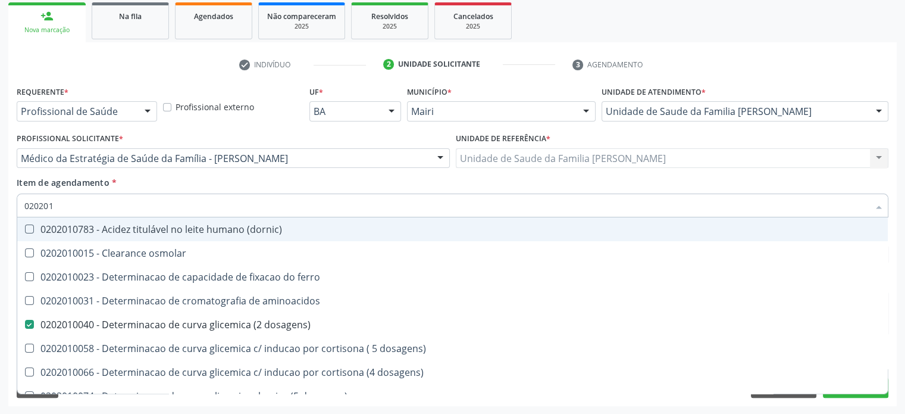
type input "0202010"
checkbox ionizavel "true"
checkbox catecolaminas "true"
checkbox total "false"
checkbox creatinina "false"
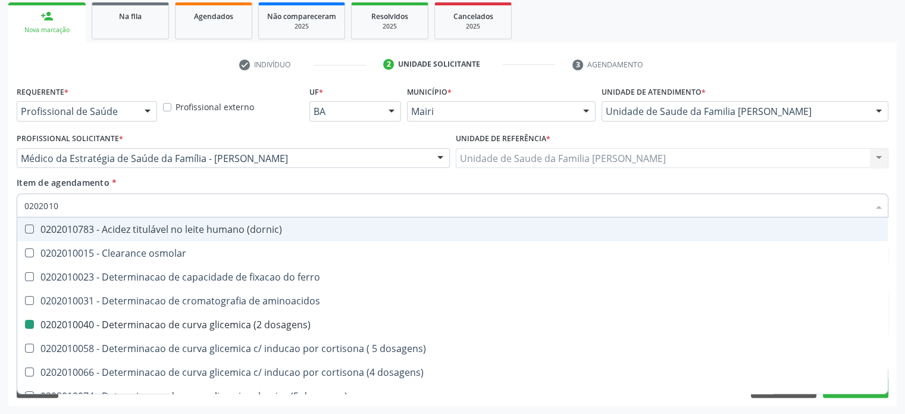
type input "02020106"
checkbox dosagens\) "false"
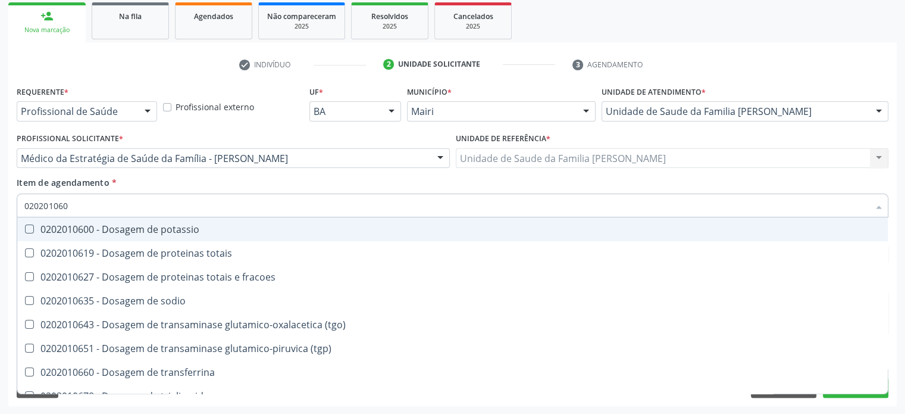
type input "0202010600"
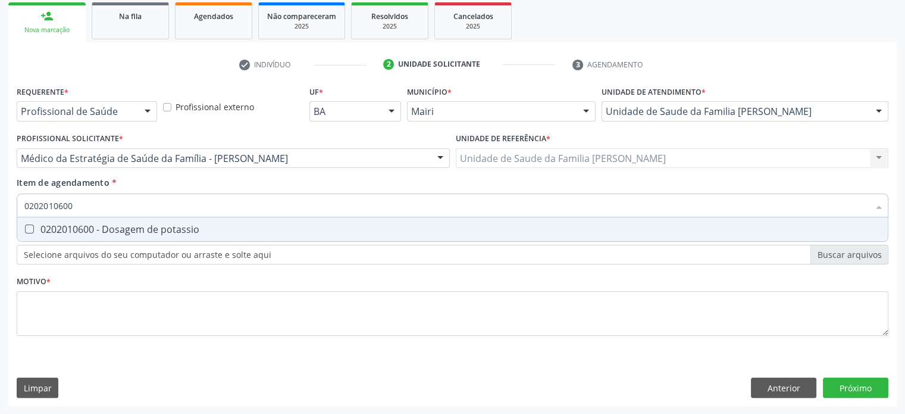
click at [110, 226] on div "0202010600 - Dosagem de potassio" at bounding box center [452, 229] width 857 height 10
checkbox potassio "true"
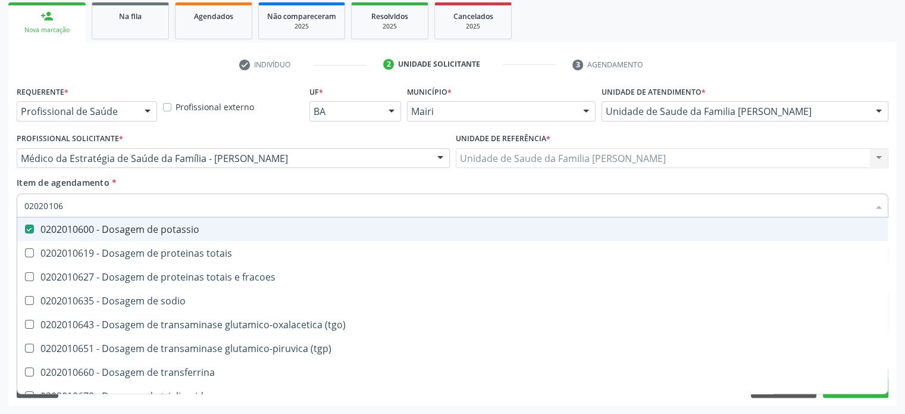
type input "020201067"
checkbox potassio "false"
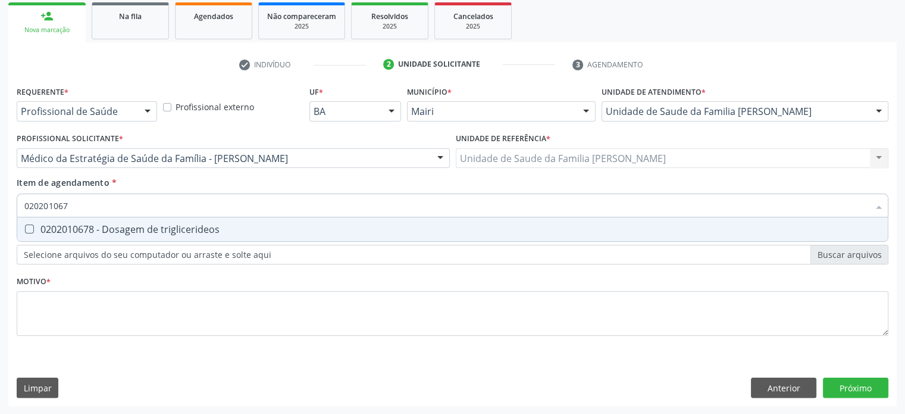
type input "0202010678"
click at [110, 226] on div "0202010678 - Dosagem de triglicerideos" at bounding box center [452, 229] width 857 height 10
checkbox triglicerideos "true"
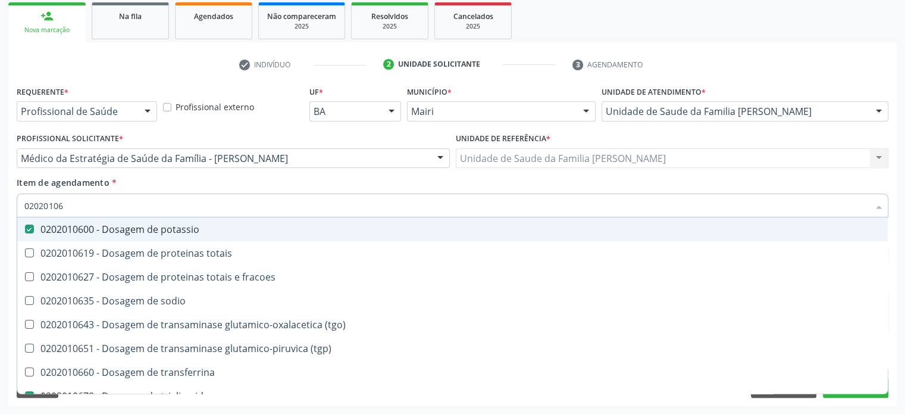
type input "0202010"
checkbox potassio "false"
checkbox \(tgo\) "true"
checkbox triglicerideos "false"
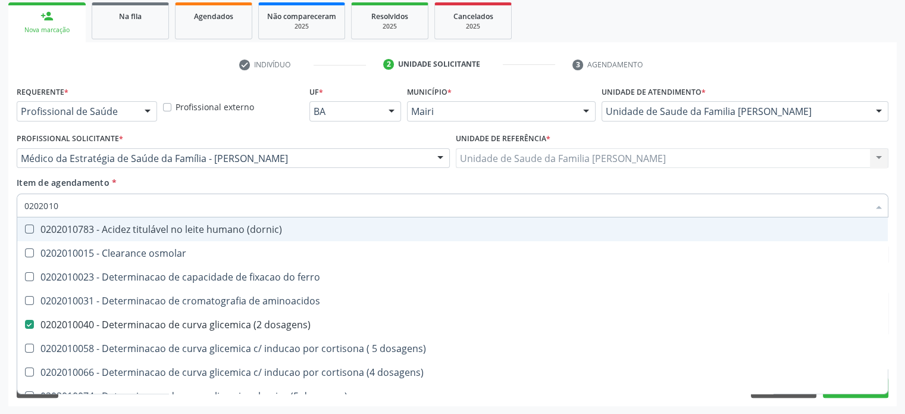
type input "020201"
checkbox total "false"
checkbox creatinina "false"
checkbox latica "true"
checkbox ferritina "true"
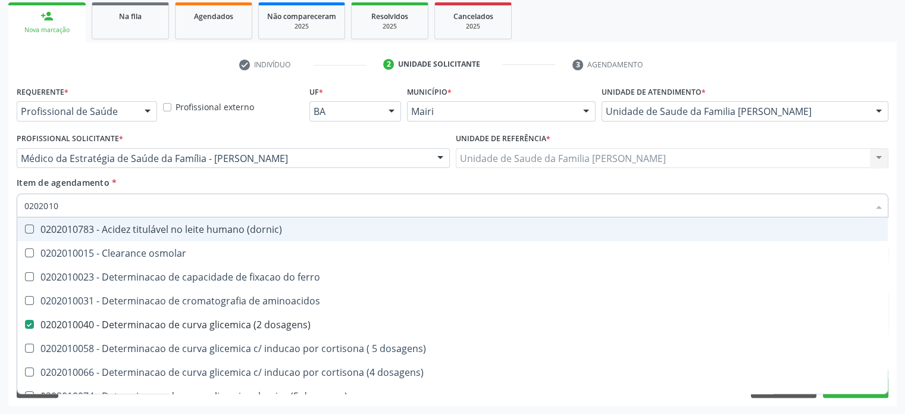
checkbox potassio "false"
checkbox triglicerideos "false"
checkbox ureia "true"
type input "02020"
checkbox dosagens\) "false"
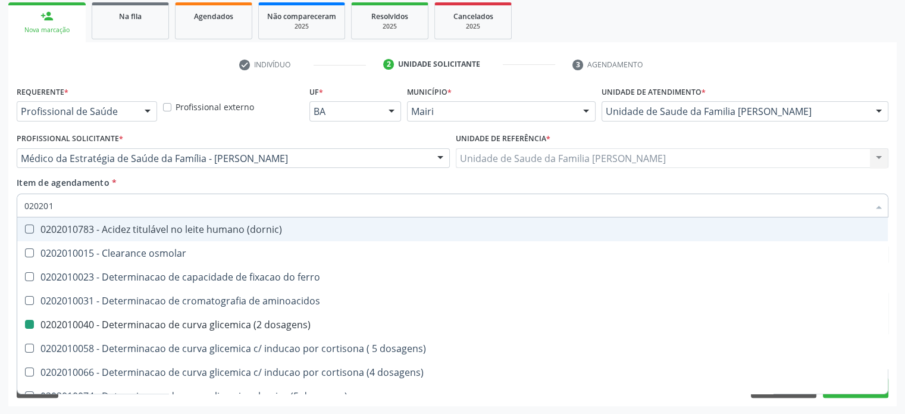
checkbox total "false"
checkbox creatinina "false"
checkbox alfa-hidroxibutirica "true"
checkbox potassio "false"
checkbox triglicerideos "false"
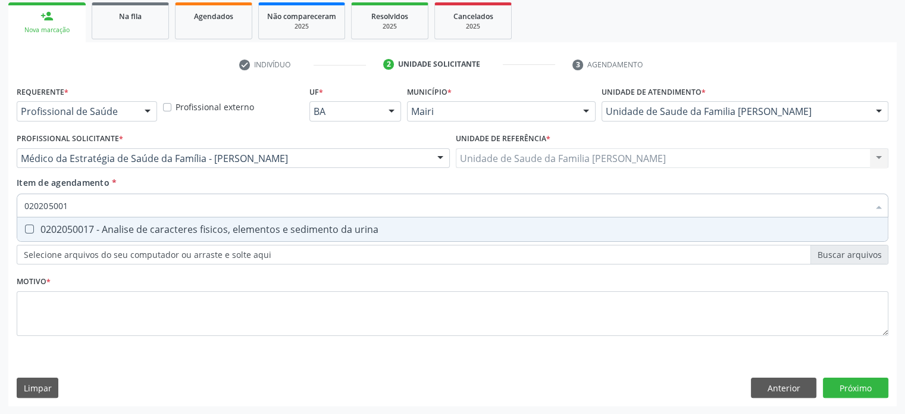
type input "0202050017"
click at [110, 226] on div "0202050017 - Analise de caracteres fisicos, elementos e sedimento da urina" at bounding box center [452, 229] width 857 height 10
checkbox urina "true"
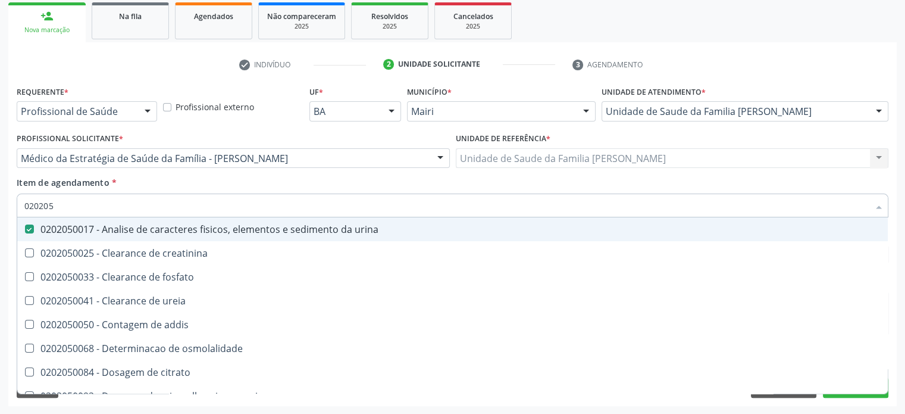
type input "02020"
checkbox urina "false"
checkbox ureia "true"
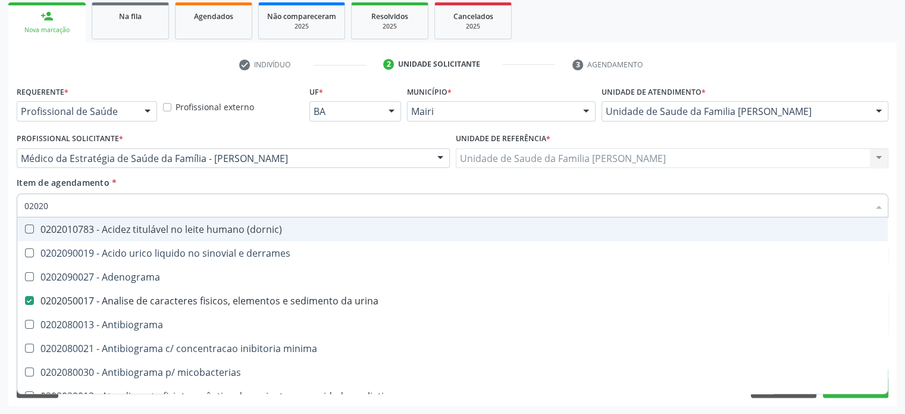
type input "020201"
checkbox urina "false"
checkbox Antibiograma "true"
checkbox htlv-1 "true"
checkbox \(ch50\) "true"
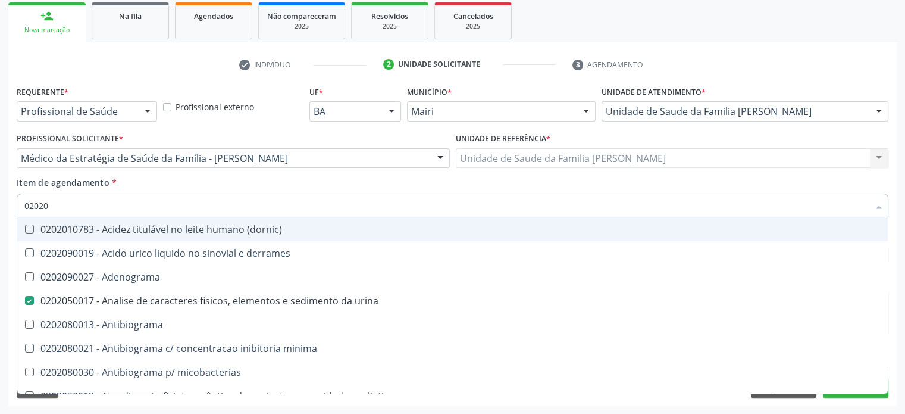
checkbox dosagens\) "false"
checkbox d "true"
checkbox mandelico "true"
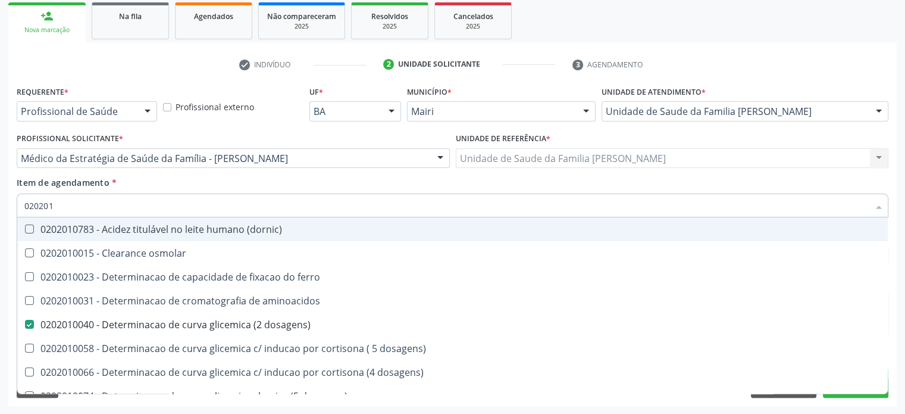
type input "0202010"
checkbox ionizavel "true"
checkbox catecolaminas "true"
checkbox total "false"
checkbox creatinina "false"
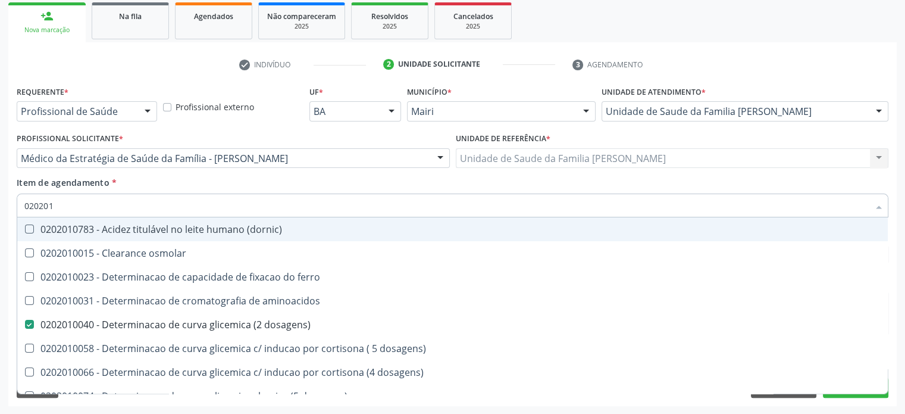
checkbox hidroxiprolina "true"
checkbox piruvato "true"
checkbox potassio "false"
type input "02020104"
checkbox dosagens\) "false"
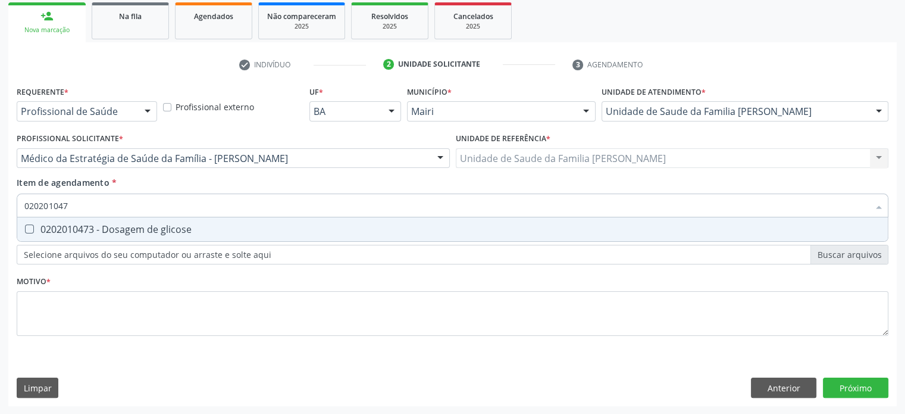
type input "0202010473"
click at [110, 226] on div "0202010473 - Dosagem de glicose" at bounding box center [452, 229] width 857 height 10
checkbox glicose "true"
type input "02020104"
checkbox glicose "false"
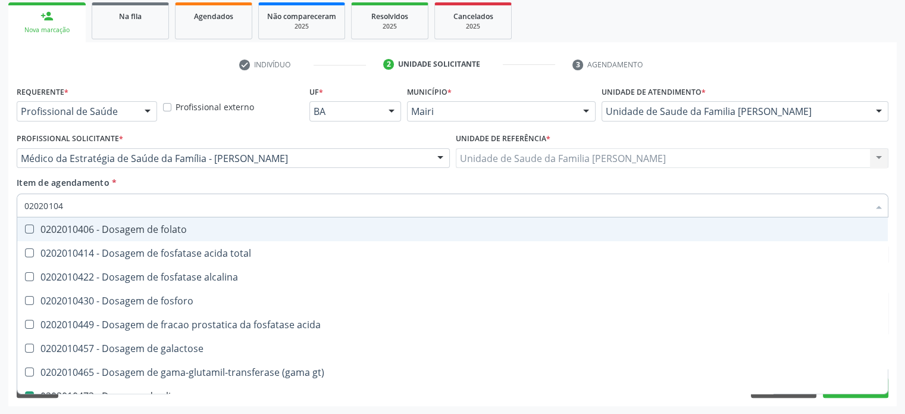
type input "0202010"
checkbox acida "true"
checkbox glicose "false"
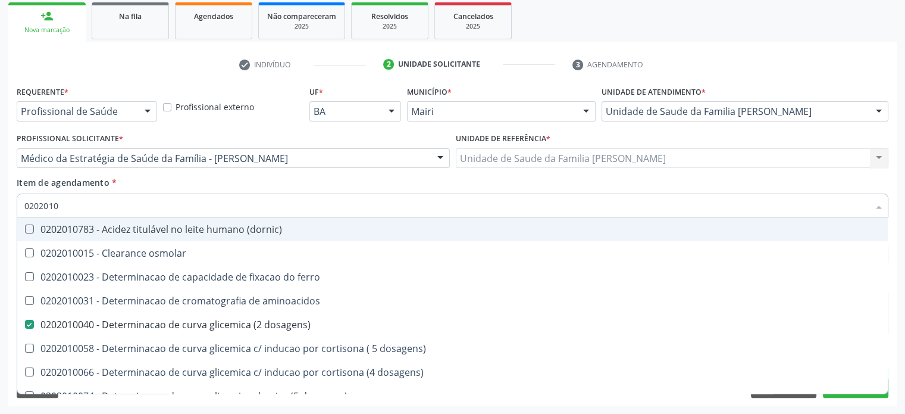
type input "02020102"
checkbox dosagens\) "false"
checkbox ivy "true"
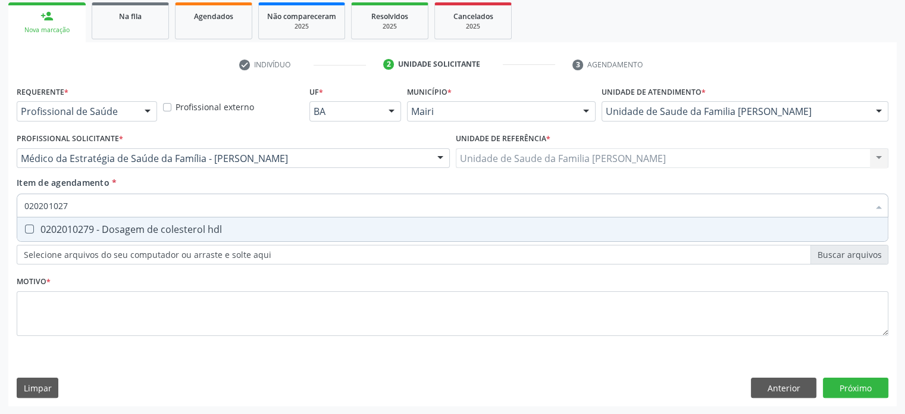
type input "0202010279"
click at [110, 226] on div "0202010279 - Dosagem de colesterol hdl" at bounding box center [452, 229] width 857 height 10
checkbox hdl "true"
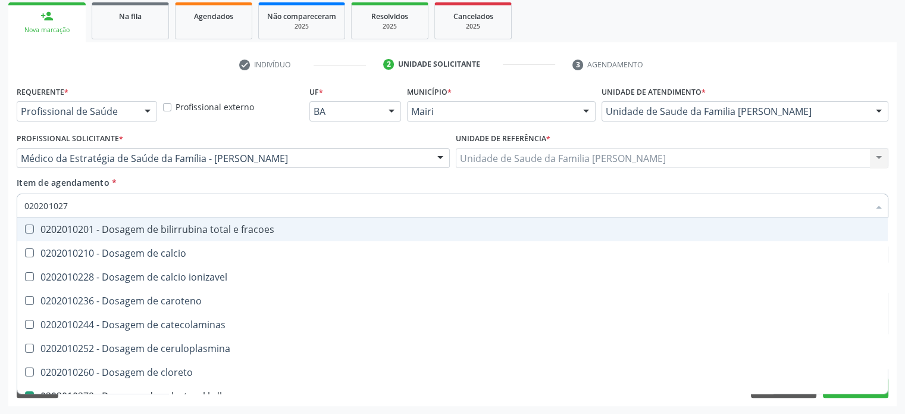
type input "02020102"
checkbox fracoes "false"
type input "0202010"
checkbox catecolaminas "true"
checkbox hdl "false"
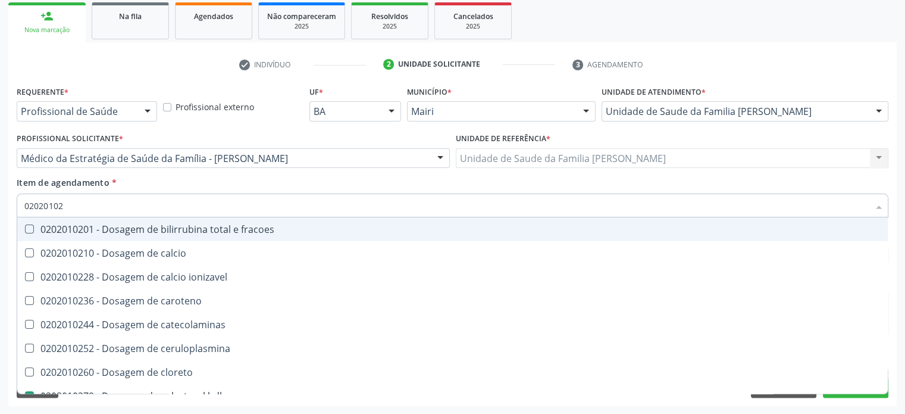
checkbox total "false"
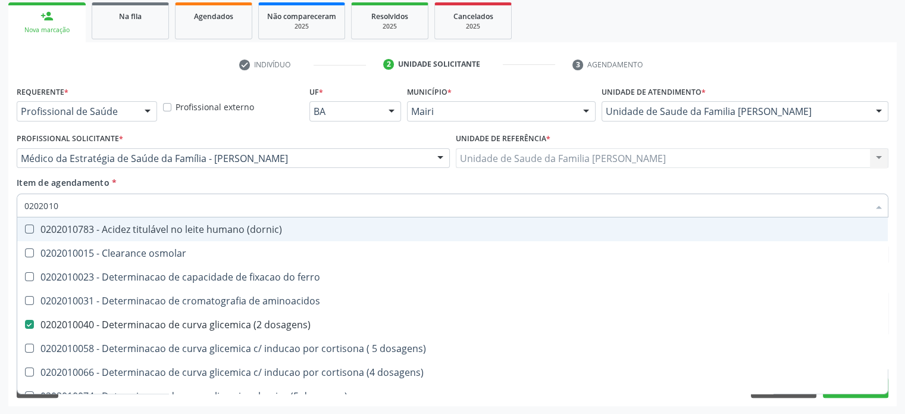
type input "02020105"
checkbox dosagens\) "false"
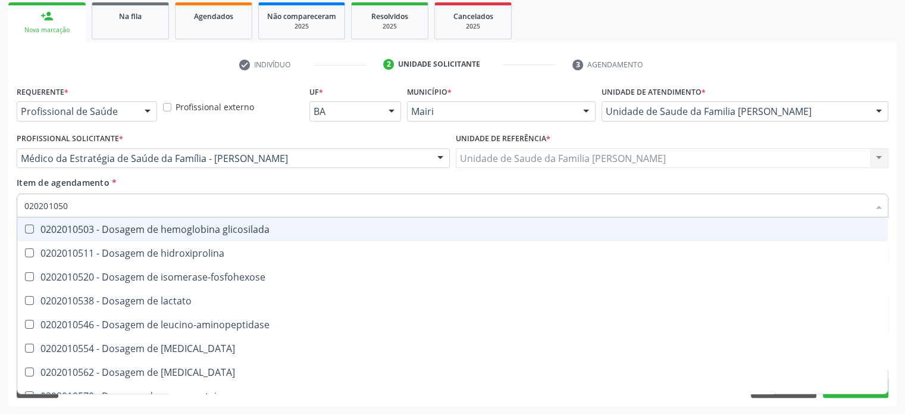
type input "0202010503"
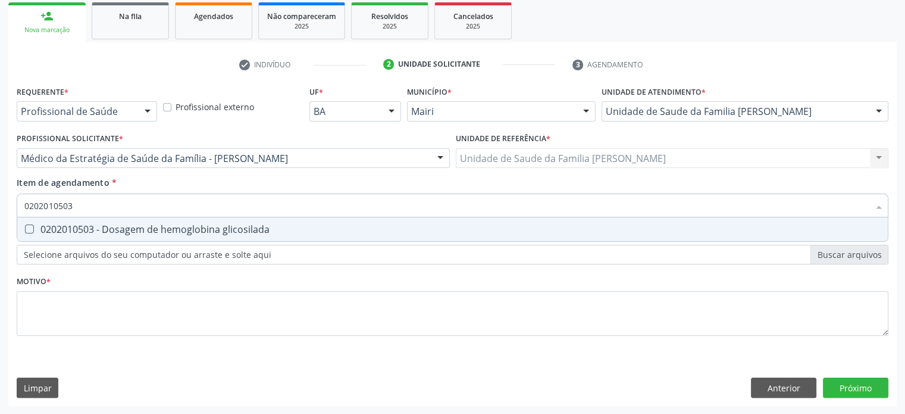
click at [110, 226] on div "0202010503 - Dosagem de hemoglobina glicosilada" at bounding box center [452, 229] width 857 height 10
checkbox glicosilada "true"
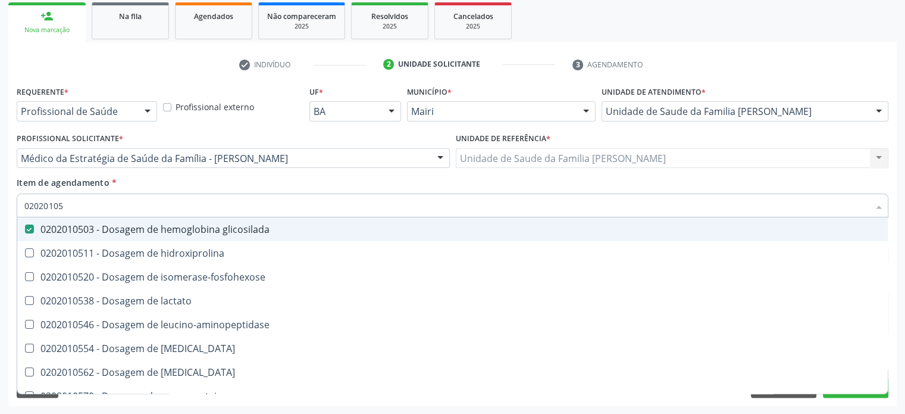
type input "0202010"
checkbox glicosilada "false"
checkbox leucino-aminopeptidase "true"
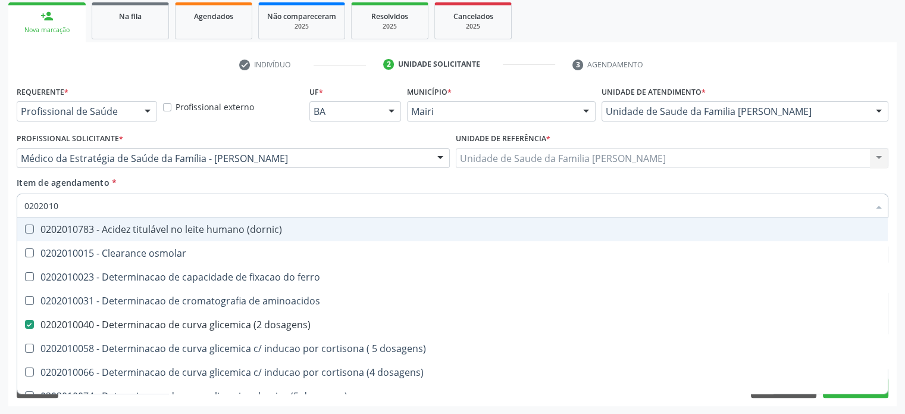
type input "02020102"
checkbox dosagens\) "false"
checkbox dosagens\) "true"
checkbox ivy "true"
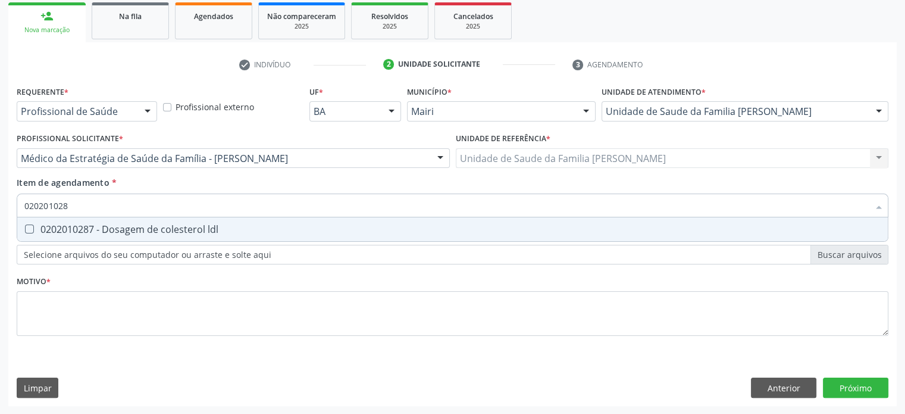
type input "0202010287"
click at [110, 226] on div "0202010287 - Dosagem de colesterol ldl" at bounding box center [452, 229] width 857 height 10
checkbox ldl "true"
type input "02020102"
checkbox ldl "false"
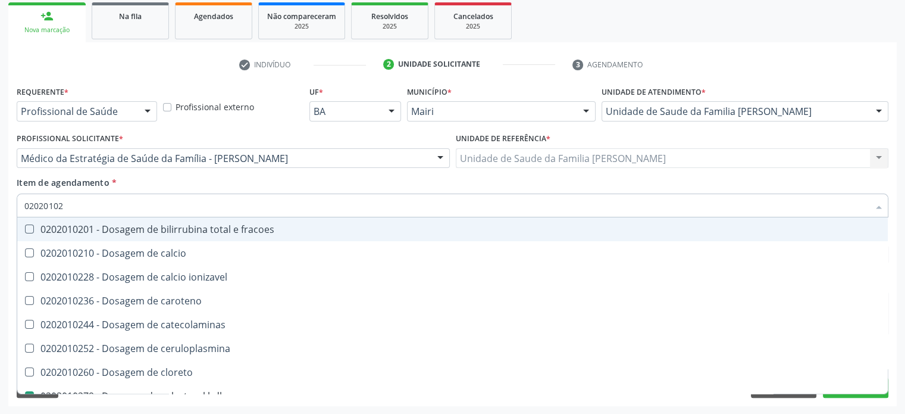
type input "0202010"
checkbox catecolaminas "true"
checkbox hdl "false"
checkbox ldl "false"
checkbox total "false"
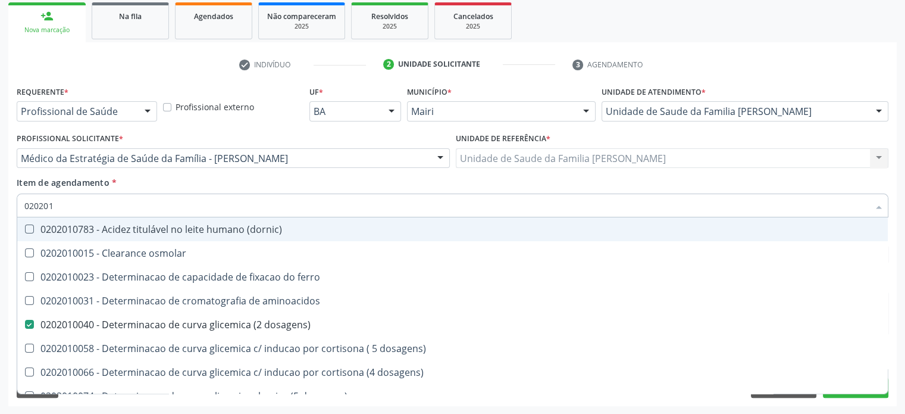
type input "02020"
checkbox aminoacidos "true"
checkbox dosagens\) "false"
checkbox hdl "false"
checkbox ldl "false"
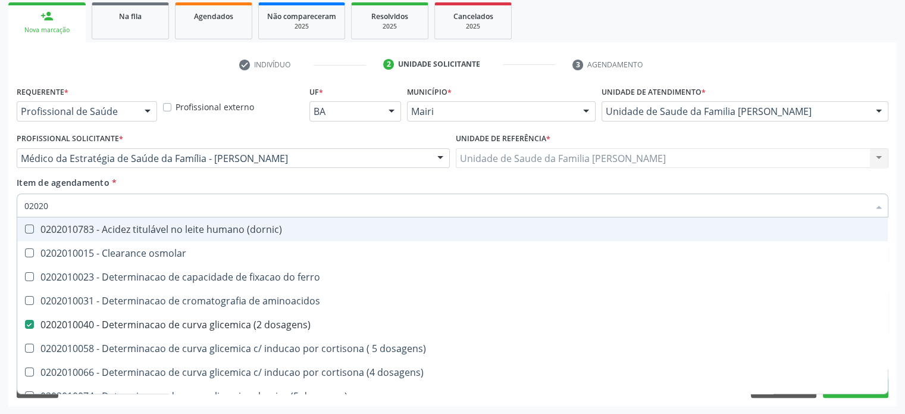
checkbox total "false"
checkbox creatinina "false"
checkbox alfa-hidroxibutirica "true"
checkbox glicose "false"
checkbox glicosilada "false"
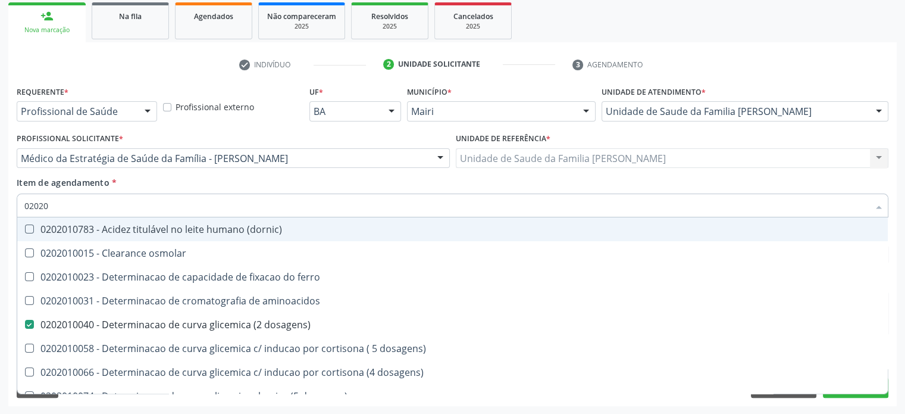
checkbox potassio "false"
checkbox triglicerideos "false"
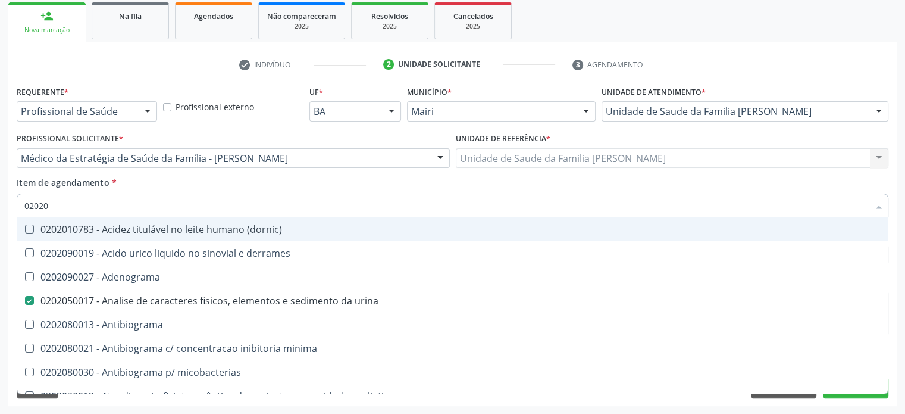
type input "020202"
checkbox urina "false"
checkbox dosagens\) "false"
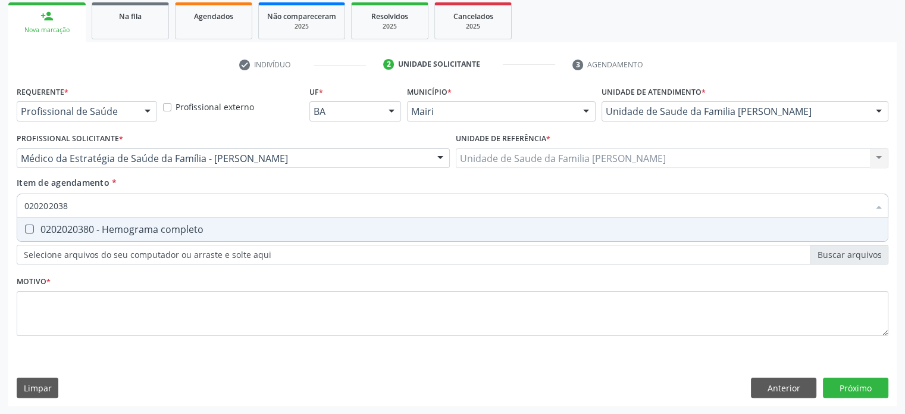
type input "0202020380"
click at [110, 226] on div "0202020380 - Hemograma completo" at bounding box center [452, 229] width 857 height 10
checkbox completo "true"
type input "02020203"
checkbox completo "false"
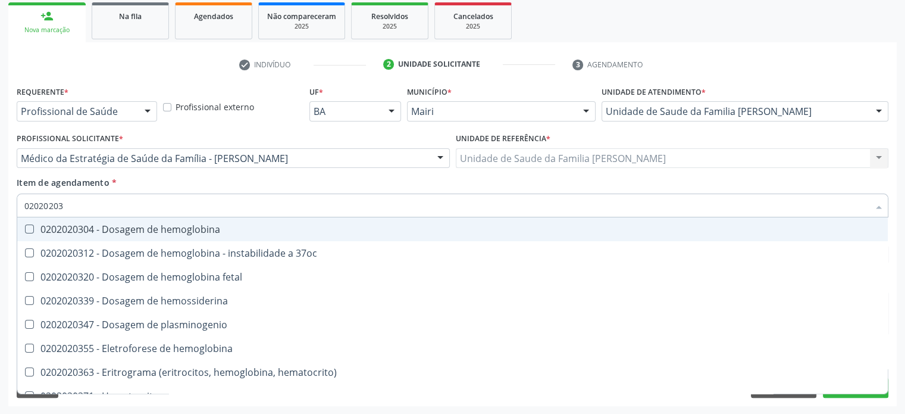
type input "0202020"
checkbox completo "false"
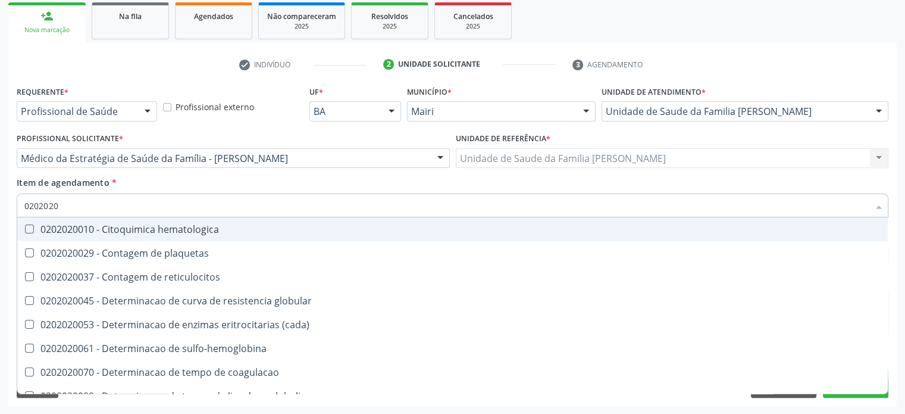
type input "020202"
checkbox completo "false"
checkbox Leucograma "true"
type input "02020"
checkbox globular "true"
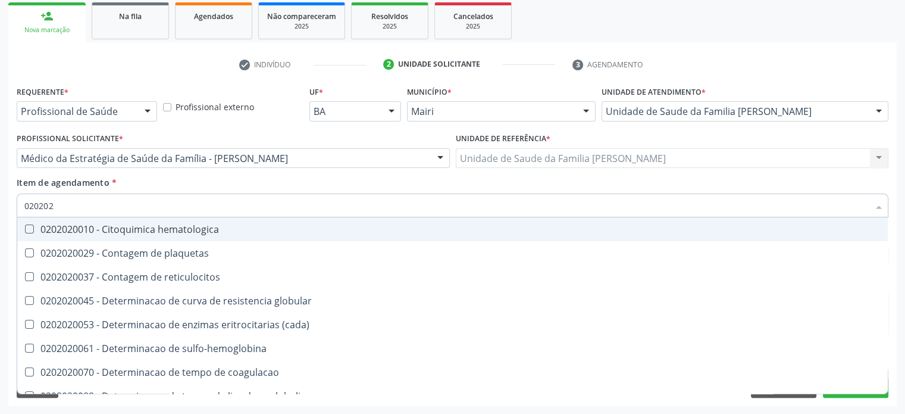
checkbox completo "false"
checkbox s "true"
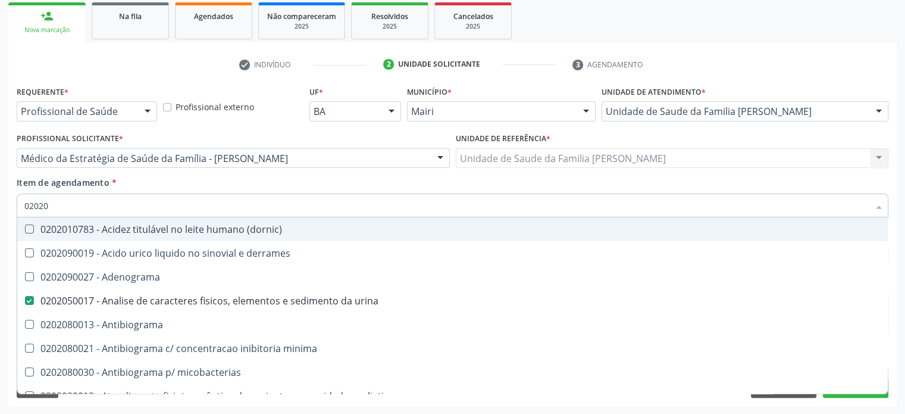
type input "020201"
checkbox urina "false"
checkbox Antibiograma "true"
checkbox \(qualitativo\) "true"
checkbox molecular "true"
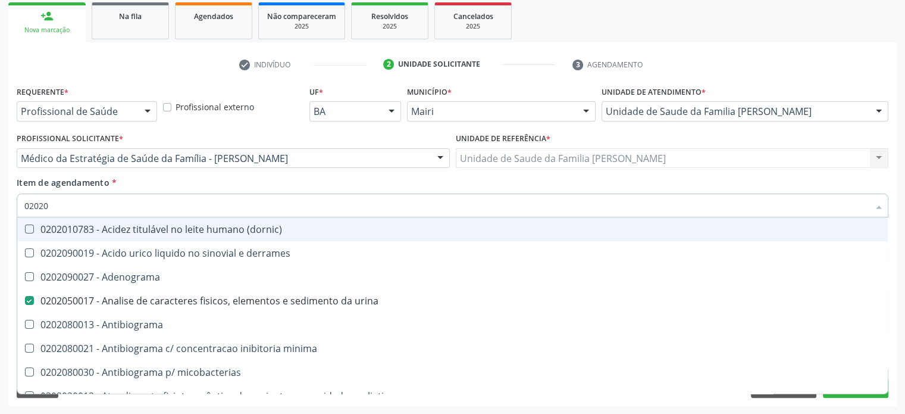
checkbox htlv-1 "true"
checkbox \(ch50\) "true"
checkbox dosagens\) "false"
checkbox -duke "true"
checkbox trombina "true"
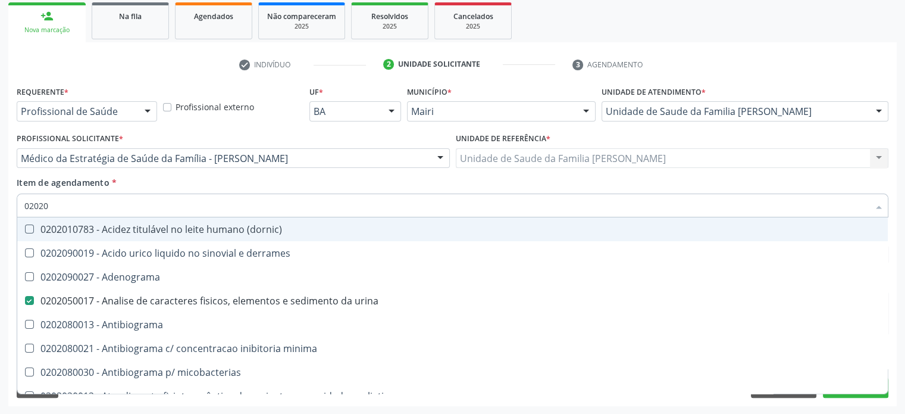
checkbox d "true"
checkbox mandelico "true"
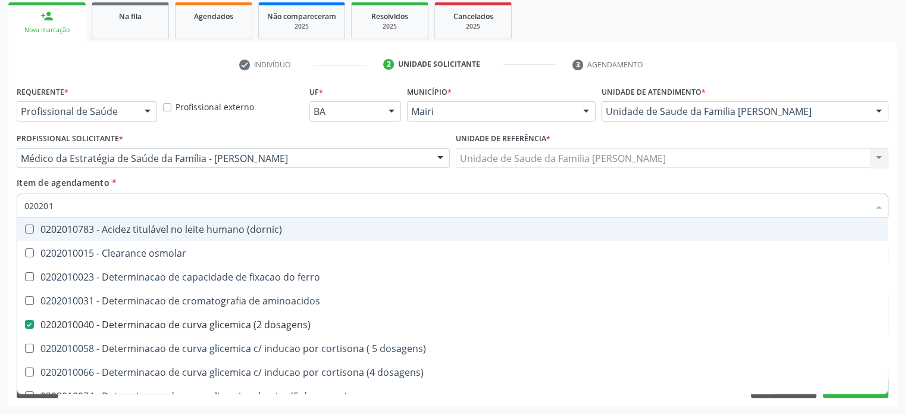
type input "0202010"
checkbox fracoes "true"
checkbox calcio "true"
checkbox ionizavel "true"
checkbox catecolaminas "true"
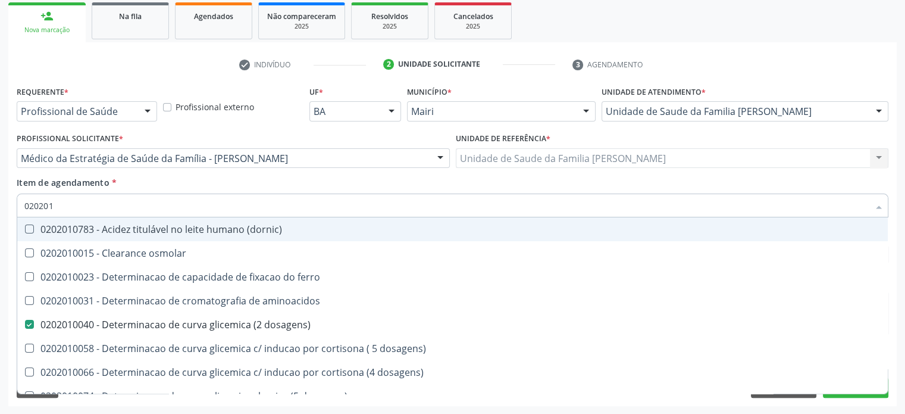
checkbox hdl "false"
checkbox ldl "false"
checkbox total "false"
checkbox creatinina "false"
checkbox ferritina "true"
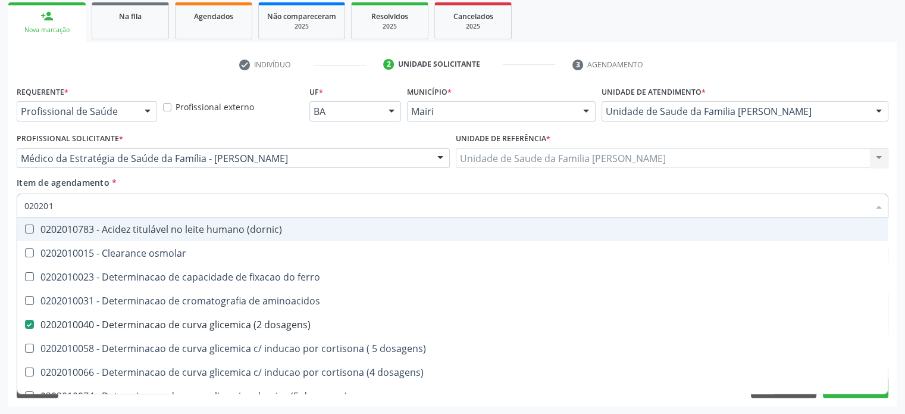
checkbox total "true"
checkbox glicose "false"
checkbox glicosilada "false"
checkbox hidroxiprolina "true"
checkbox piruvato "true"
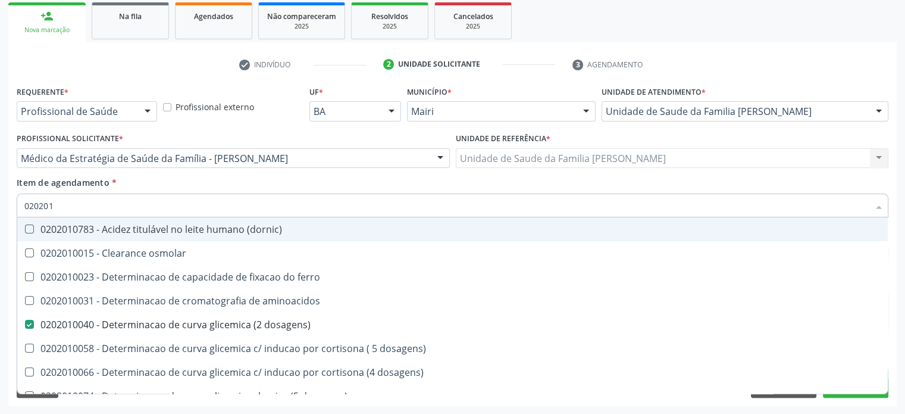
checkbox potassio "false"
type input "02020106"
checkbox \(dornic\) "true"
checkbox dosagens\) "false"
checkbox dosagens\) "true"
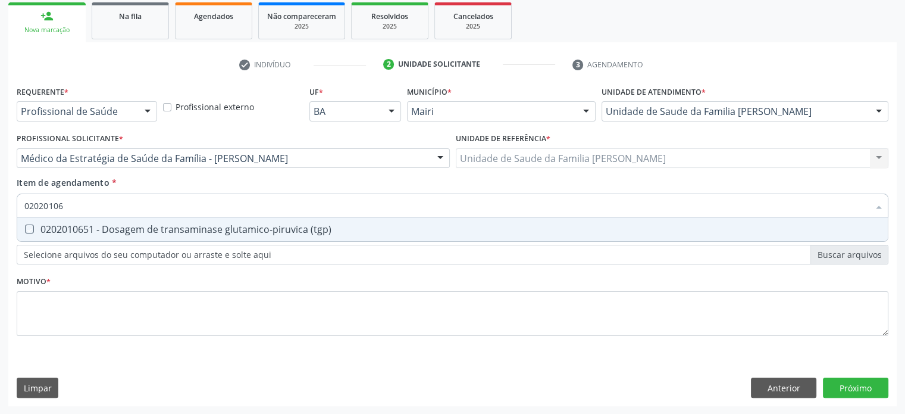
type input "020201065"
checkbox \(tgp\) "false"
type input "0202010651"
click at [110, 226] on div "0202010651 - Dosagem de transaminase glutamico-piruvica (tgp)" at bounding box center [452, 229] width 857 height 10
checkbox \(tgp\) "true"
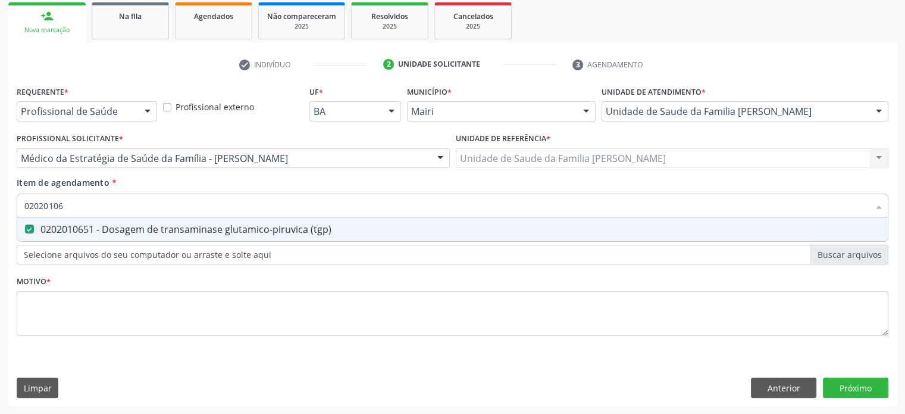
type input "0202010"
checkbox \(tgp\) "false"
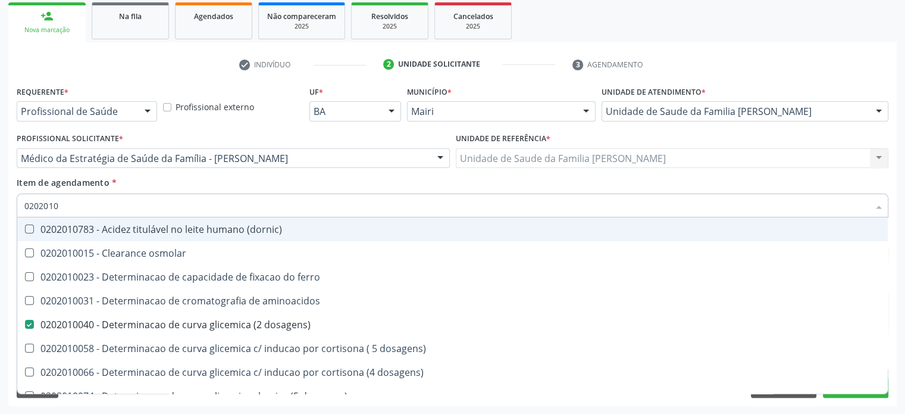
type input "02020106"
checkbox \(dornic\) "true"
checkbox dosagens\) "false"
checkbox dosagens\) "true"
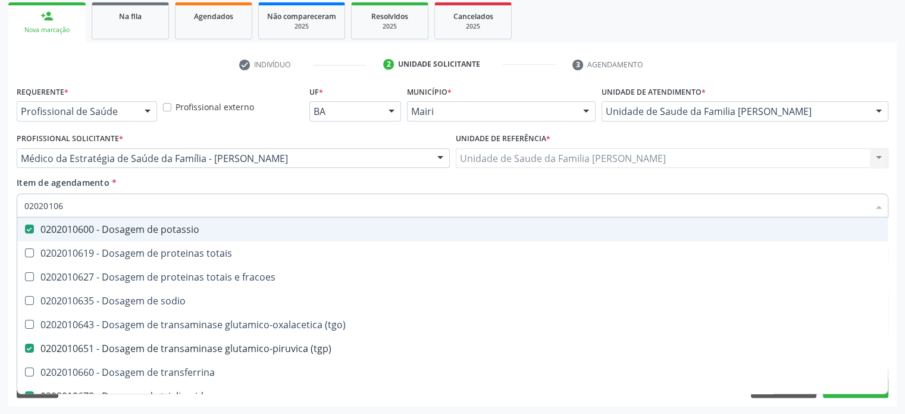
type input "020201064"
checkbox potassio "false"
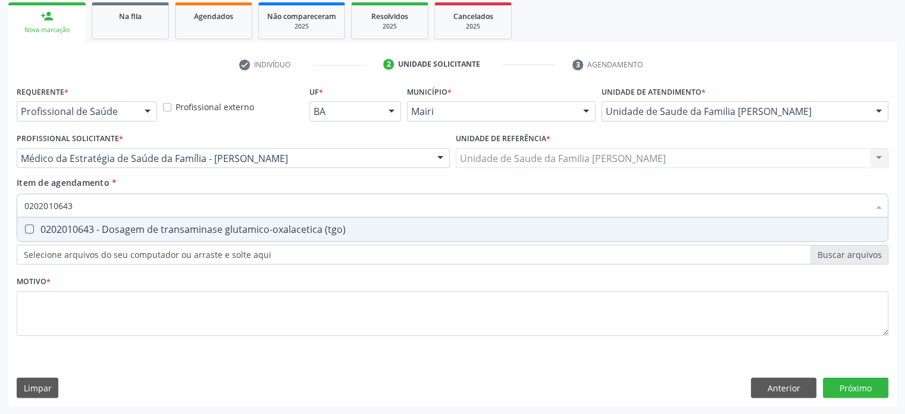
click at [110, 226] on div "0202010643 - Dosagem de transaminase glutamico-oxalacetica (tgo)" at bounding box center [452, 229] width 857 height 10
click at [110, 226] on div "0202010708 - Dosagem de vitamina b12" at bounding box center [452, 229] width 857 height 10
click at [110, 226] on div "0202010767 - Dosagem de 25 hidroxivitamina d" at bounding box center [452, 229] width 857 height 10
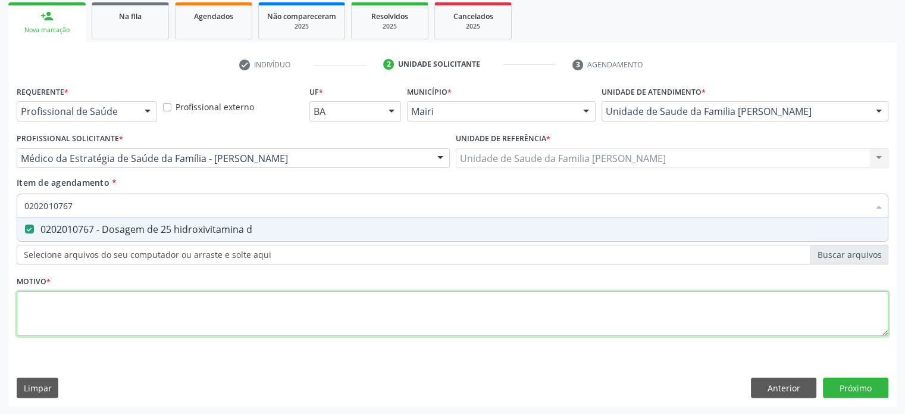
click at [76, 315] on div "Requerente * Profissional de Saúde Profissional de Saúde Paciente Nenhum result…" at bounding box center [453, 218] width 872 height 270
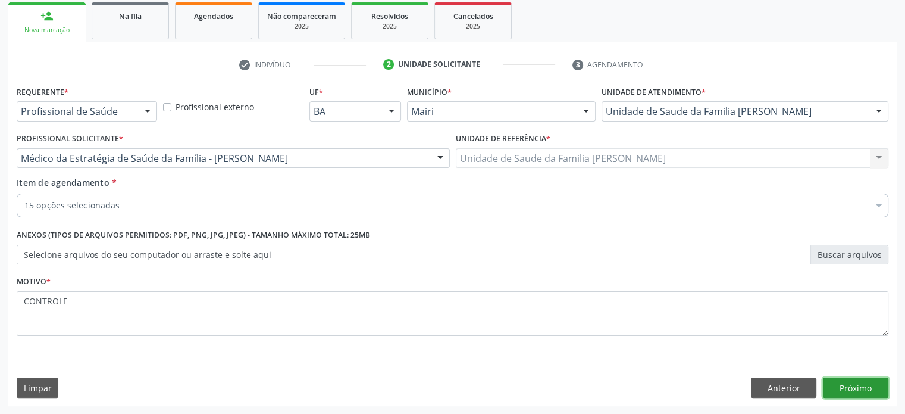
click at [871, 385] on button "Próximo" at bounding box center [855, 387] width 65 height 20
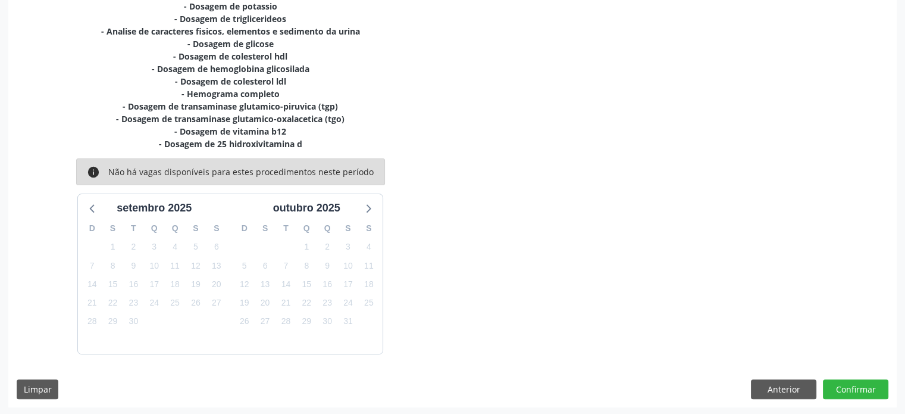
scroll to position [313, 0]
click at [848, 388] on button "Confirmar" at bounding box center [855, 389] width 65 height 20
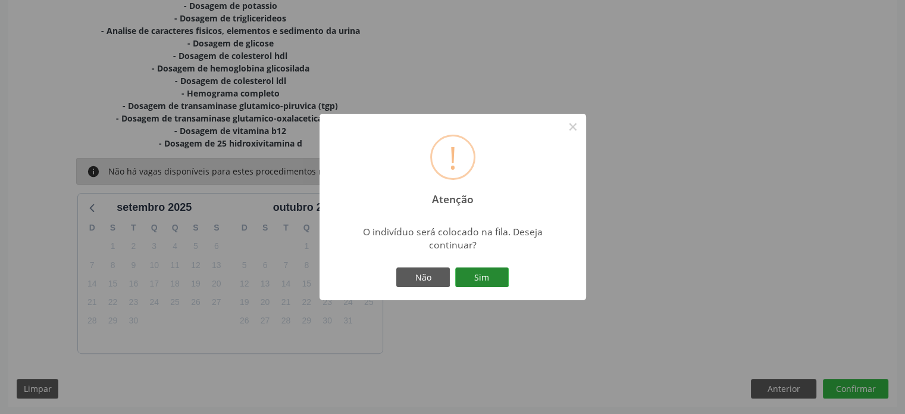
click at [483, 274] on button "Sim" at bounding box center [482, 277] width 54 height 20
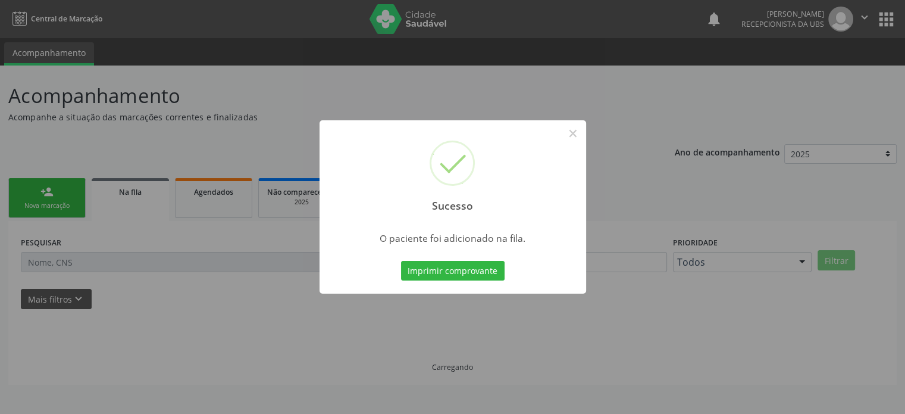
scroll to position [0, 0]
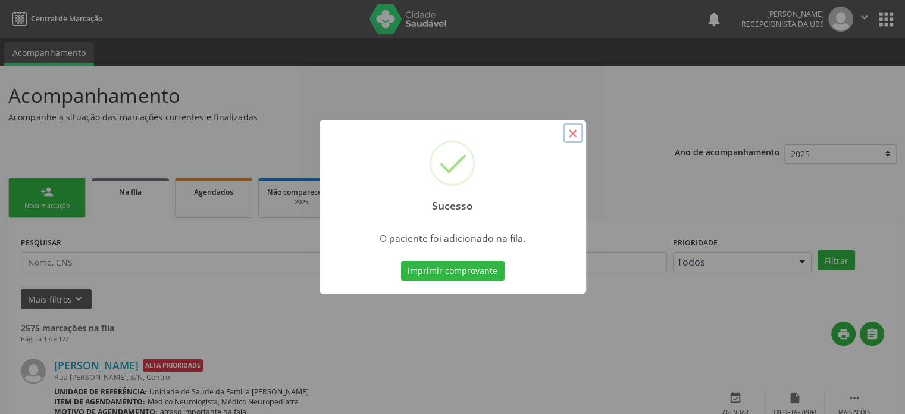
click at [574, 134] on button "×" at bounding box center [573, 133] width 20 height 20
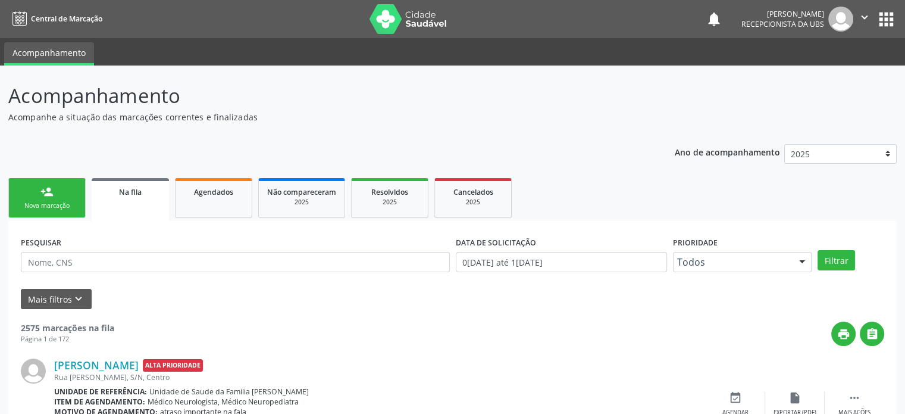
click at [54, 194] on link "person_add Nova marcação" at bounding box center [46, 198] width 77 height 40
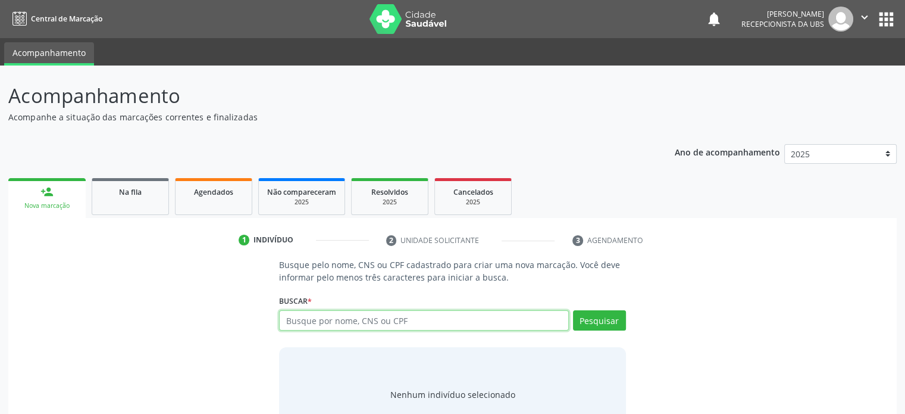
click at [414, 324] on input "text" at bounding box center [423, 320] width 289 height 20
click at [401, 324] on input "text" at bounding box center [423, 320] width 289 height 20
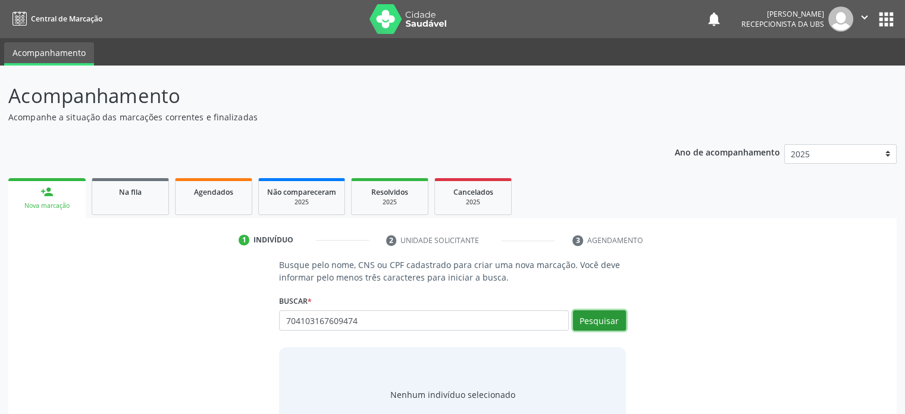
click at [594, 323] on button "Pesquisar" at bounding box center [599, 320] width 53 height 20
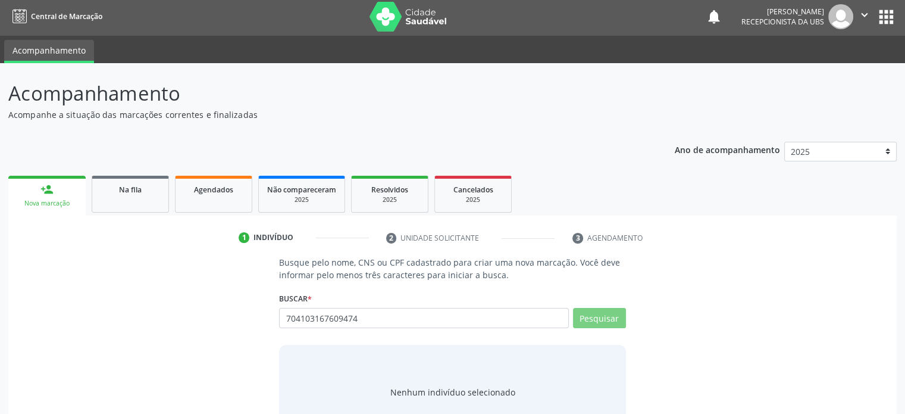
scroll to position [45, 0]
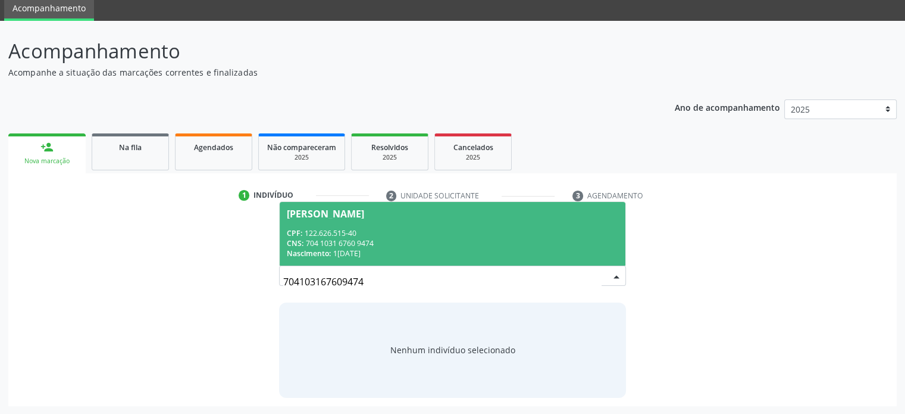
click at [342, 219] on span "Gael Silva Coelho CPF: 122.626.515-40 CNS: 704 1031 6760 9474 Nascimento: 19/12…" at bounding box center [452, 234] width 345 height 64
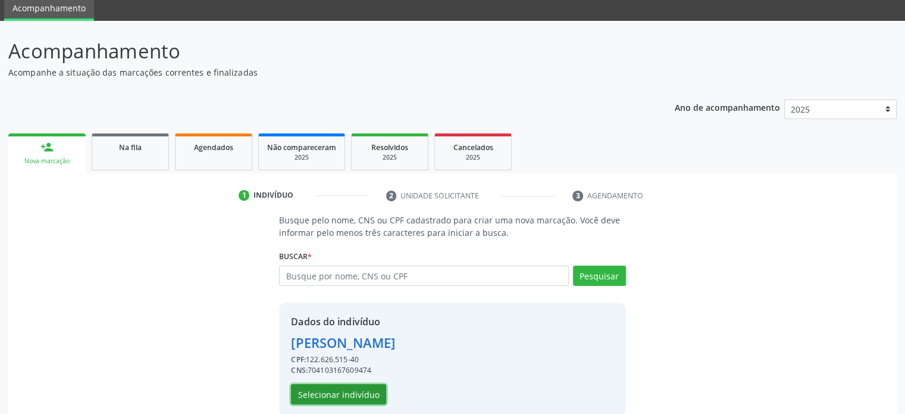
click at [325, 387] on button "Selecionar indivíduo" at bounding box center [338, 394] width 95 height 20
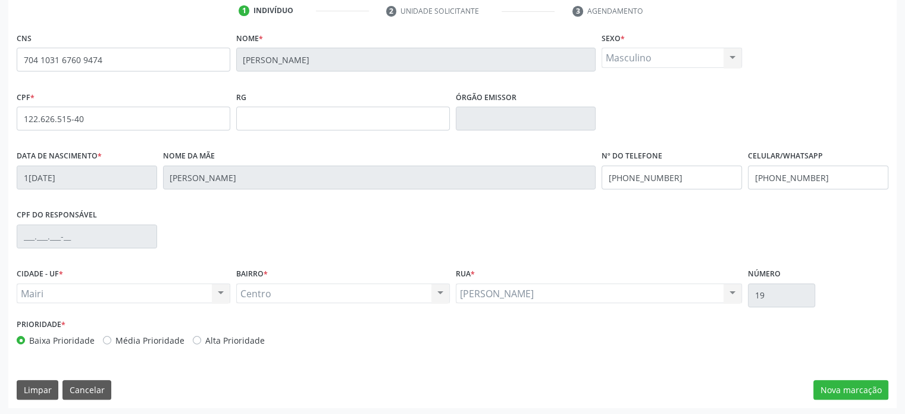
scroll to position [231, 0]
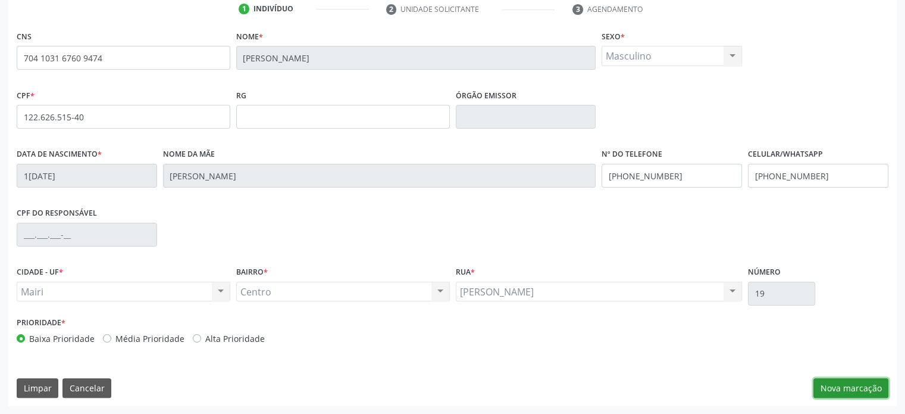
click at [841, 381] on button "Nova marcação" at bounding box center [851, 388] width 75 height 20
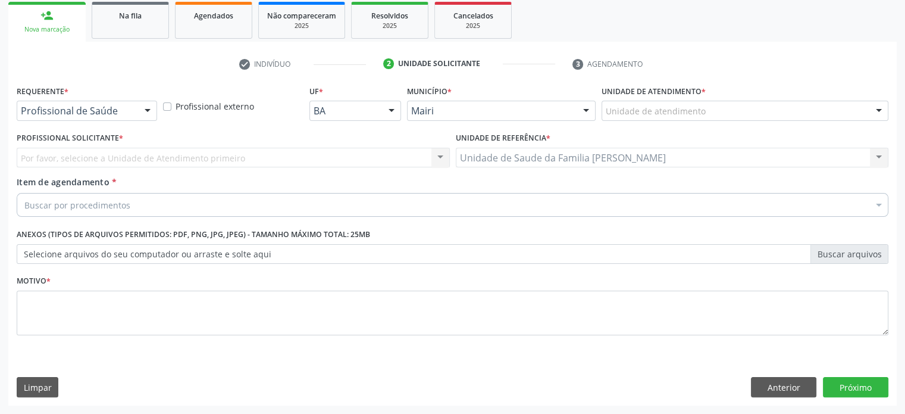
scroll to position [176, 0]
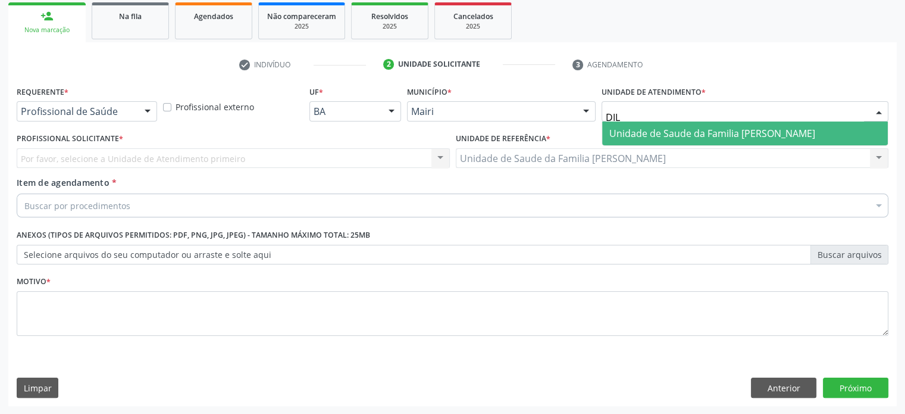
click at [638, 127] on span "Unidade de Saude da Familia [PERSON_NAME]" at bounding box center [713, 133] width 206 height 13
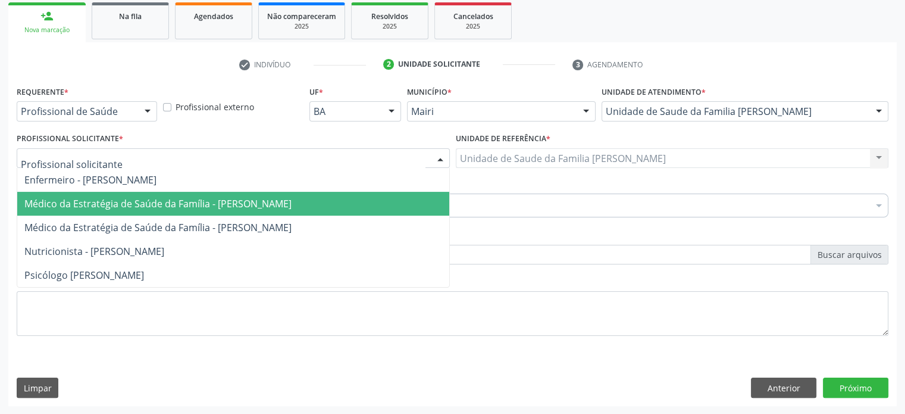
click at [69, 203] on span "Médico da Estratégia de Saúde da Família - [PERSON_NAME]" at bounding box center [157, 203] width 267 height 13
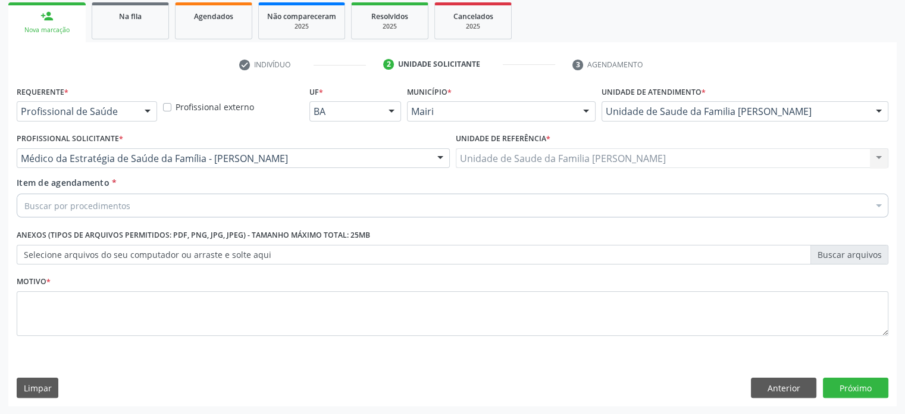
click at [69, 203] on div "Requerente * Profissional de Saúde Profissional de Saúde Paciente Nenhum result…" at bounding box center [453, 218] width 872 height 270
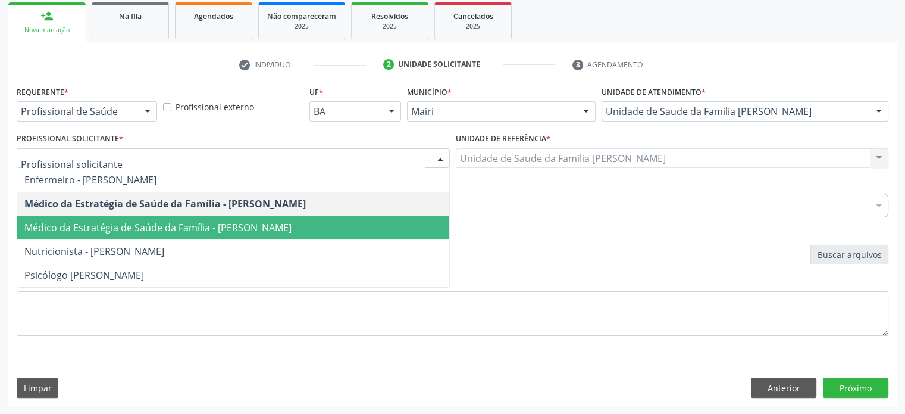
click at [111, 221] on span "Médico da Estratégia de Saúde da Família - [PERSON_NAME]" at bounding box center [157, 227] width 267 height 13
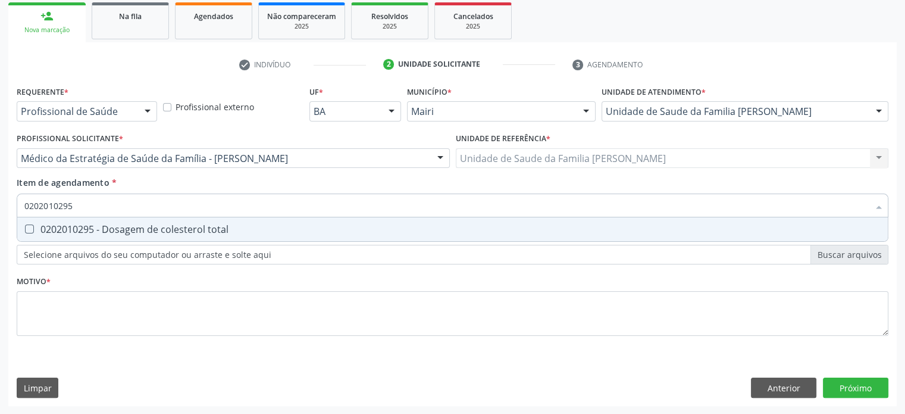
click at [102, 227] on div "0202010295 - Dosagem de colesterol total" at bounding box center [452, 229] width 857 height 10
drag, startPoint x: 82, startPoint y: 202, endPoint x: 24, endPoint y: 202, distance: 57.7
click at [24, 202] on input "0202010295" at bounding box center [446, 205] width 845 height 24
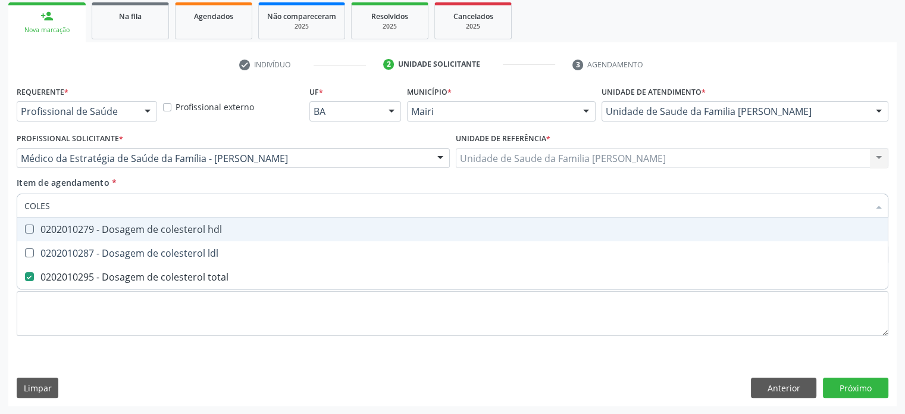
click at [33, 226] on div "0202010279 - Dosagem de colesterol hdl" at bounding box center [452, 229] width 857 height 10
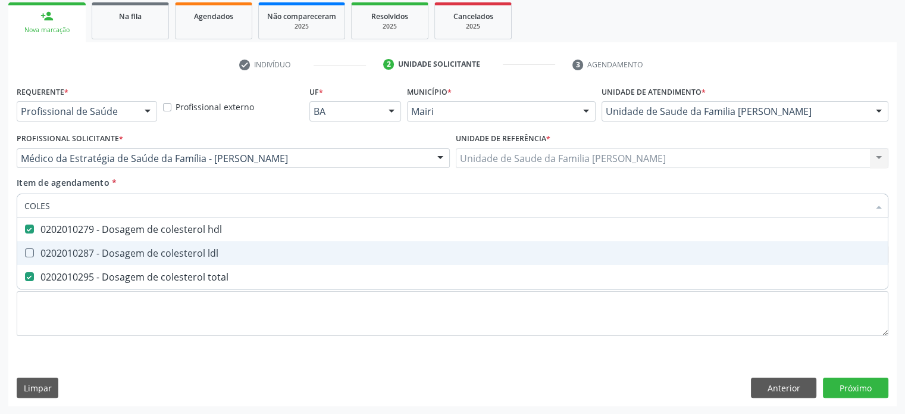
click at [32, 249] on ldl at bounding box center [29, 252] width 9 height 9
click at [25, 249] on ldl "checkbox" at bounding box center [21, 253] width 8 height 8
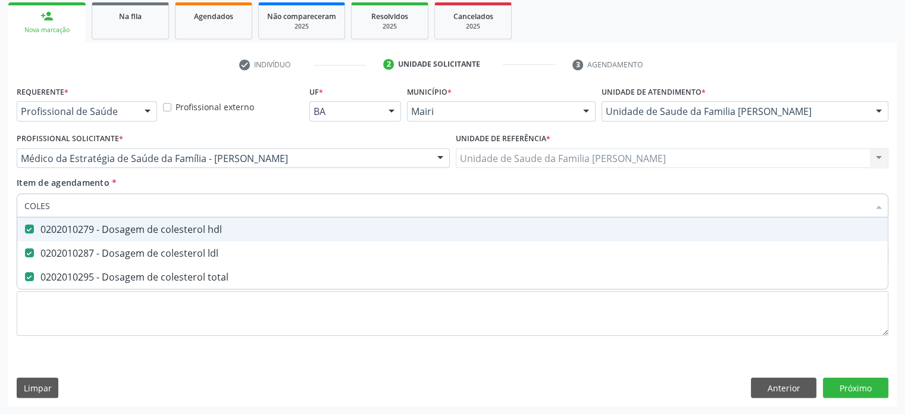
drag, startPoint x: 58, startPoint y: 208, endPoint x: 10, endPoint y: 207, distance: 48.3
click at [10, 207] on div "Requerente * Profissional de Saúde Profissional de Saúde Paciente Nenhum result…" at bounding box center [452, 244] width 889 height 323
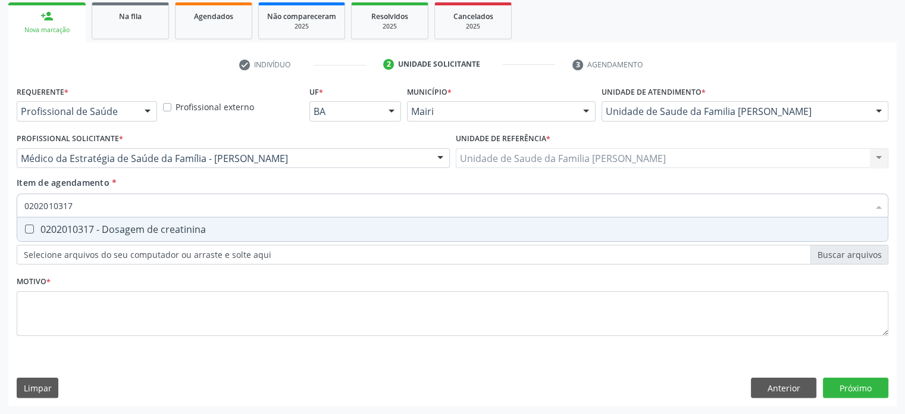
click at [51, 232] on div "0202010317 - Dosagem de creatinina" at bounding box center [452, 229] width 857 height 10
click at [58, 231] on div "0202010040 - Determinacao de curva glicemica (2 dosagens)" at bounding box center [452, 229] width 857 height 10
click at [58, 231] on div "0202010600 - Dosagem de potassio" at bounding box center [452, 229] width 857 height 10
click at [58, 231] on div "0202010678 - Dosagem de triglicerideos" at bounding box center [452, 229] width 857 height 10
click at [58, 231] on div "0202050017 - Analise de caracteres fisicos, elementos e sedimento da urina" at bounding box center [452, 229] width 857 height 10
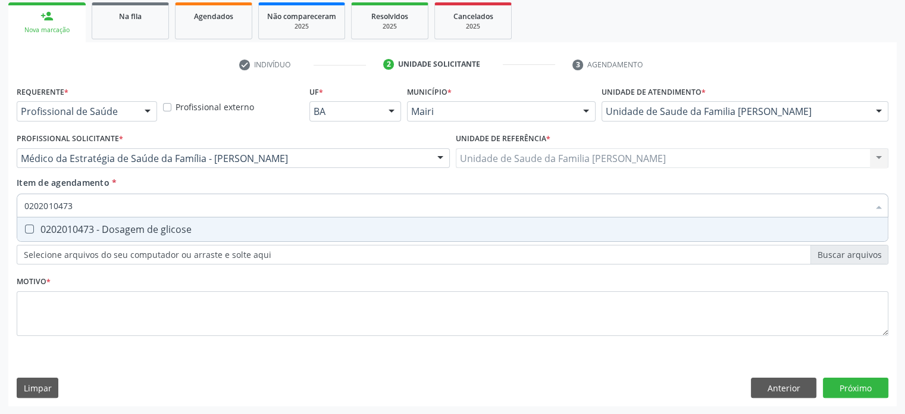
click at [58, 231] on div "0202010473 - Dosagem de glicose" at bounding box center [452, 229] width 857 height 10
click at [58, 231] on div "0202010279 - Dosagem de colesterol hdl" at bounding box center [452, 229] width 857 height 10
click at [58, 231] on div "0202010503 - Dosagem de hemoglobina glicosilada" at bounding box center [452, 229] width 857 height 10
click at [58, 231] on div "0202020380 - Hemograma completo" at bounding box center [452, 229] width 857 height 10
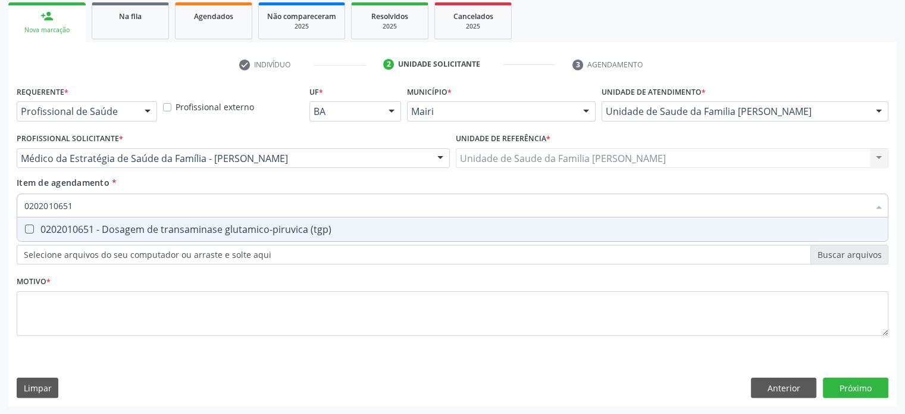
click at [58, 231] on div "0202010651 - Dosagem de transaminase glutamico-piruvica (tgp)" at bounding box center [452, 229] width 857 height 10
click at [58, 231] on div "0202010643 - Dosagem de transaminase glutamico-oxalacetica (tgo)" at bounding box center [452, 229] width 857 height 10
click at [58, 231] on div "0202010708 - Dosagem de vitamina b12" at bounding box center [452, 229] width 857 height 10
click at [58, 231] on div "0202010767 - Dosagem de 25 hidroxivitamina d" at bounding box center [452, 229] width 857 height 10
click at [58, 231] on div "0202010210 - Dosagem de calcio" at bounding box center [452, 229] width 857 height 10
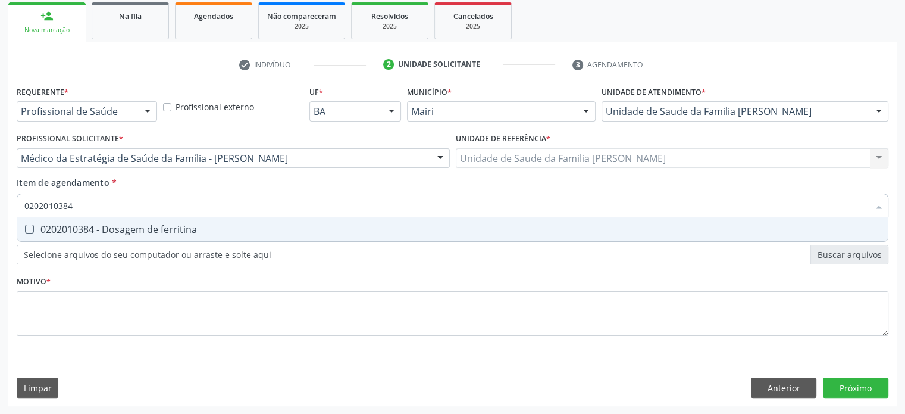
click at [58, 231] on div "0202010384 - Dosagem de ferritina" at bounding box center [452, 229] width 857 height 10
click at [58, 231] on div "0202040127 - Pesquisa de ovos e cistos de parasitas" at bounding box center [452, 229] width 857 height 10
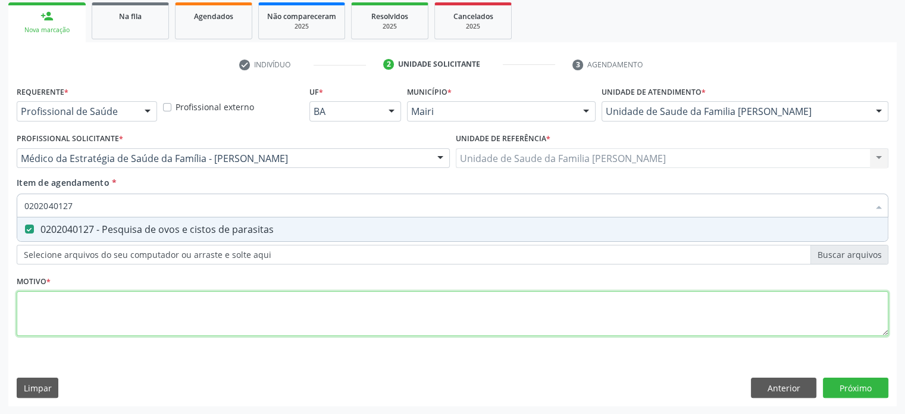
click at [51, 307] on div "Requerente * Profissional de Saúde Profissional de Saúde Paciente Nenhum result…" at bounding box center [453, 218] width 872 height 270
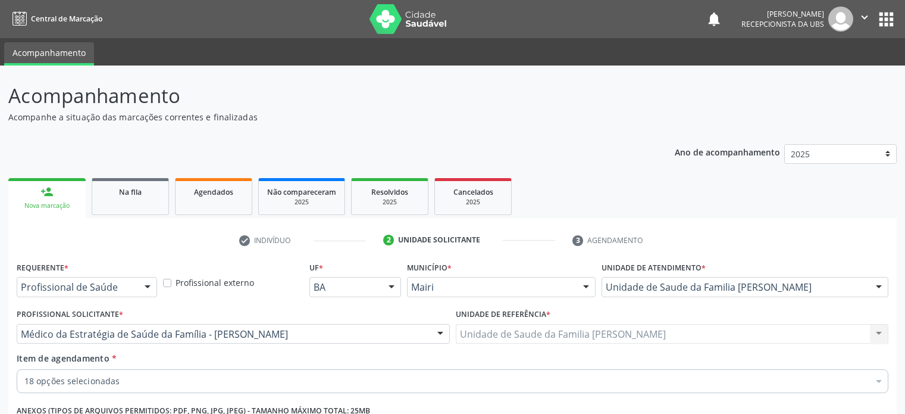
scroll to position [176, 0]
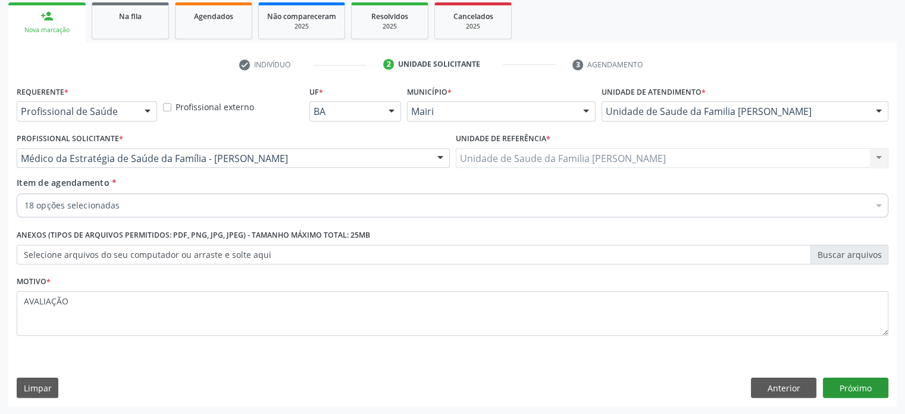
type textarea "AVALIAÇÃO"
click at [849, 389] on button "Próximo" at bounding box center [855, 387] width 65 height 20
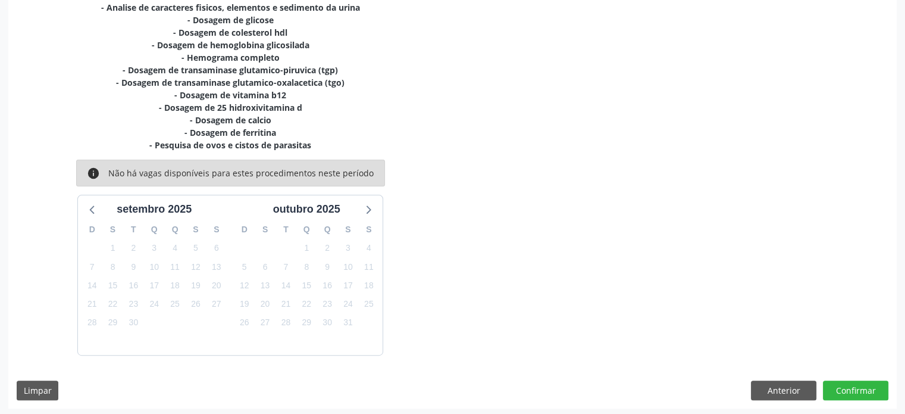
scroll to position [351, 0]
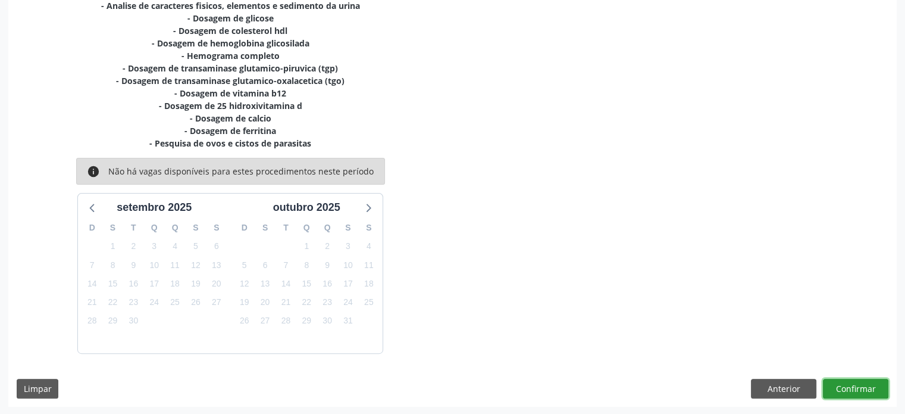
click at [851, 380] on button "Confirmar" at bounding box center [855, 389] width 65 height 20
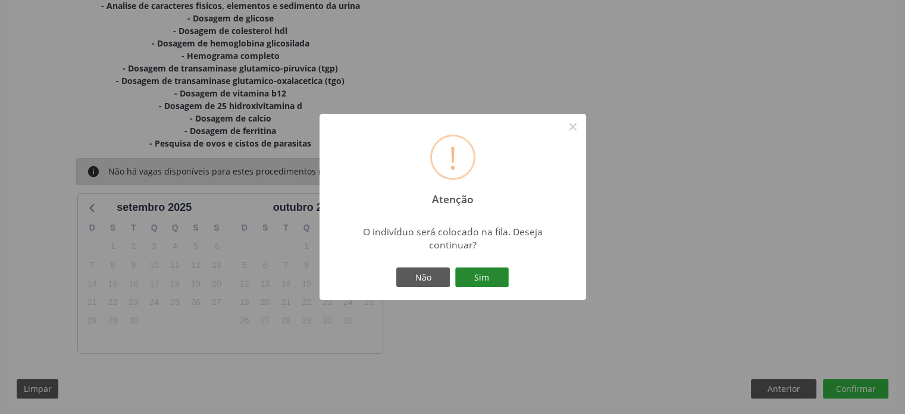
click at [498, 276] on button "Sim" at bounding box center [482, 277] width 54 height 20
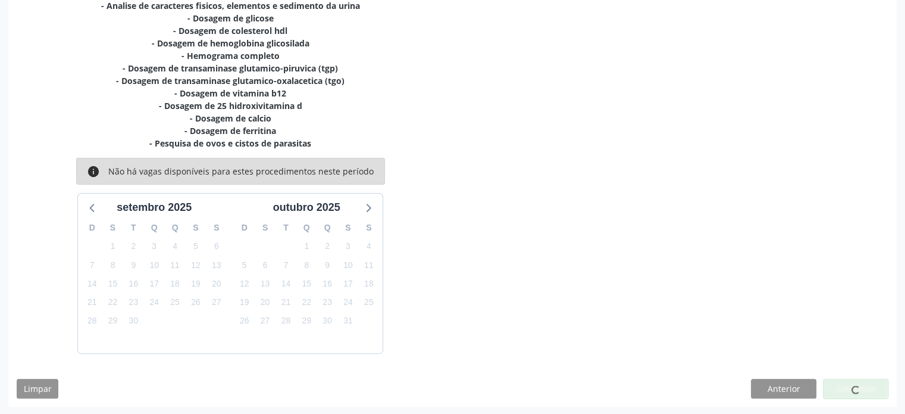
scroll to position [0, 0]
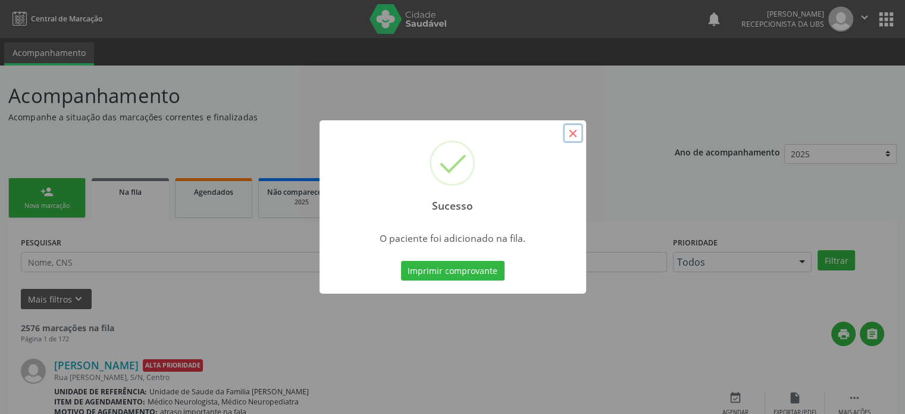
click at [576, 134] on button "×" at bounding box center [573, 133] width 20 height 20
